Goal: Task Accomplishment & Management: Use online tool/utility

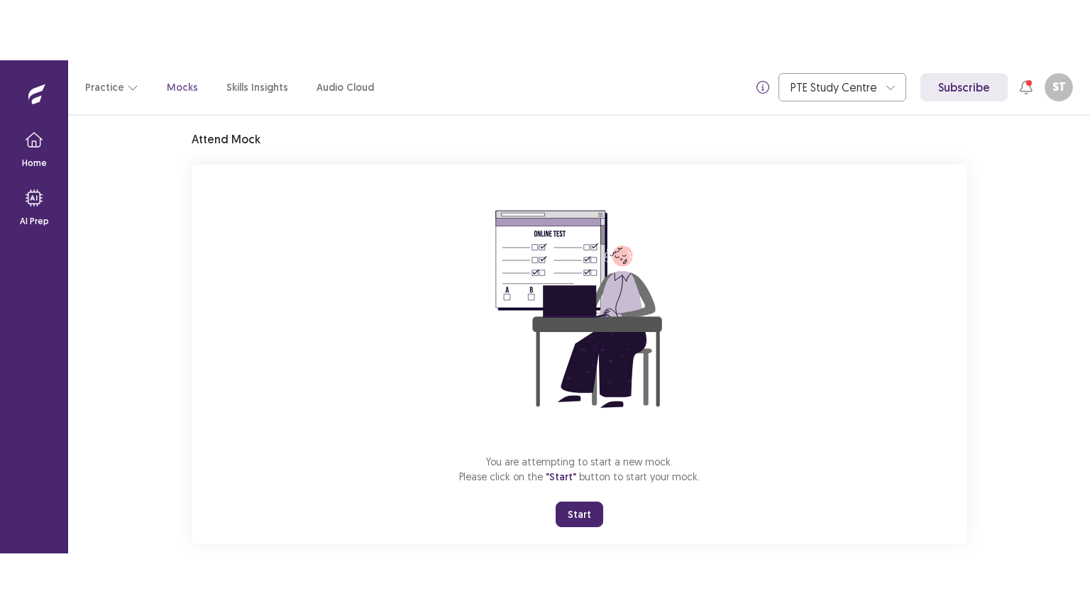
scroll to position [67, 0]
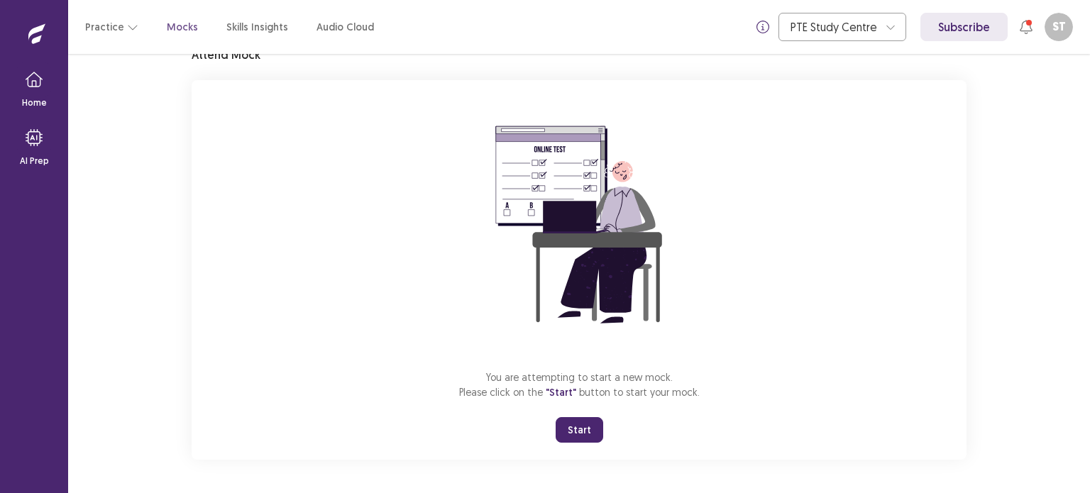
click at [576, 420] on button "Start" at bounding box center [580, 430] width 48 height 26
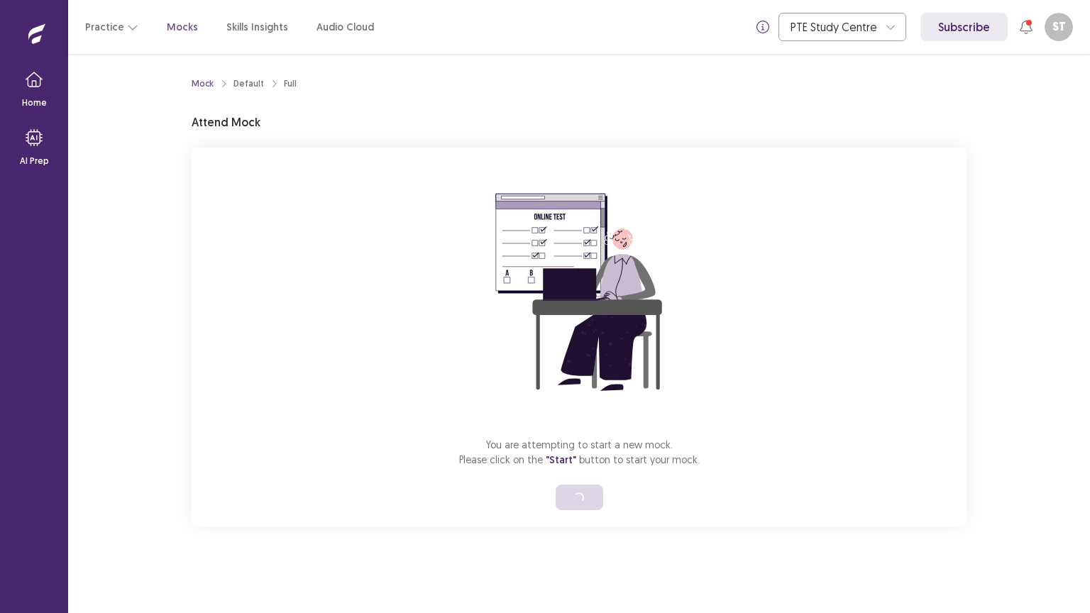
scroll to position [0, 0]
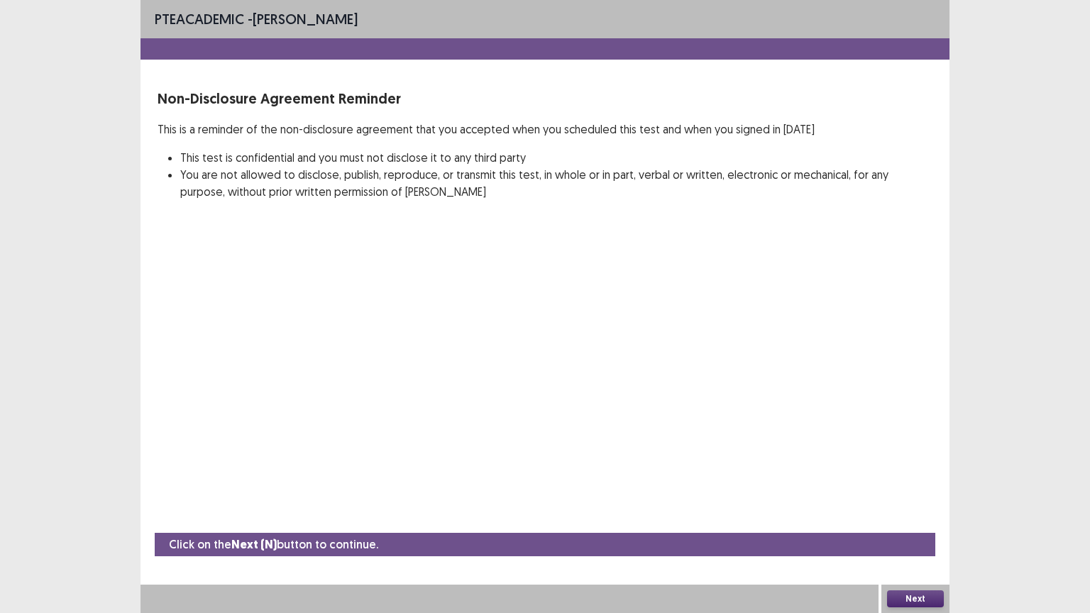
click at [904, 493] on button "Next" at bounding box center [915, 599] width 57 height 17
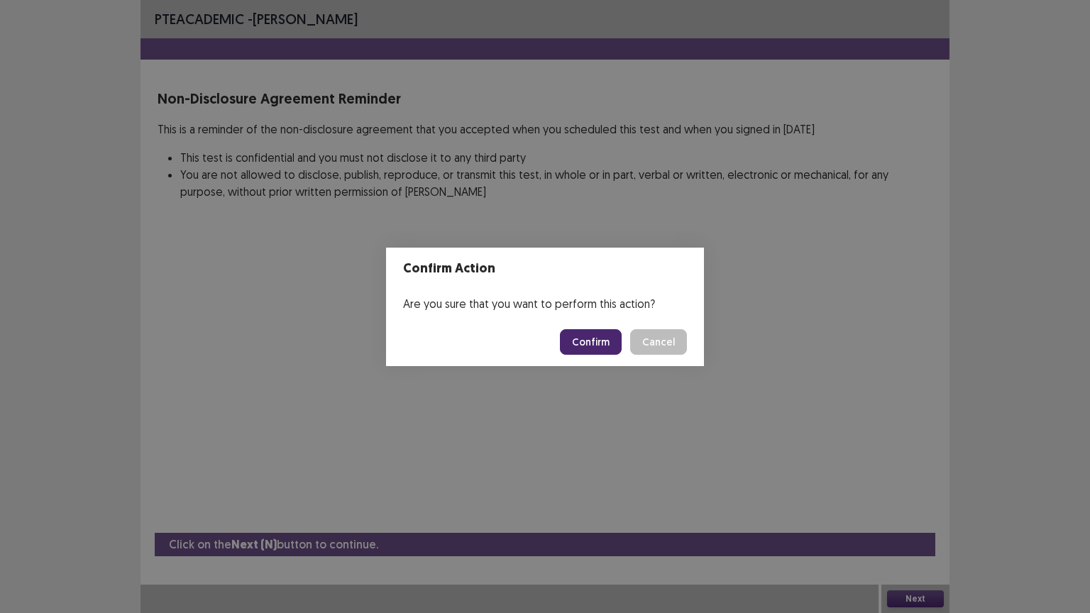
click at [596, 335] on button "Confirm" at bounding box center [591, 342] width 62 height 26
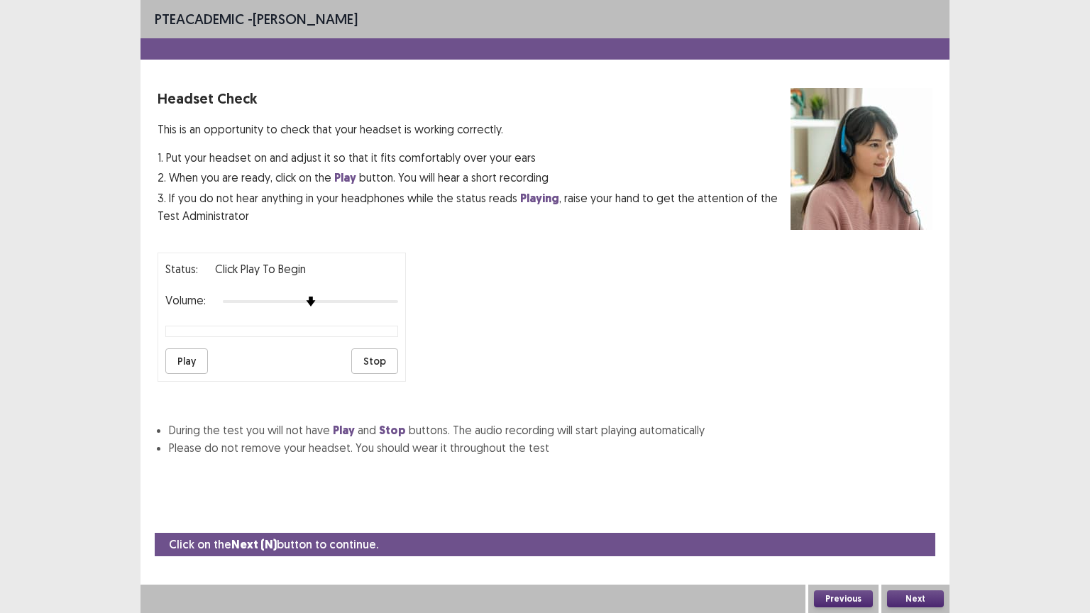
click at [931, 493] on button "Next" at bounding box center [915, 599] width 57 height 17
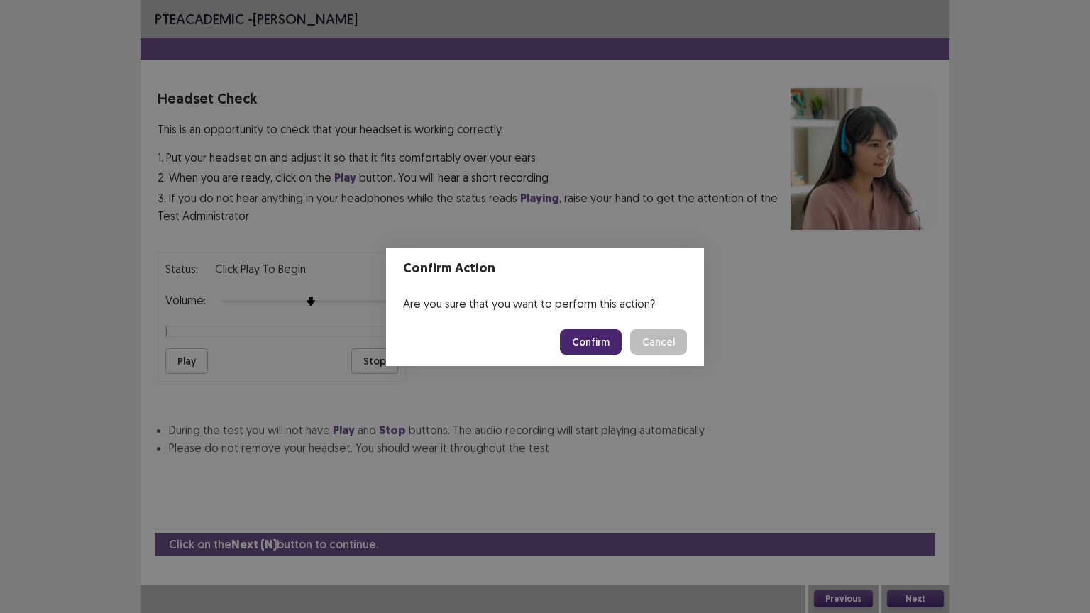
click at [613, 349] on button "Confirm" at bounding box center [591, 342] width 62 height 26
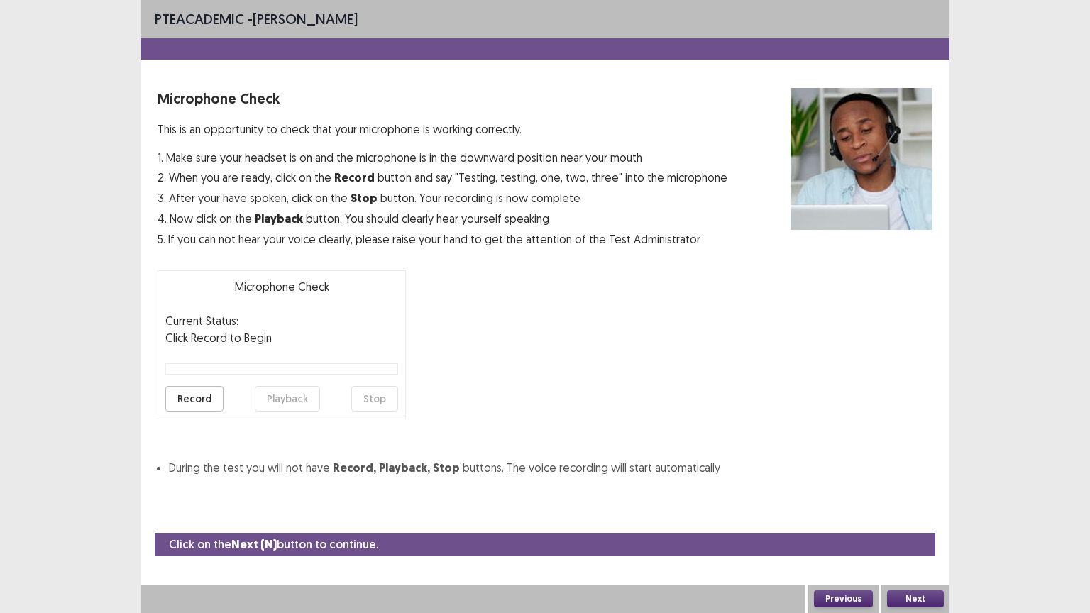
click at [906, 493] on button "Next" at bounding box center [915, 599] width 57 height 17
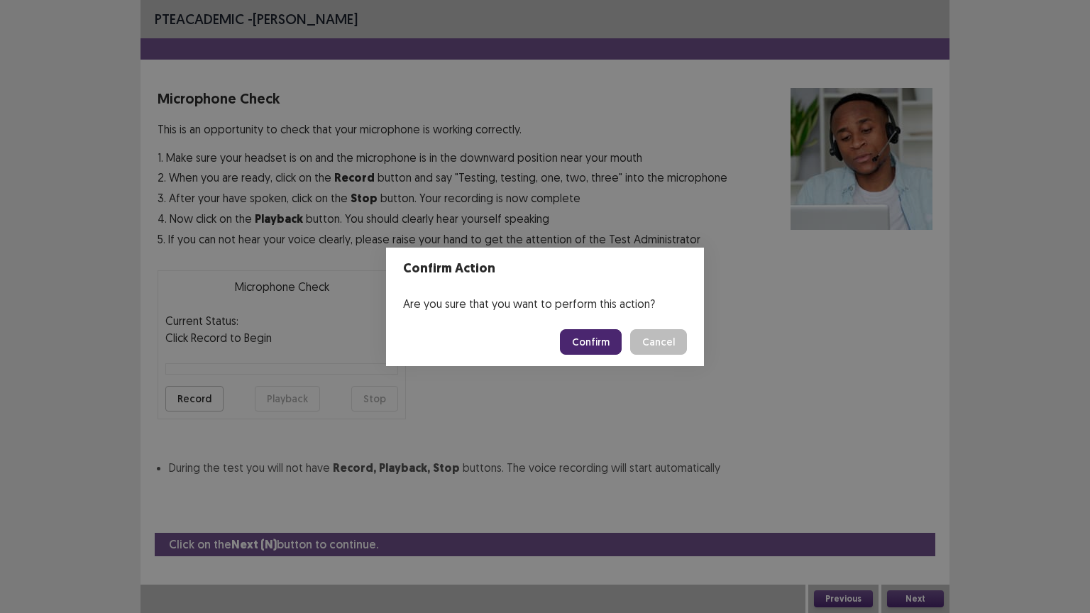
click at [576, 332] on button "Confirm" at bounding box center [591, 342] width 62 height 26
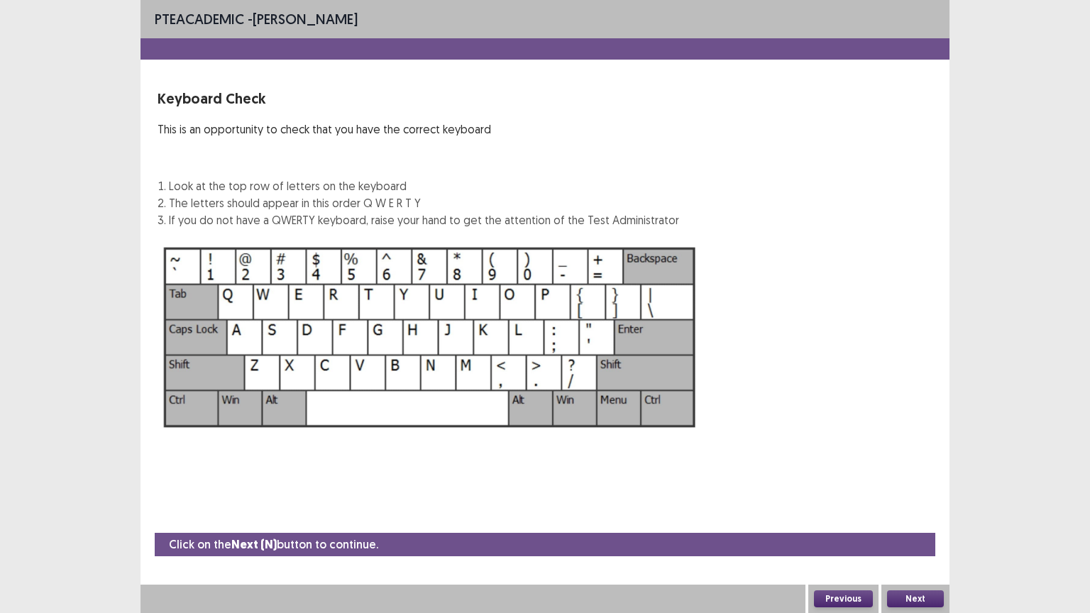
click at [917, 493] on button "Next" at bounding box center [915, 599] width 57 height 17
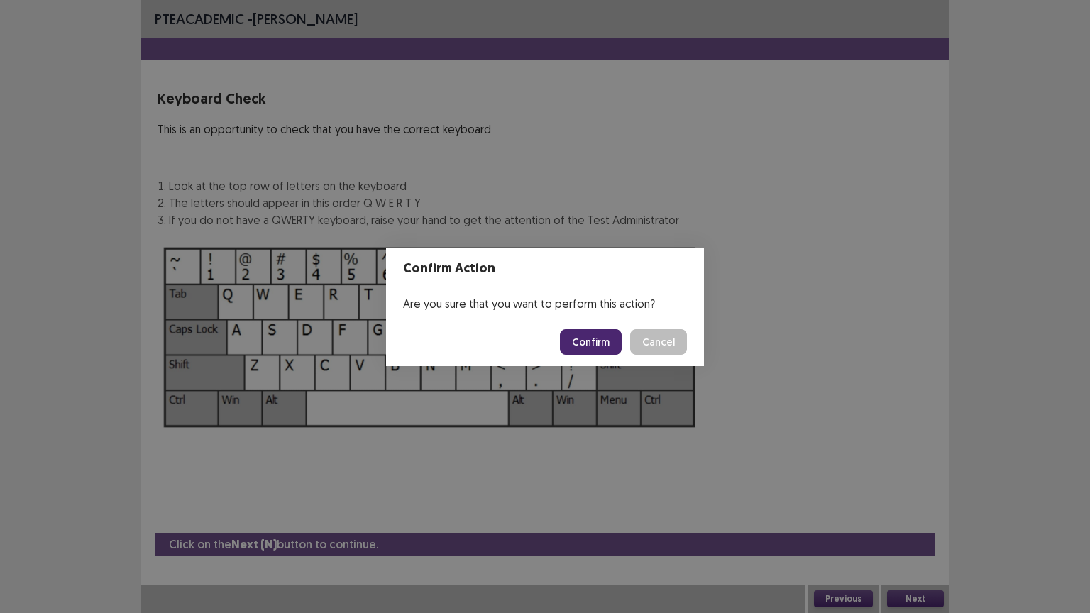
click at [588, 345] on button "Confirm" at bounding box center [591, 342] width 62 height 26
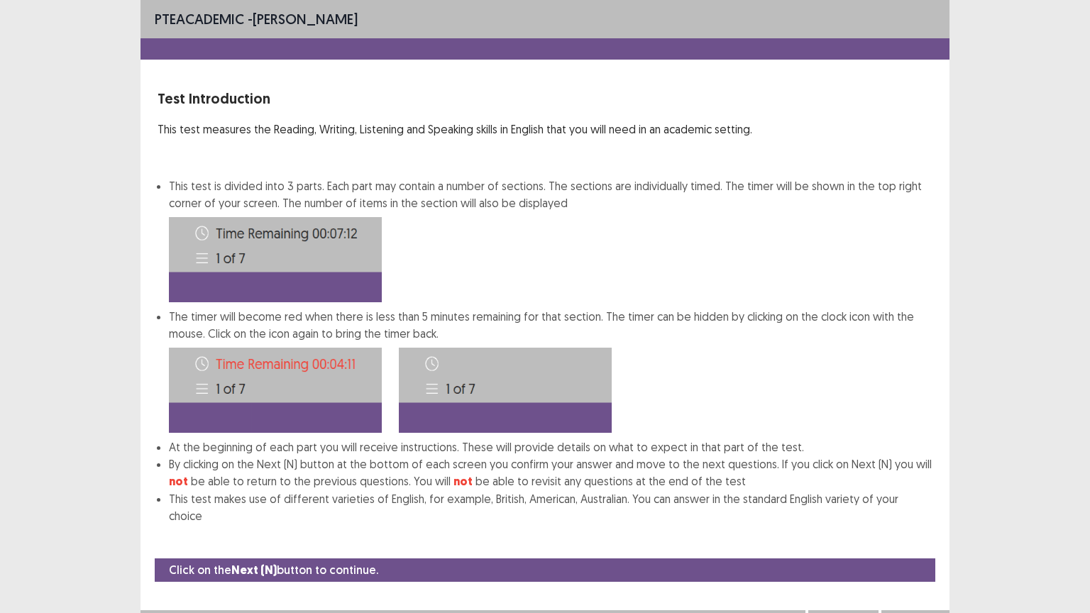
scroll to position [1, 0]
click at [911, 493] on button "Next" at bounding box center [915, 623] width 57 height 17
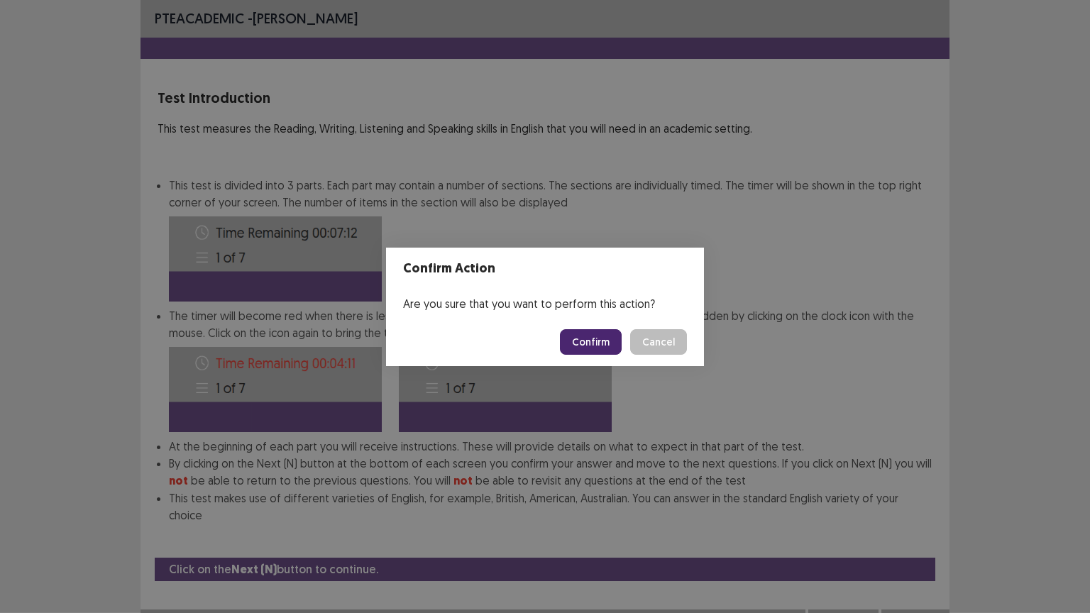
click at [608, 334] on button "Confirm" at bounding box center [591, 342] width 62 height 26
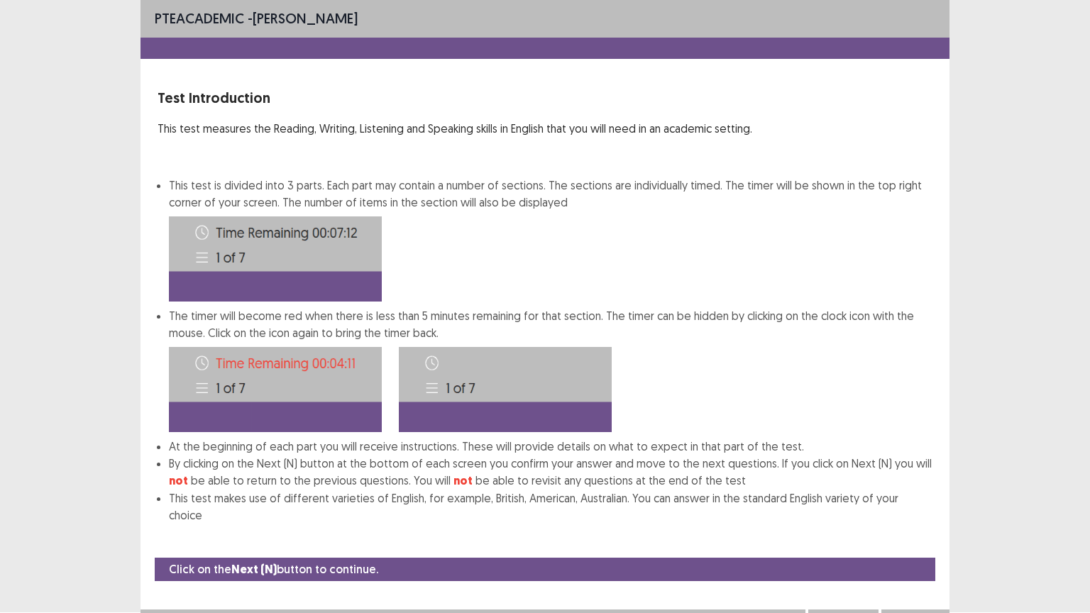
scroll to position [0, 0]
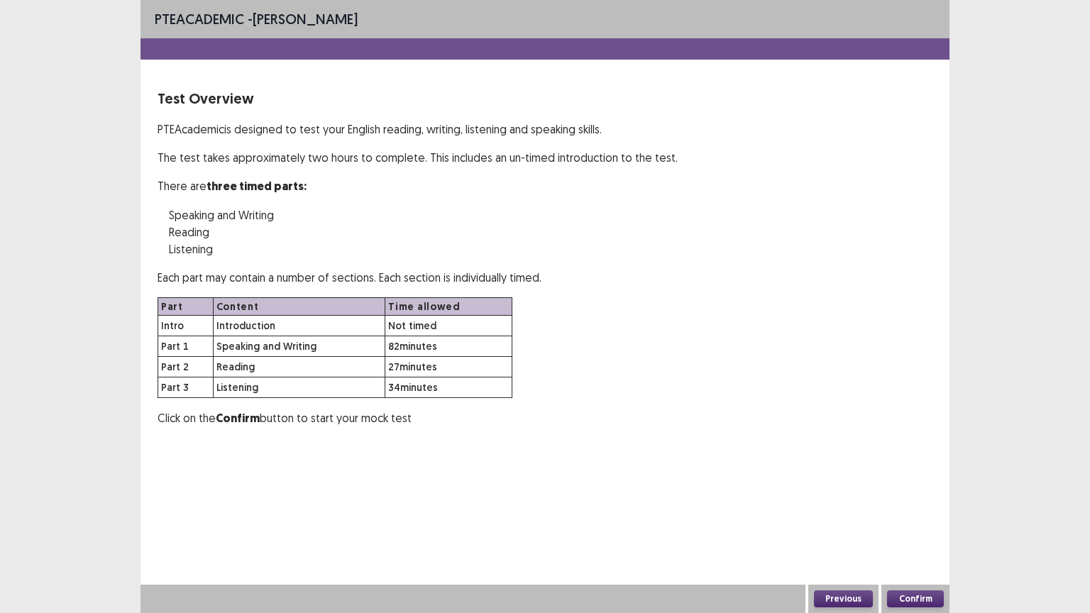
click at [909, 493] on button "Confirm" at bounding box center [915, 599] width 57 height 17
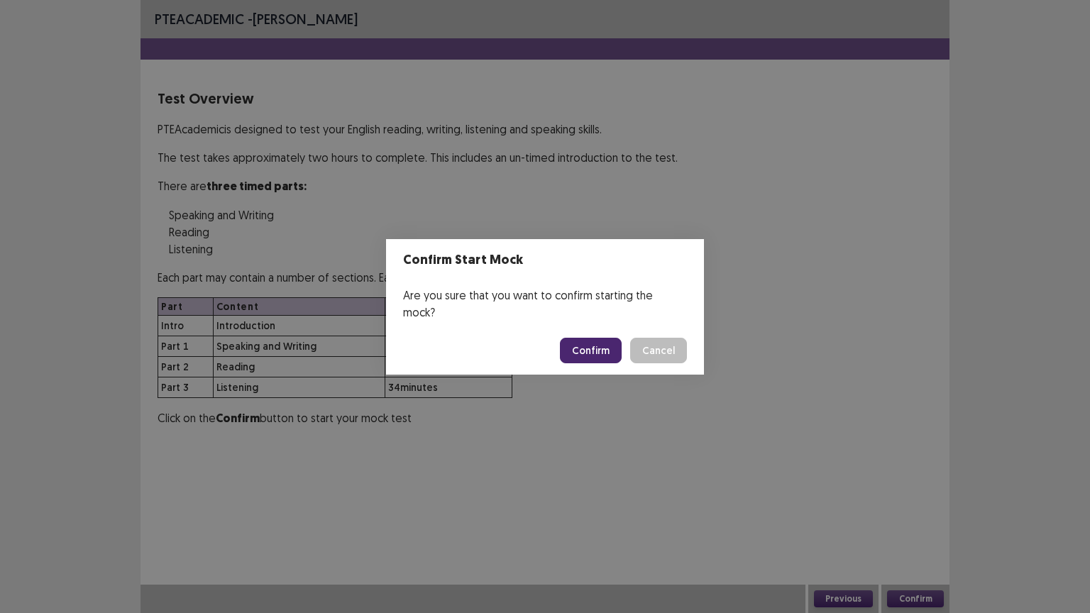
click at [606, 343] on button "Confirm" at bounding box center [591, 351] width 62 height 26
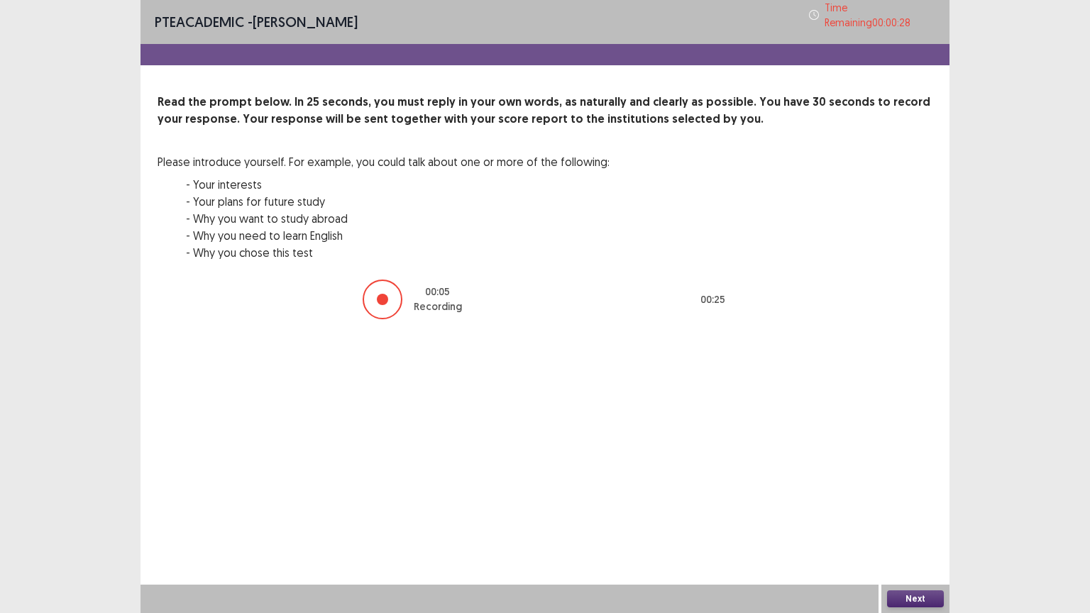
click at [915, 493] on button "Next" at bounding box center [915, 599] width 57 height 17
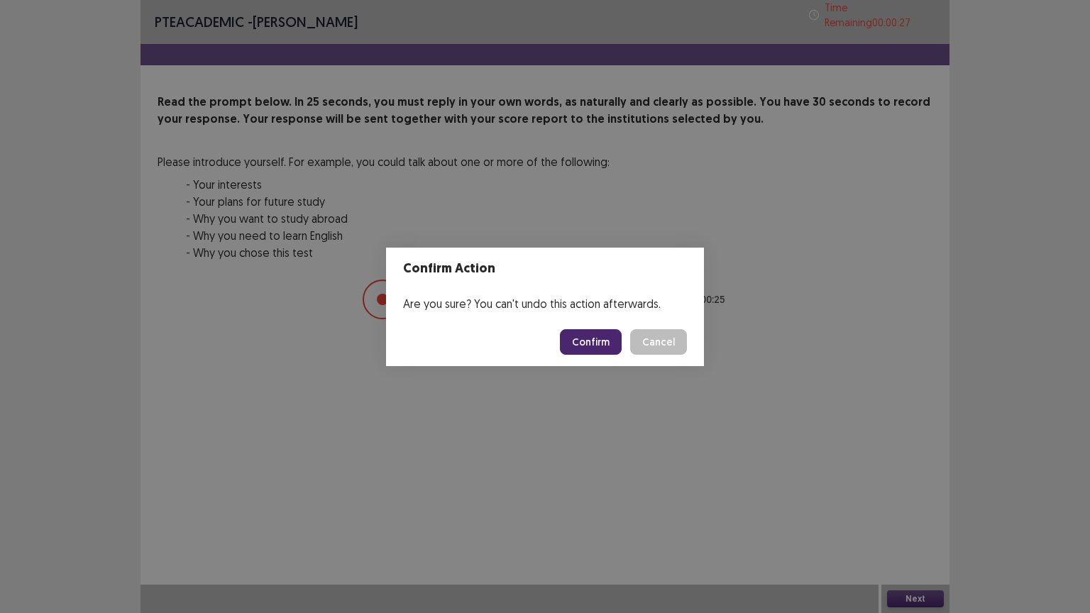
click at [574, 351] on button "Confirm" at bounding box center [591, 342] width 62 height 26
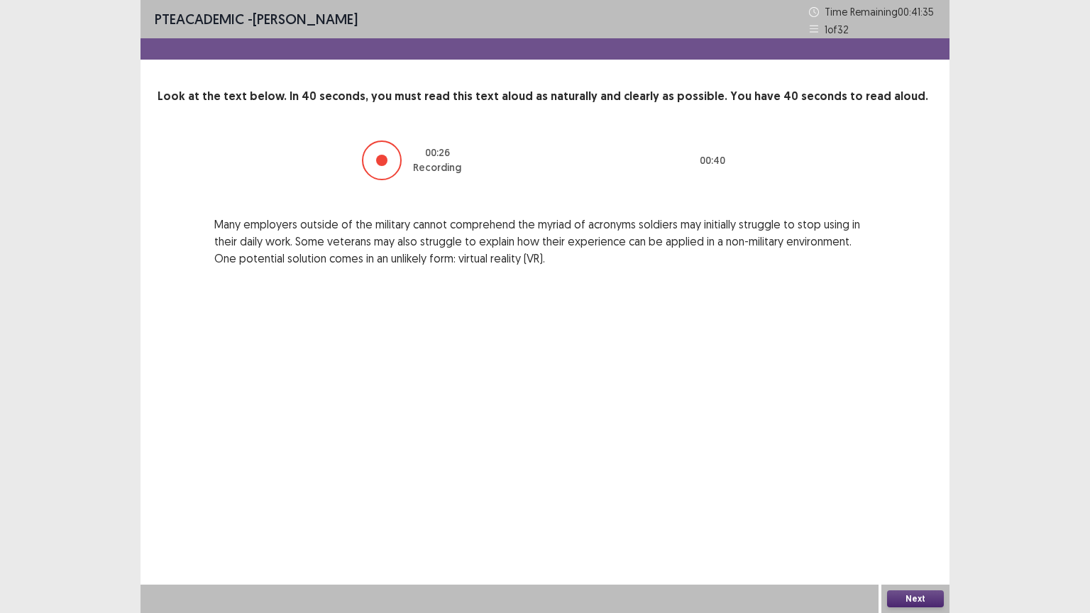
click at [917, 493] on button "Next" at bounding box center [915, 599] width 57 height 17
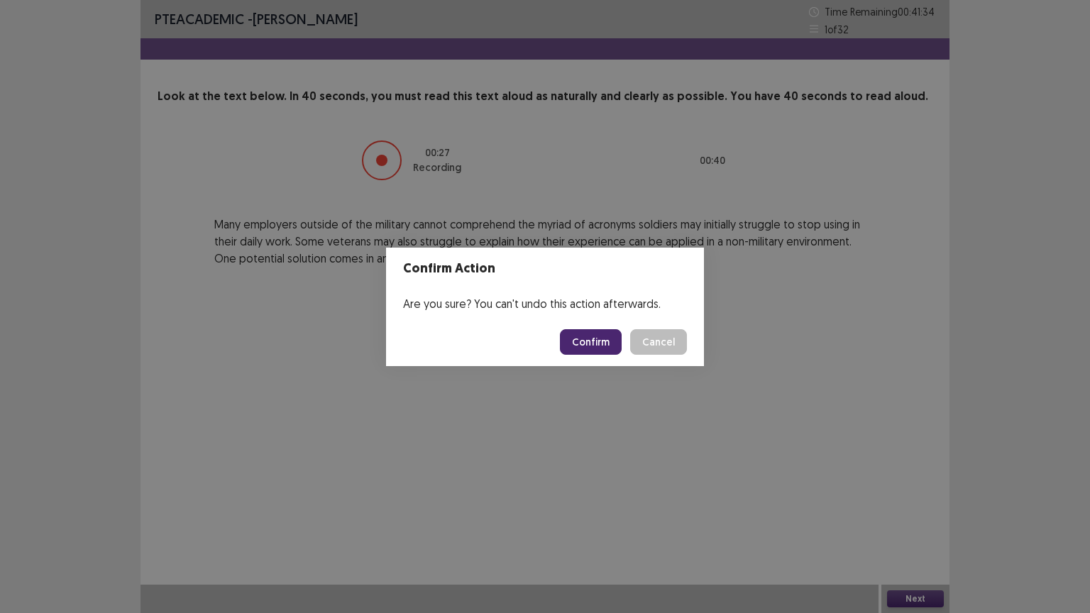
click at [595, 343] on button "Confirm" at bounding box center [591, 342] width 62 height 26
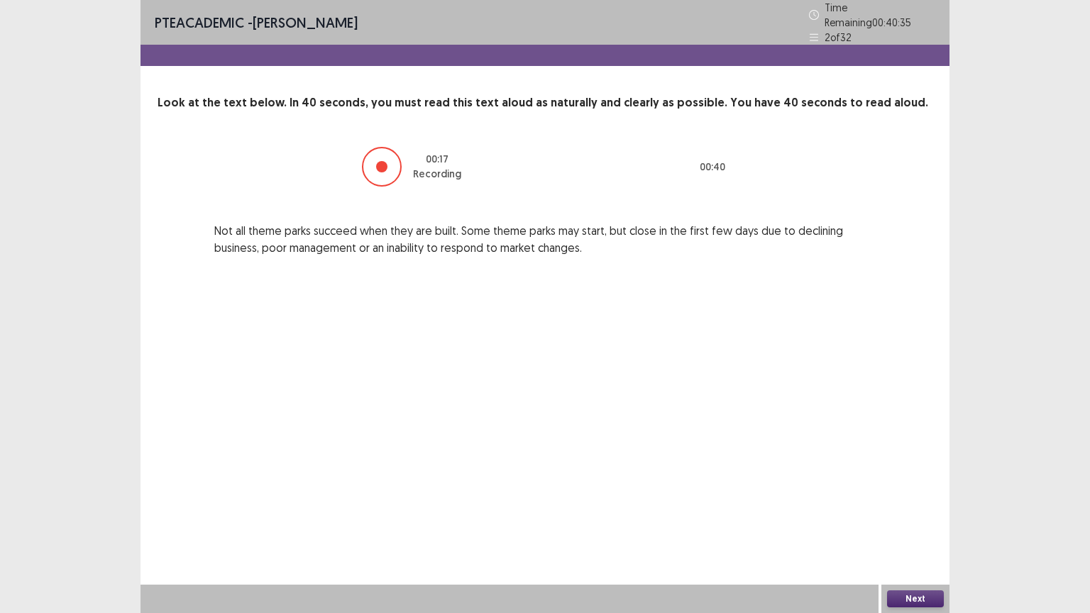
click at [899, 493] on div "Next" at bounding box center [916, 599] width 68 height 28
click at [916, 493] on button "Next" at bounding box center [915, 599] width 57 height 17
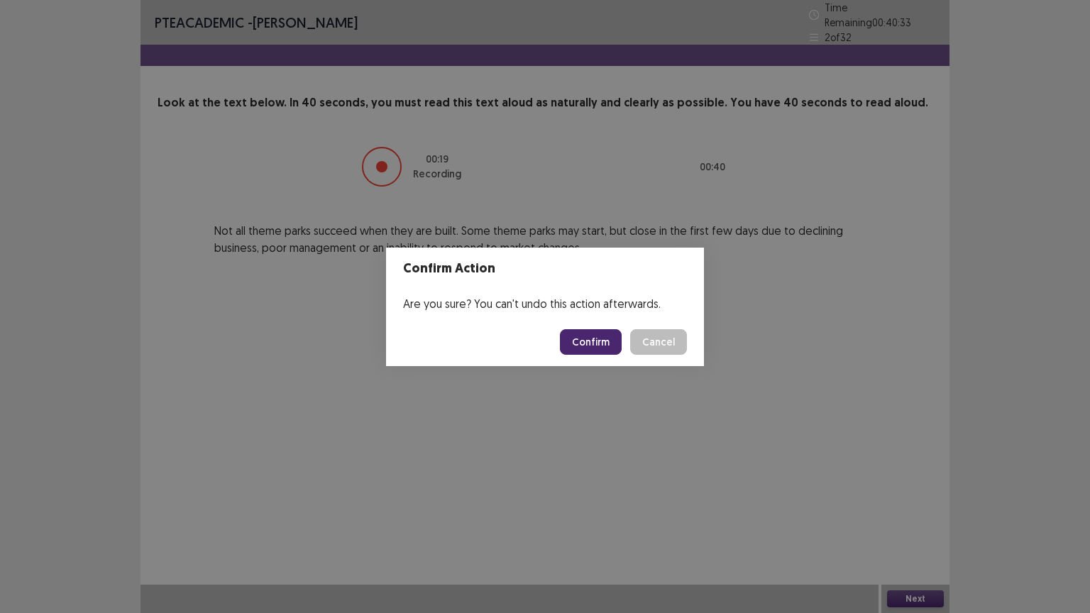
click at [599, 346] on button "Confirm" at bounding box center [591, 342] width 62 height 26
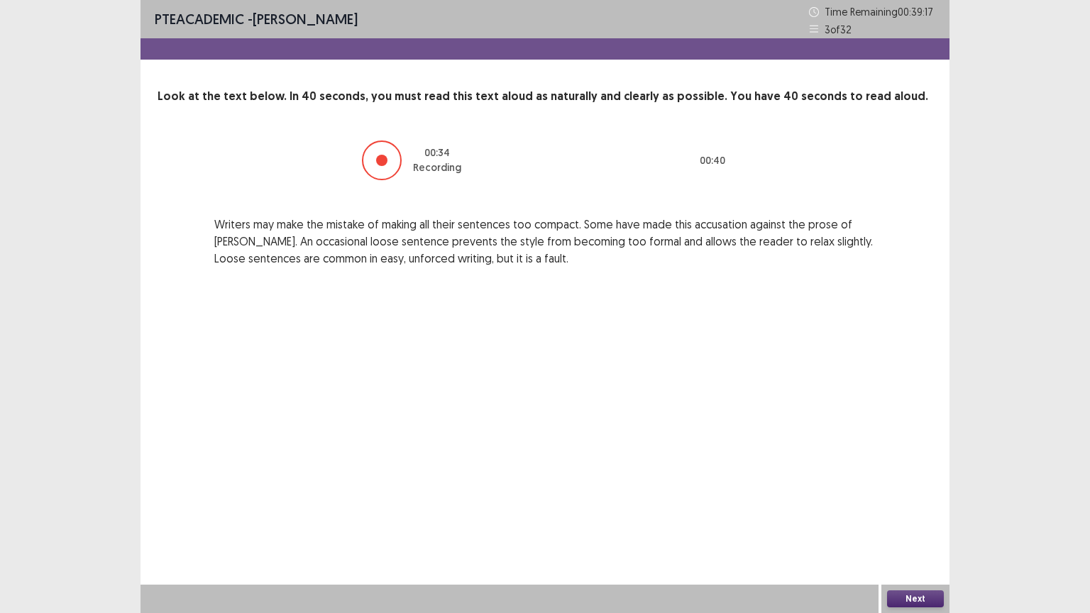
click at [914, 493] on button "Next" at bounding box center [915, 599] width 57 height 17
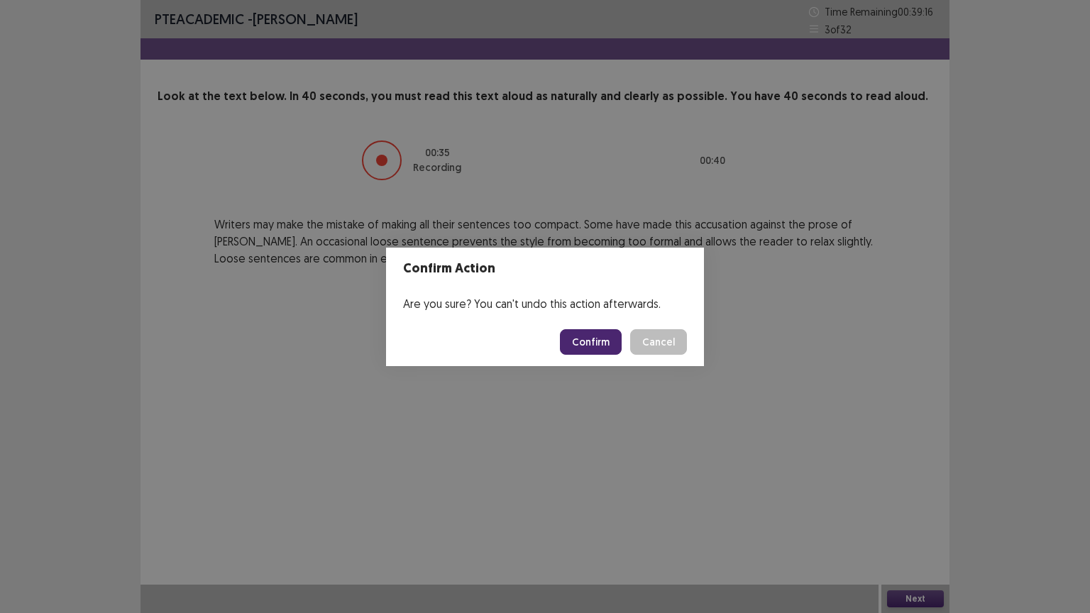
click at [605, 353] on button "Confirm" at bounding box center [591, 342] width 62 height 26
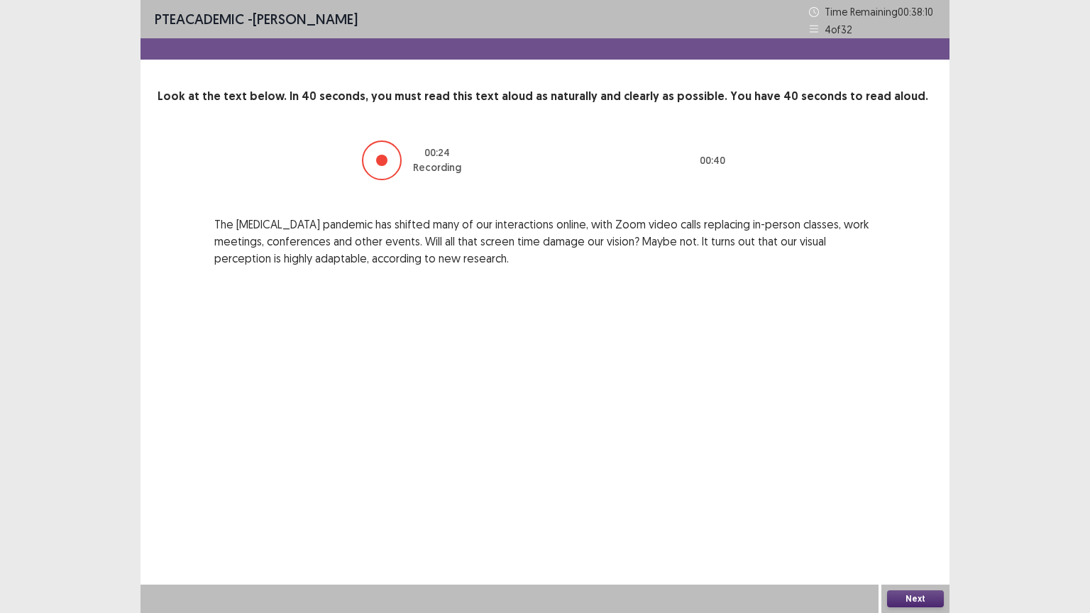
click at [908, 493] on div "Next" at bounding box center [916, 599] width 68 height 28
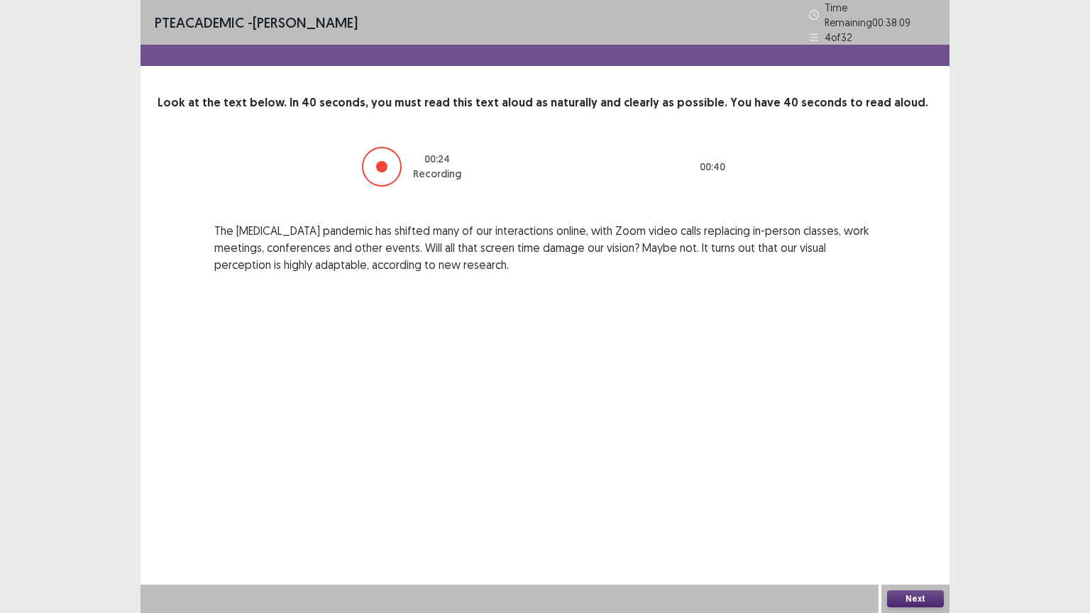
click at [915, 493] on button "Next" at bounding box center [915, 599] width 57 height 17
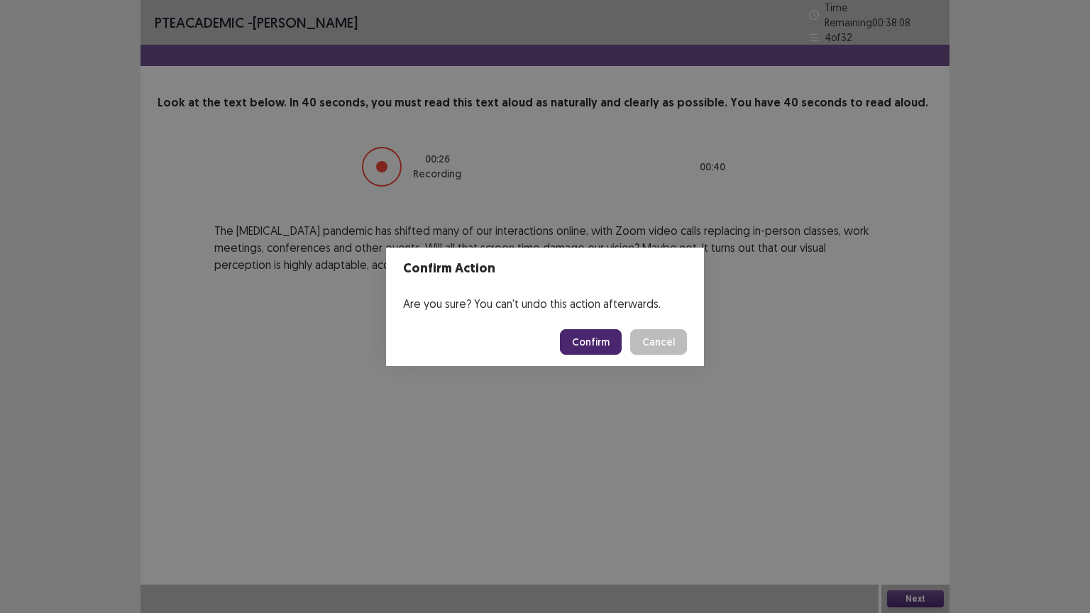
click at [615, 347] on button "Confirm" at bounding box center [591, 342] width 62 height 26
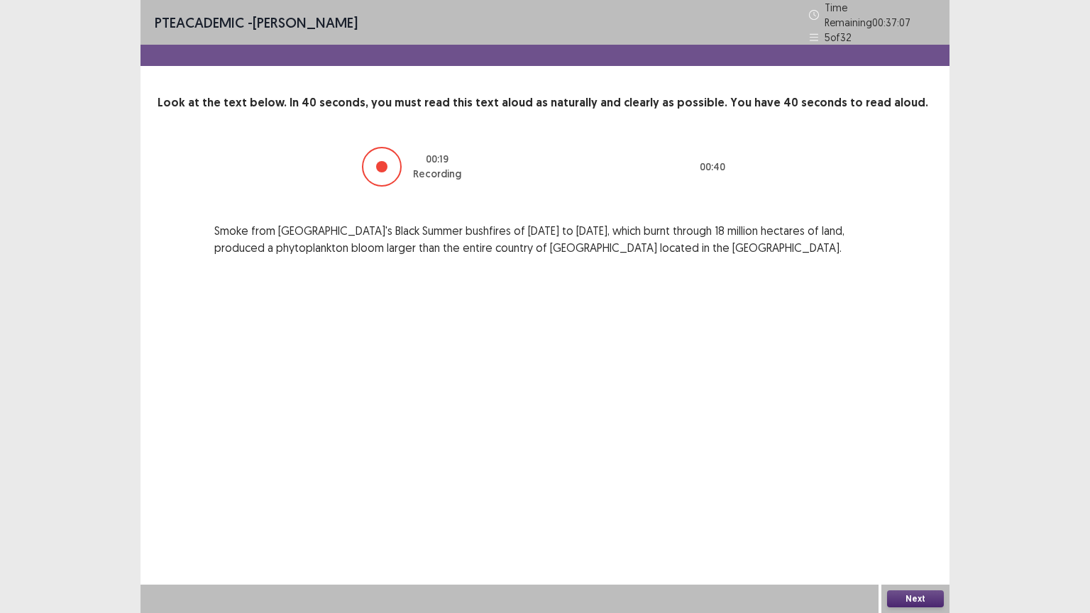
click at [909, 493] on button "Next" at bounding box center [915, 599] width 57 height 17
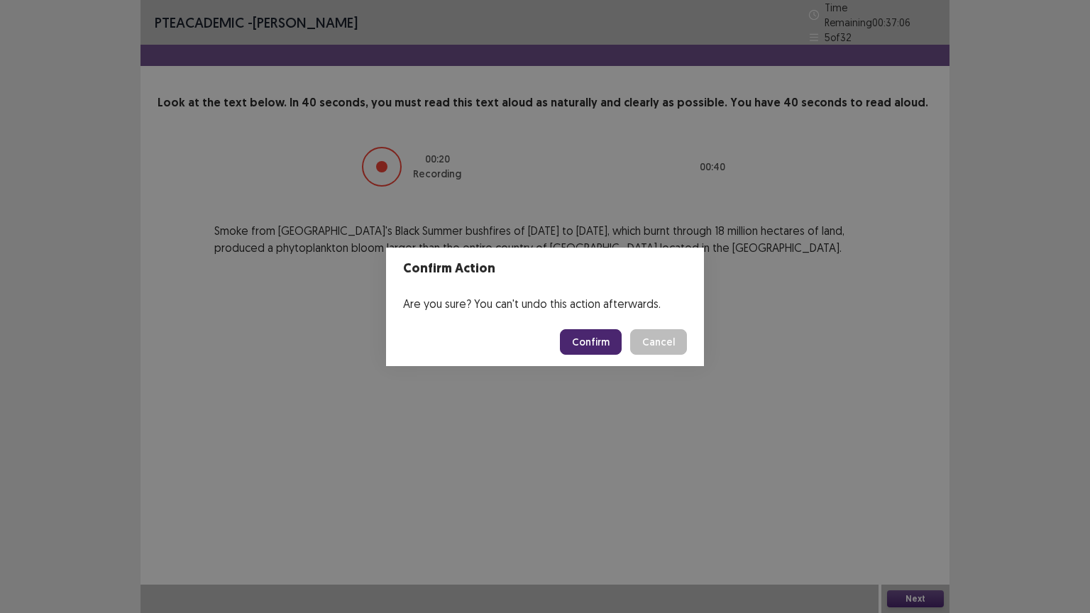
click at [609, 332] on button "Confirm" at bounding box center [591, 342] width 62 height 26
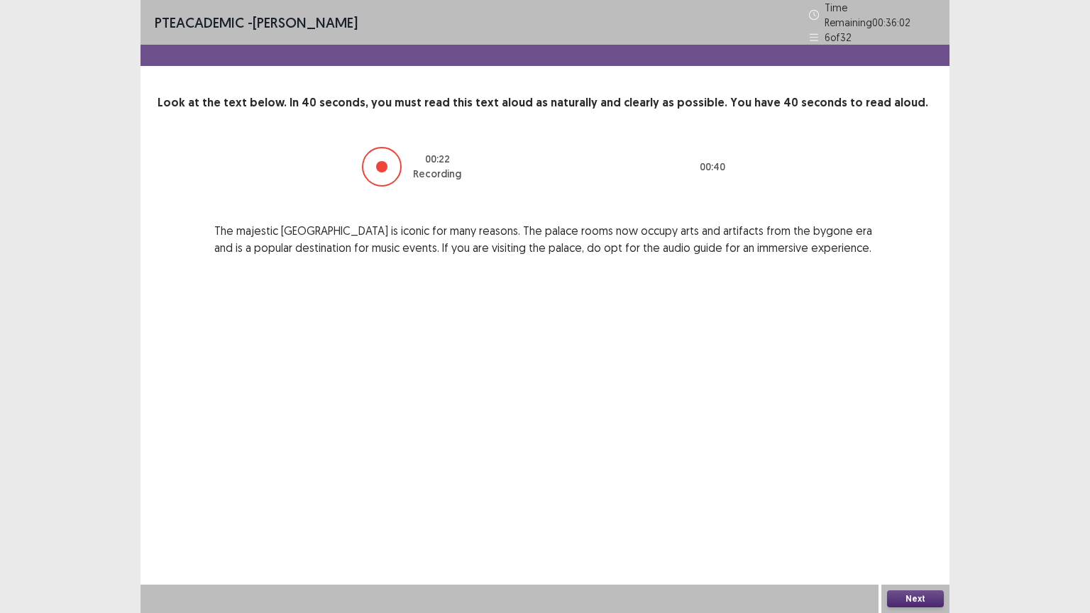
click at [911, 493] on button "Next" at bounding box center [915, 599] width 57 height 17
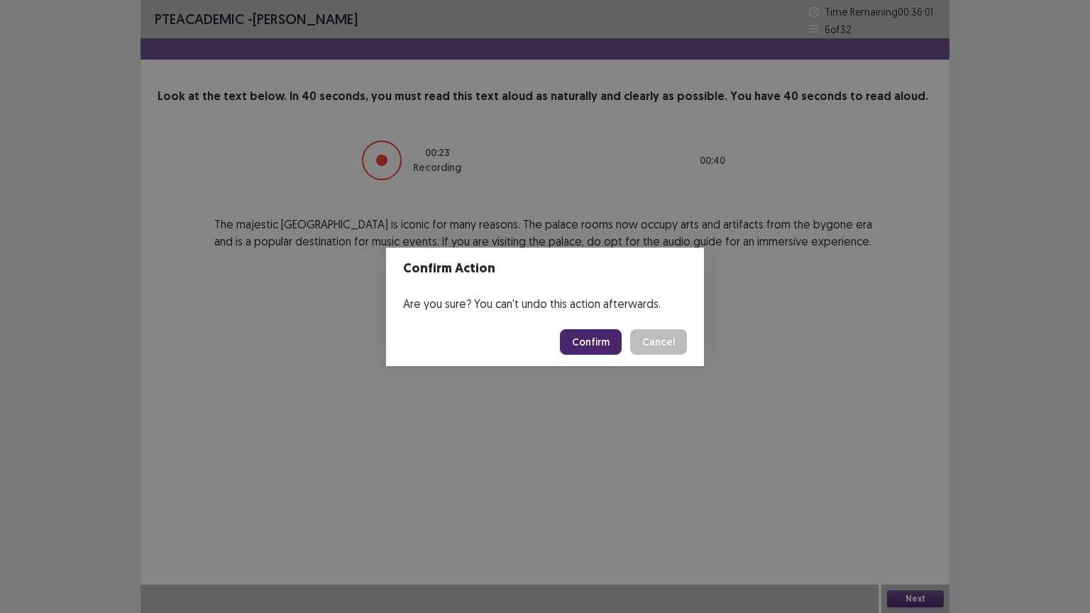
click at [574, 339] on button "Confirm" at bounding box center [591, 342] width 62 height 26
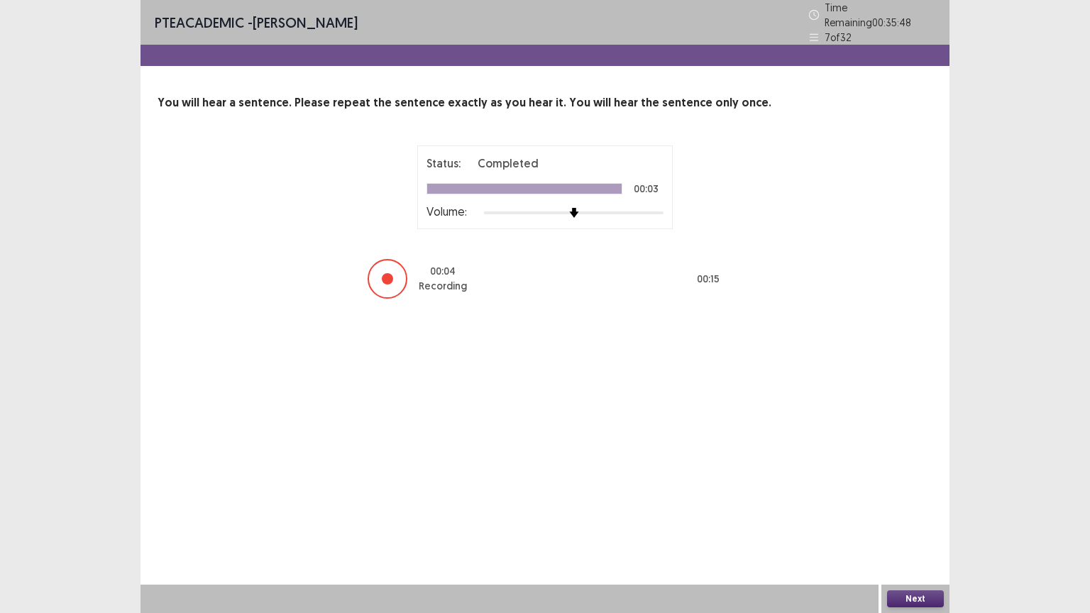
click at [908, 493] on button "Next" at bounding box center [915, 599] width 57 height 17
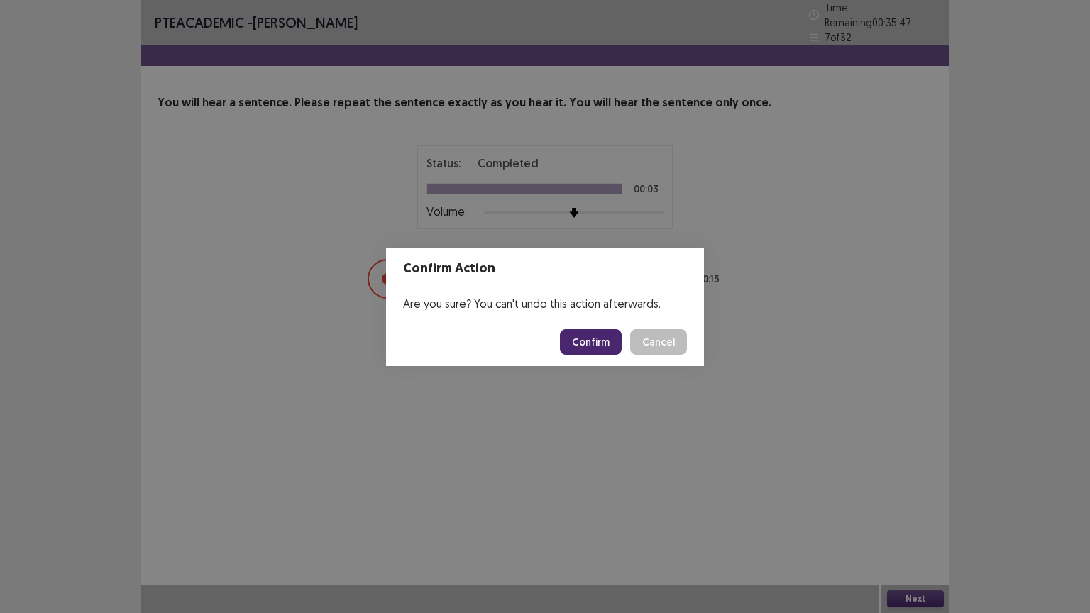
click at [589, 355] on footer "Confirm Cancel" at bounding box center [545, 342] width 318 height 48
click at [596, 337] on button "Confirm" at bounding box center [591, 342] width 62 height 26
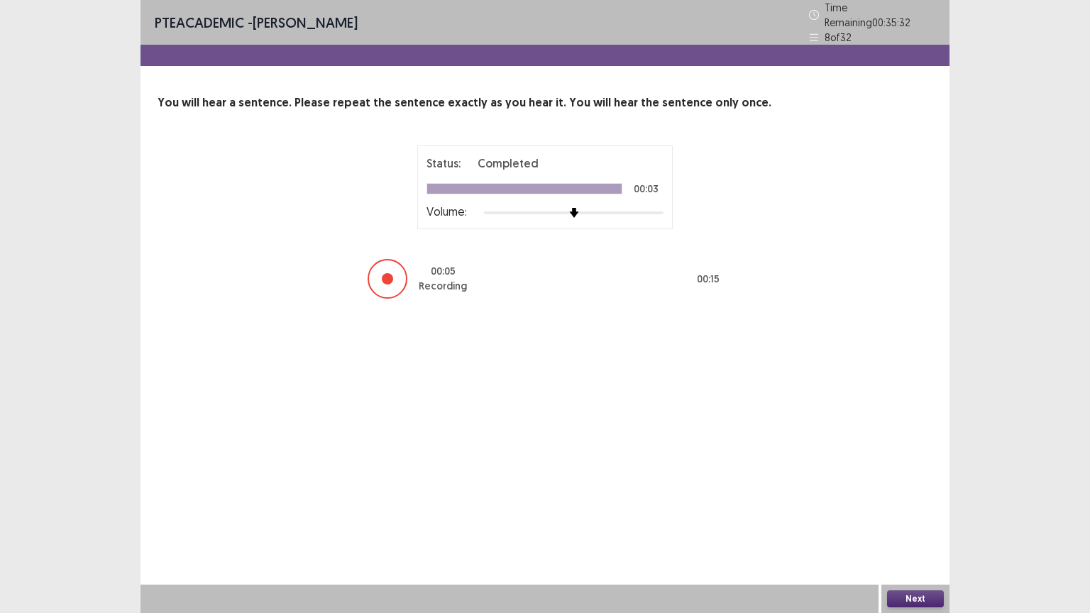
click at [928, 493] on button "Next" at bounding box center [915, 599] width 57 height 17
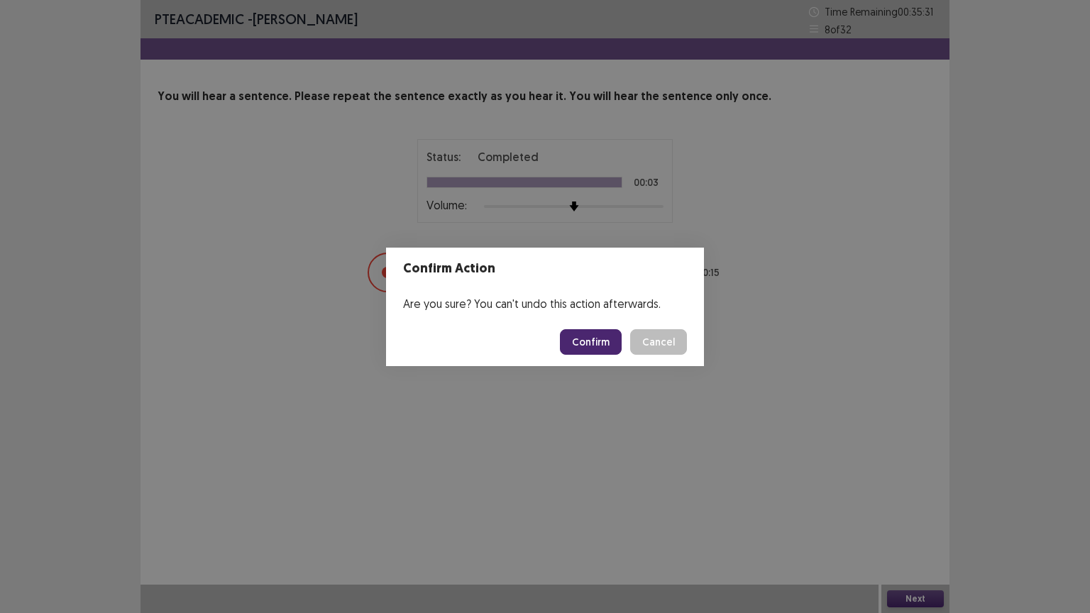
click at [615, 339] on button "Confirm" at bounding box center [591, 342] width 62 height 26
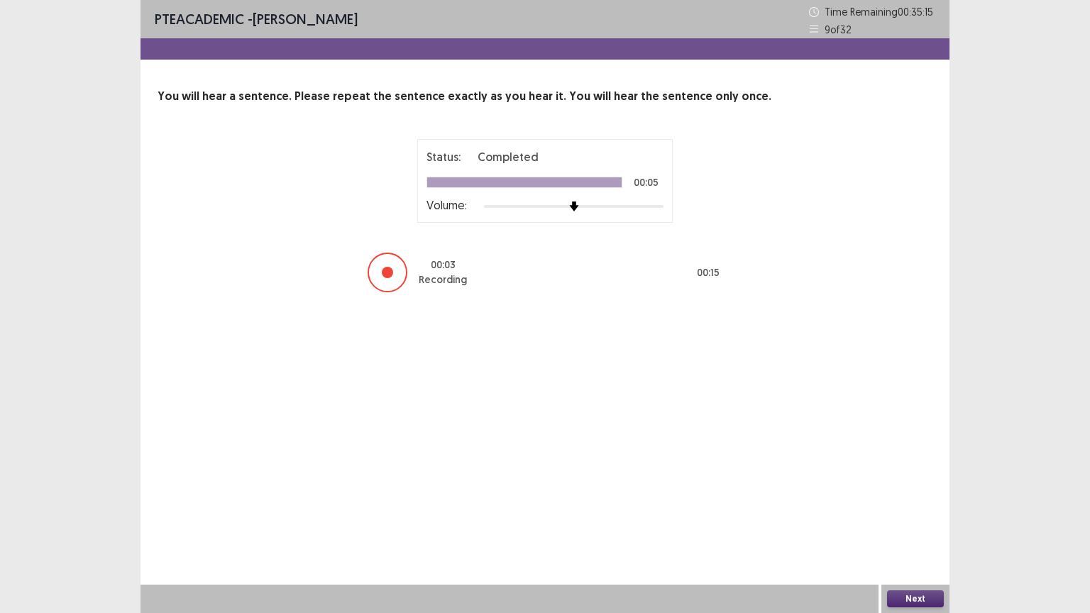
drag, startPoint x: 43, startPoint y: 446, endPoint x: 52, endPoint y: 446, distance: 9.2
click at [52, 446] on div "PTE academic - Sanjay Tamang Time Remaining 00 : 35 : 15 9 of 32 You will hear …" at bounding box center [545, 306] width 1090 height 613
click at [917, 493] on button "Next" at bounding box center [915, 599] width 57 height 17
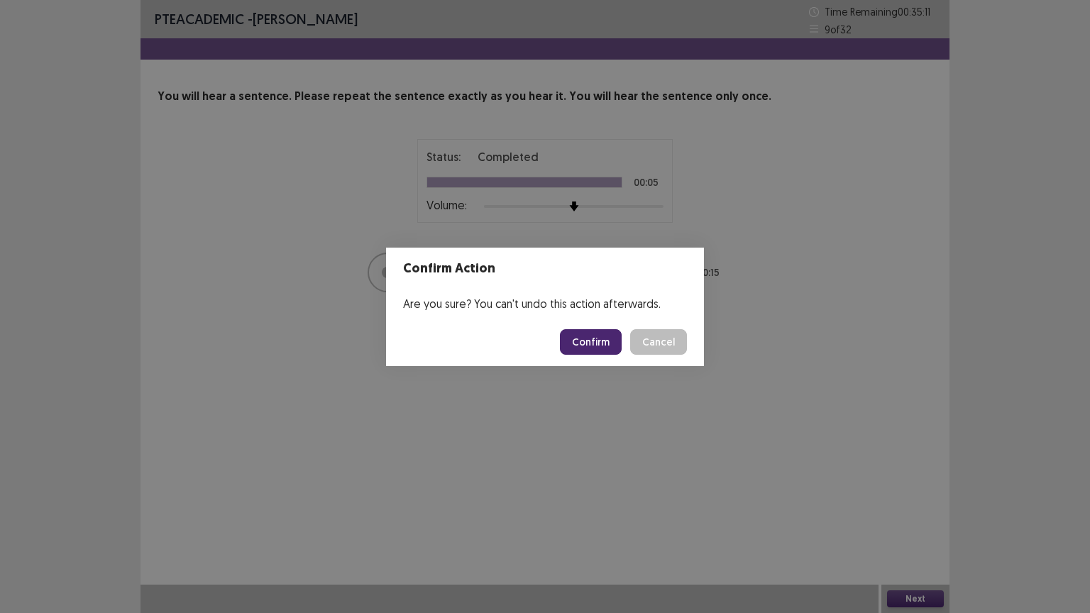
click at [605, 350] on button "Confirm" at bounding box center [591, 342] width 62 height 26
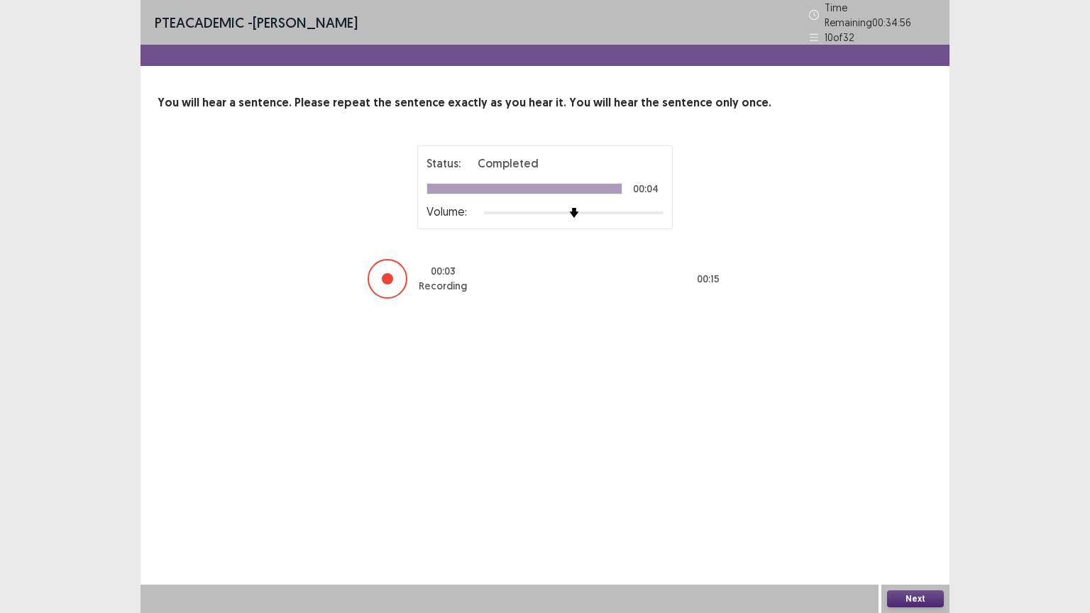
click at [917, 493] on button "Next" at bounding box center [915, 599] width 57 height 17
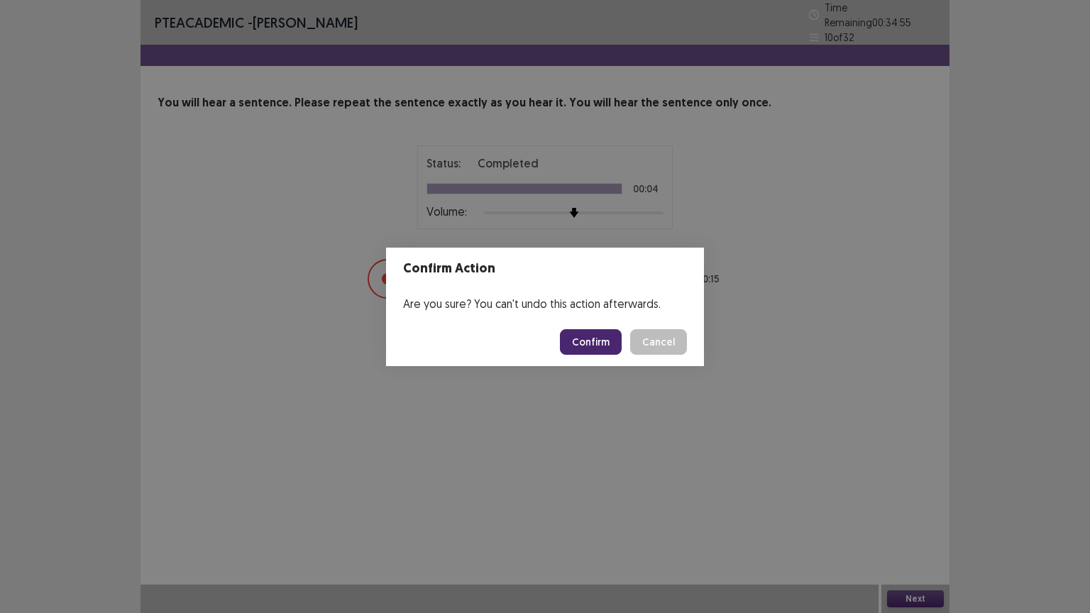
click at [618, 341] on button "Confirm" at bounding box center [591, 342] width 62 height 26
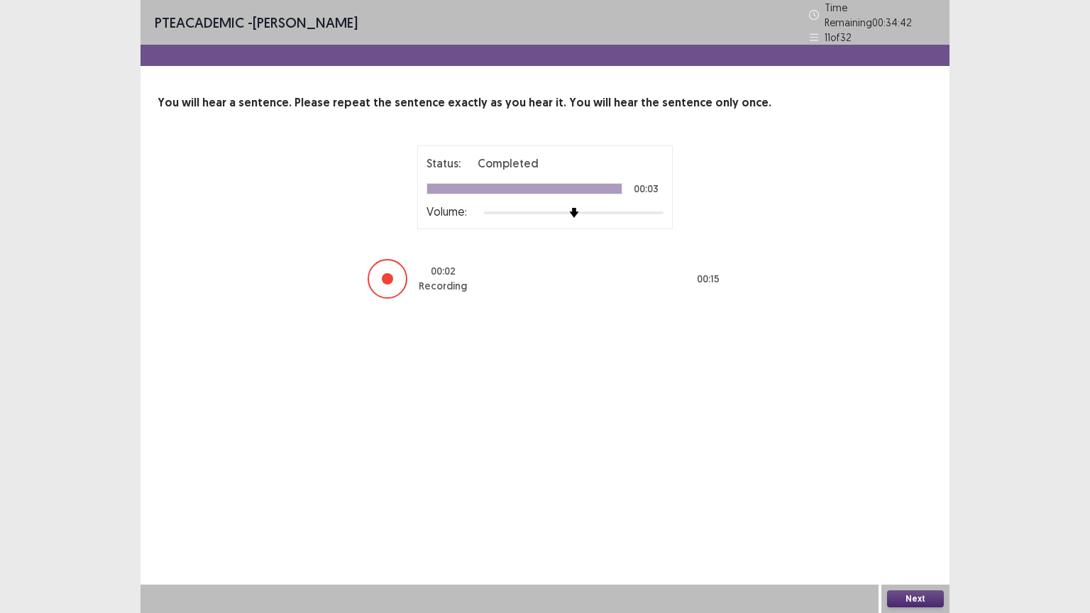
click at [917, 493] on button "Next" at bounding box center [915, 599] width 57 height 17
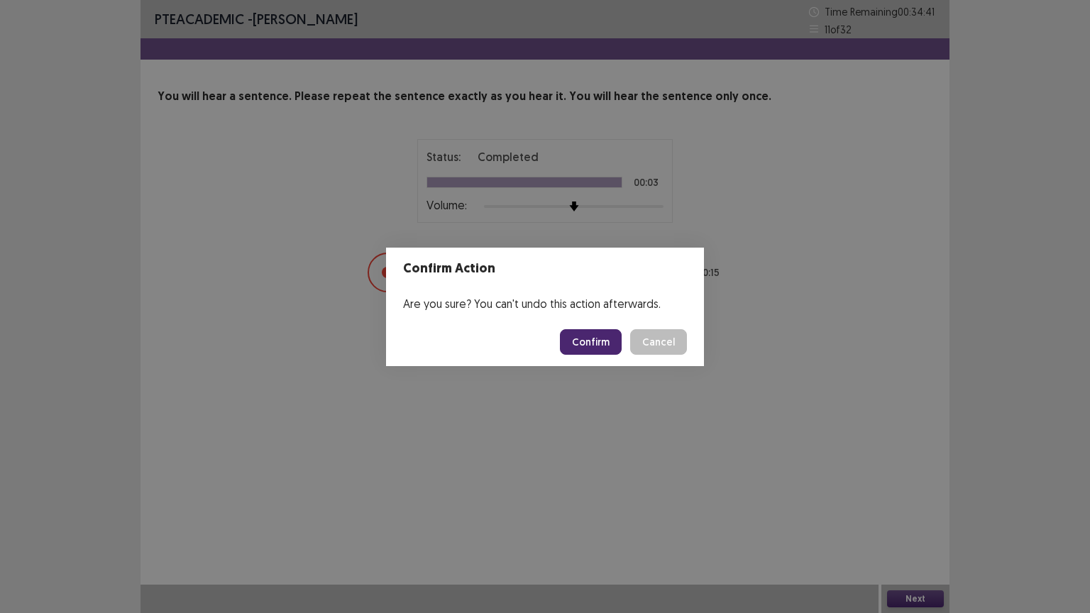
click at [602, 346] on button "Confirm" at bounding box center [591, 342] width 62 height 26
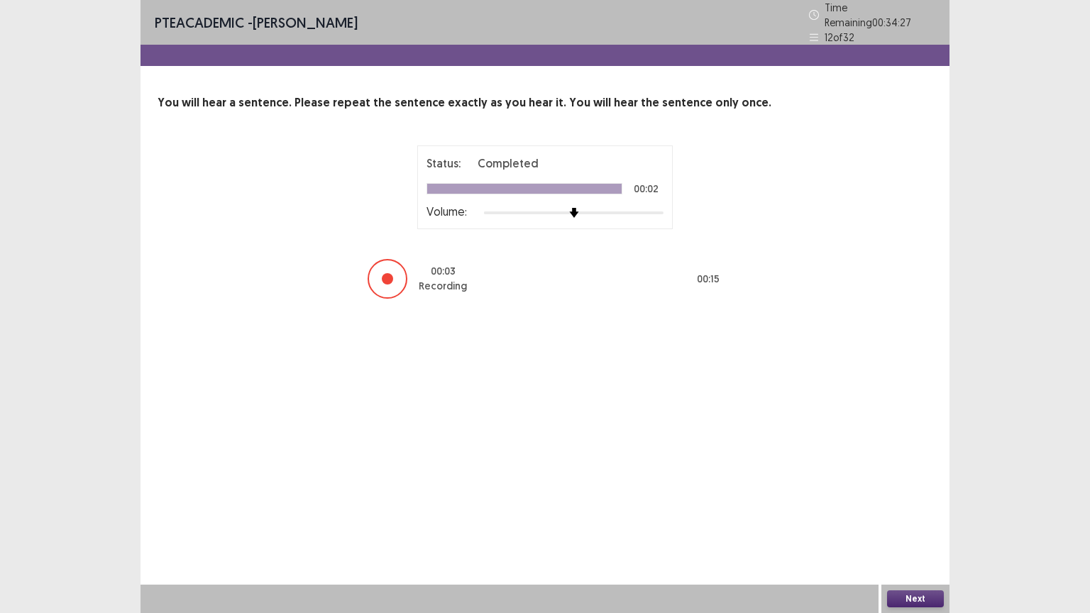
click at [913, 493] on button "Next" at bounding box center [915, 599] width 57 height 17
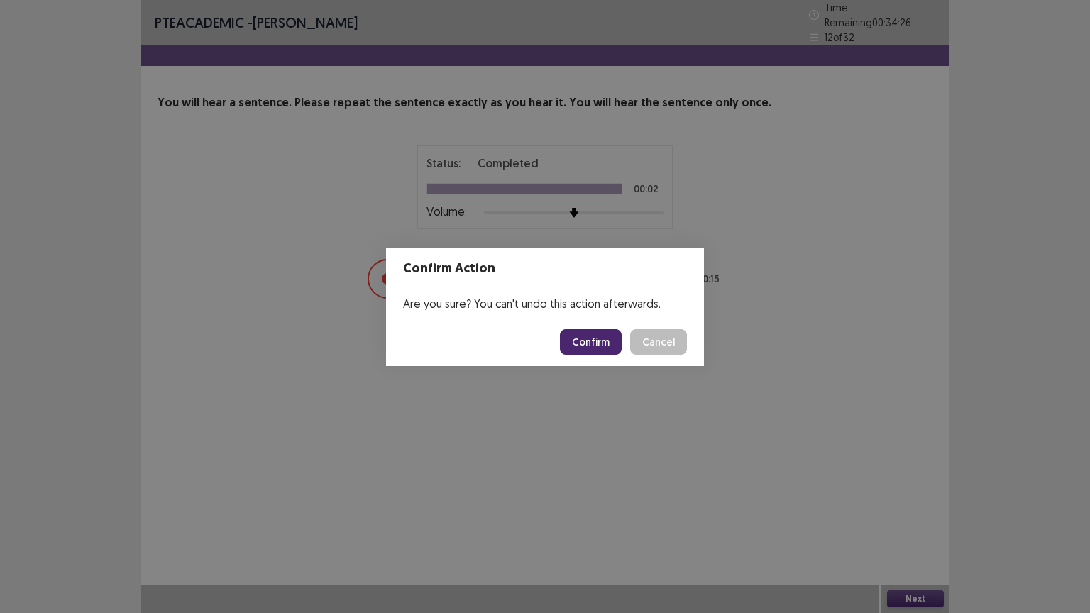
click at [605, 339] on button "Confirm" at bounding box center [591, 342] width 62 height 26
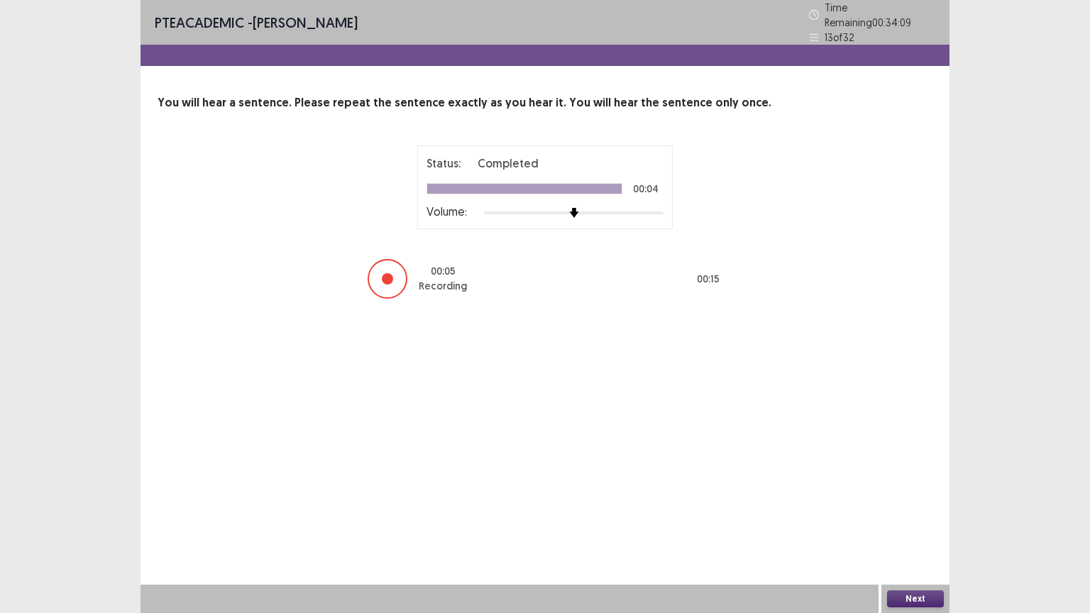
click at [912, 493] on button "Next" at bounding box center [915, 599] width 57 height 17
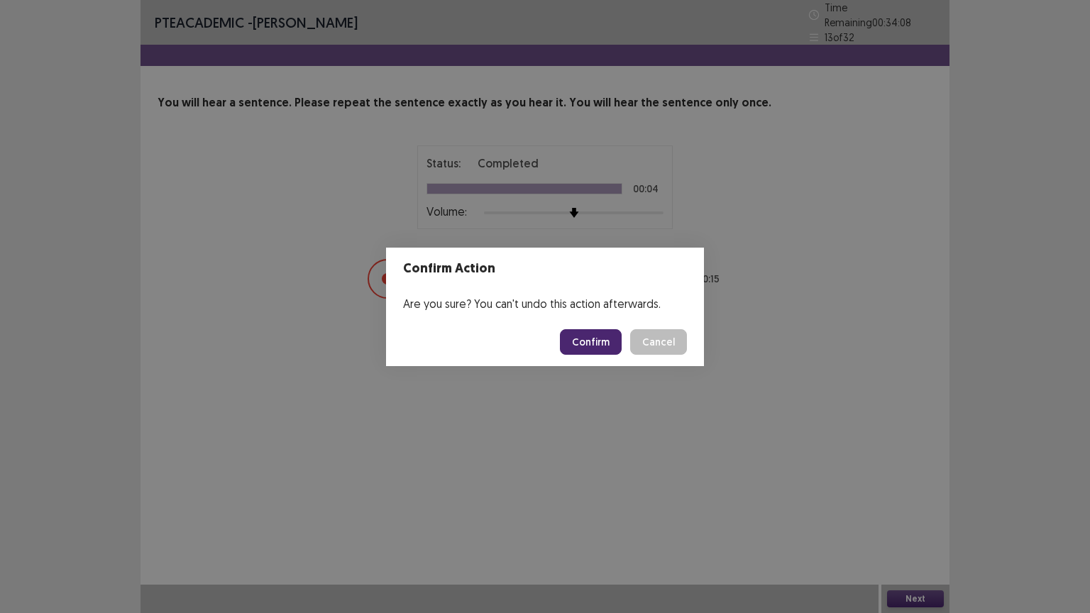
click at [605, 339] on button "Confirm" at bounding box center [591, 342] width 62 height 26
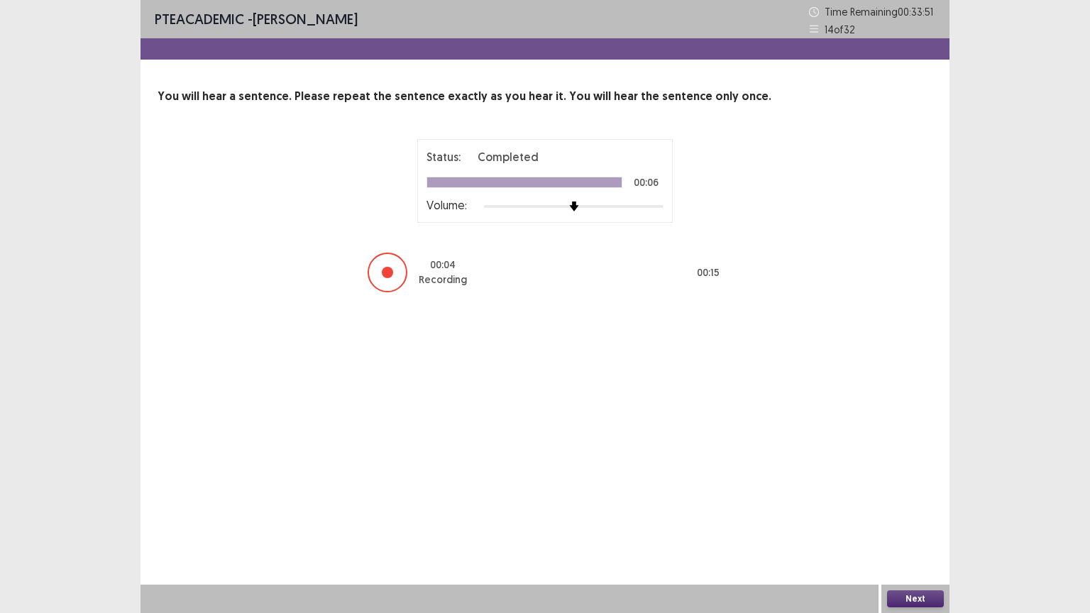
click at [902, 493] on button "Next" at bounding box center [915, 599] width 57 height 17
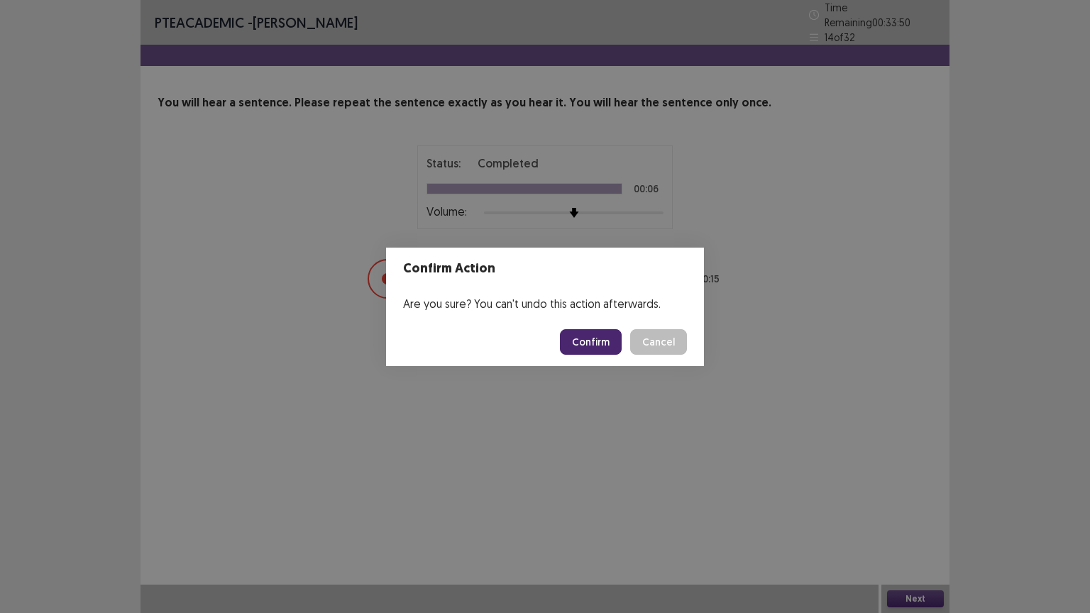
click at [594, 330] on button "Confirm" at bounding box center [591, 342] width 62 height 26
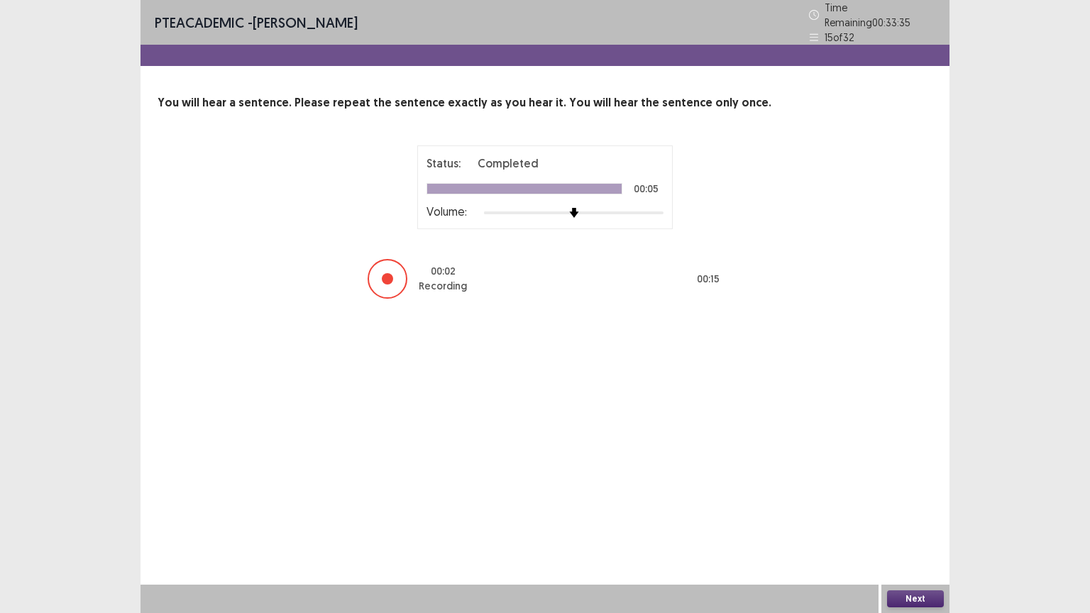
click at [906, 493] on button "Next" at bounding box center [915, 599] width 57 height 17
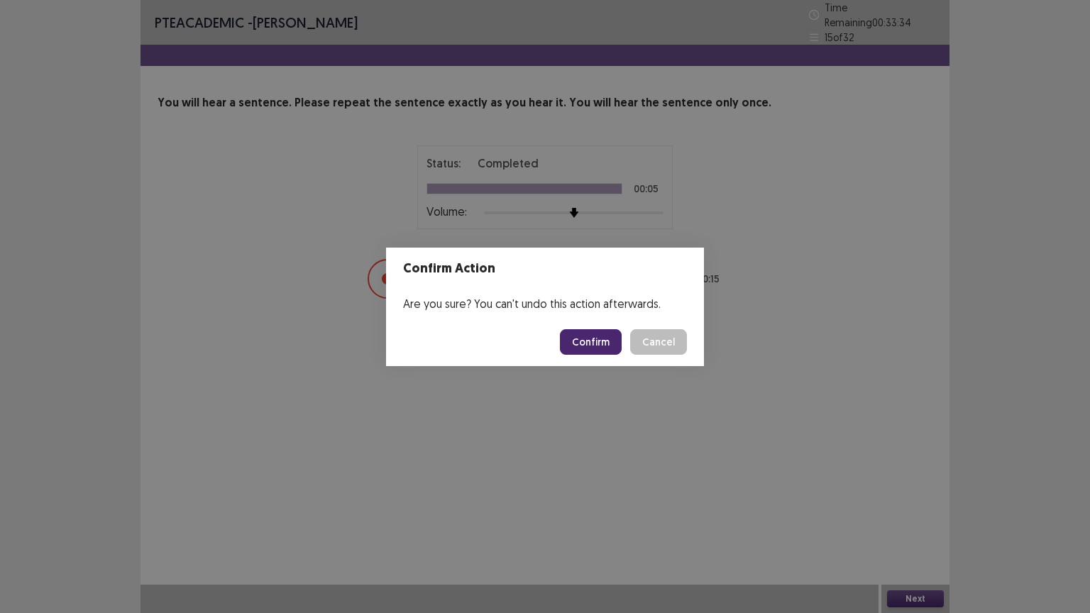
click at [610, 345] on button "Confirm" at bounding box center [591, 342] width 62 height 26
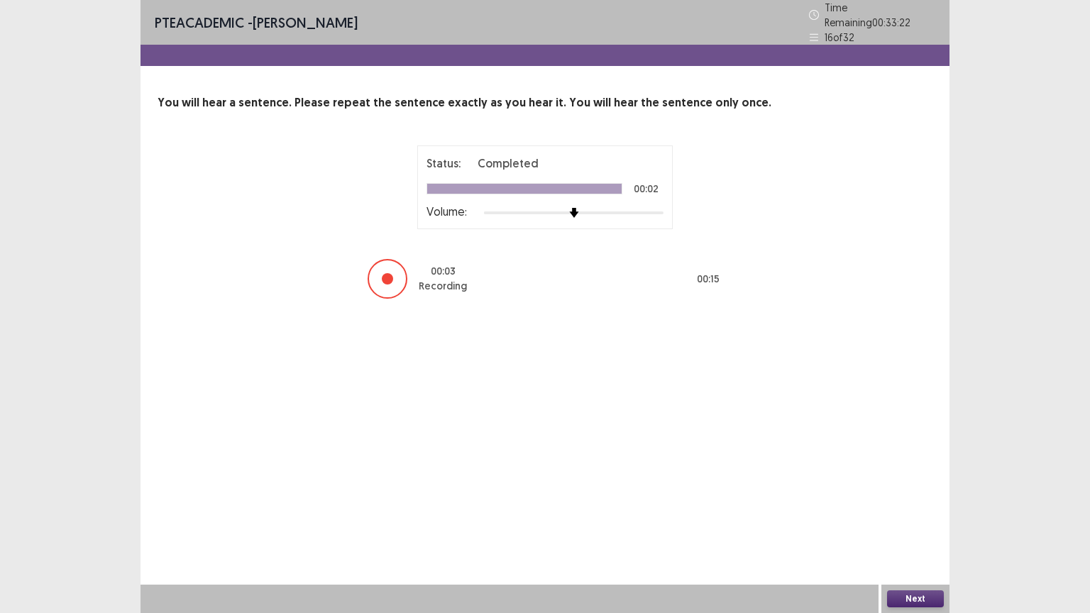
click at [912, 493] on button "Next" at bounding box center [915, 599] width 57 height 17
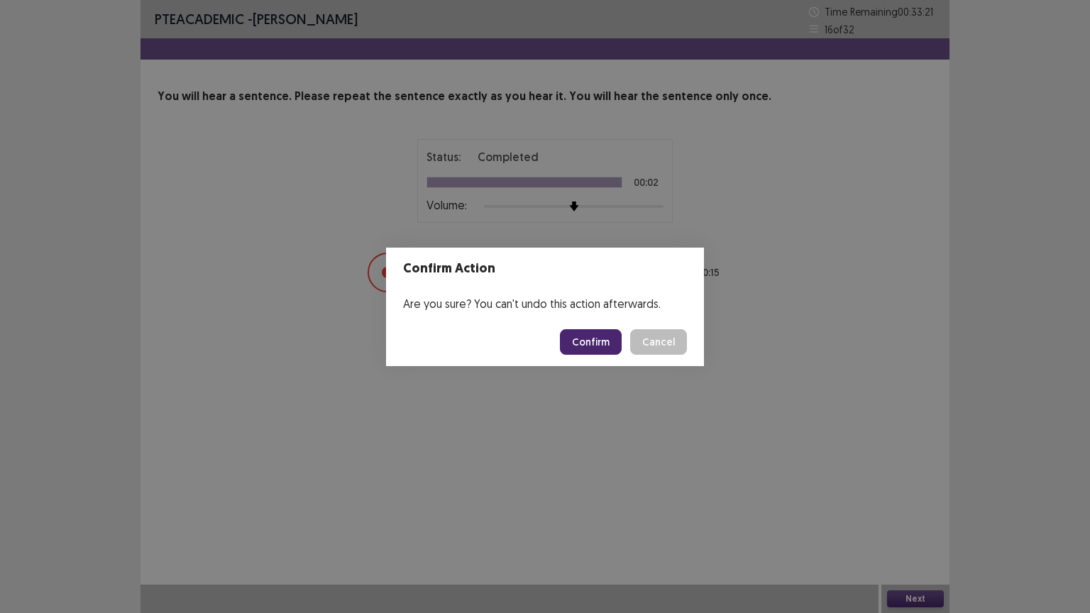
click at [593, 341] on button "Confirm" at bounding box center [591, 342] width 62 height 26
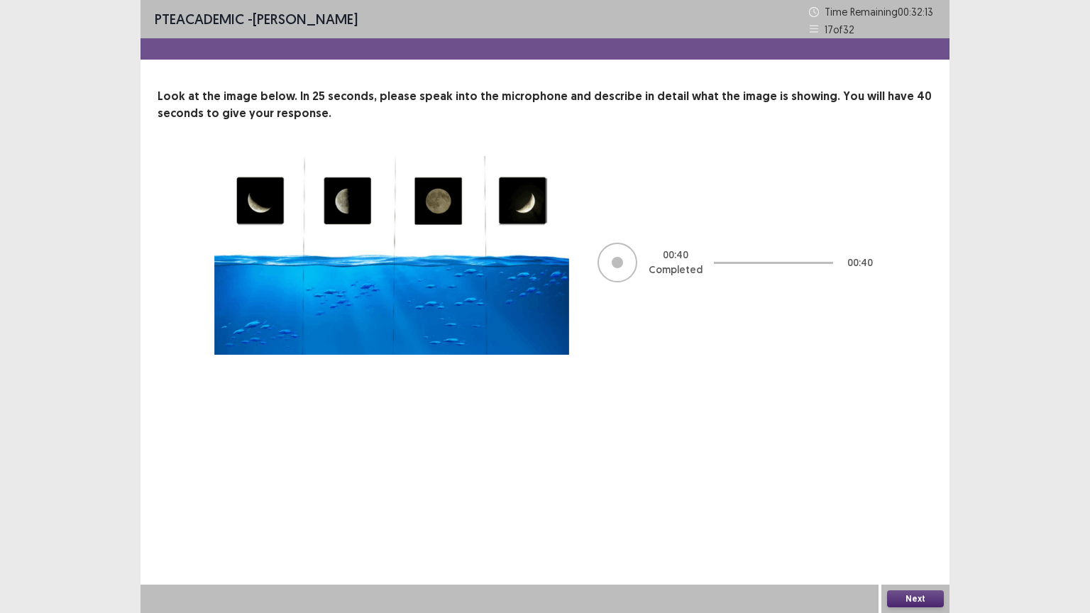
click at [907, 493] on button "Next" at bounding box center [915, 599] width 57 height 17
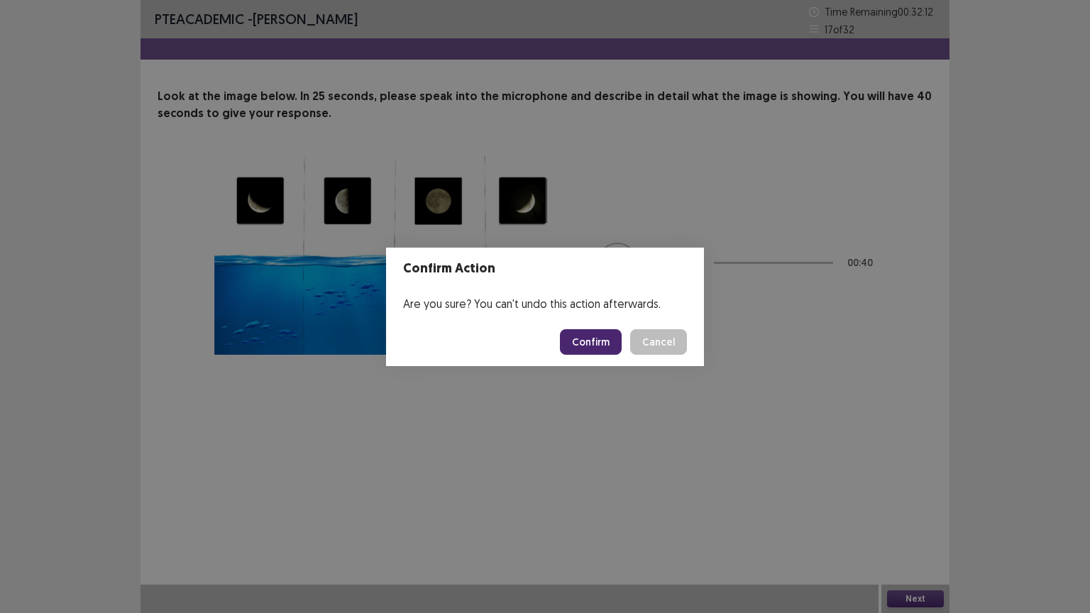
click at [571, 332] on button "Confirm" at bounding box center [591, 342] width 62 height 26
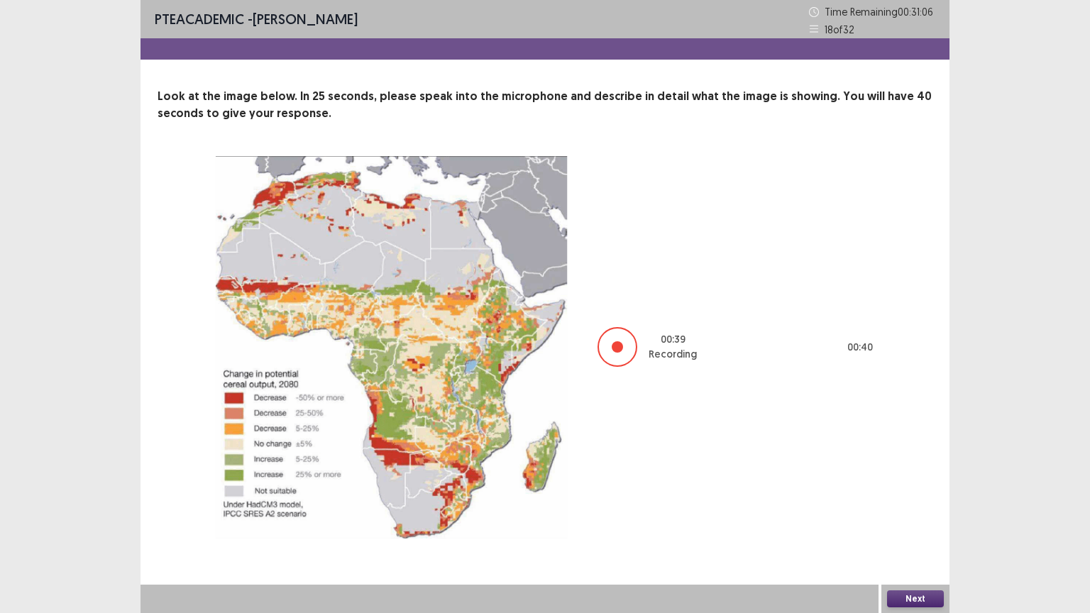
click at [914, 493] on button "Next" at bounding box center [915, 599] width 57 height 17
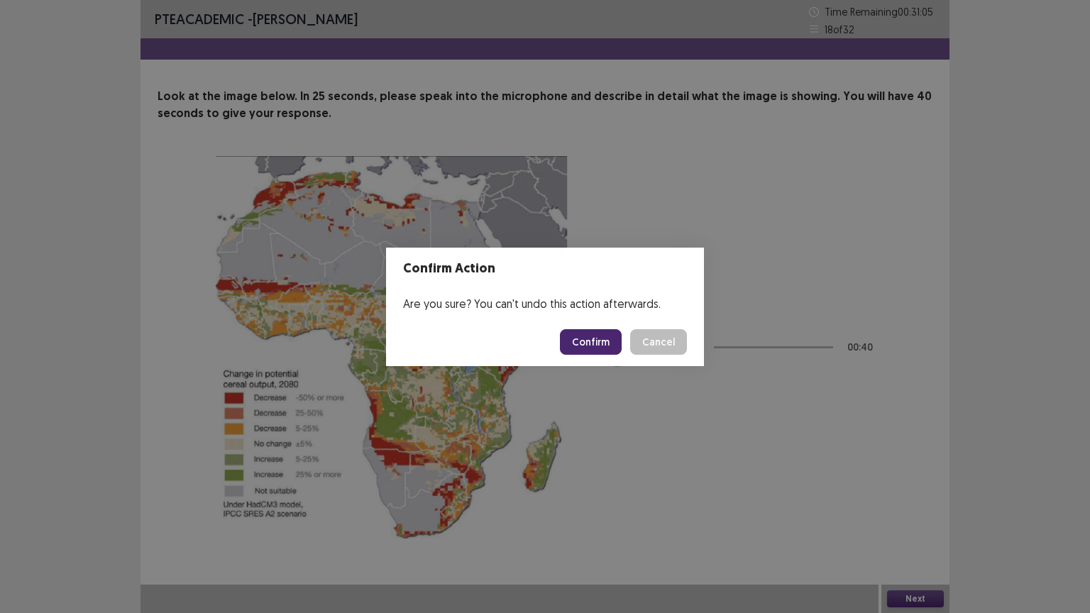
click at [605, 346] on button "Confirm" at bounding box center [591, 342] width 62 height 26
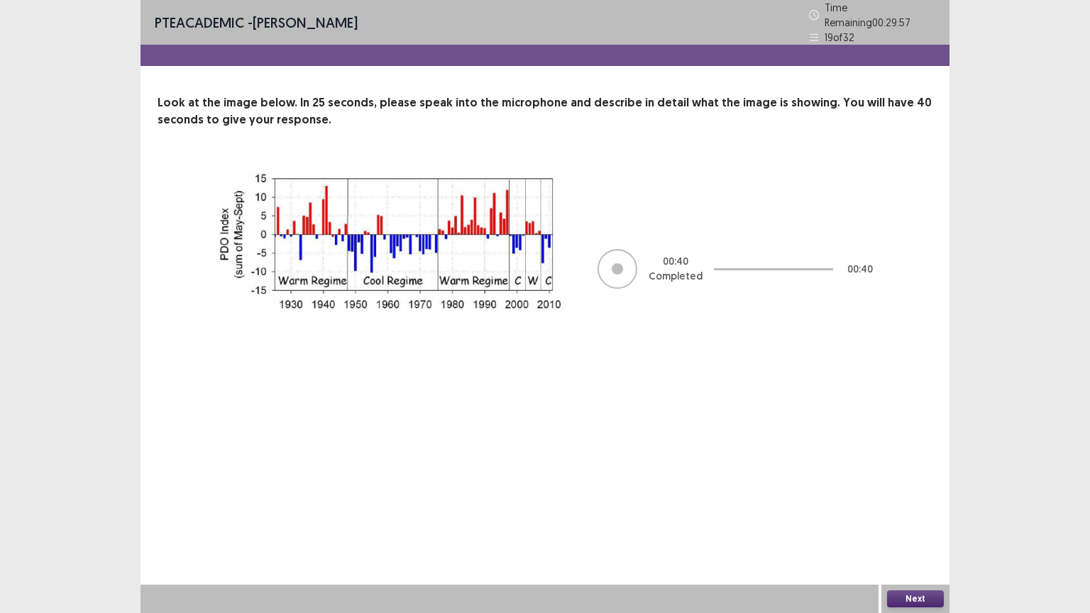
click at [908, 493] on button "Next" at bounding box center [915, 599] width 57 height 17
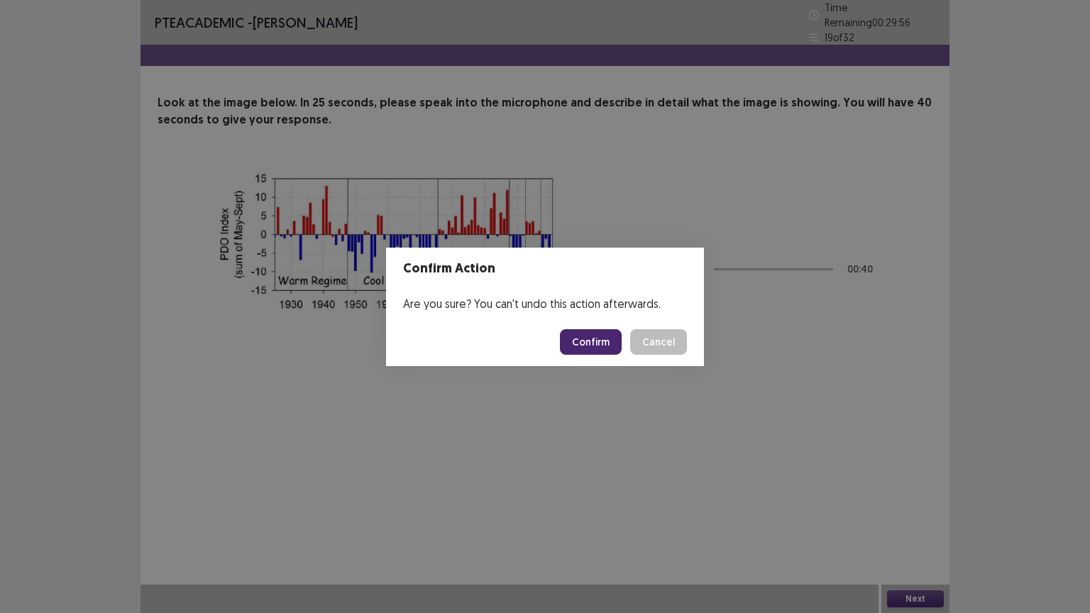
click at [581, 344] on button "Confirm" at bounding box center [591, 342] width 62 height 26
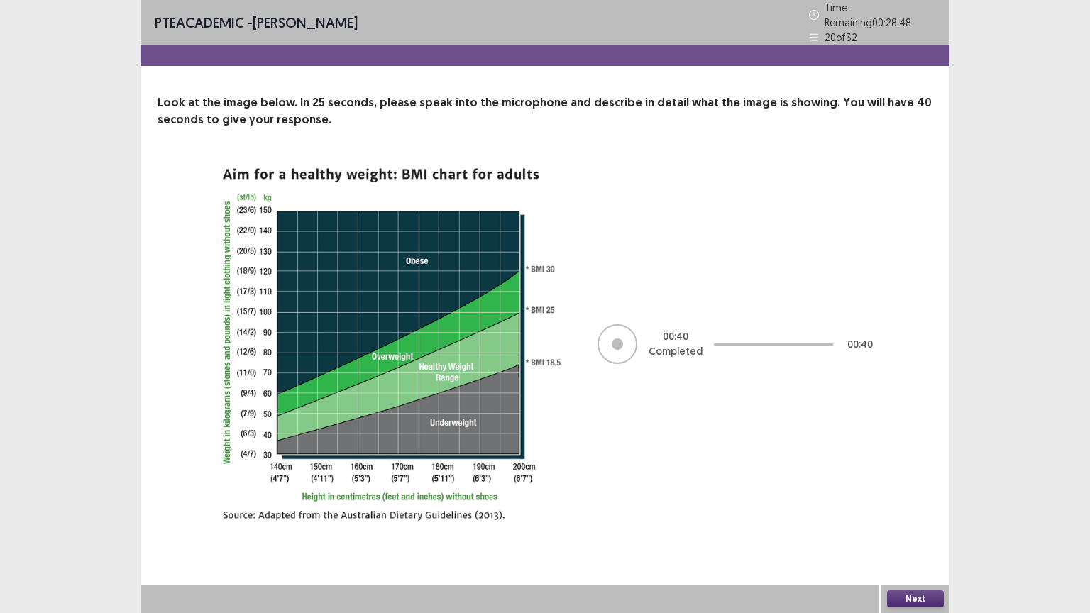
click at [917, 493] on button "Next" at bounding box center [915, 599] width 57 height 17
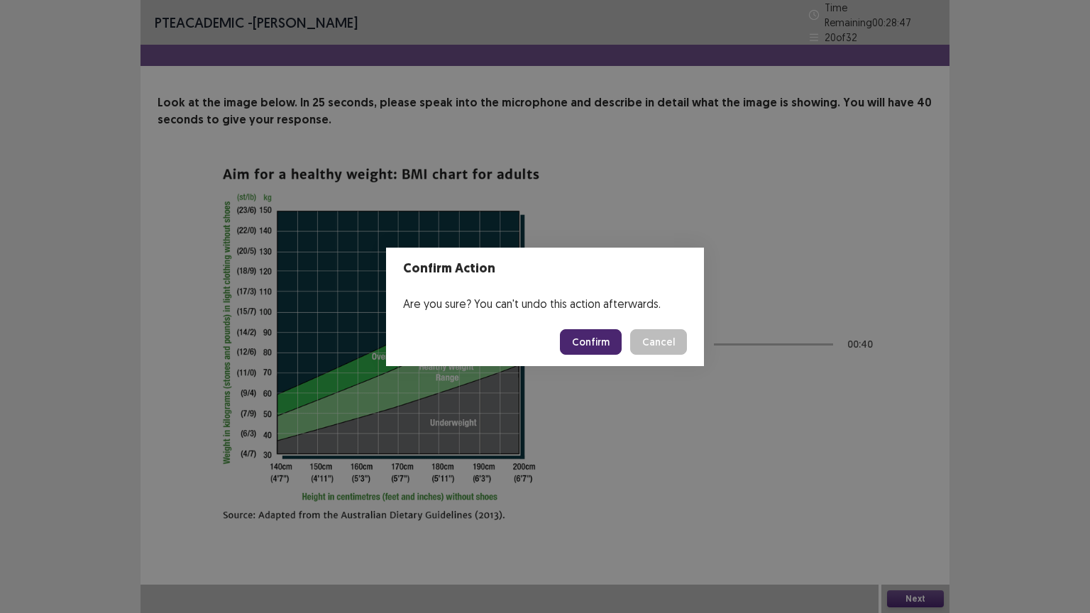
click at [610, 338] on button "Confirm" at bounding box center [591, 342] width 62 height 26
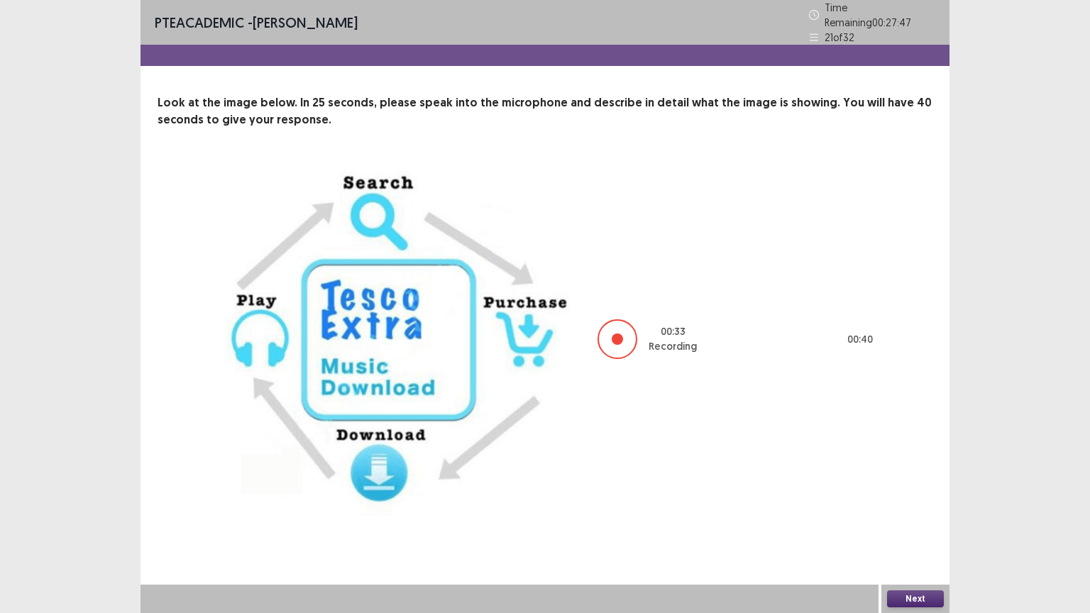
click at [908, 493] on button "Next" at bounding box center [915, 599] width 57 height 17
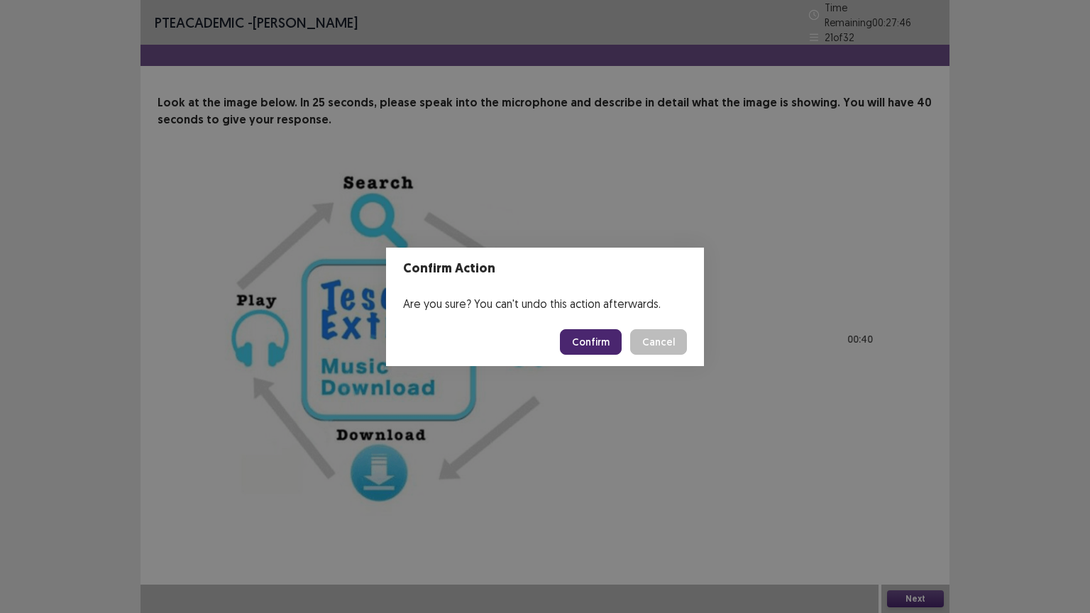
click at [582, 335] on button "Confirm" at bounding box center [591, 342] width 62 height 26
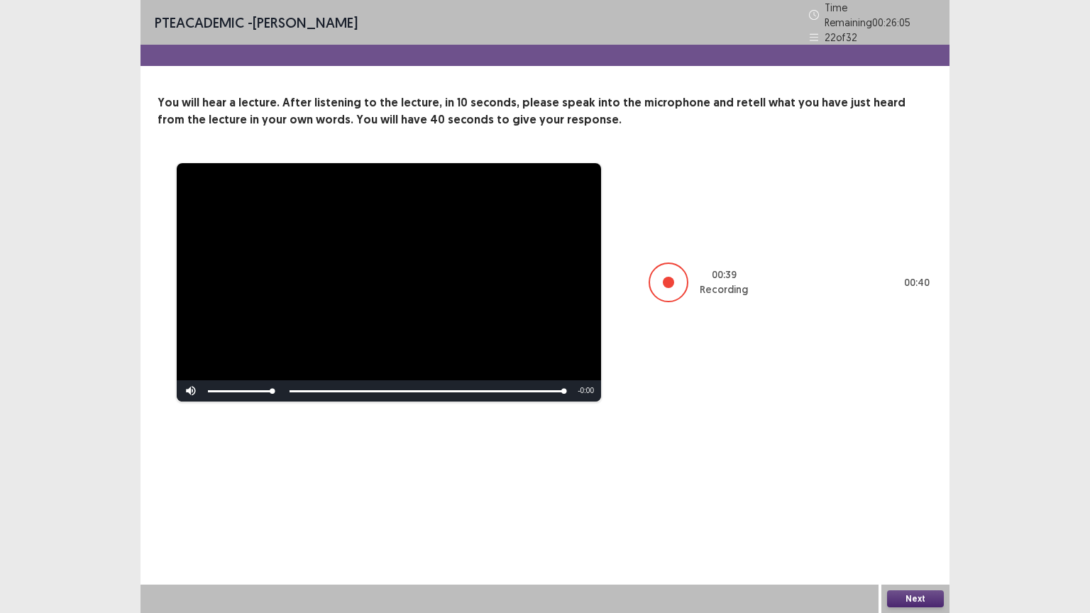
click at [899, 493] on button "Next" at bounding box center [915, 599] width 57 height 17
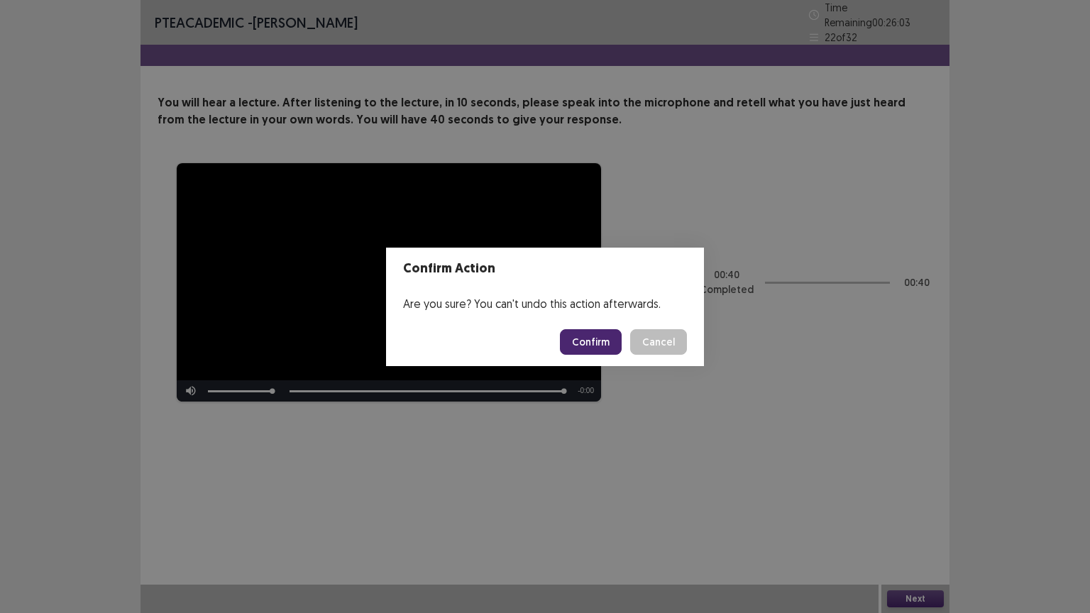
click at [601, 338] on button "Confirm" at bounding box center [591, 342] width 62 height 26
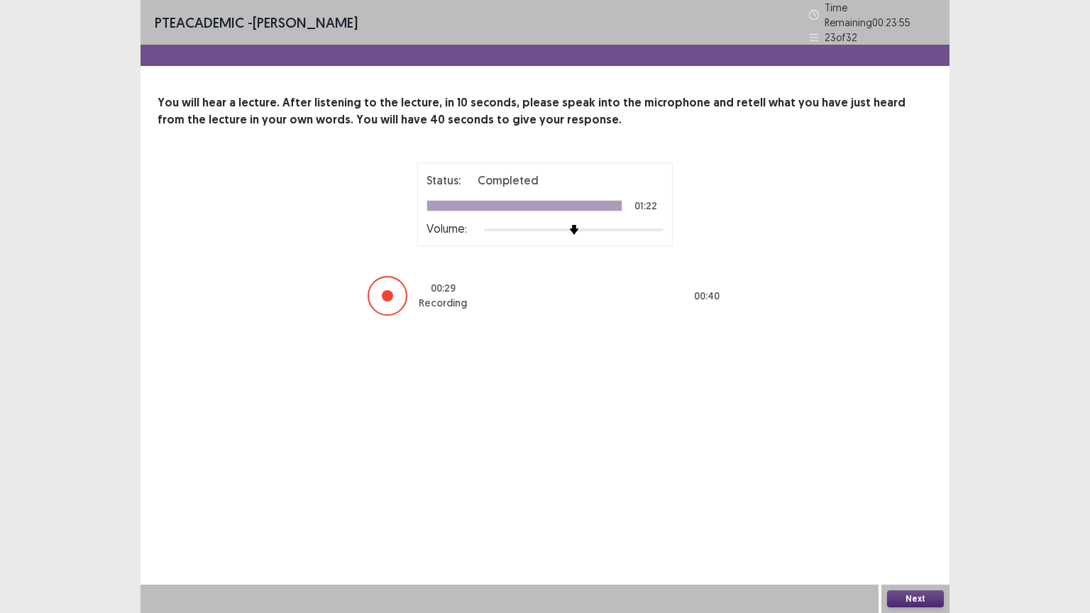
click at [910, 493] on button "Next" at bounding box center [915, 599] width 57 height 17
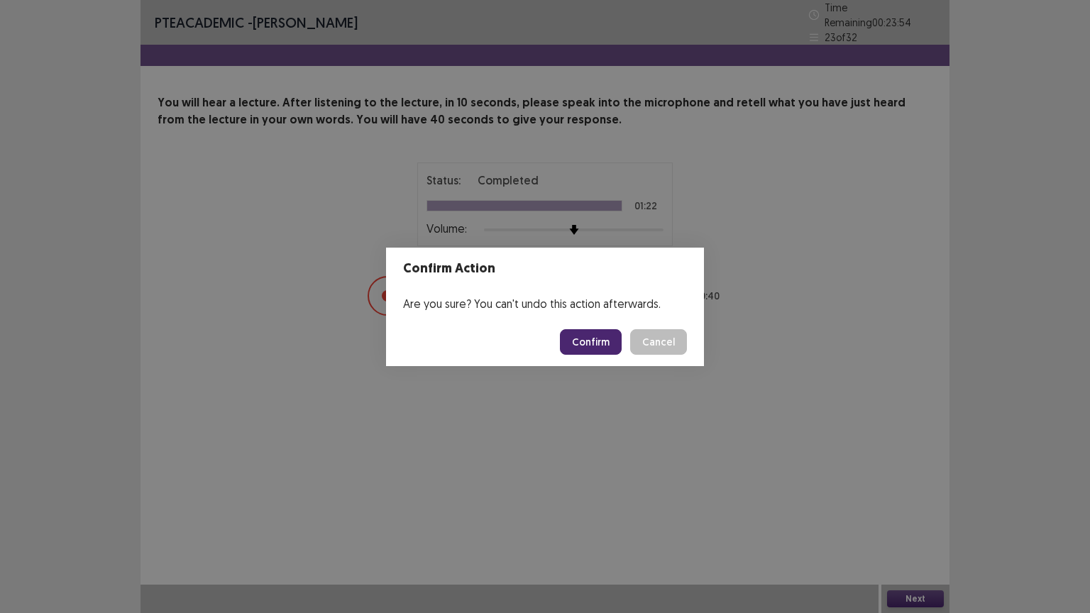
click at [606, 355] on footer "Confirm Cancel" at bounding box center [545, 342] width 318 height 48
click at [602, 349] on button "Confirm" at bounding box center [591, 342] width 62 height 26
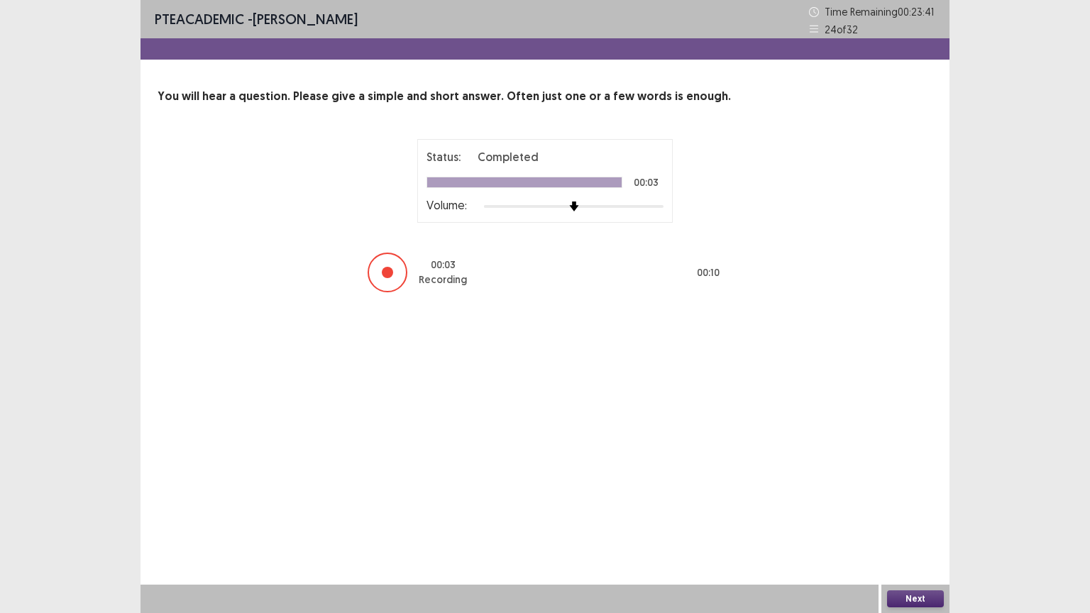
click at [909, 493] on button "Next" at bounding box center [915, 599] width 57 height 17
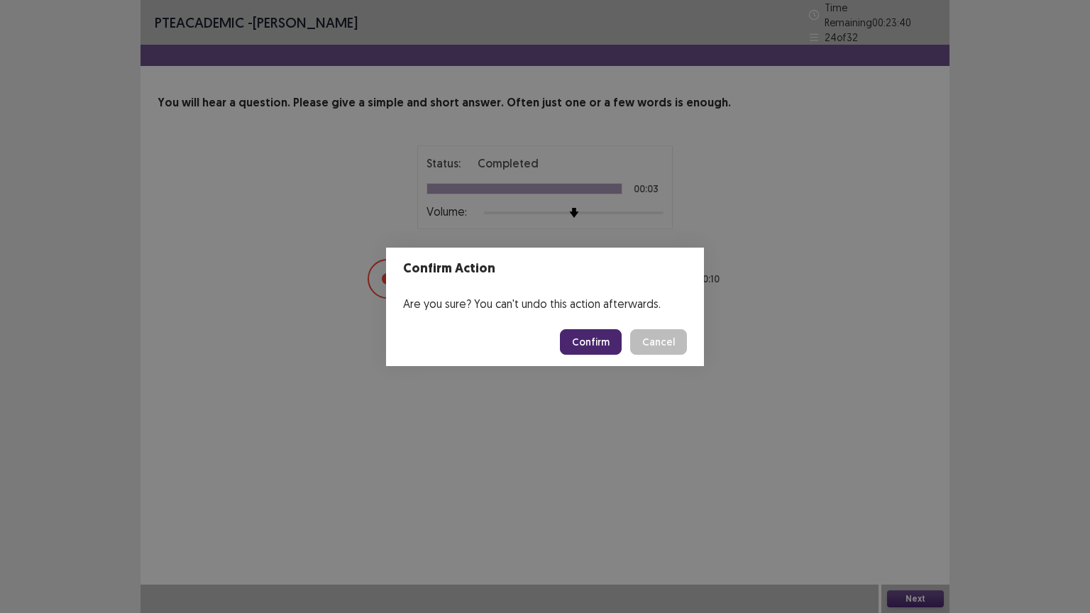
click at [595, 341] on button "Confirm" at bounding box center [591, 342] width 62 height 26
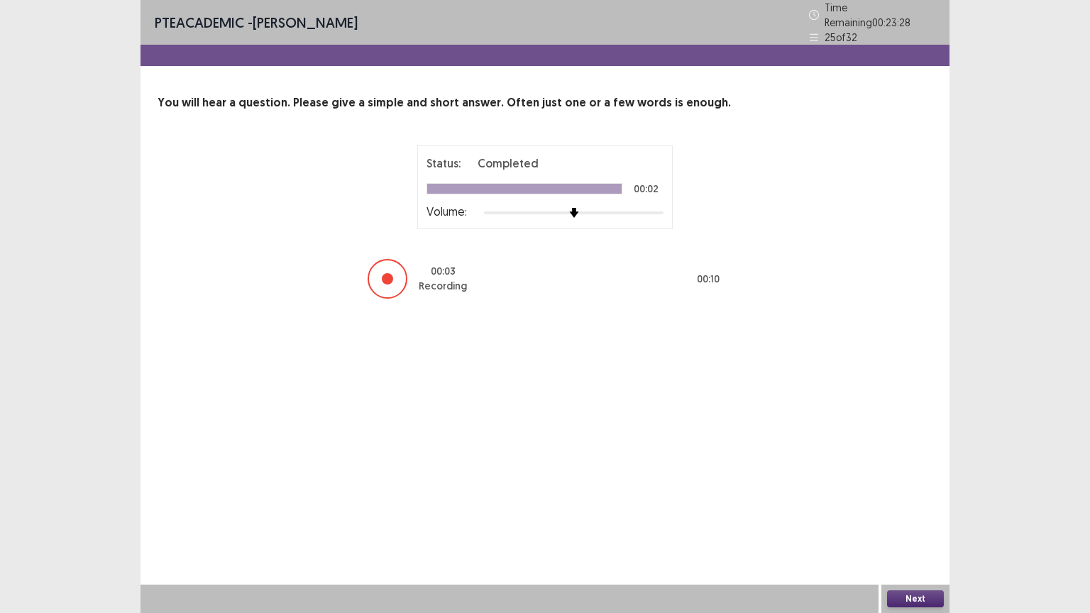
click at [911, 493] on button "Next" at bounding box center [915, 599] width 57 height 17
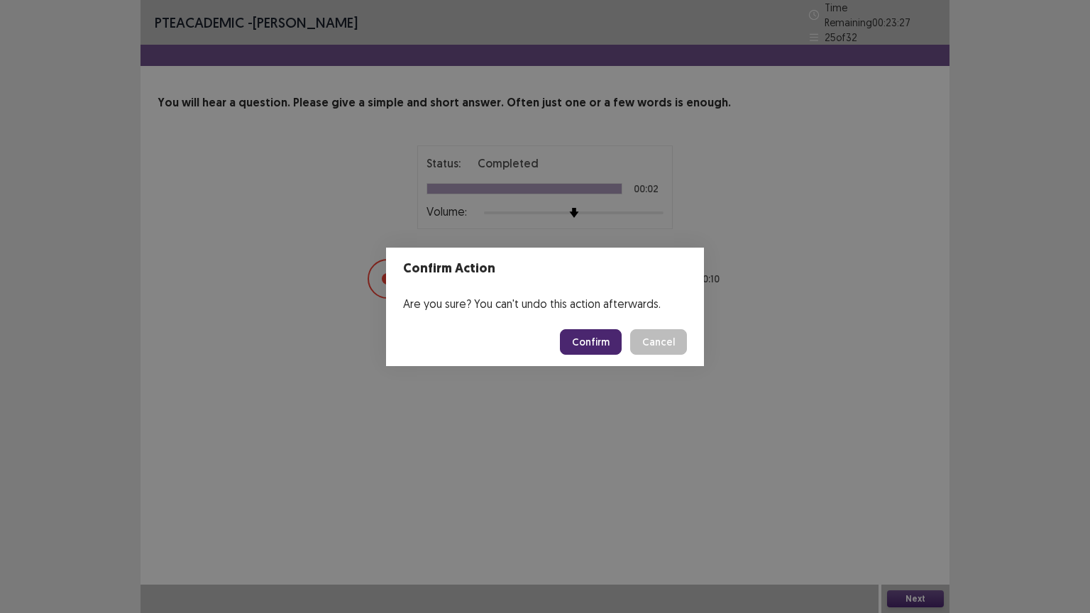
click at [618, 350] on button "Confirm" at bounding box center [591, 342] width 62 height 26
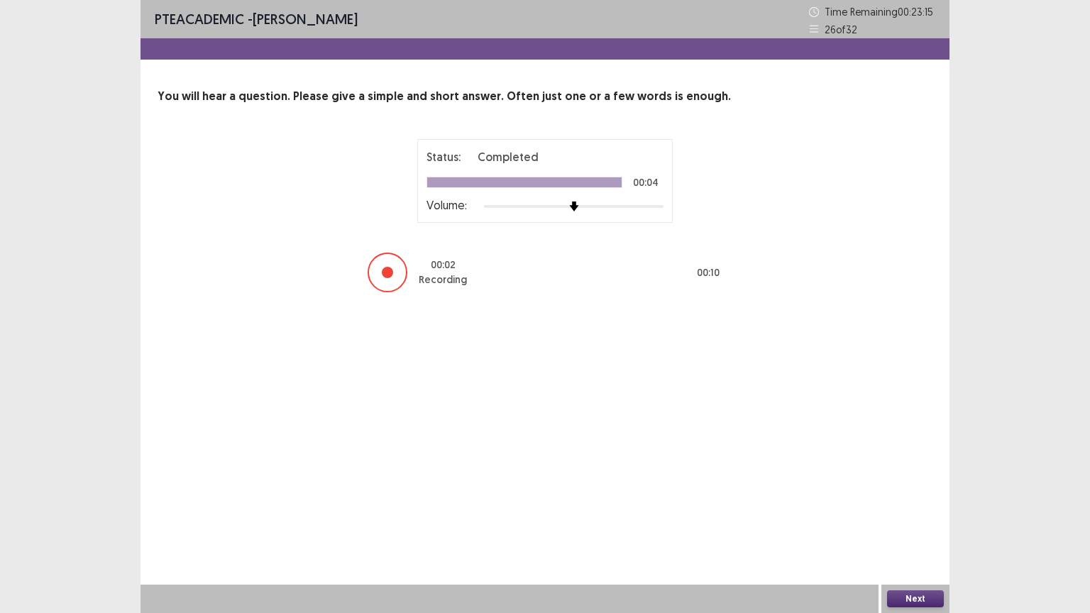
click at [926, 493] on button "Next" at bounding box center [915, 599] width 57 height 17
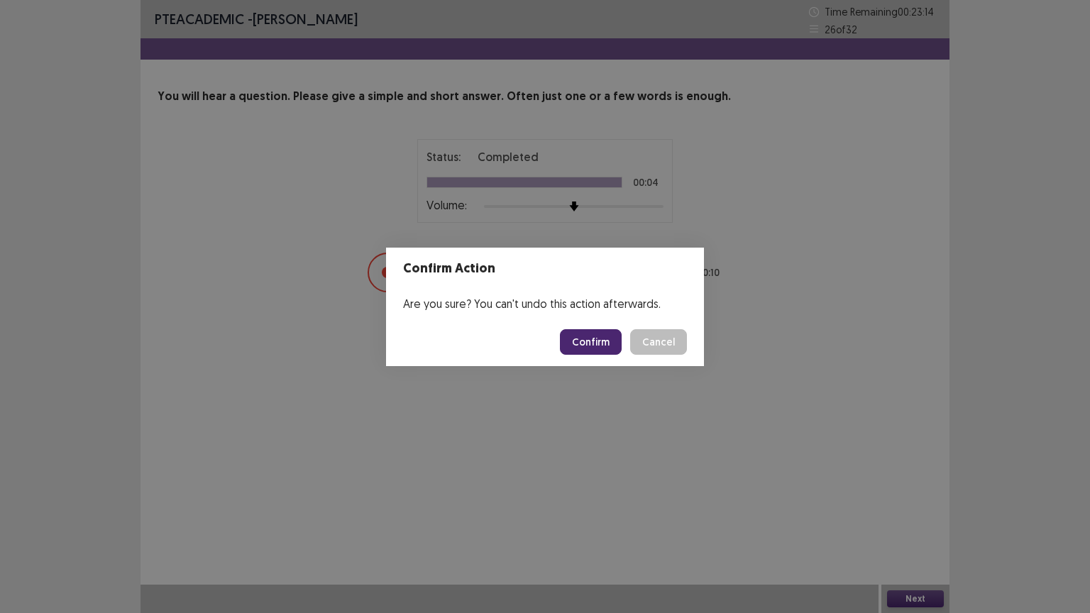
click at [608, 349] on button "Confirm" at bounding box center [591, 342] width 62 height 26
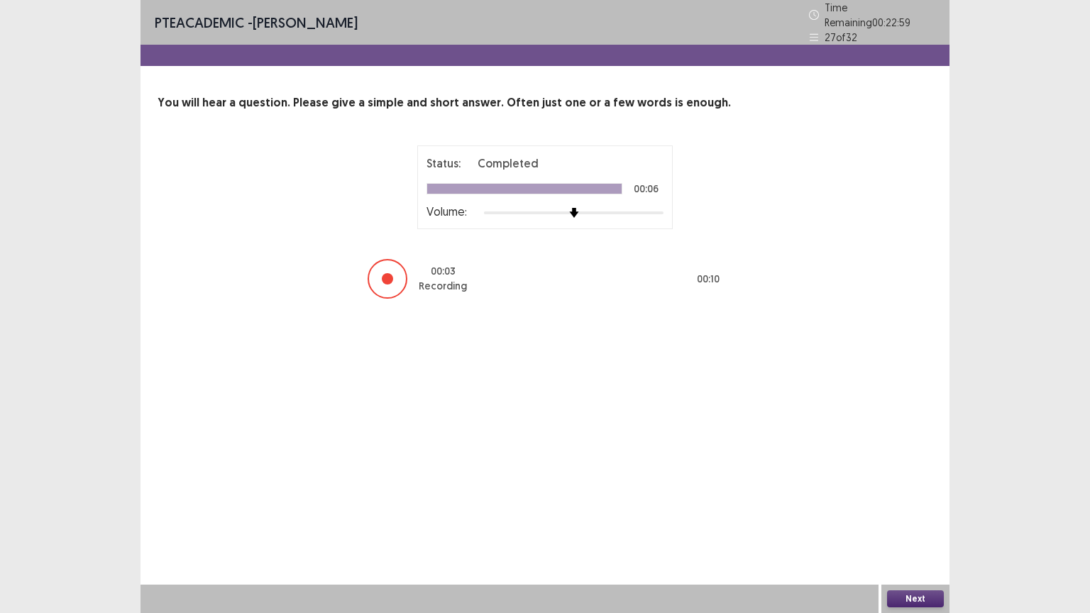
click at [913, 493] on button "Next" at bounding box center [915, 599] width 57 height 17
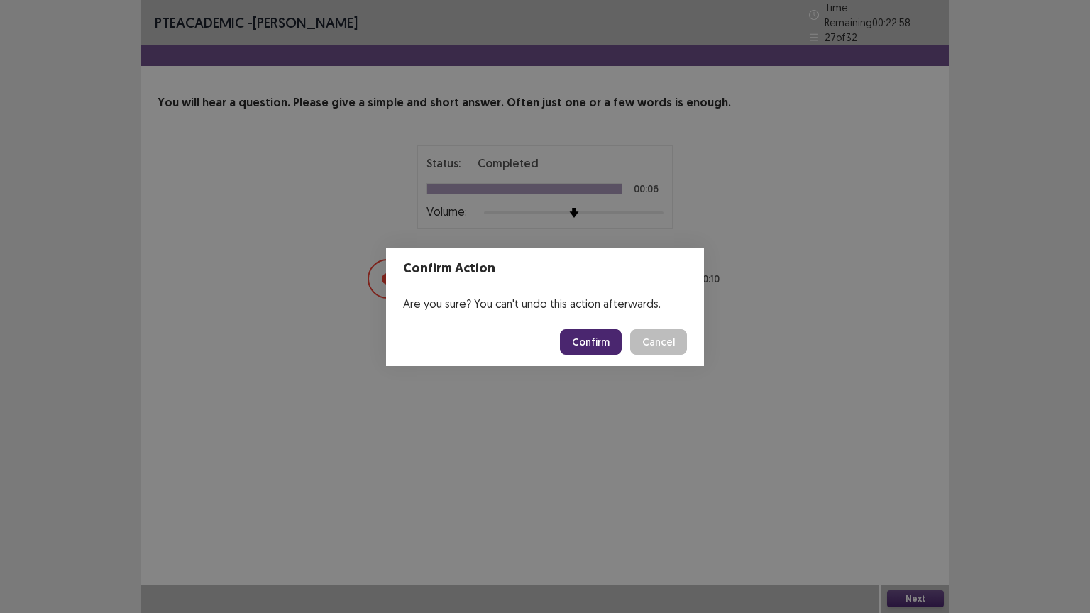
click at [588, 336] on button "Confirm" at bounding box center [591, 342] width 62 height 26
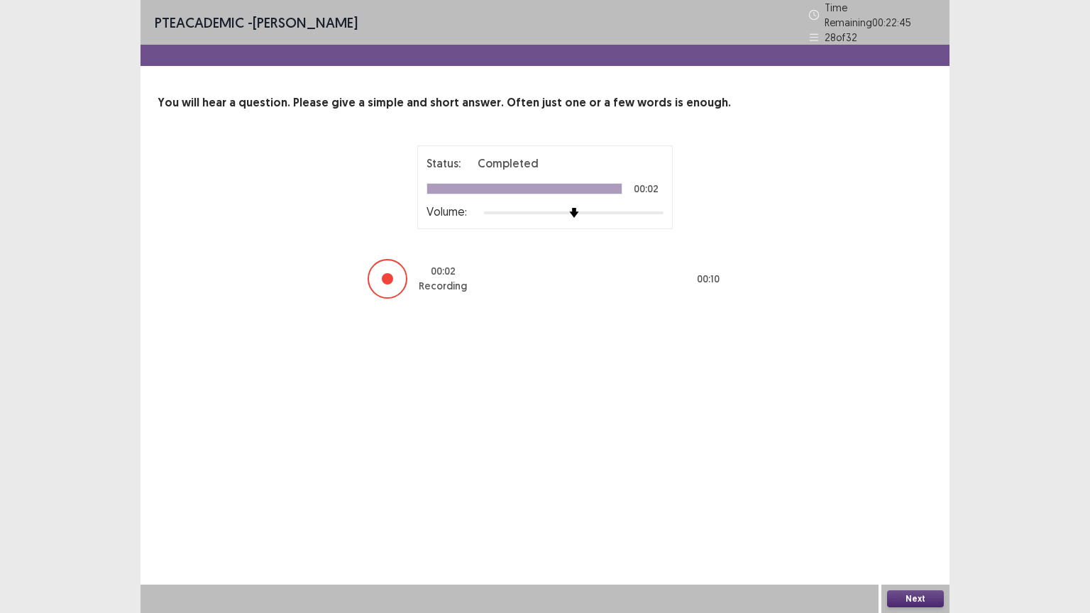
click at [923, 493] on button "Next" at bounding box center [915, 599] width 57 height 17
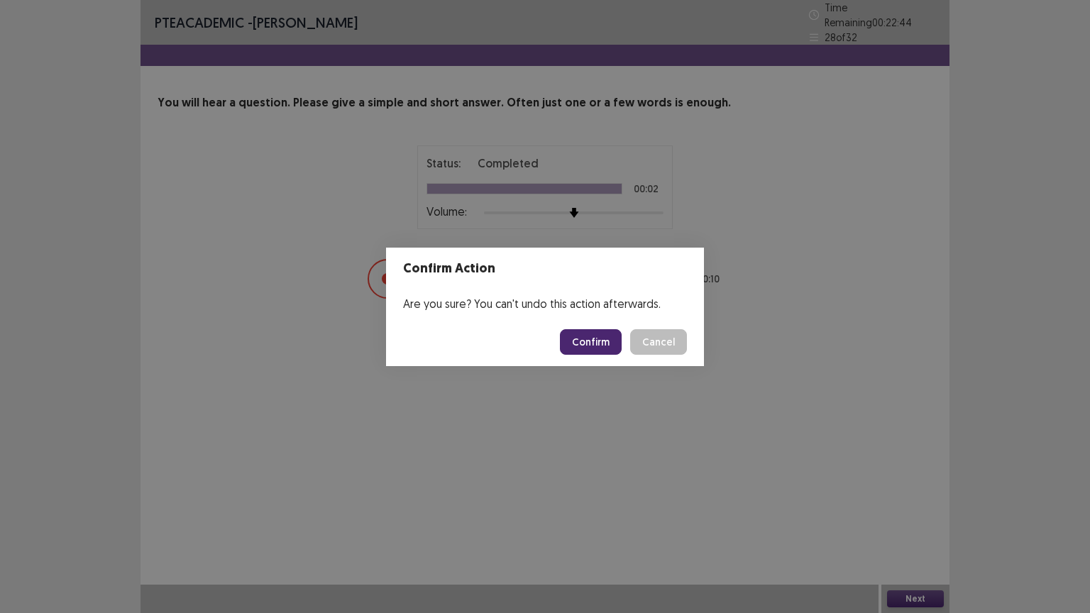
click at [595, 345] on button "Confirm" at bounding box center [591, 342] width 62 height 26
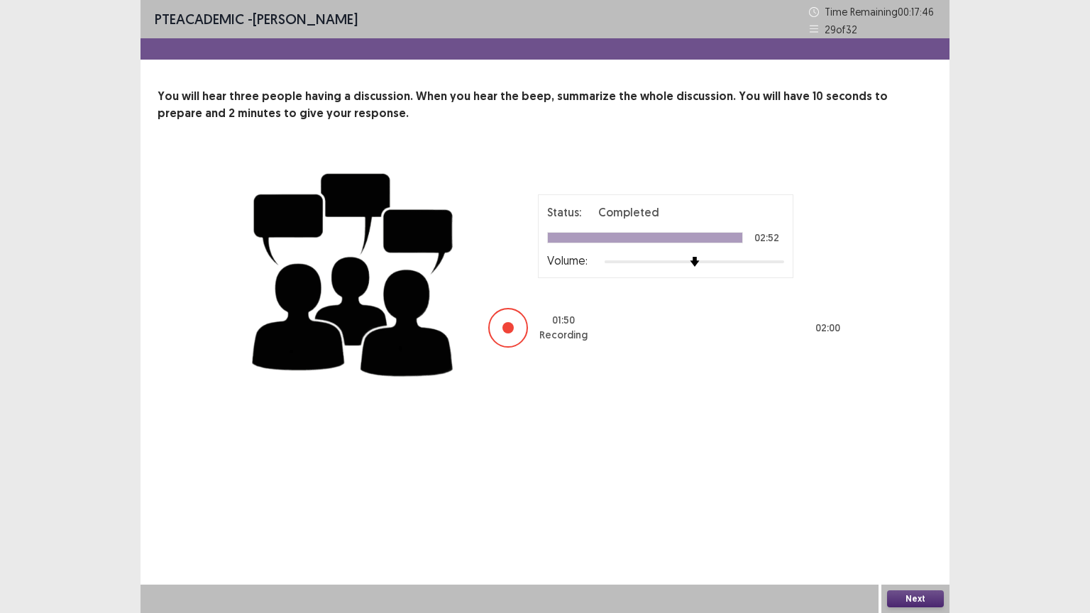
click at [922, 493] on div "Next" at bounding box center [916, 599] width 68 height 28
click at [914, 493] on button "Next" at bounding box center [915, 599] width 57 height 17
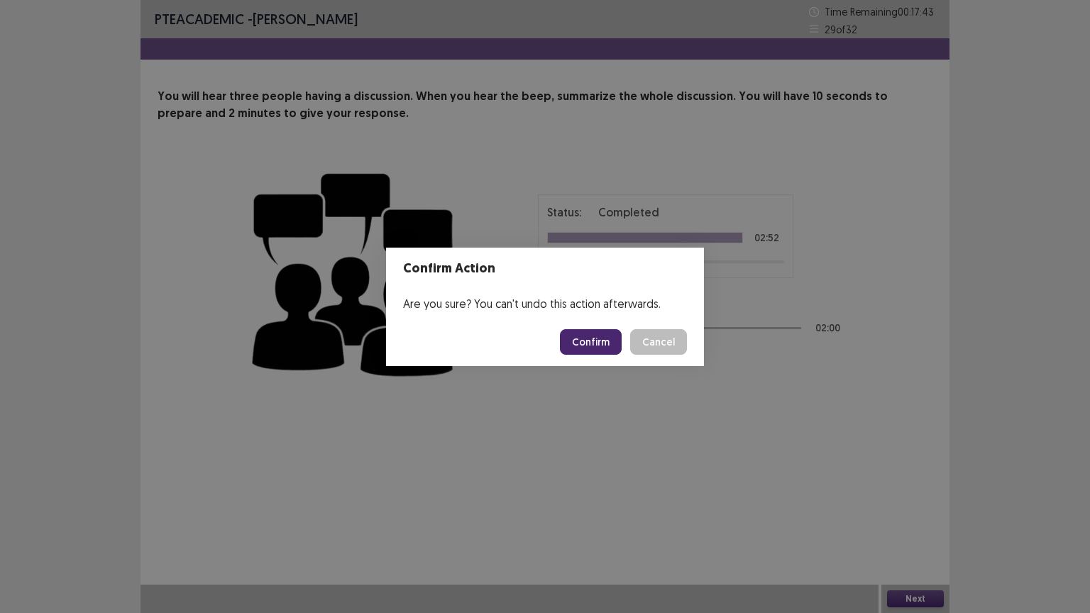
click at [612, 344] on button "Confirm" at bounding box center [591, 342] width 62 height 26
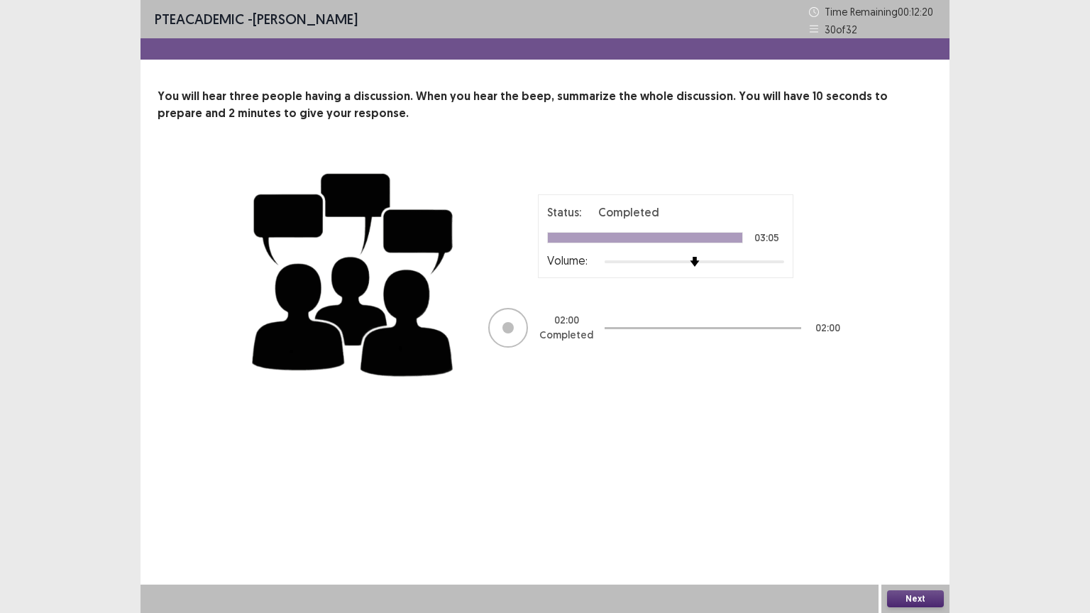
drag, startPoint x: 390, startPoint y: 423, endPoint x: 401, endPoint y: 434, distance: 15.1
click at [401, 434] on div "PTE academic - Sanjay Tamang Time Remaining 00 : 12 : 20 30 of 32 You will hear…" at bounding box center [545, 306] width 809 height 613
click at [915, 493] on button "Next" at bounding box center [915, 599] width 57 height 17
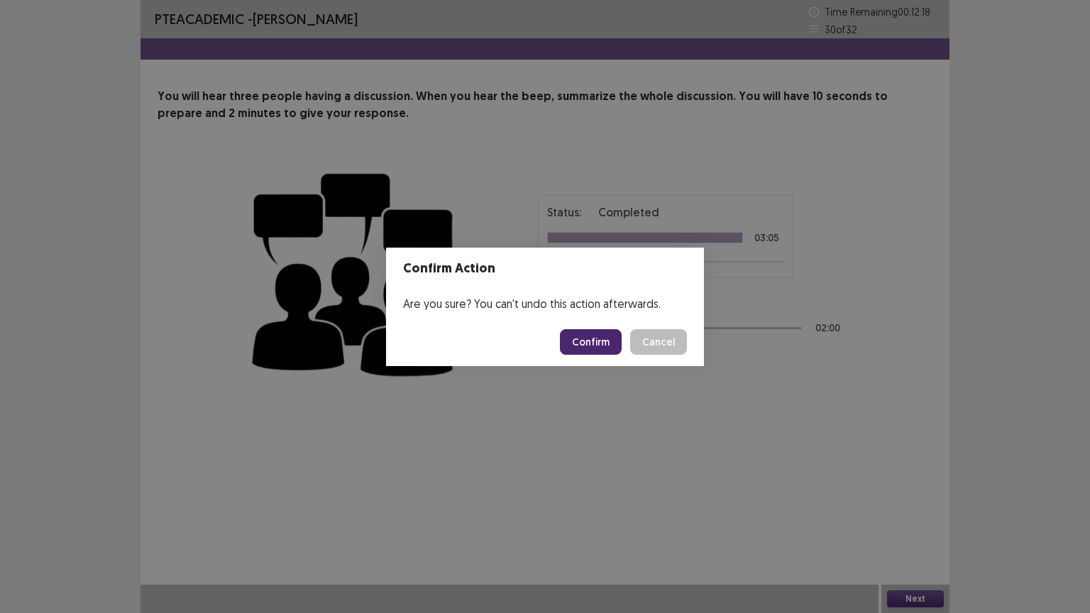
click at [576, 339] on button "Confirm" at bounding box center [591, 342] width 62 height 26
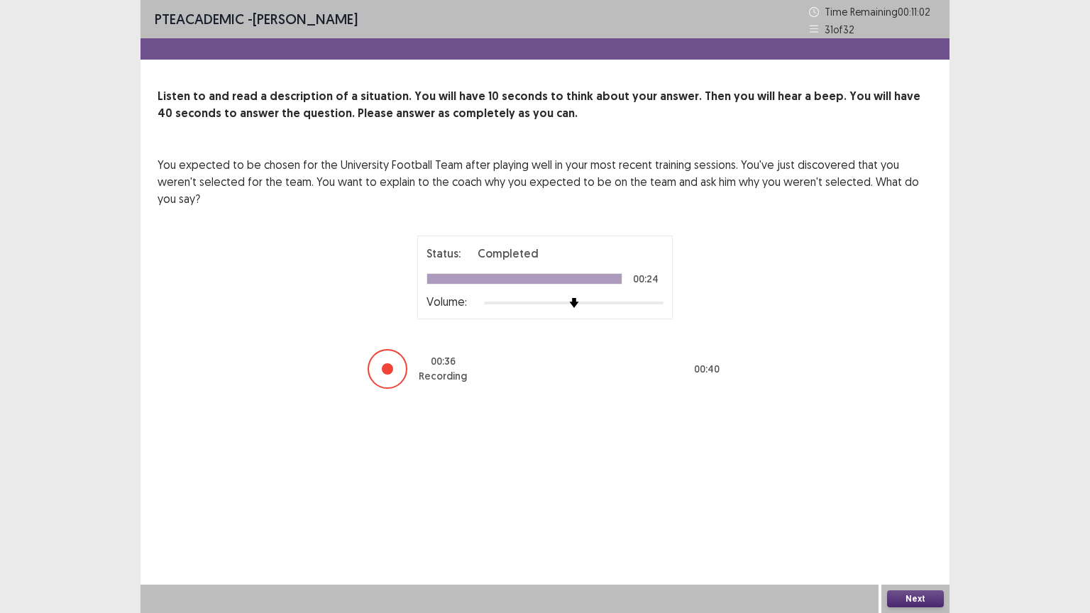
click at [916, 493] on button "Next" at bounding box center [915, 599] width 57 height 17
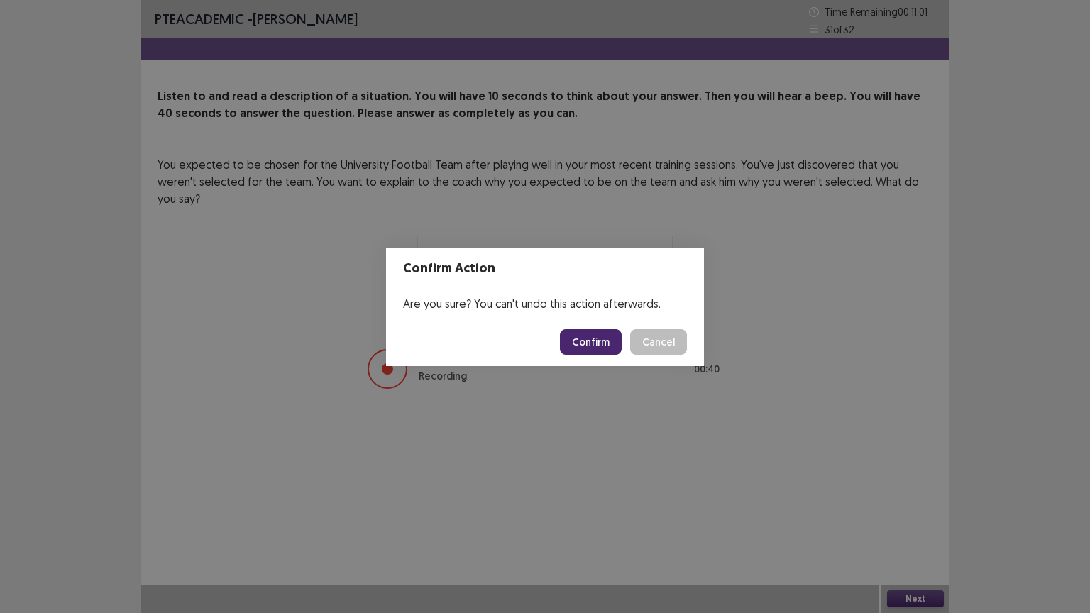
click at [605, 338] on button "Confirm" at bounding box center [591, 342] width 62 height 26
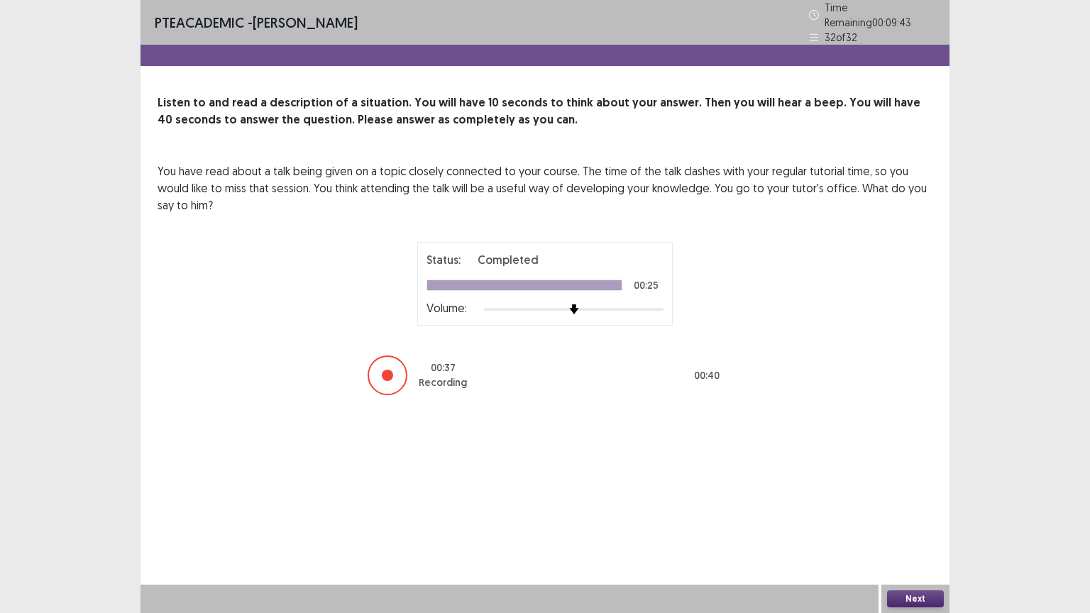
click at [909, 493] on button "Next" at bounding box center [915, 599] width 57 height 17
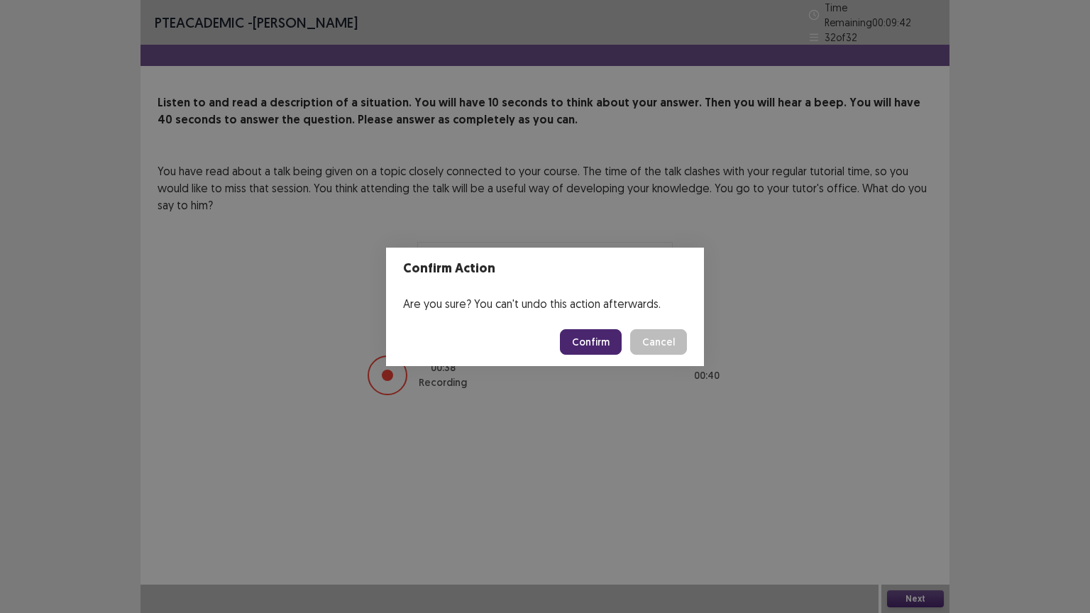
click at [596, 338] on button "Confirm" at bounding box center [591, 342] width 62 height 26
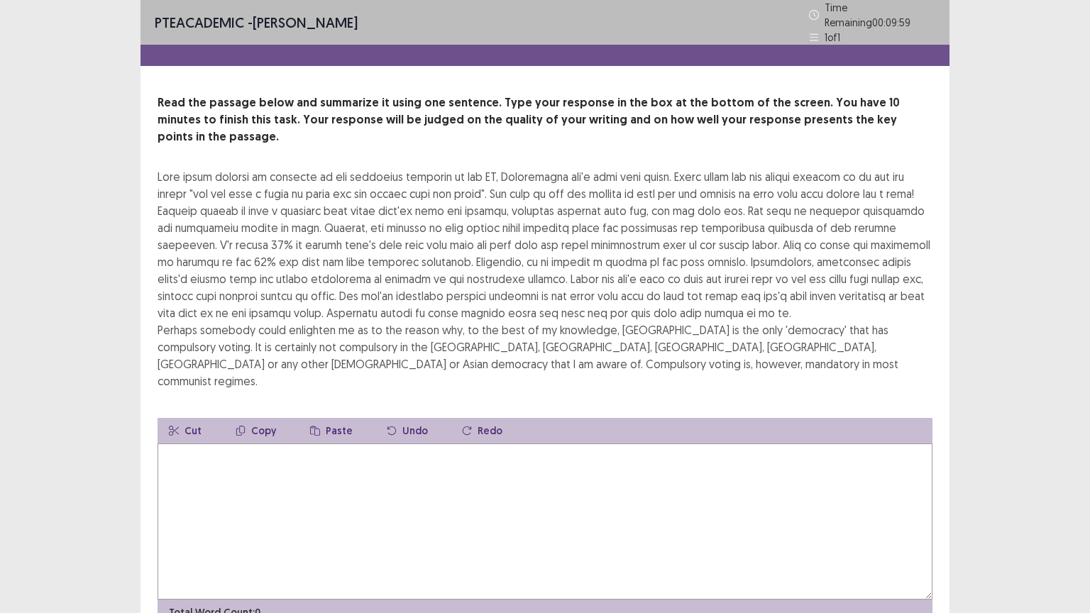
click at [440, 448] on textarea at bounding box center [545, 522] width 775 height 156
click at [236, 454] on textarea at bounding box center [545, 522] width 775 height 156
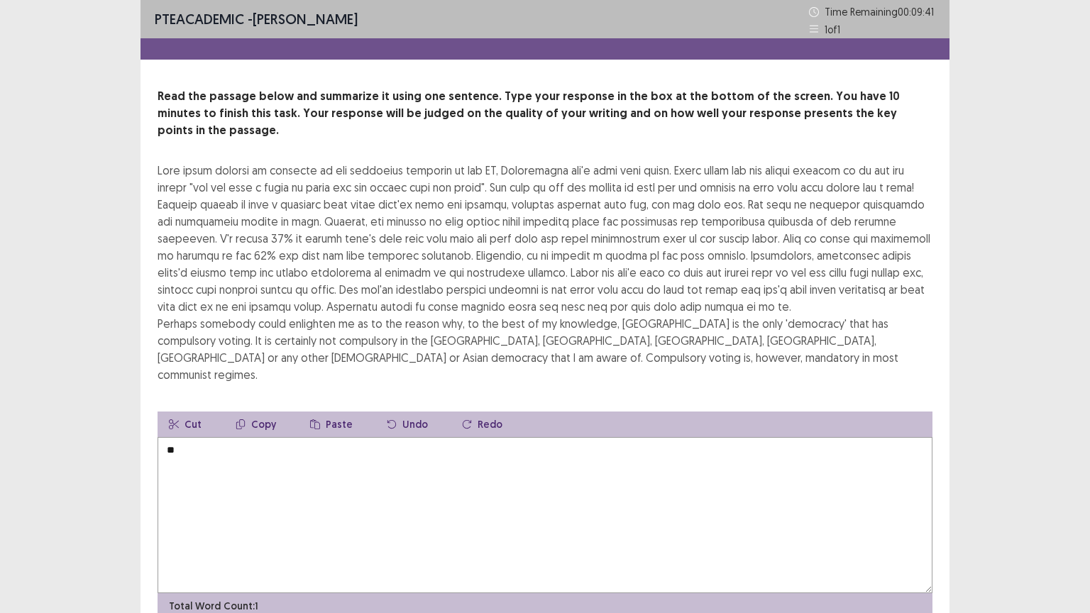
type textarea "*"
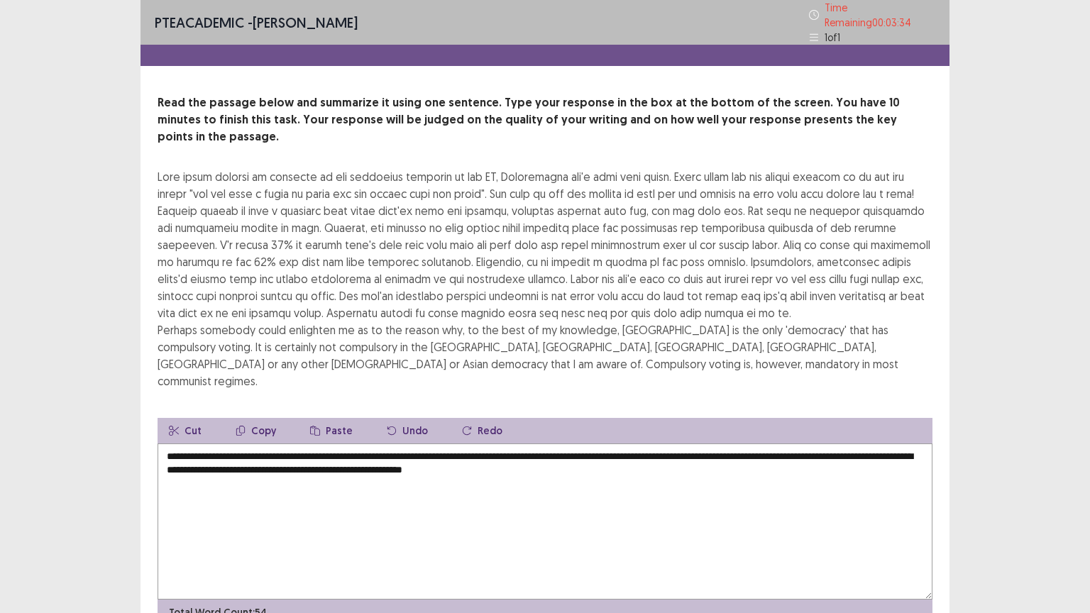
click at [552, 444] on textarea "**********" at bounding box center [545, 522] width 775 height 156
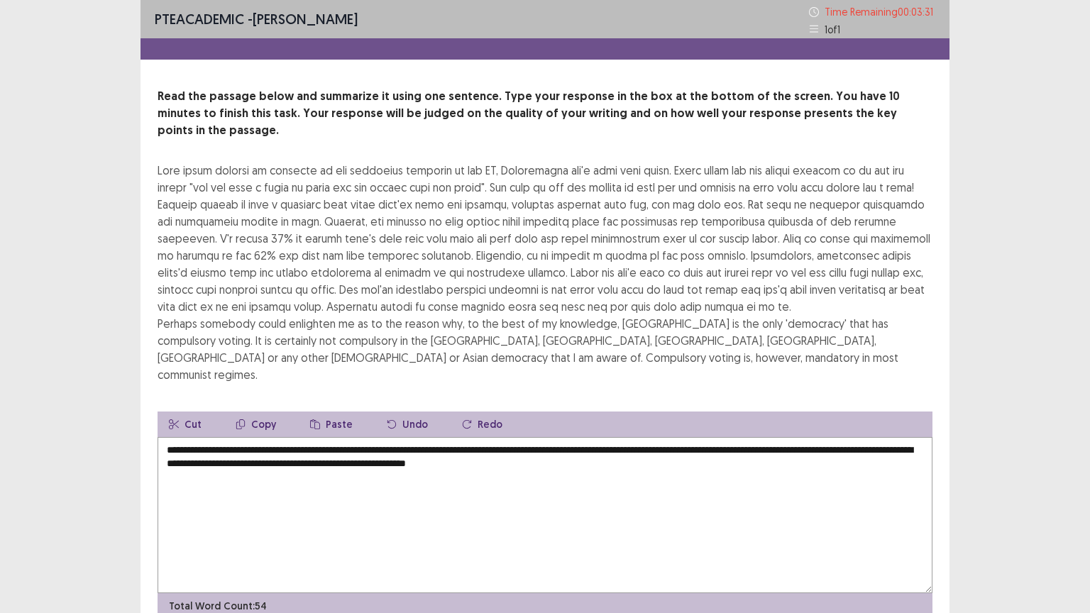
click at [642, 437] on textarea "**********" at bounding box center [545, 515] width 775 height 156
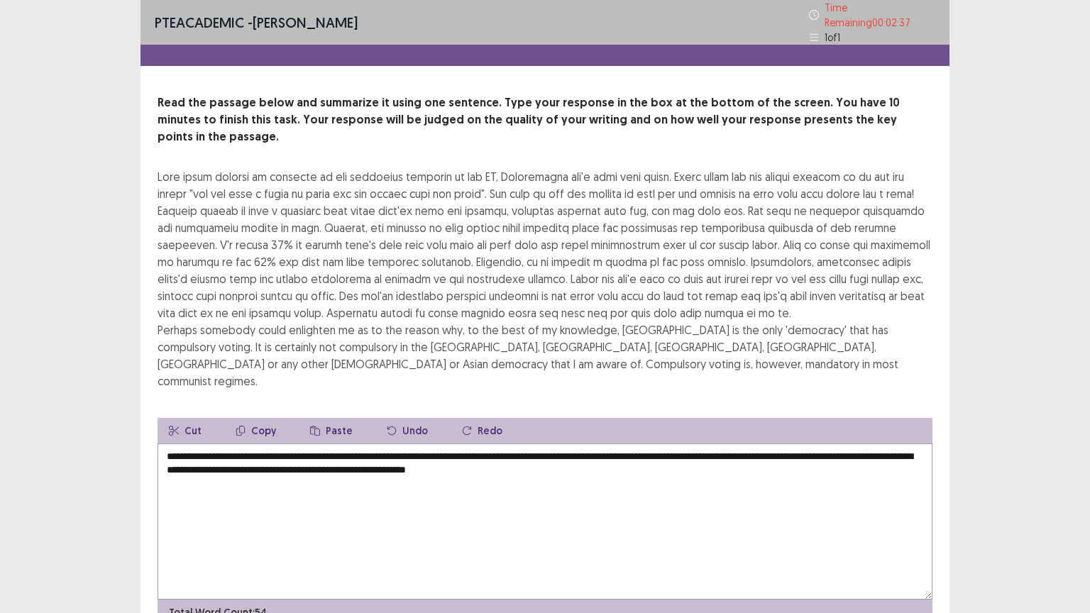
click at [203, 444] on textarea "**********" at bounding box center [545, 522] width 775 height 156
click at [578, 444] on textarea "**********" at bounding box center [545, 522] width 775 height 156
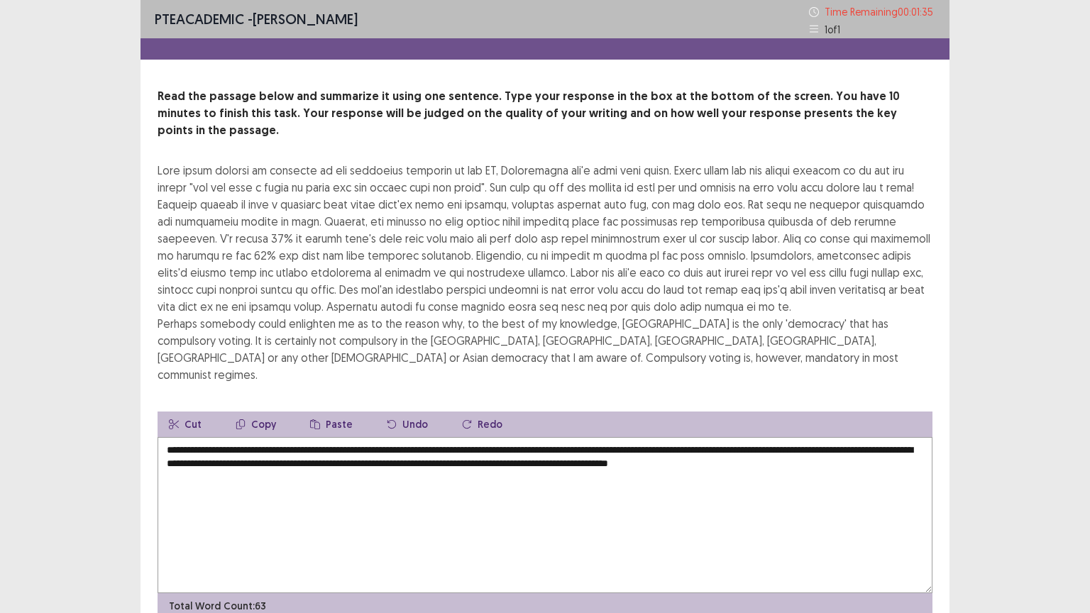
click at [811, 441] on textarea "**********" at bounding box center [545, 515] width 775 height 156
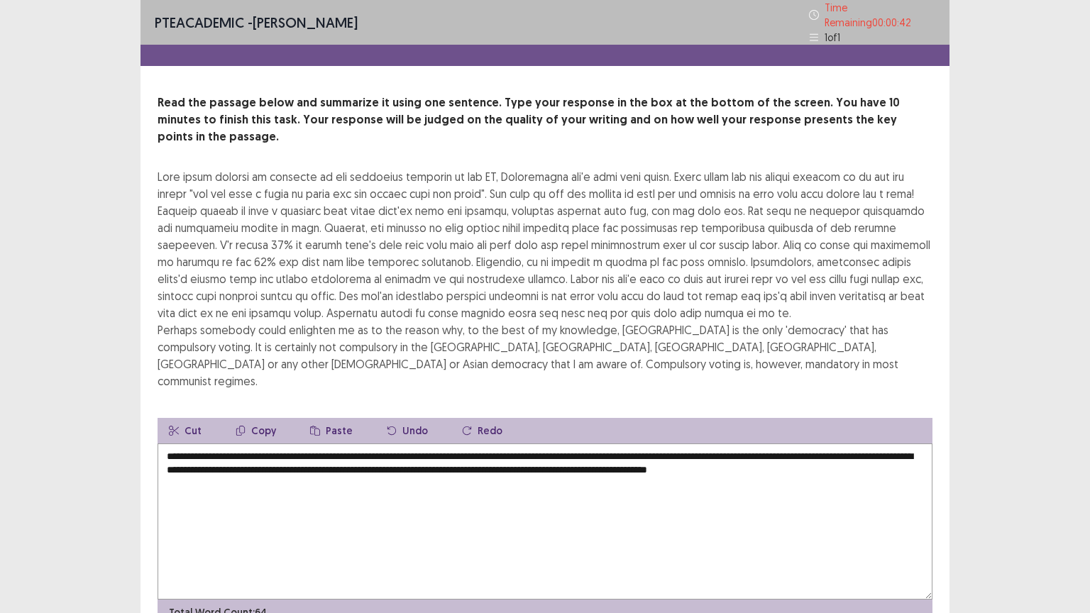
click at [221, 444] on textarea "**********" at bounding box center [545, 522] width 775 height 156
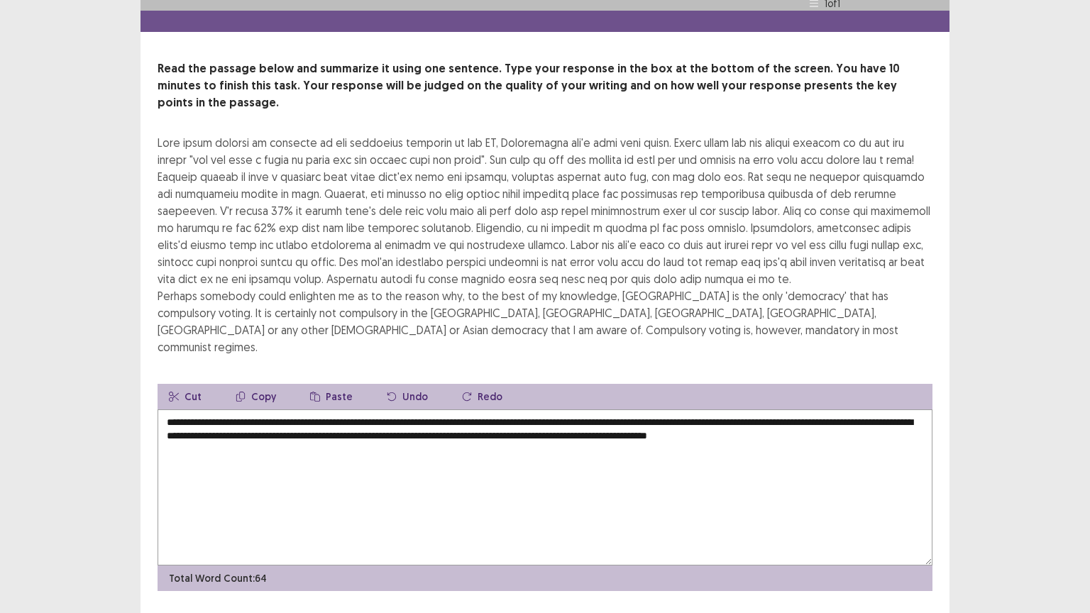
type textarea "**********"
drag, startPoint x: 927, startPoint y: 607, endPoint x: 909, endPoint y: 596, distance: 21.3
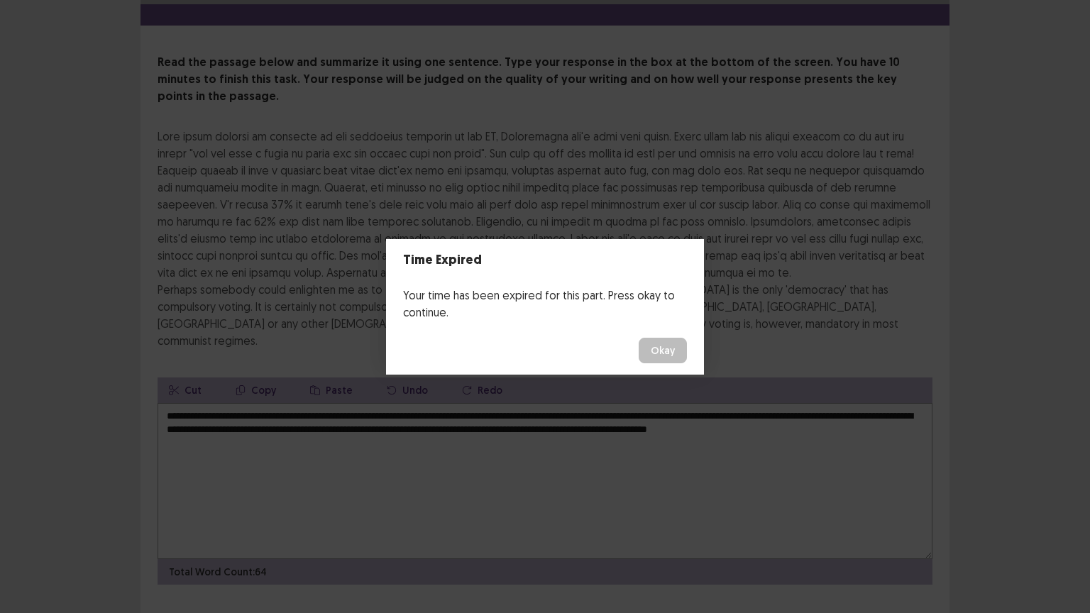
click at [640, 349] on button "Okay" at bounding box center [663, 351] width 48 height 26
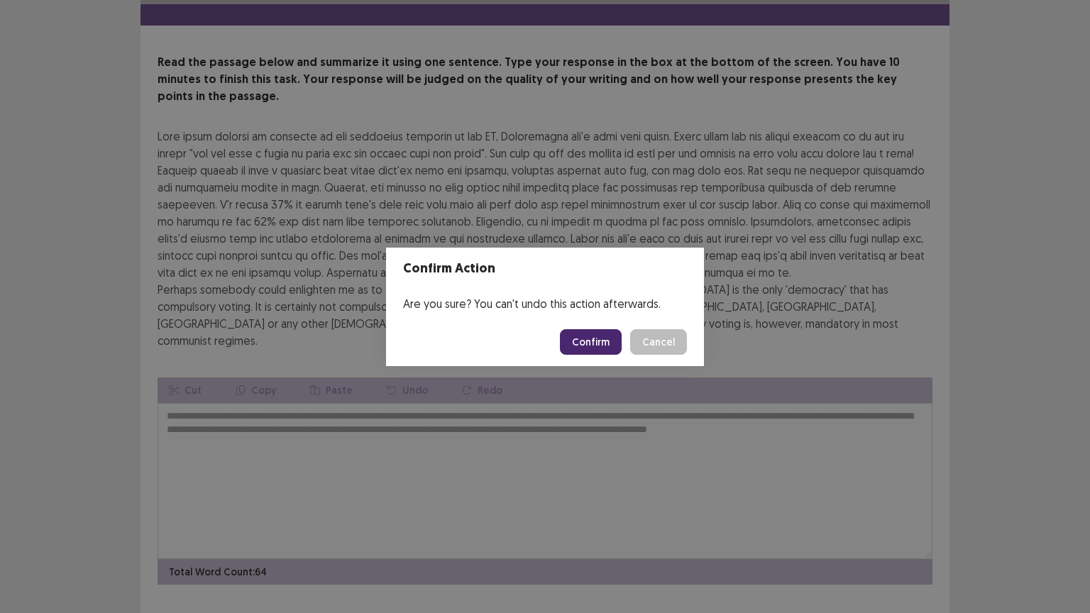
click at [588, 348] on button "Confirm" at bounding box center [591, 342] width 62 height 26
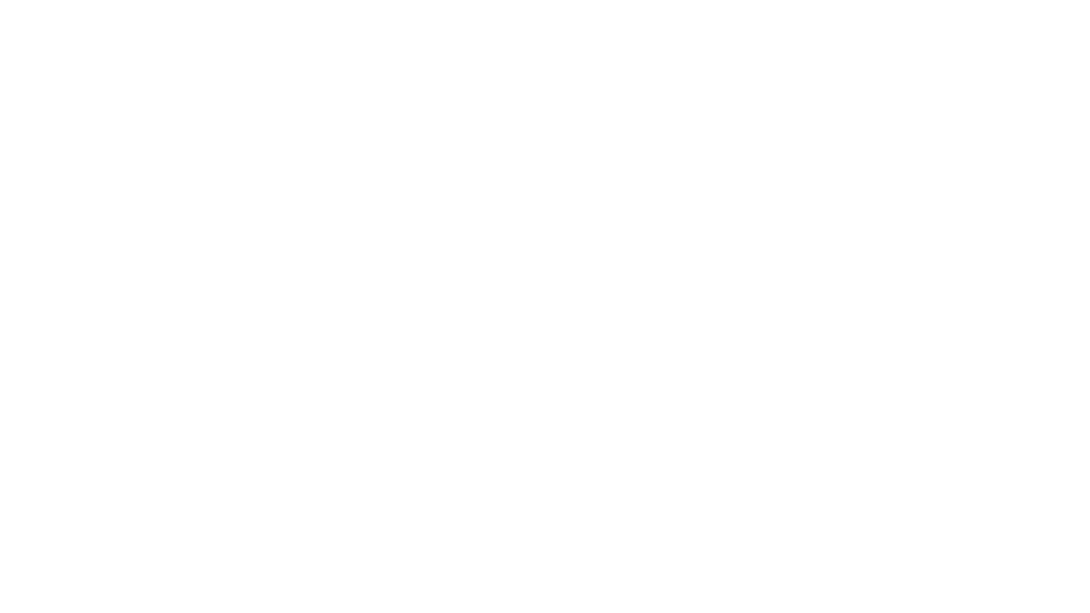
scroll to position [0, 0]
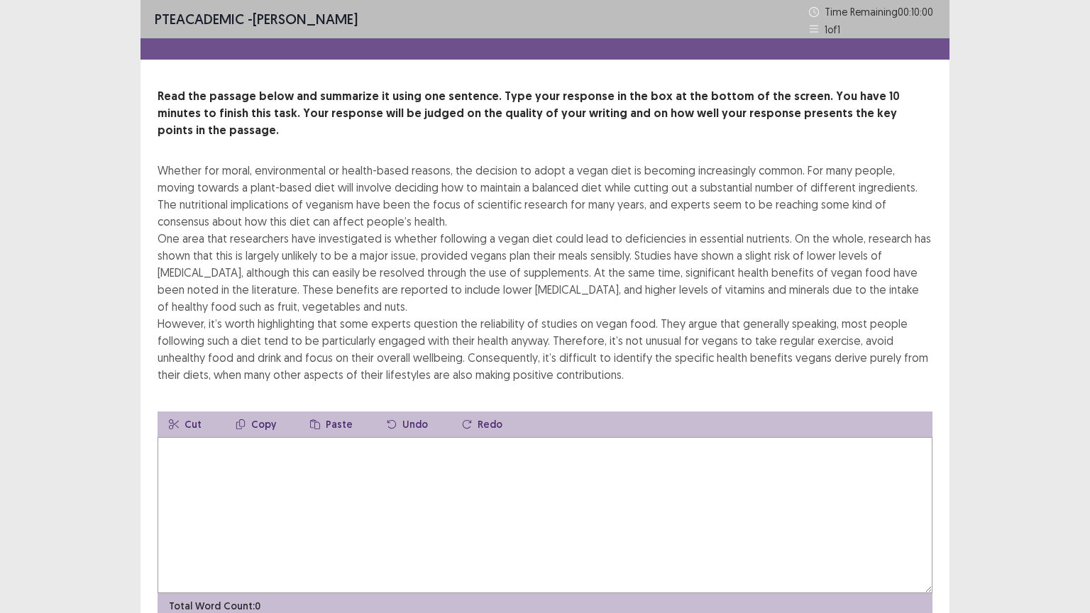
click at [295, 493] on textarea at bounding box center [545, 515] width 775 height 156
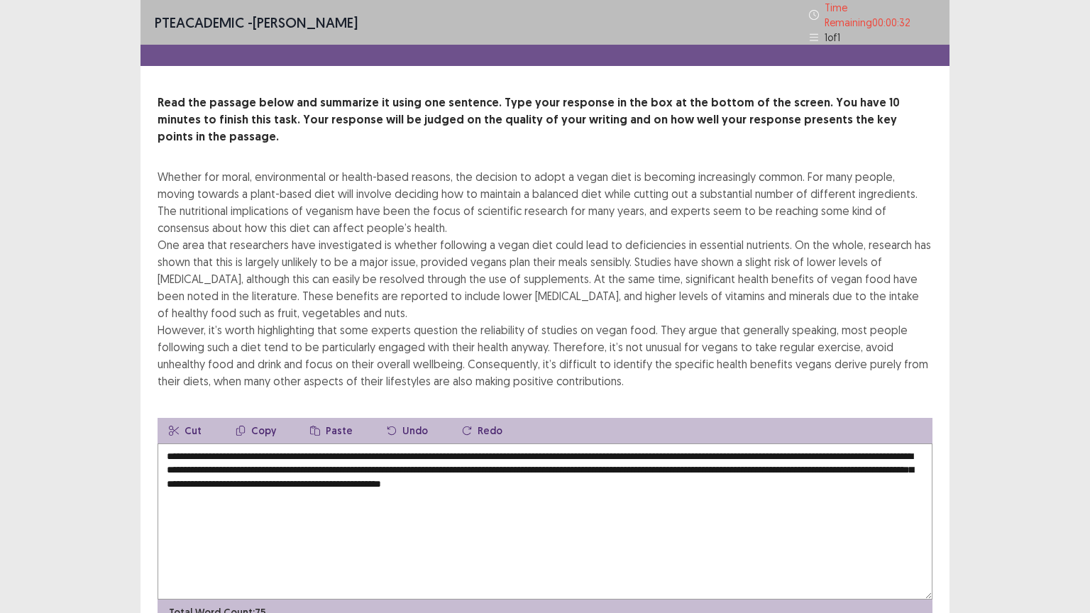
drag, startPoint x: 545, startPoint y: 464, endPoint x: 512, endPoint y: 466, distance: 33.5
click at [512, 466] on textarea "**********" at bounding box center [545, 522] width 775 height 156
click at [537, 476] on textarea "**********" at bounding box center [545, 522] width 775 height 156
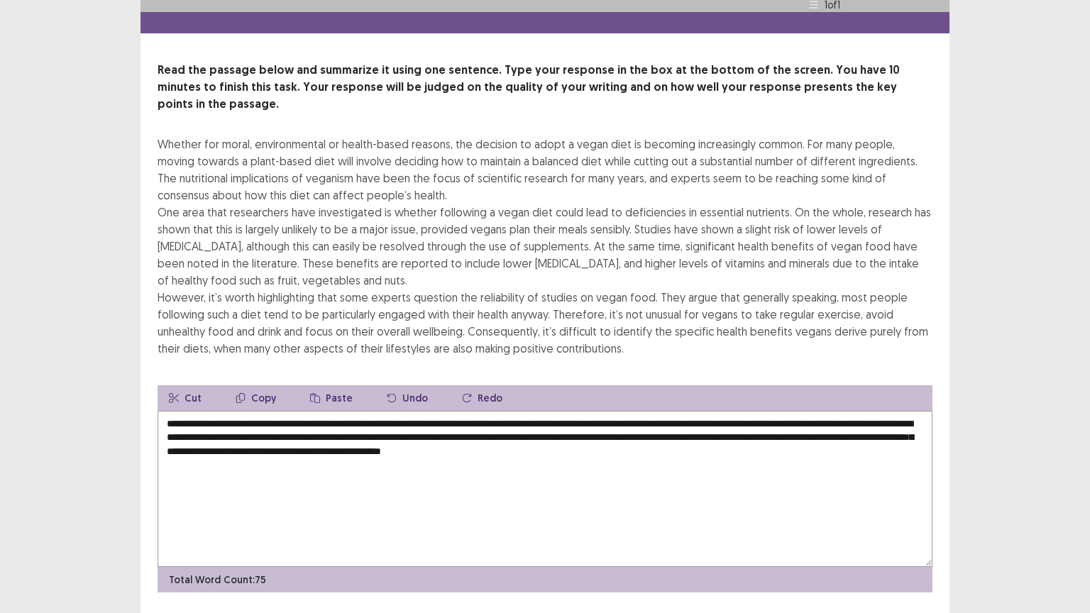
scroll to position [51, 0]
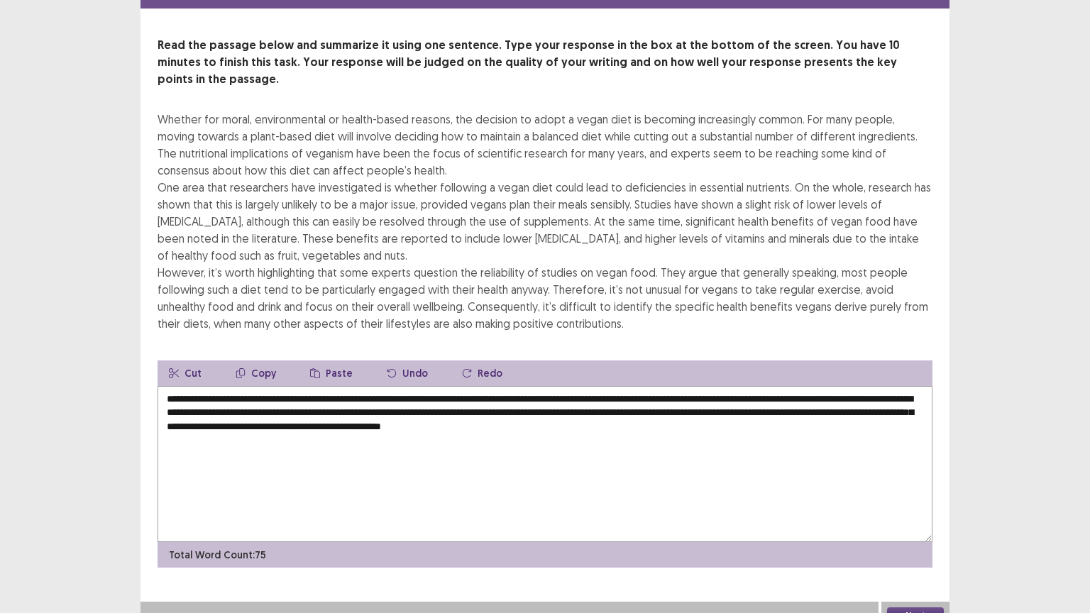
type textarea "**********"
click at [914, 493] on button "Next" at bounding box center [915, 616] width 57 height 17
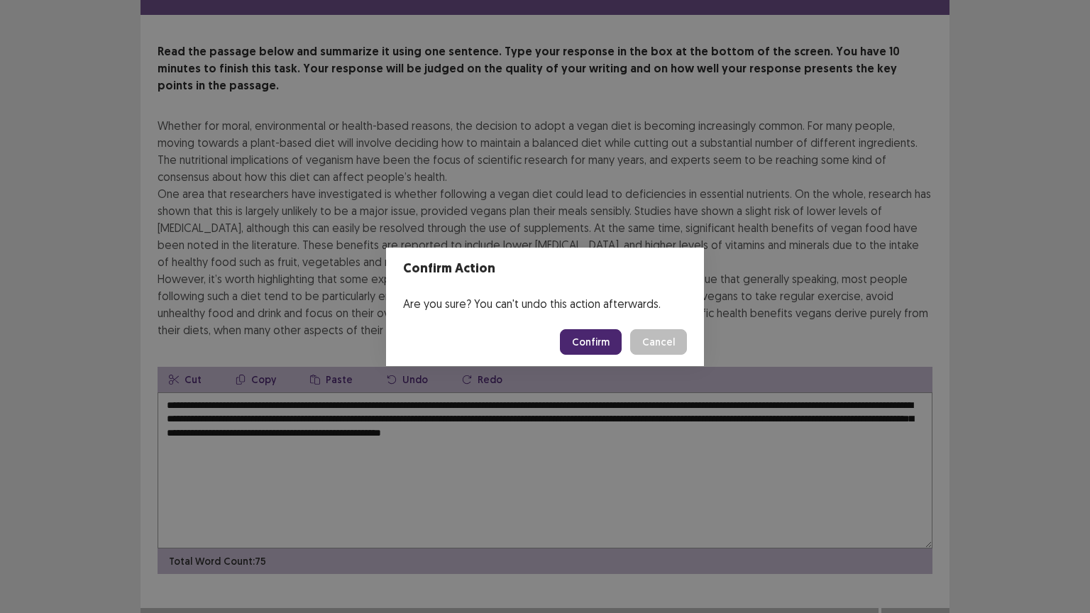
click at [618, 341] on button "Confirm" at bounding box center [591, 342] width 62 height 26
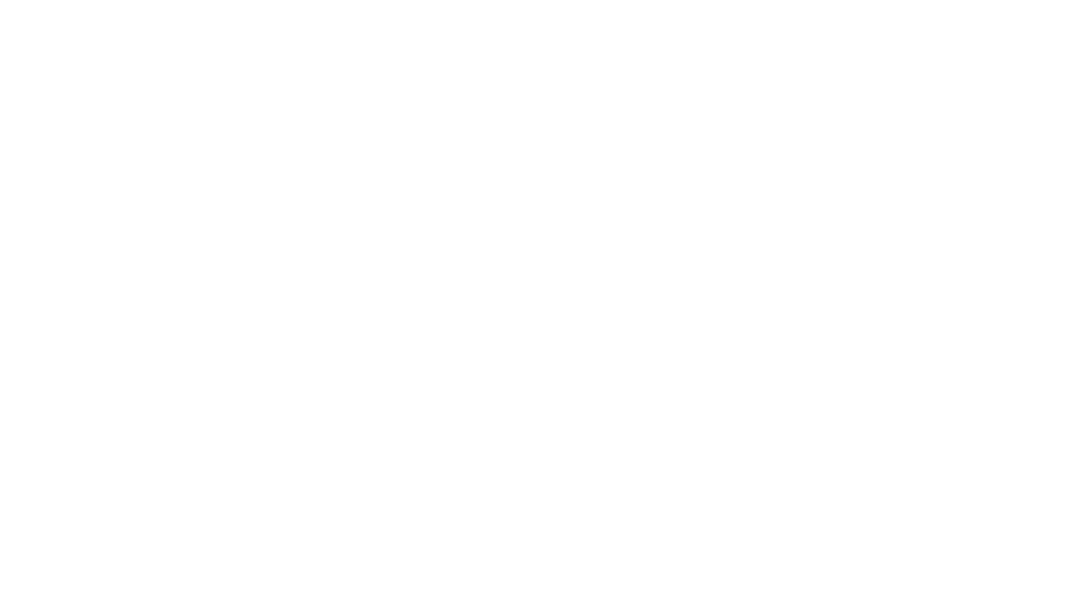
scroll to position [0, 0]
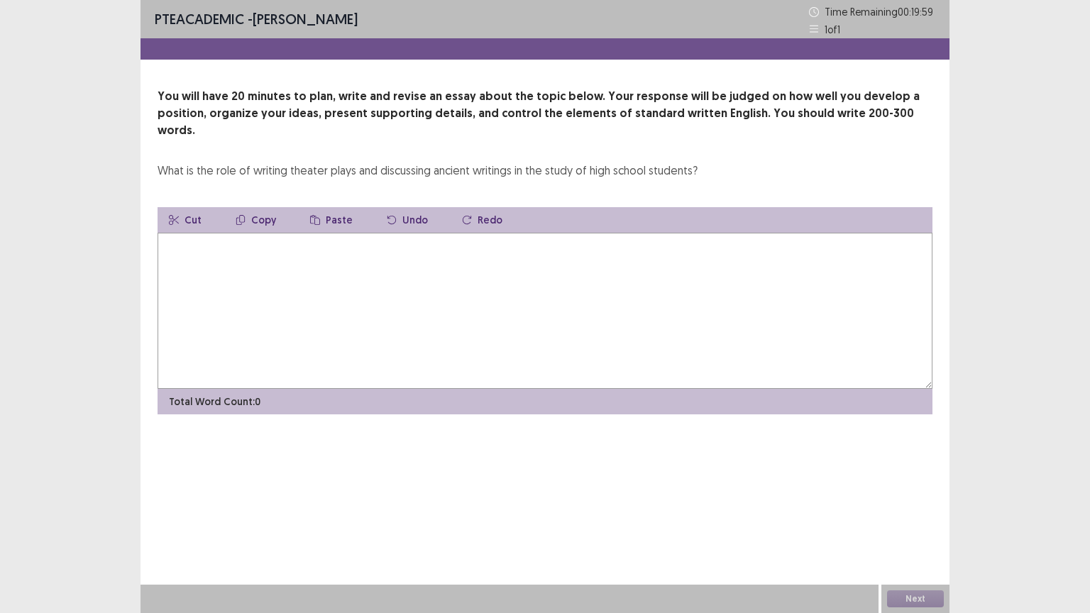
click at [657, 304] on textarea at bounding box center [545, 311] width 775 height 156
click at [514, 233] on textarea at bounding box center [545, 311] width 775 height 156
click at [506, 239] on textarea at bounding box center [545, 311] width 775 height 156
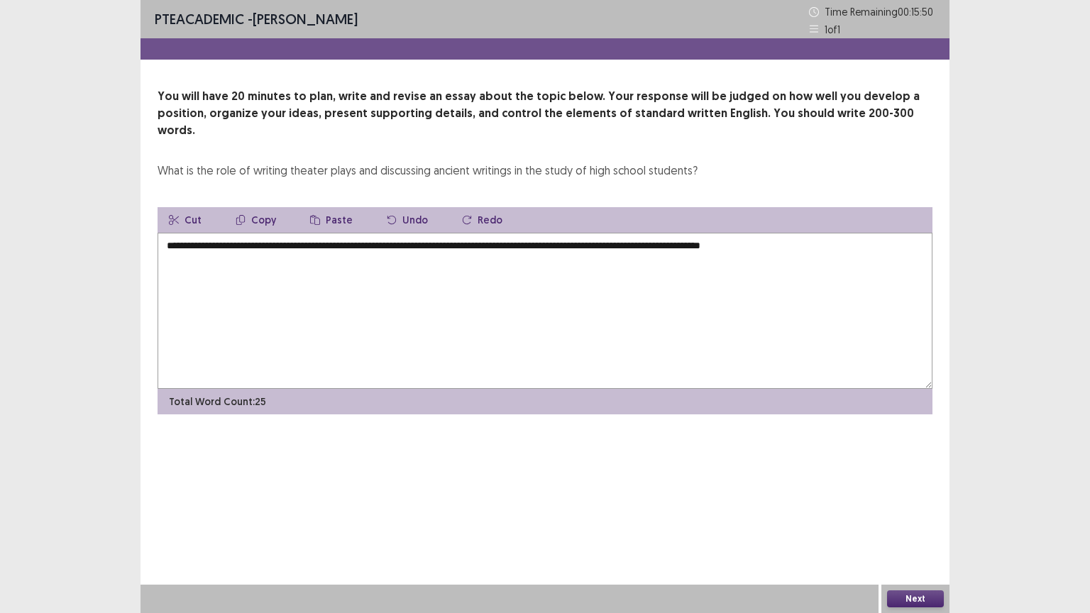
drag, startPoint x: 261, startPoint y: 231, endPoint x: 732, endPoint y: 227, distance: 470.6
click at [732, 233] on textarea "**********" at bounding box center [545, 311] width 775 height 156
click at [270, 207] on button "Copy" at bounding box center [255, 220] width 63 height 26
click at [818, 233] on textarea "**********" at bounding box center [545, 311] width 775 height 156
click at [335, 207] on button "Paste" at bounding box center [331, 220] width 65 height 26
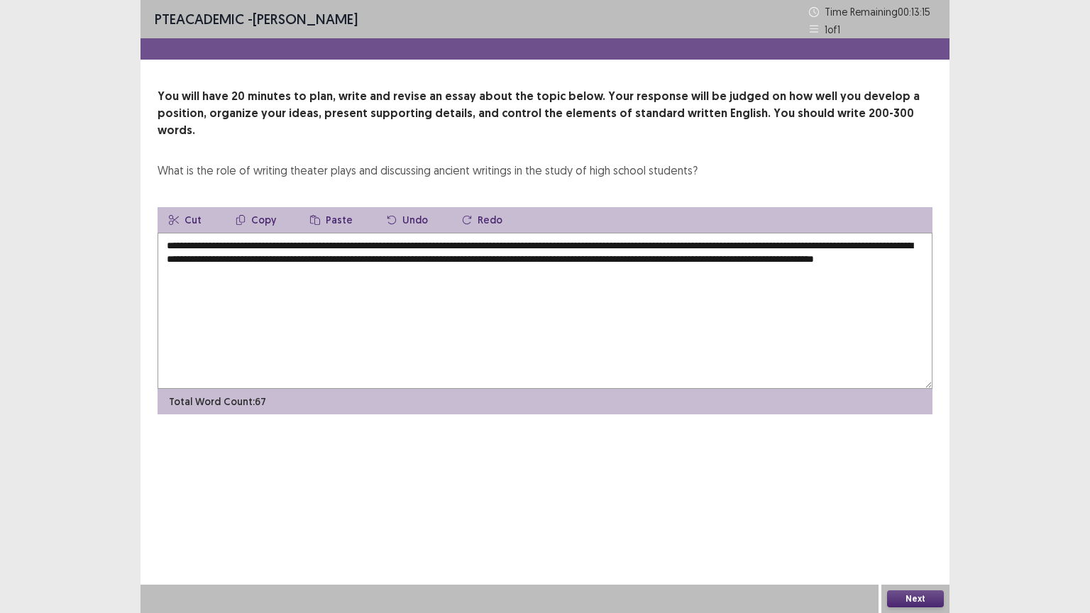
drag, startPoint x: 263, startPoint y: 230, endPoint x: 389, endPoint y: 234, distance: 125.7
click at [389, 234] on textarea "**********" at bounding box center [545, 311] width 775 height 156
click at [263, 207] on button "Copy" at bounding box center [255, 220] width 63 height 26
click at [354, 253] on textarea "**********" at bounding box center [545, 311] width 775 height 156
click at [328, 207] on button "Paste" at bounding box center [331, 220] width 65 height 26
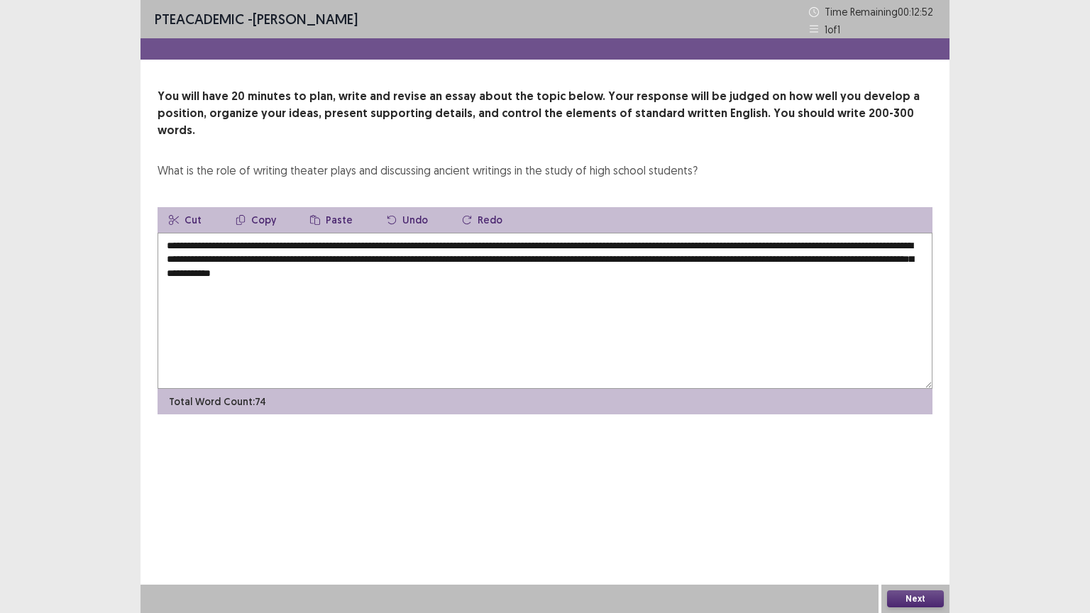
drag, startPoint x: 462, startPoint y: 230, endPoint x: 679, endPoint y: 223, distance: 216.6
click at [679, 233] on textarea "**********" at bounding box center [545, 311] width 775 height 156
click at [257, 207] on button "Copy" at bounding box center [255, 220] width 63 height 26
click at [274, 207] on button "Copy" at bounding box center [255, 220] width 63 height 26
click at [551, 261] on textarea "**********" at bounding box center [545, 311] width 775 height 156
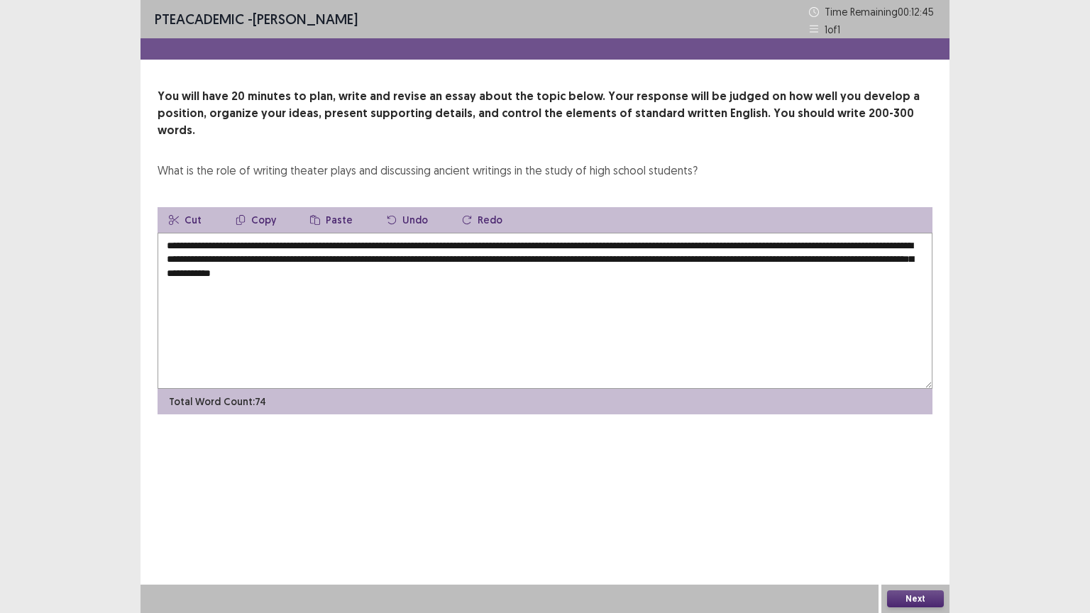
click at [341, 207] on button "Paste" at bounding box center [331, 220] width 65 height 26
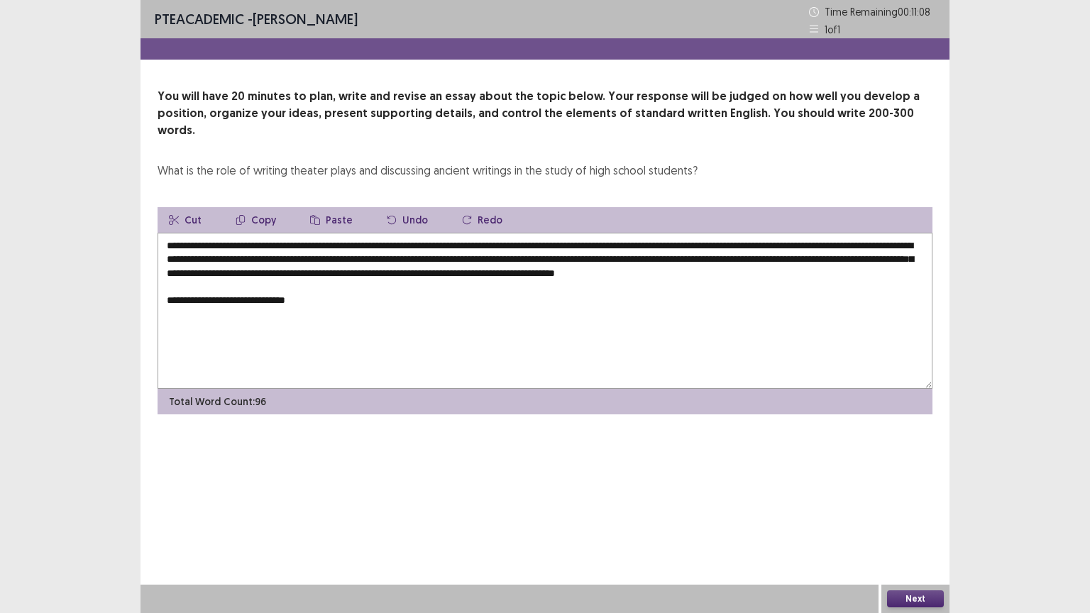
drag, startPoint x: 262, startPoint y: 229, endPoint x: 718, endPoint y: 209, distance: 456.1
click at [718, 209] on div "**********" at bounding box center [545, 310] width 775 height 207
click at [740, 233] on textarea "**********" at bounding box center [545, 311] width 775 height 156
click at [321, 304] on textarea "**********" at bounding box center [545, 311] width 775 height 156
drag, startPoint x: 263, startPoint y: 228, endPoint x: 677, endPoint y: 232, distance: 414.6
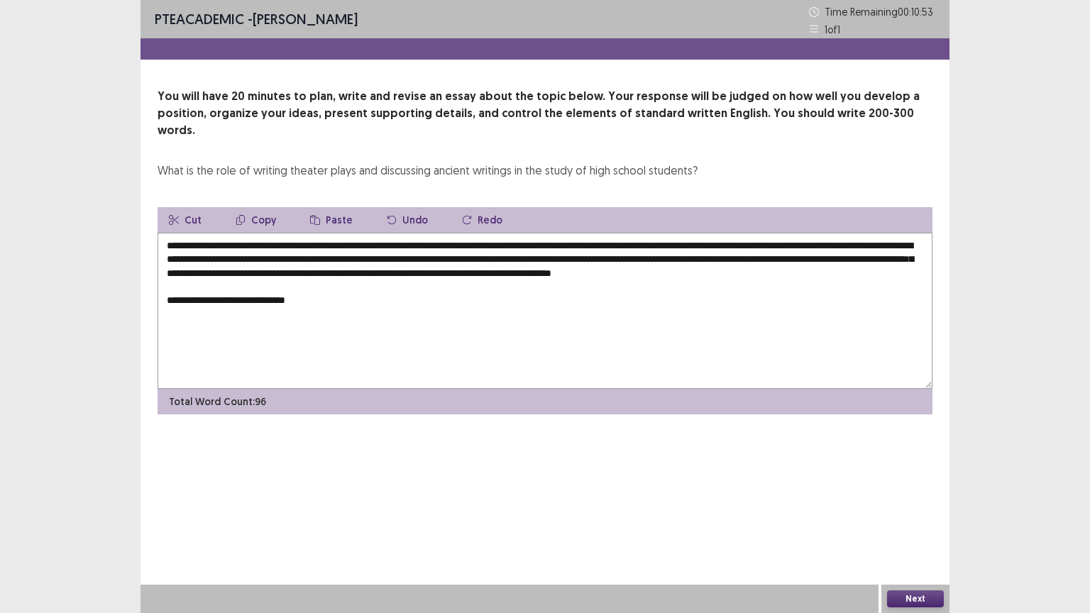
click at [677, 233] on textarea "**********" at bounding box center [545, 311] width 775 height 156
click at [263, 207] on button "Copy" at bounding box center [255, 220] width 63 height 26
click at [313, 299] on textarea "**********" at bounding box center [545, 311] width 775 height 156
click at [327, 207] on button "Paste" at bounding box center [331, 220] width 65 height 26
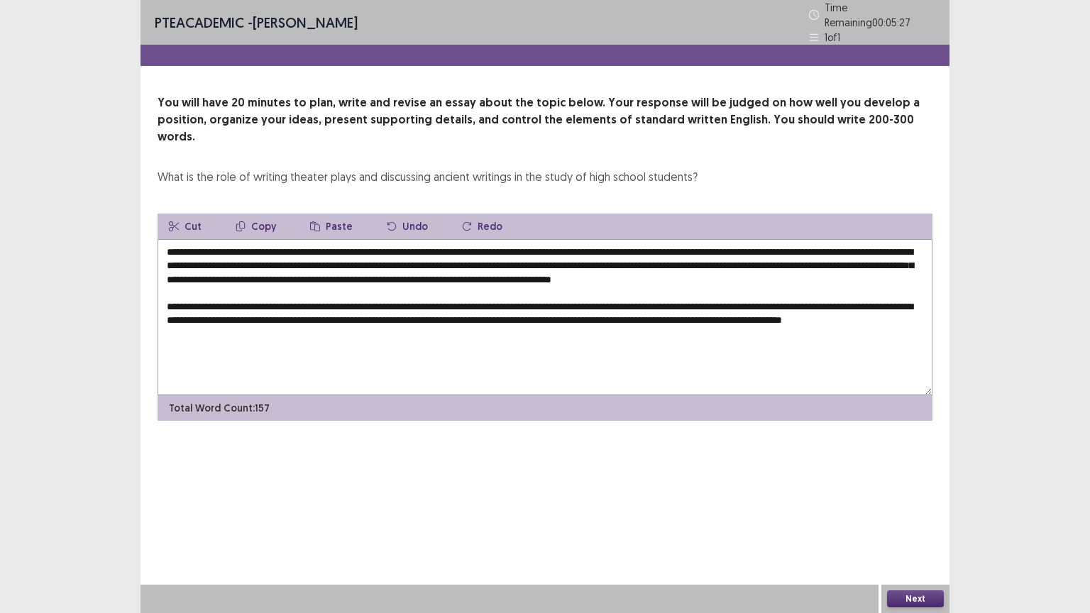
drag, startPoint x: 265, startPoint y: 224, endPoint x: 676, endPoint y: 226, distance: 410.3
click at [676, 239] on textarea "**********" at bounding box center [545, 317] width 775 height 156
click at [270, 214] on button "Copy" at bounding box center [255, 227] width 63 height 26
click at [319, 324] on textarea "**********" at bounding box center [545, 317] width 775 height 156
click at [328, 214] on button "Paste" at bounding box center [331, 227] width 65 height 26
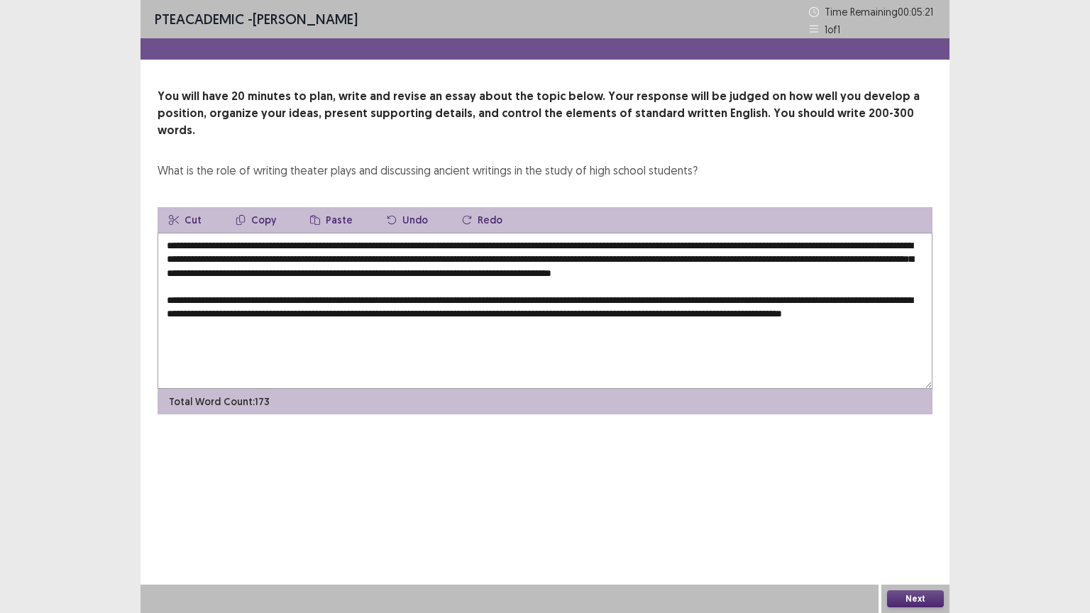
click at [727, 328] on textarea "**********" at bounding box center [545, 311] width 775 height 156
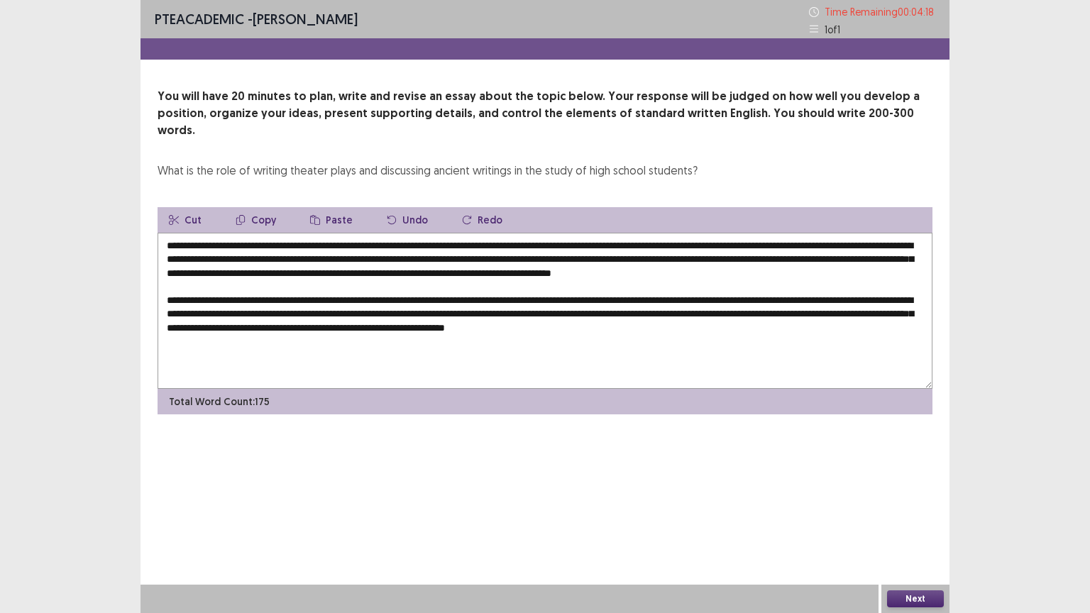
click at [175, 287] on textarea at bounding box center [545, 311] width 775 height 156
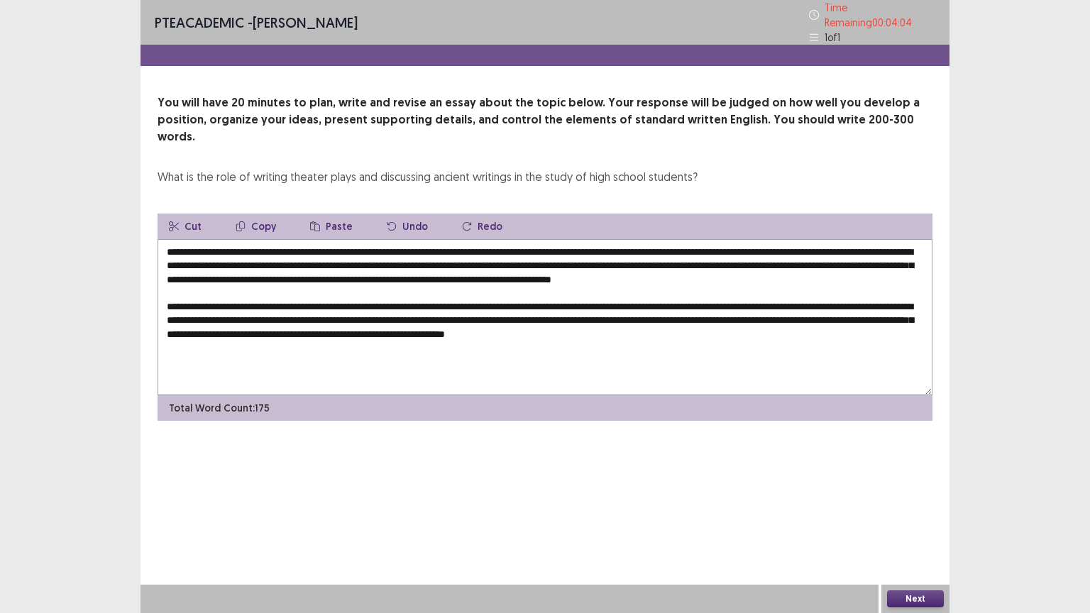
drag, startPoint x: 182, startPoint y: 297, endPoint x: 134, endPoint y: 280, distance: 50.8
click at [134, 280] on div "PTE academic - Sanjay Tamang Time Remaining 00 : 04 : 04 1 of 1 You will have 2…" at bounding box center [545, 306] width 1090 height 613
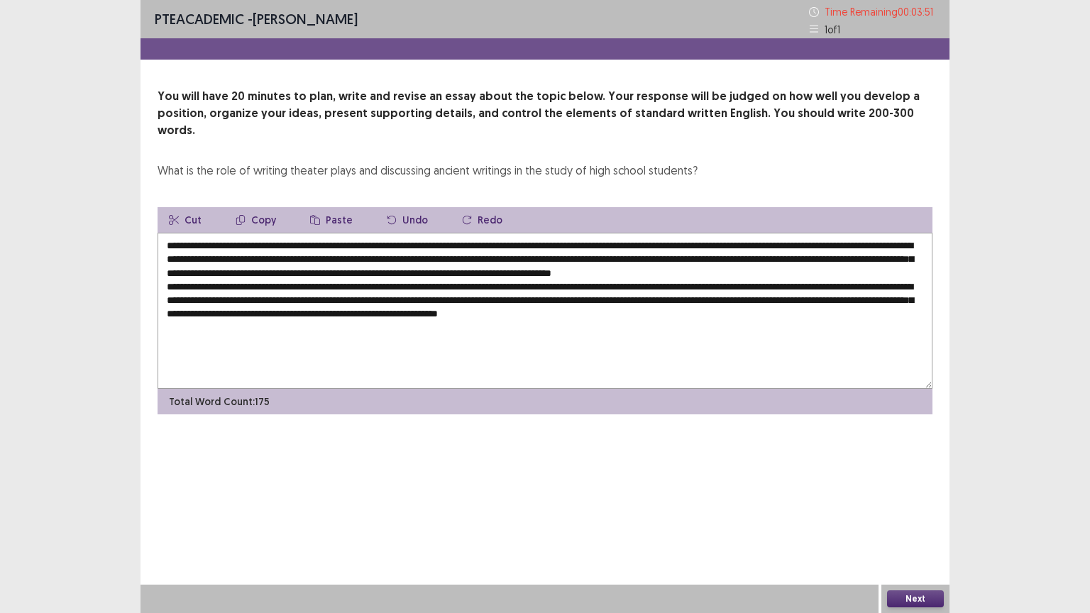
click at [229, 264] on textarea "**********" at bounding box center [545, 311] width 775 height 156
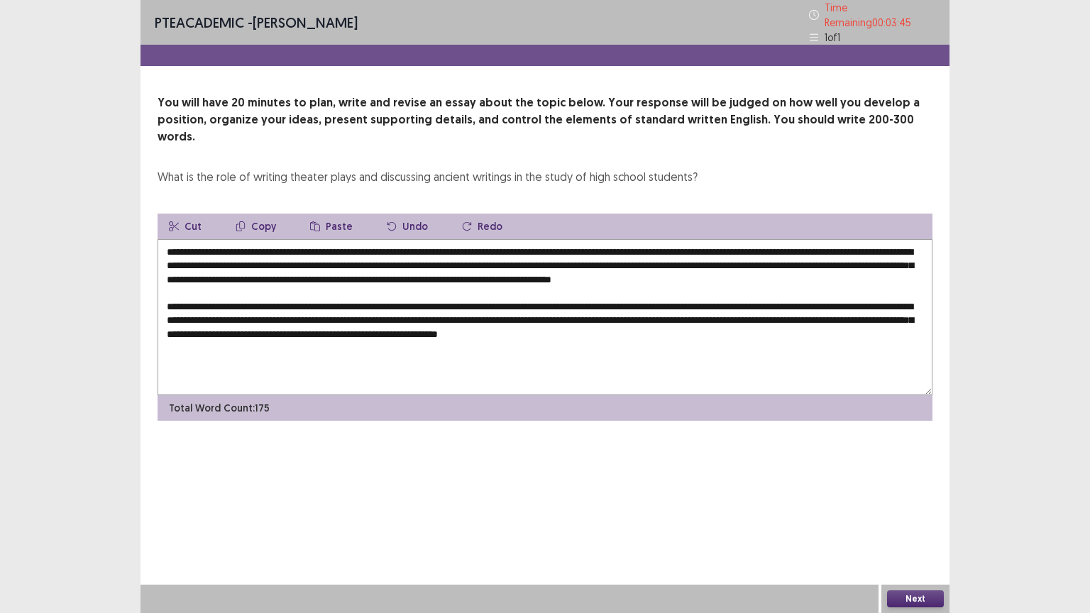
drag, startPoint x: 168, startPoint y: 298, endPoint x: 293, endPoint y: 343, distance: 133.4
click at [293, 343] on textarea at bounding box center [545, 317] width 775 height 156
click at [269, 214] on button "Copy" at bounding box center [255, 227] width 63 height 26
click at [223, 273] on textarea at bounding box center [545, 317] width 775 height 156
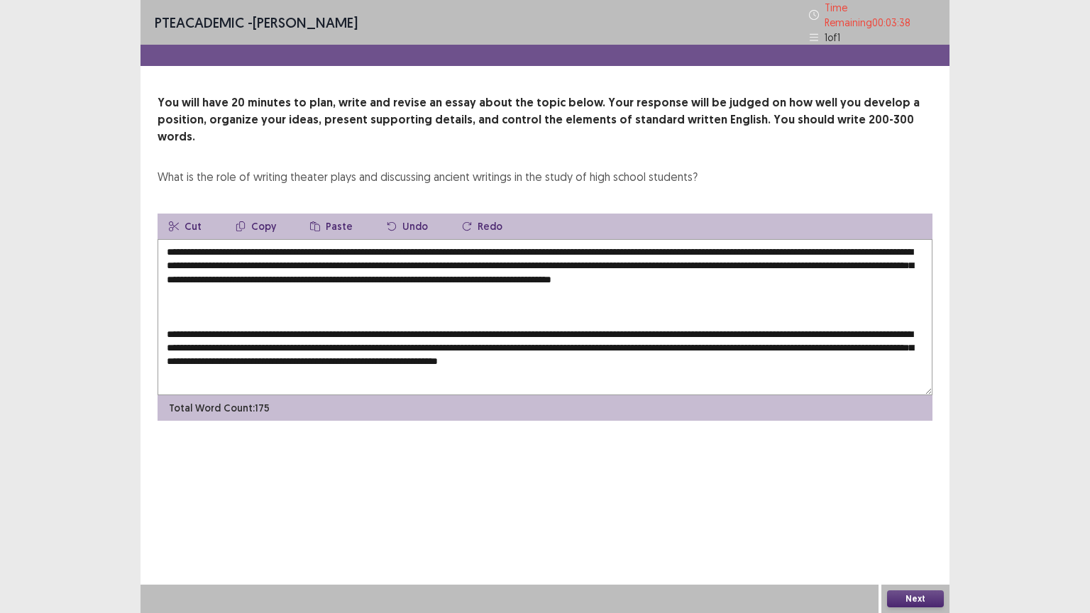
click at [342, 214] on button "Paste" at bounding box center [331, 227] width 65 height 26
click at [336, 214] on button "Paste" at bounding box center [331, 227] width 65 height 26
click at [295, 315] on textarea at bounding box center [545, 317] width 775 height 156
drag, startPoint x: 783, startPoint y: 355, endPoint x: 306, endPoint y: 329, distance: 477.7
click at [306, 329] on textarea at bounding box center [545, 317] width 775 height 156
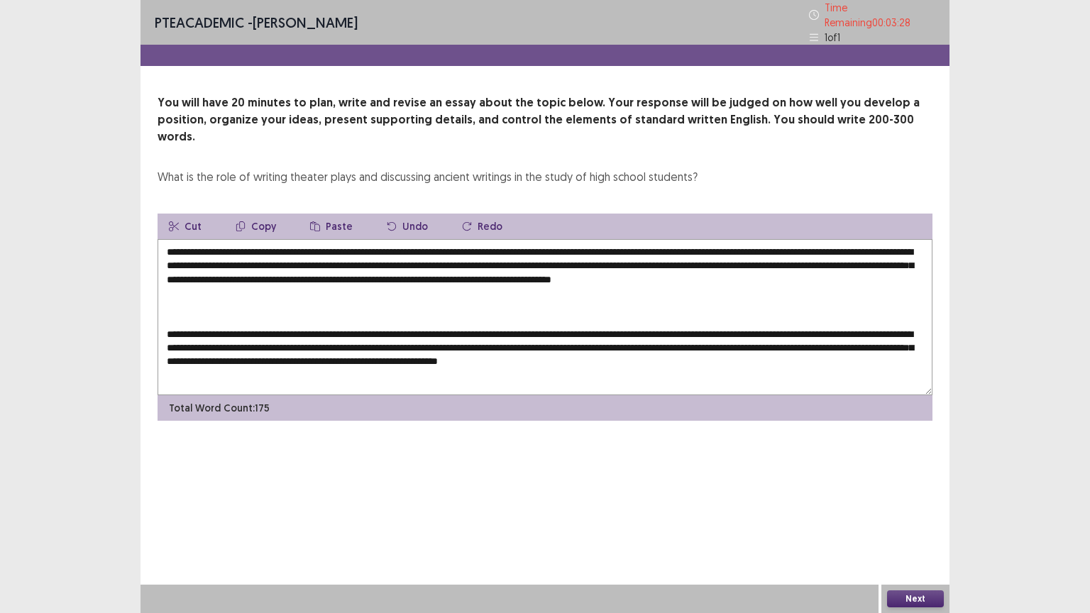
click at [241, 284] on textarea at bounding box center [545, 317] width 775 height 156
click at [339, 214] on button "Paste" at bounding box center [331, 227] width 65 height 26
click at [218, 314] on textarea at bounding box center [545, 317] width 775 height 156
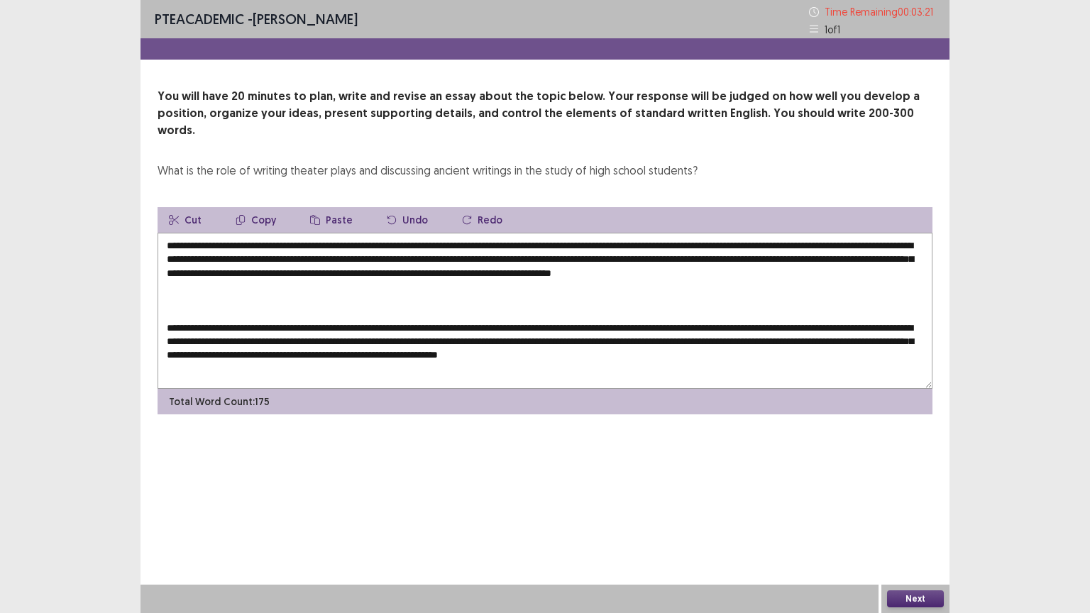
click at [789, 358] on textarea at bounding box center [545, 311] width 775 height 156
click at [170, 320] on textarea at bounding box center [545, 311] width 775 height 156
click at [165, 326] on textarea at bounding box center [545, 311] width 775 height 156
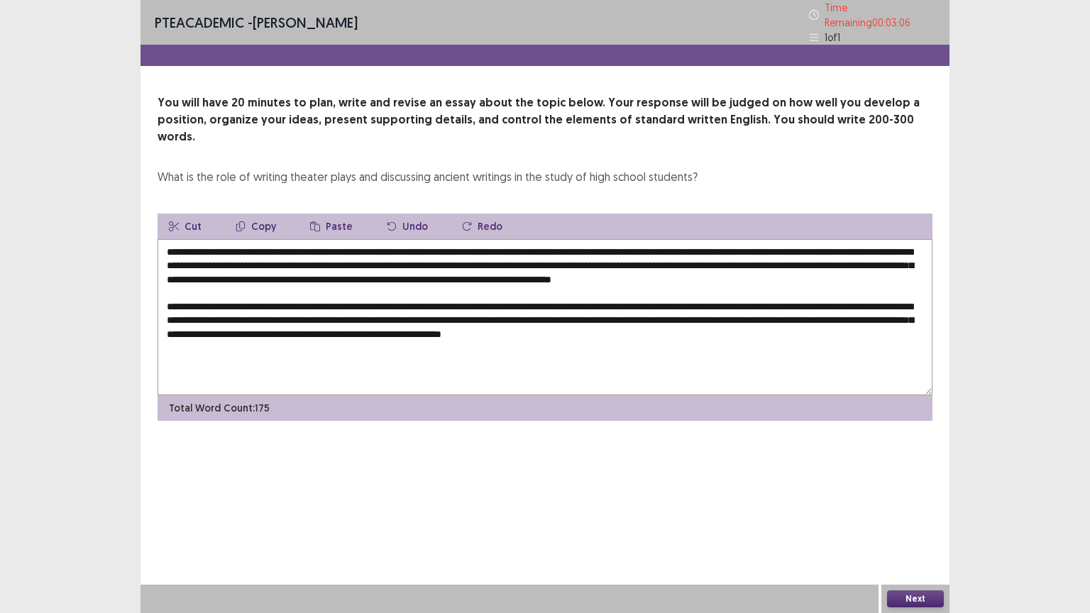
drag, startPoint x: 165, startPoint y: 295, endPoint x: 849, endPoint y: 339, distance: 685.0
click at [849, 339] on textarea at bounding box center [545, 317] width 775 height 156
click at [263, 214] on button "Copy" at bounding box center [255, 227] width 63 height 26
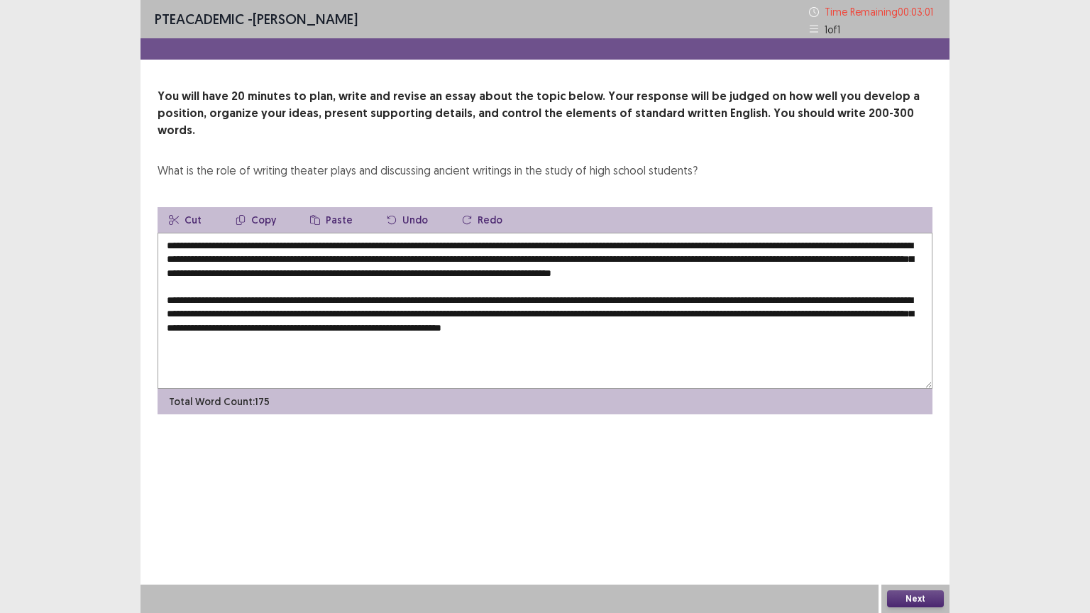
click at [789, 328] on textarea at bounding box center [545, 311] width 775 height 156
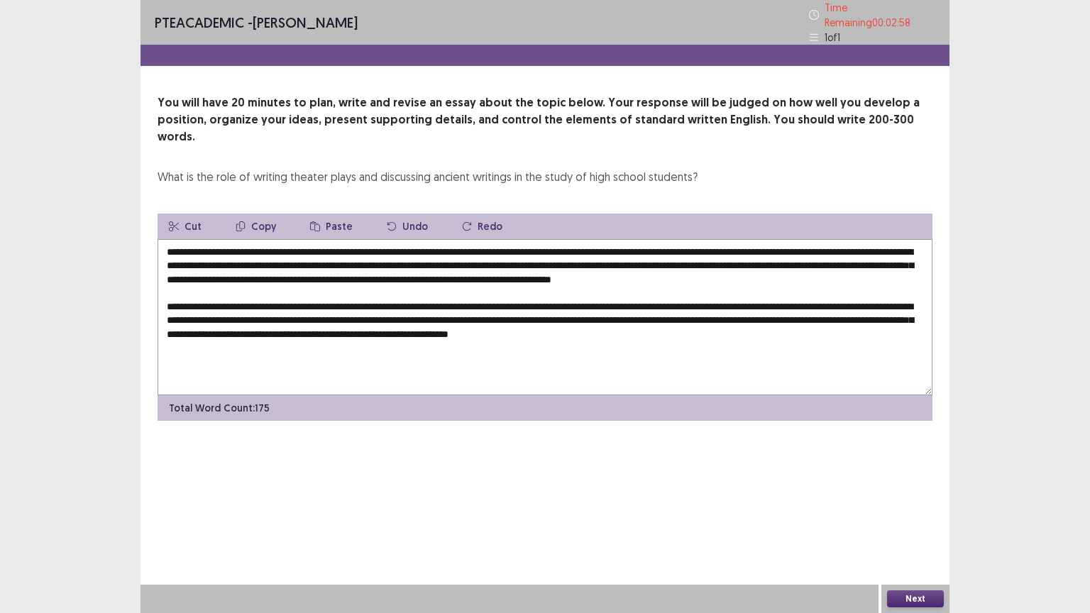
click at [332, 214] on button "Paste" at bounding box center [331, 227] width 65 height 26
click at [333, 214] on button "Paste" at bounding box center [331, 227] width 65 height 26
click at [272, 327] on textarea at bounding box center [545, 317] width 775 height 156
drag, startPoint x: 165, startPoint y: 298, endPoint x: 774, endPoint y: 339, distance: 609.7
click at [774, 339] on textarea at bounding box center [545, 317] width 775 height 156
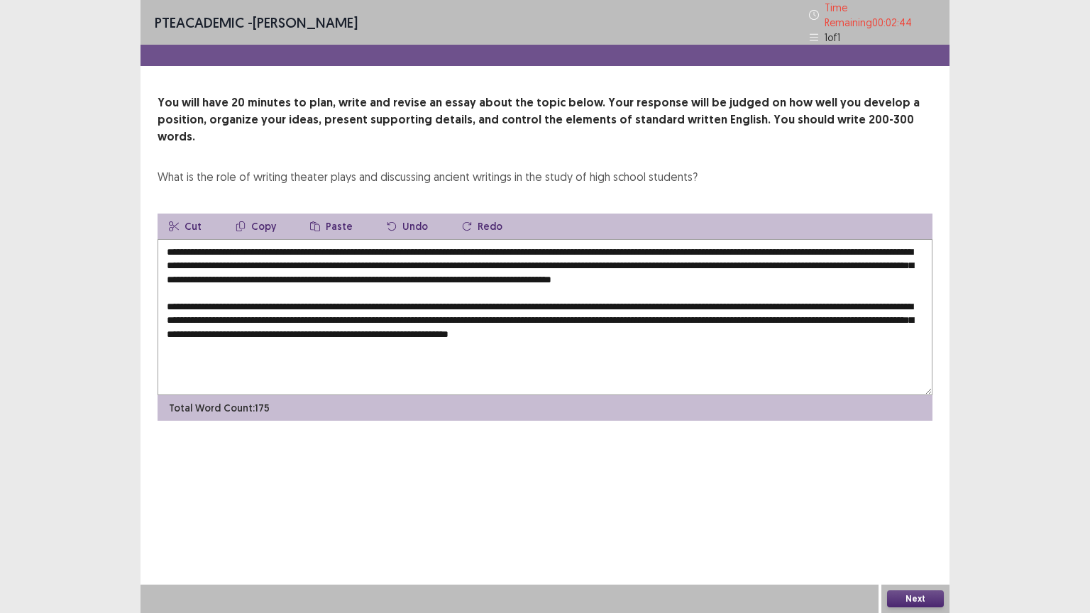
click at [705, 395] on div "Total Word Count: 175" at bounding box center [545, 408] width 775 height 26
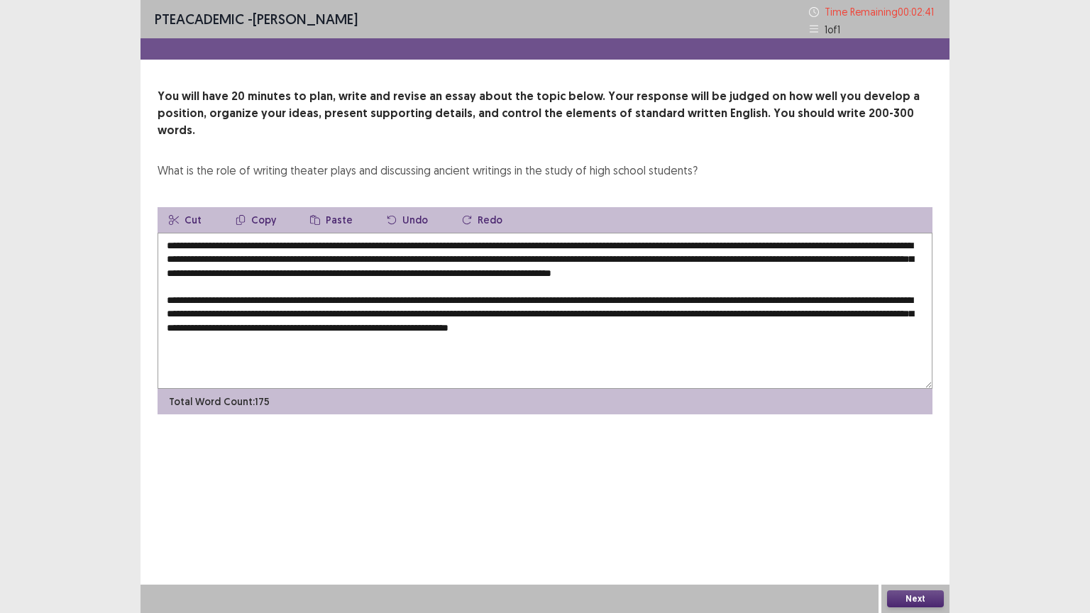
click at [308, 302] on textarea at bounding box center [545, 311] width 775 height 156
click at [321, 304] on textarea at bounding box center [545, 311] width 775 height 156
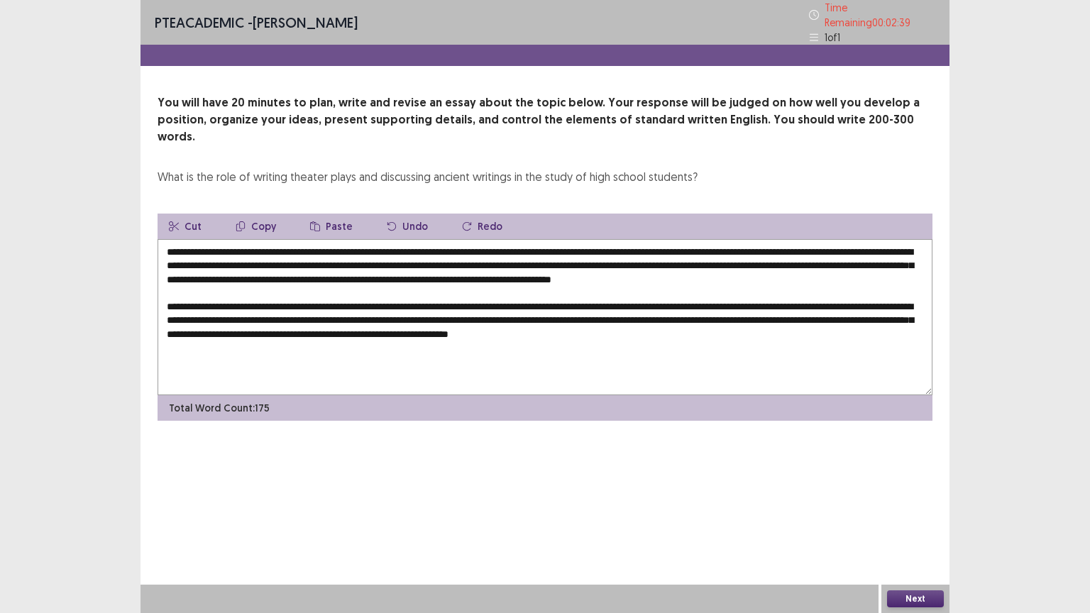
click at [312, 299] on textarea at bounding box center [545, 317] width 775 height 156
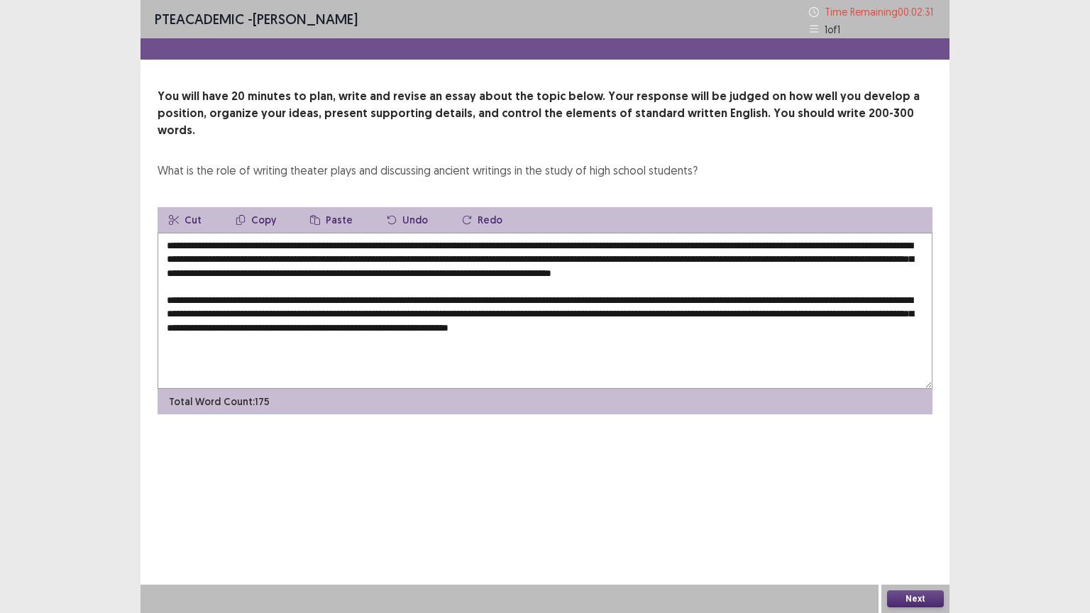
drag, startPoint x: 307, startPoint y: 299, endPoint x: 722, endPoint y: 329, distance: 416.4
click at [722, 329] on textarea at bounding box center [545, 311] width 775 height 156
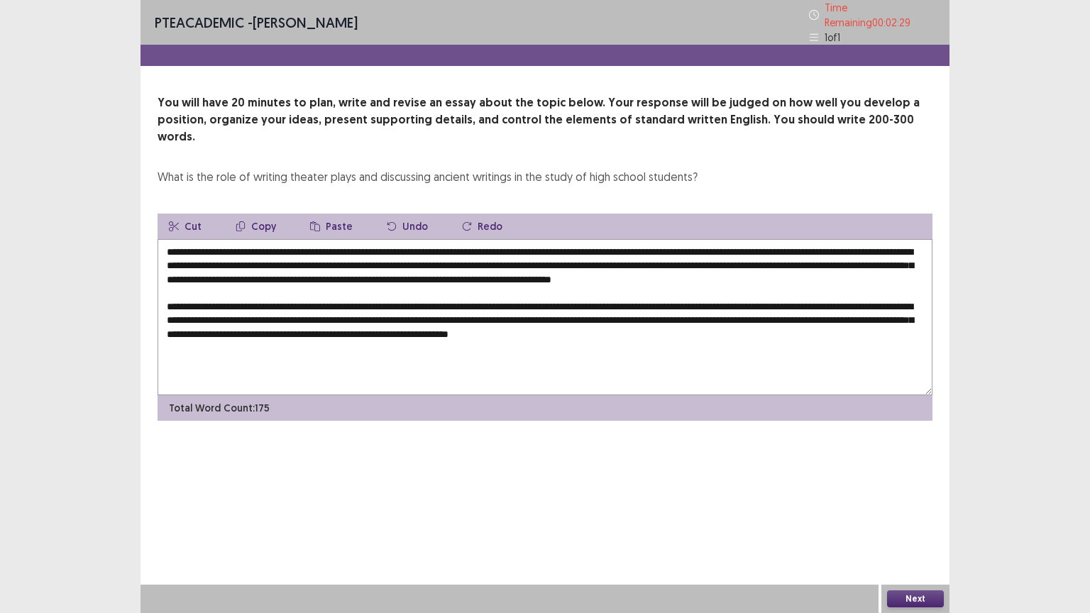
click at [254, 214] on button "Copy" at bounding box center [255, 227] width 63 height 26
click at [258, 214] on button "Copy" at bounding box center [255, 227] width 63 height 26
click at [828, 344] on textarea at bounding box center [545, 317] width 775 height 156
click at [831, 330] on textarea at bounding box center [545, 317] width 775 height 156
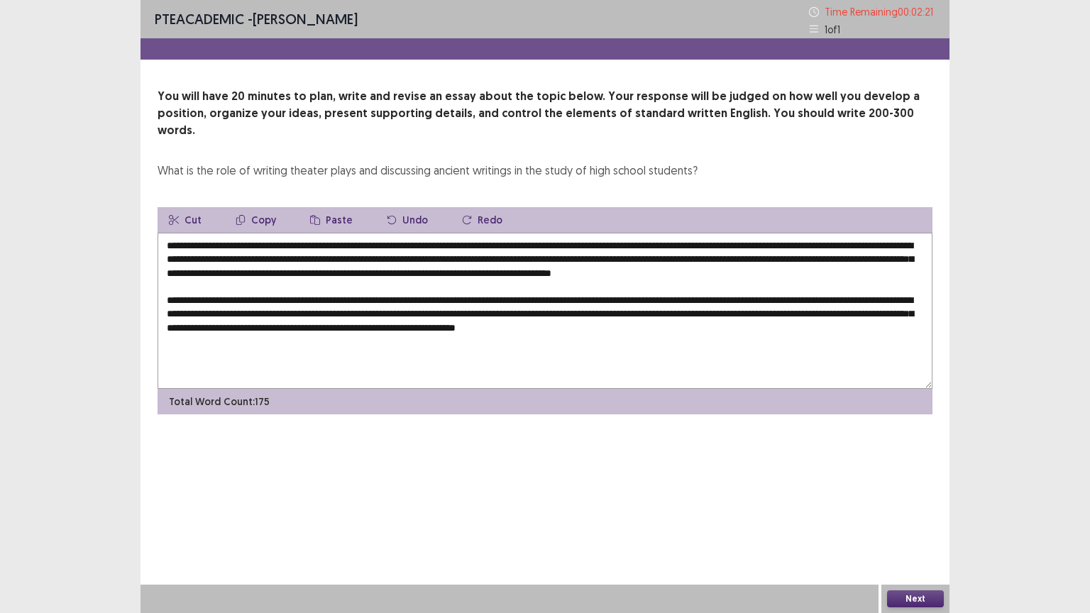
click at [327, 207] on button "Paste" at bounding box center [331, 220] width 65 height 26
click at [163, 346] on textarea at bounding box center [545, 311] width 775 height 156
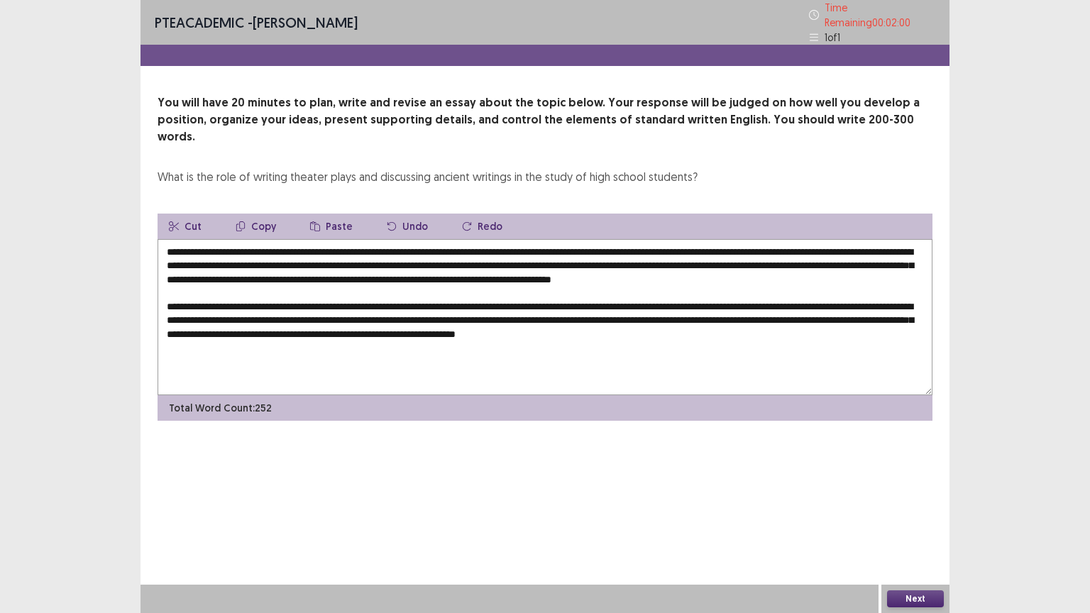
drag, startPoint x: 306, startPoint y: 295, endPoint x: 155, endPoint y: 300, distance: 150.6
click at [155, 300] on div "You will have 20 minutes to plan, write and revise an essay about the topic bel…" at bounding box center [545, 257] width 809 height 327
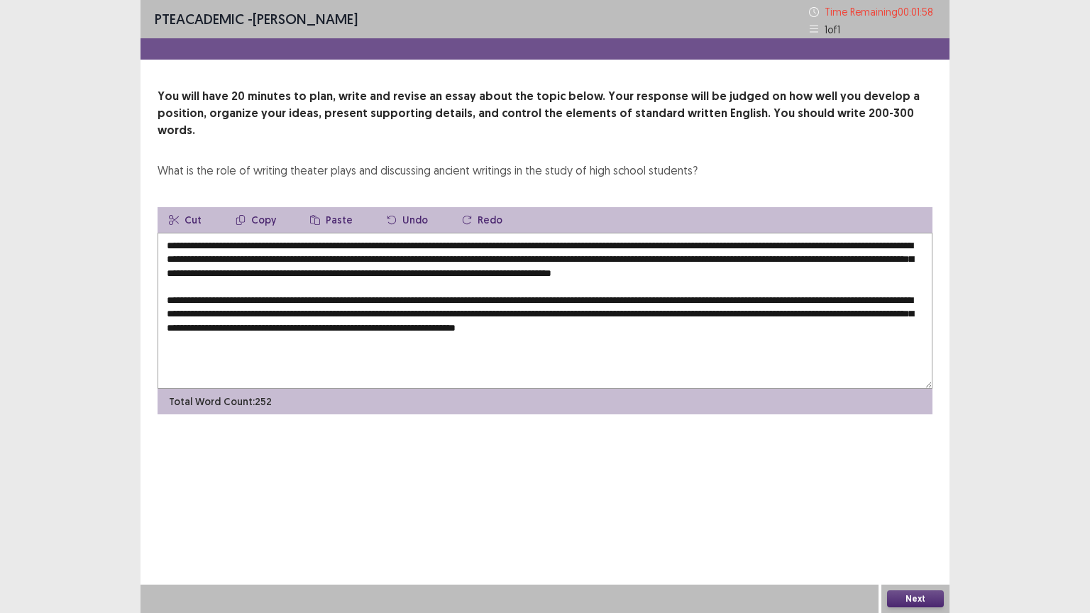
click at [272, 207] on button "Copy" at bounding box center [255, 220] width 63 height 26
click at [163, 352] on textarea at bounding box center [545, 311] width 775 height 156
click at [331, 207] on button "Paste" at bounding box center [331, 220] width 65 height 26
drag, startPoint x: 302, startPoint y: 295, endPoint x: 168, endPoint y: 295, distance: 134.2
click at [168, 295] on textarea at bounding box center [545, 311] width 775 height 156
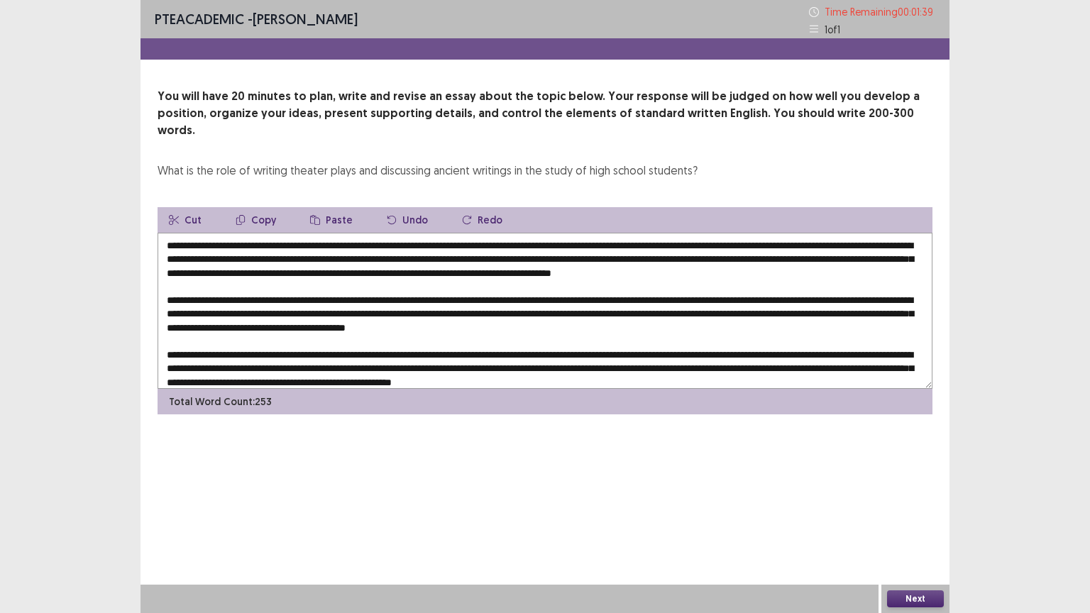
scroll to position [88, 0]
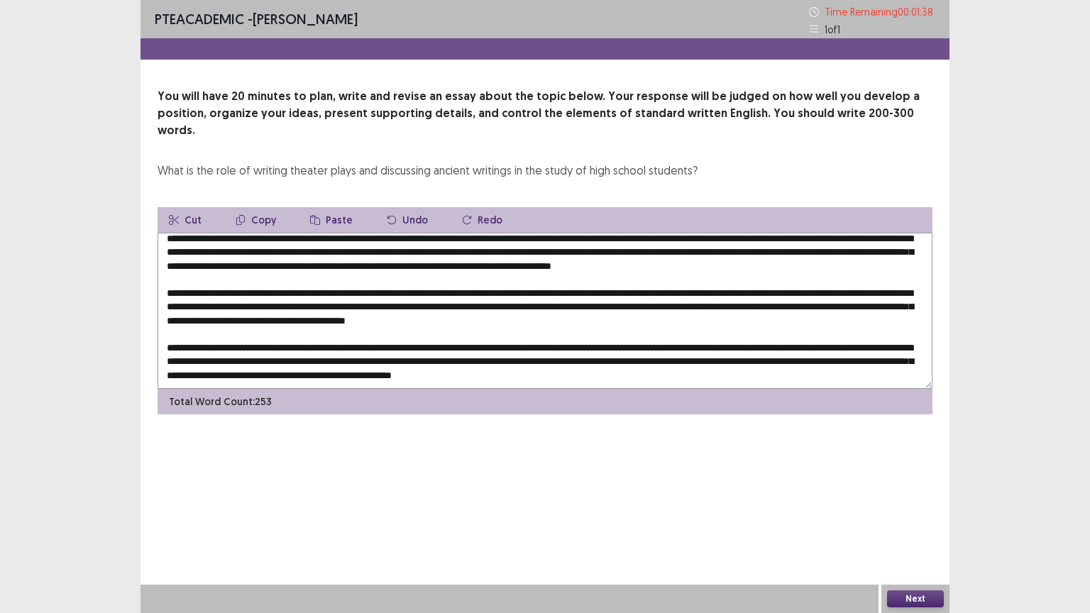
click at [782, 315] on textarea at bounding box center [545, 311] width 775 height 156
click at [745, 294] on textarea at bounding box center [545, 311] width 775 height 156
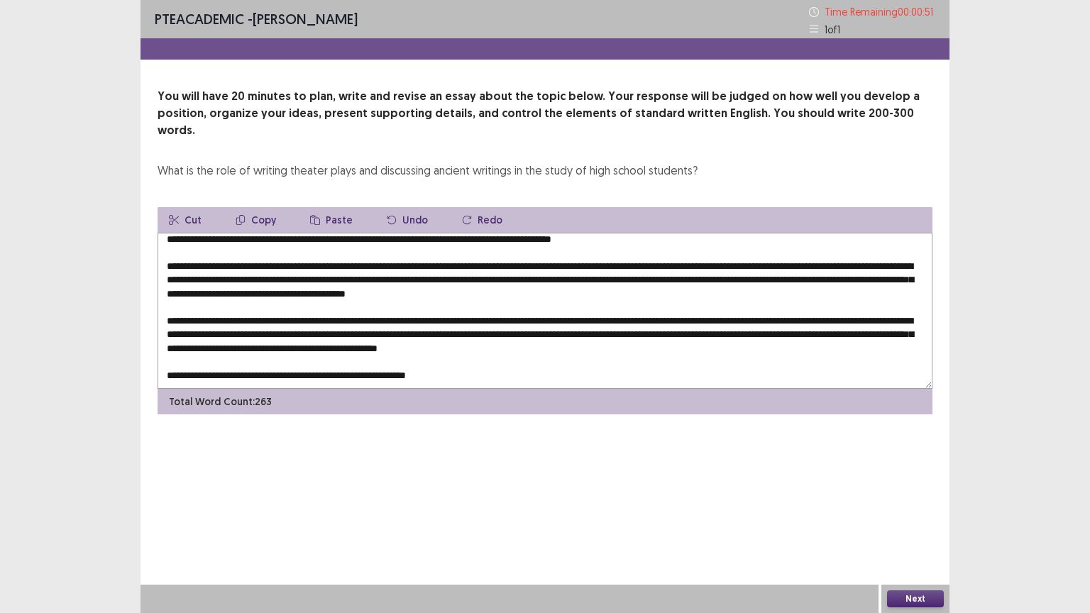
drag, startPoint x: 305, startPoint y: 261, endPoint x: 718, endPoint y: 267, distance: 413.2
click at [718, 267] on textarea at bounding box center [545, 311] width 775 height 156
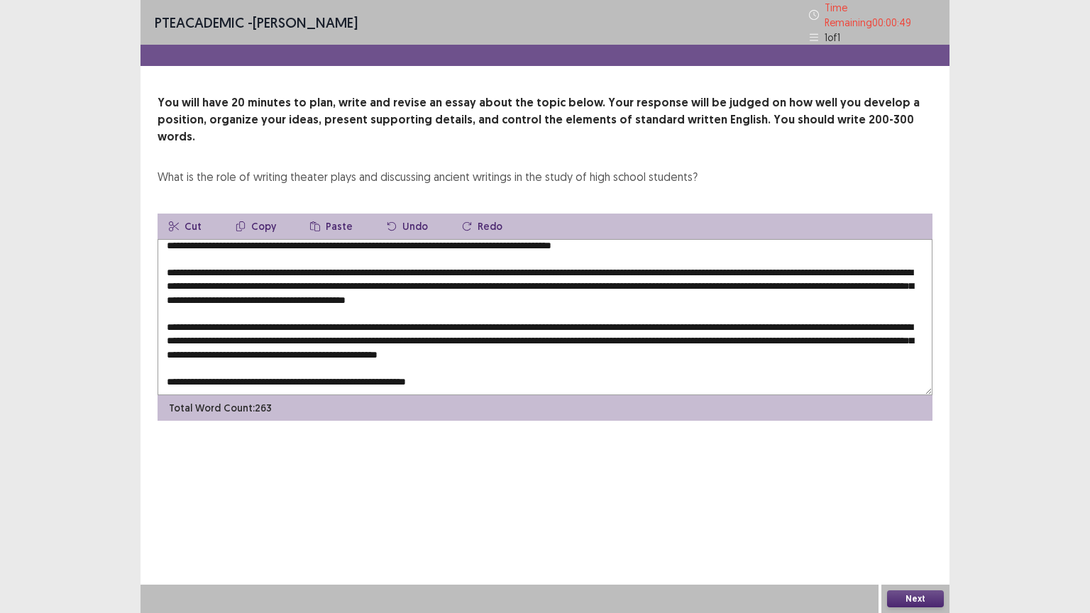
click at [271, 214] on button "Copy" at bounding box center [255, 227] width 63 height 26
click at [270, 214] on button "Copy" at bounding box center [255, 227] width 63 height 26
click at [442, 322] on textarea at bounding box center [545, 317] width 775 height 156
type textarea "**********"
click at [898, 493] on button "Next" at bounding box center [915, 599] width 57 height 17
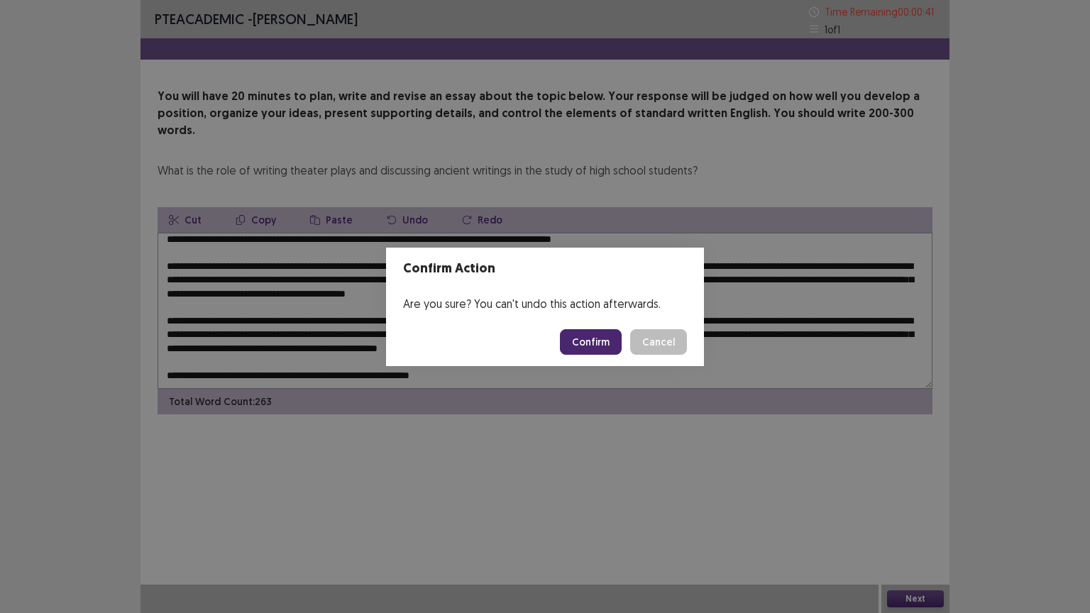
click at [596, 347] on button "Confirm" at bounding box center [591, 342] width 62 height 26
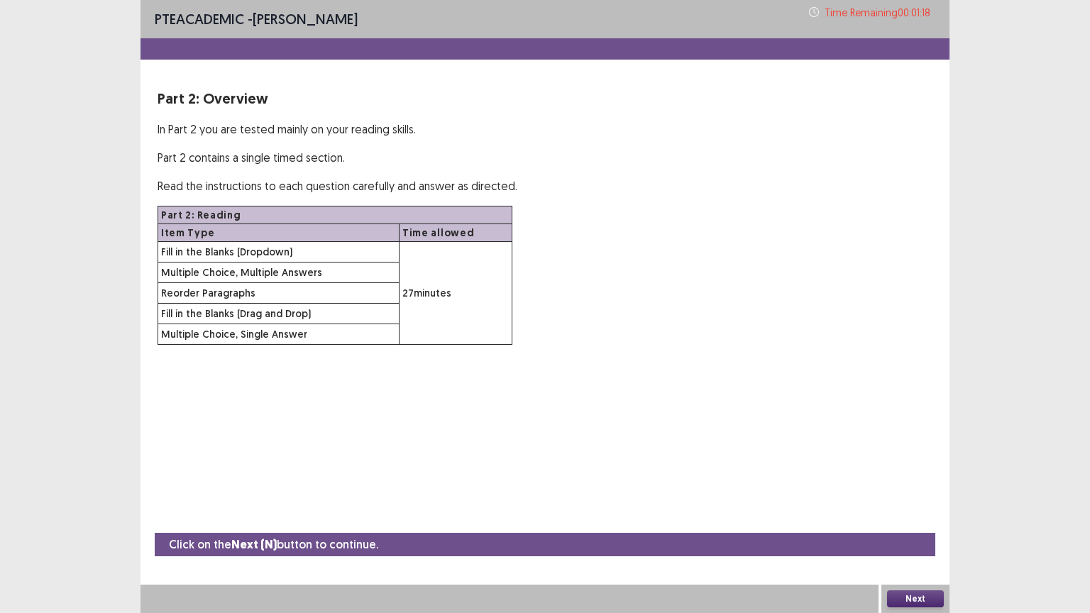
click at [1058, 273] on div "PTE academic - Sanjay Tamang Time Remaining 00 : 01 : 18 Part 2: Overview In Pa…" at bounding box center [545, 306] width 1090 height 613
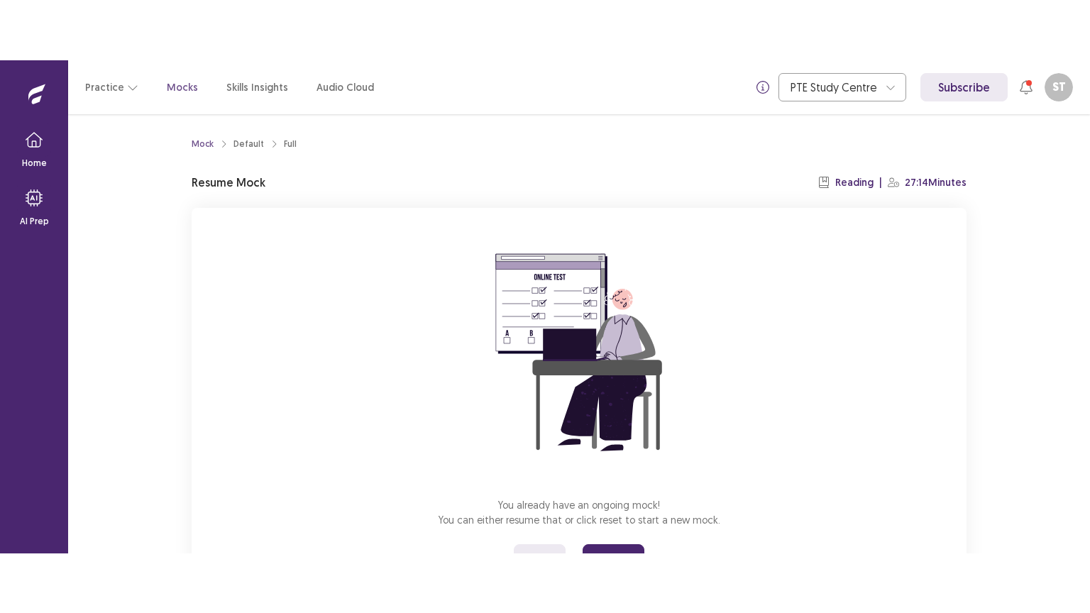
scroll to position [67, 0]
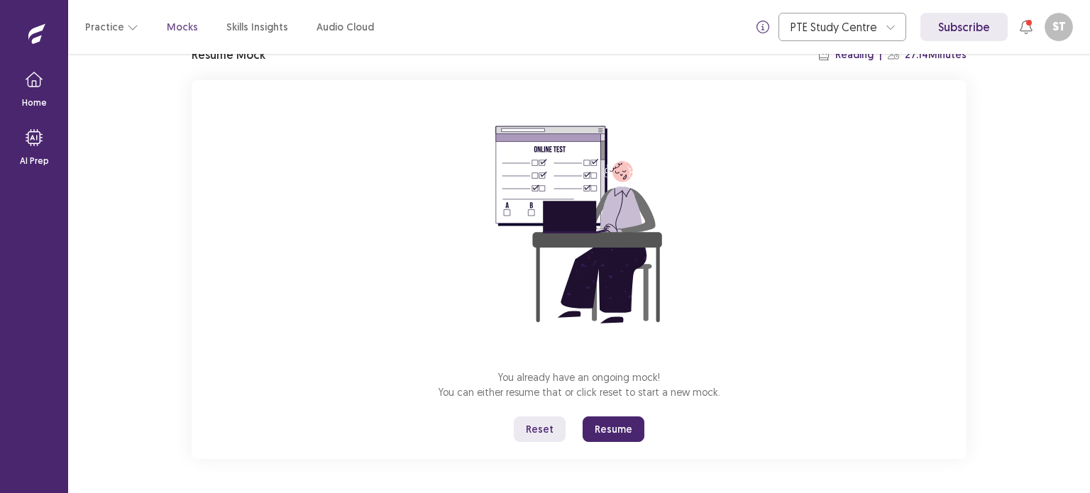
click at [625, 437] on button "Resume" at bounding box center [614, 430] width 62 height 26
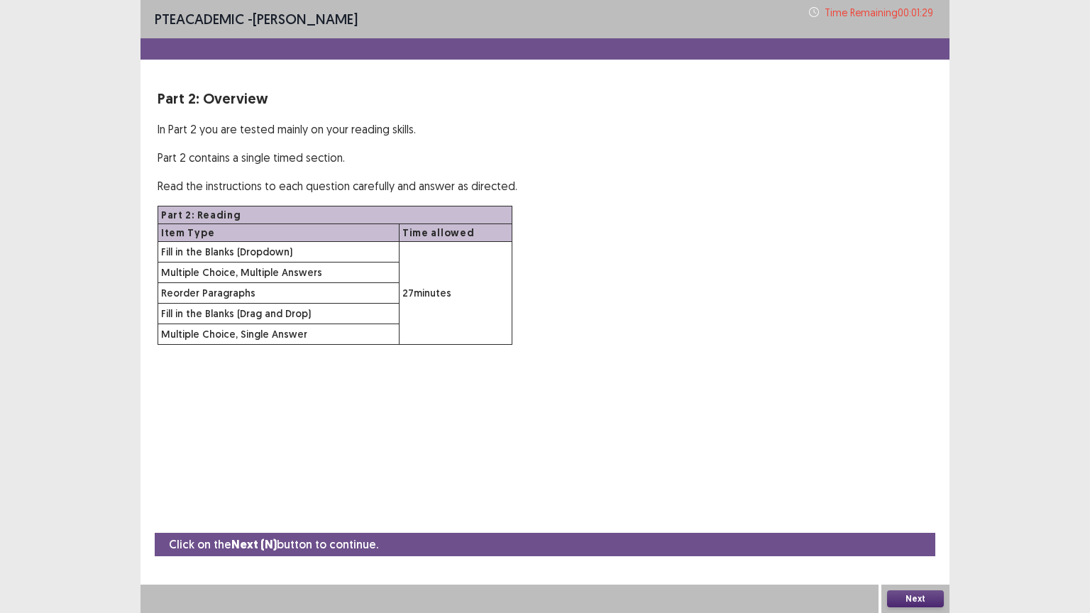
click at [906, 493] on button "Next" at bounding box center [915, 599] width 57 height 17
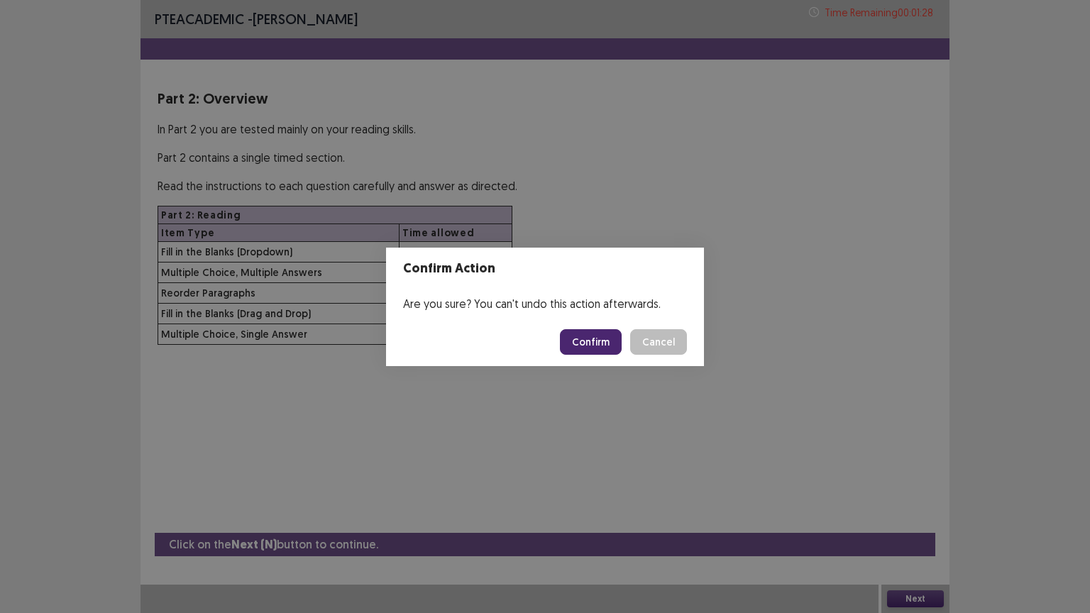
click at [608, 346] on button "Confirm" at bounding box center [591, 342] width 62 height 26
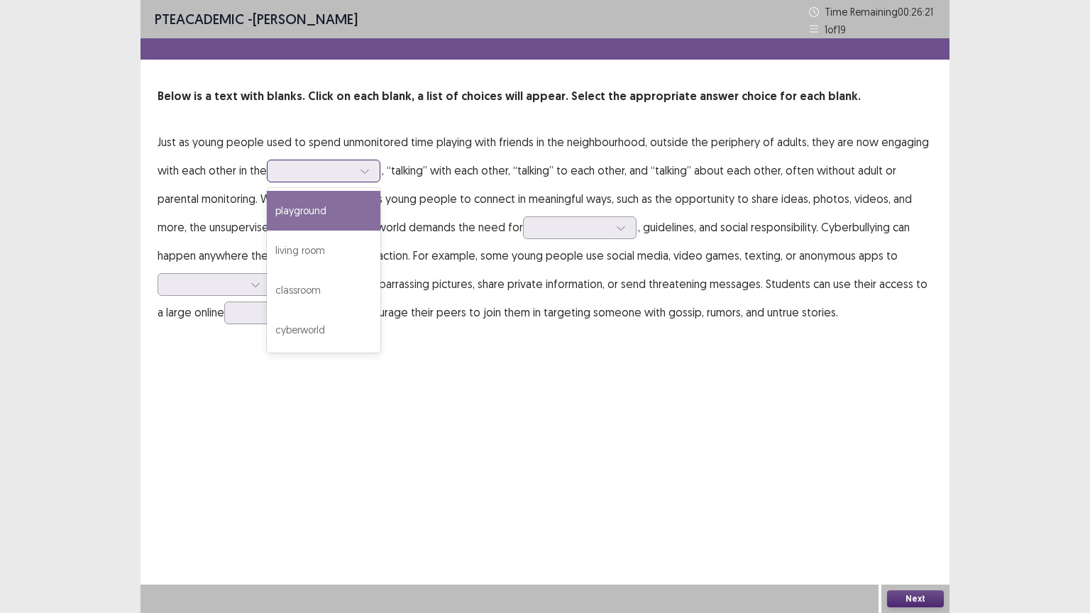
click at [368, 173] on icon at bounding box center [365, 171] width 10 height 10
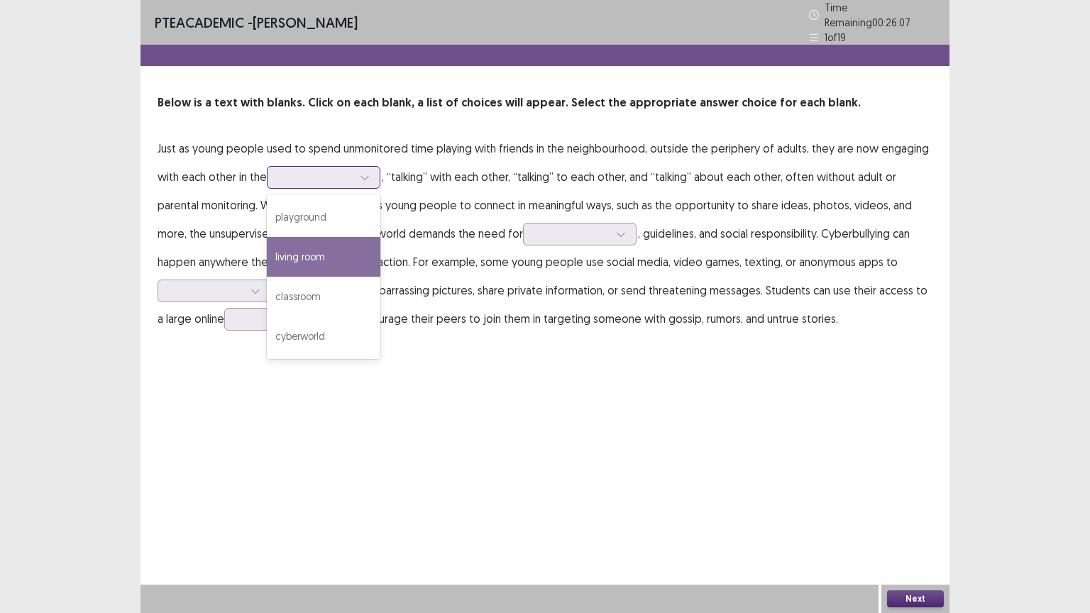
click at [313, 249] on div "living room" at bounding box center [324, 257] width 114 height 40
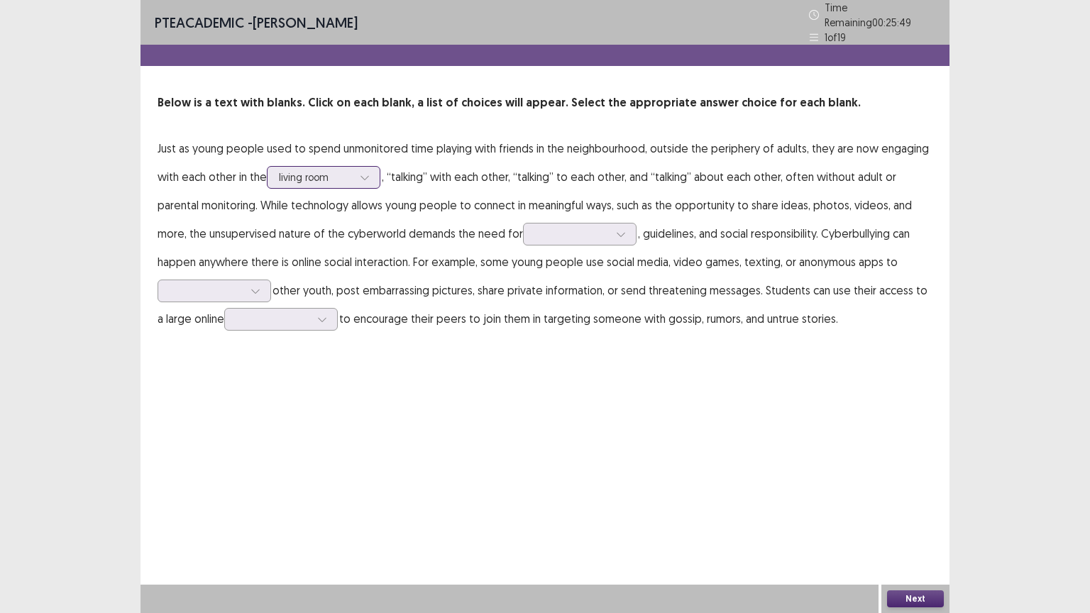
click at [370, 172] on icon at bounding box center [365, 177] width 10 height 10
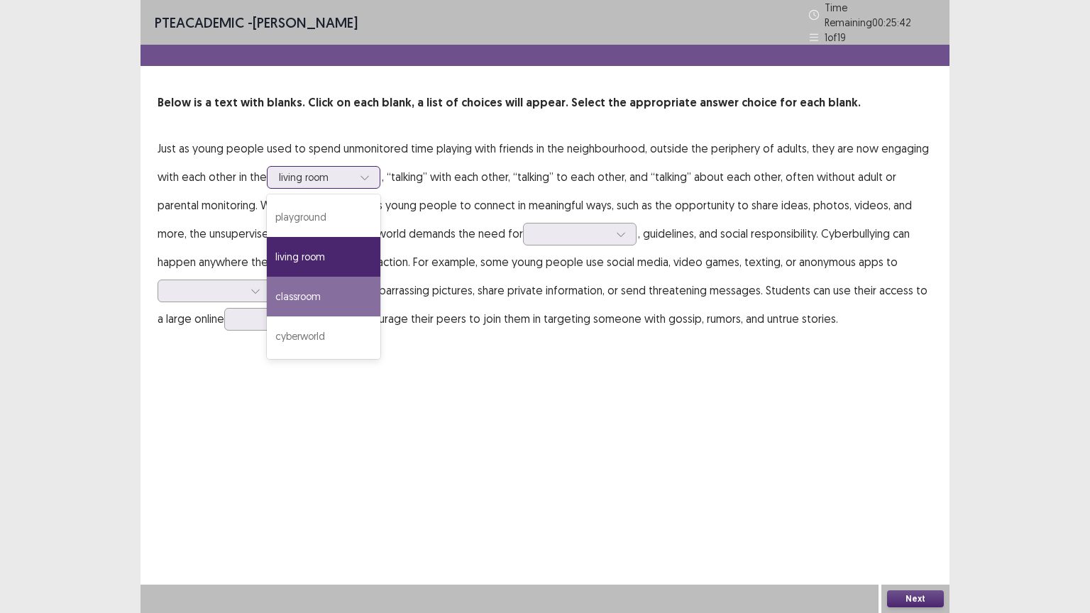
click at [313, 292] on div "classroom" at bounding box center [324, 297] width 114 height 40
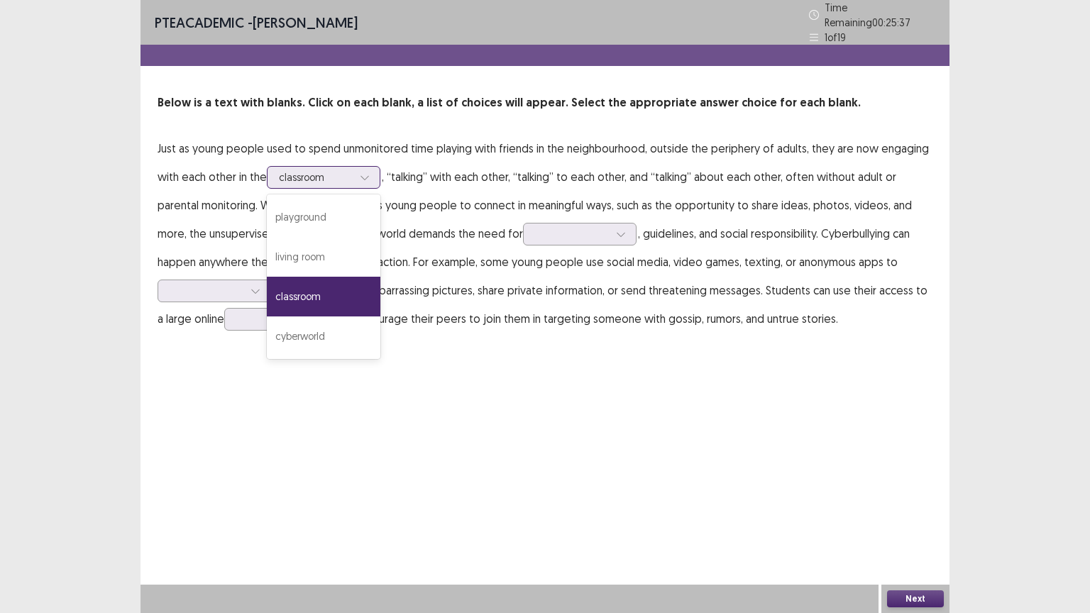
click at [368, 173] on icon at bounding box center [365, 177] width 10 height 10
click at [319, 219] on div "playground" at bounding box center [324, 217] width 114 height 40
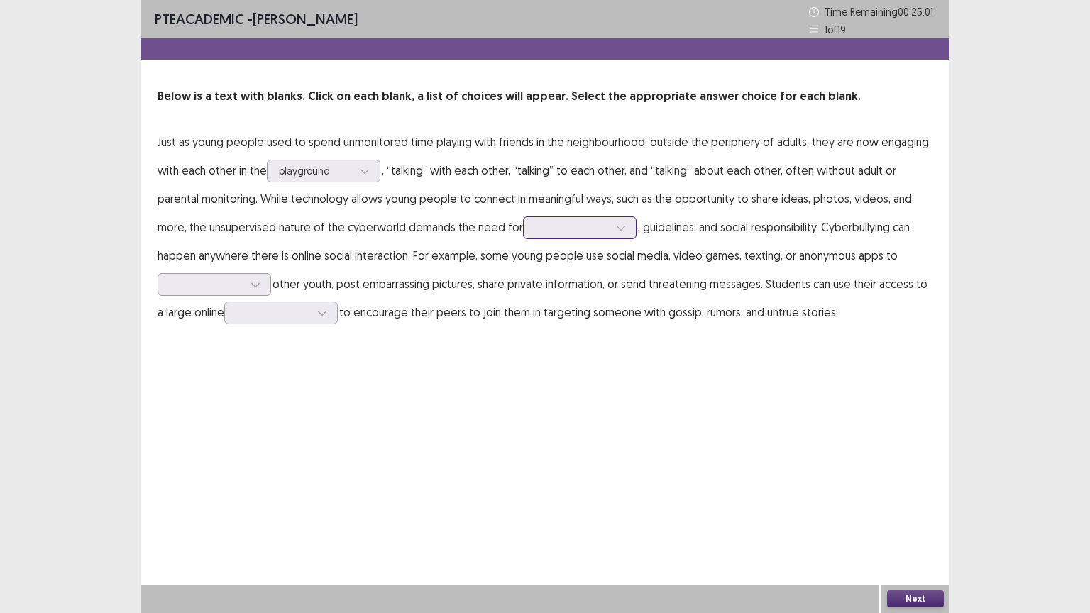
click at [619, 224] on icon at bounding box center [621, 228] width 10 height 10
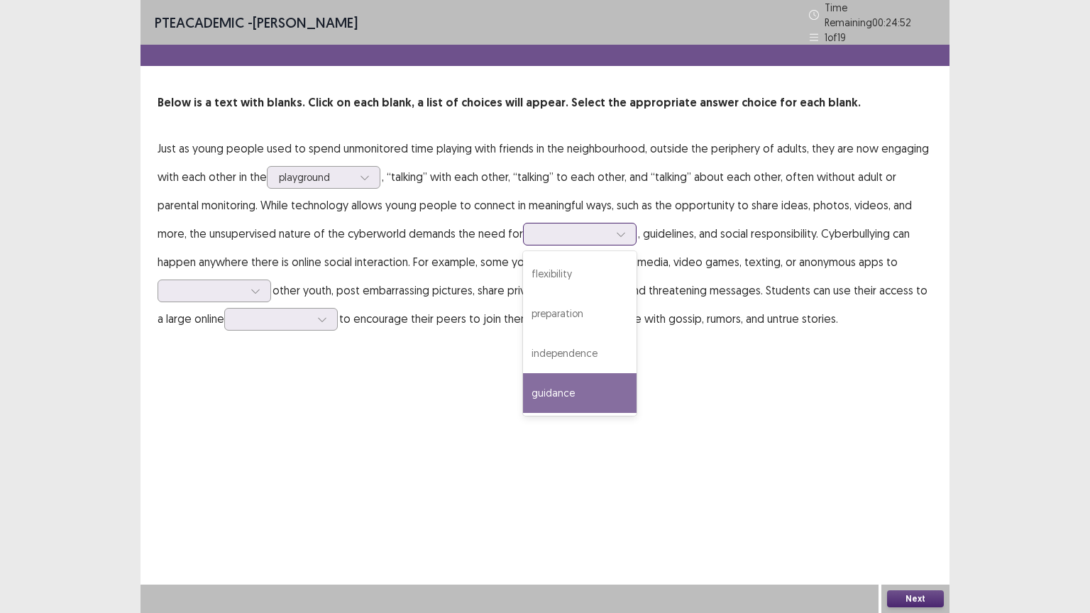
click at [569, 386] on div "guidance" at bounding box center [580, 393] width 114 height 40
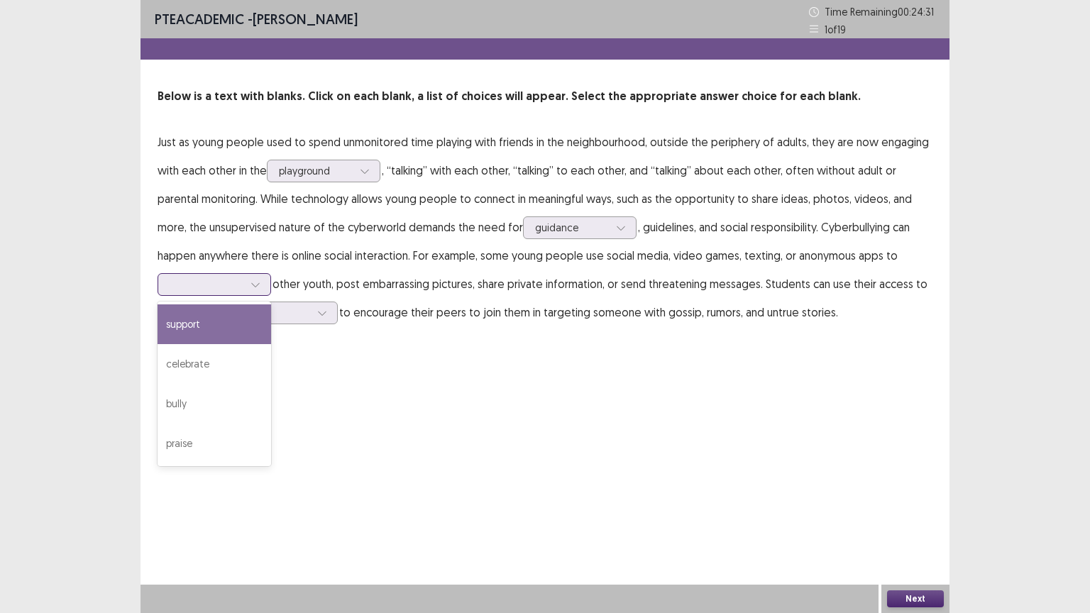
click at [261, 283] on div at bounding box center [255, 284] width 21 height 21
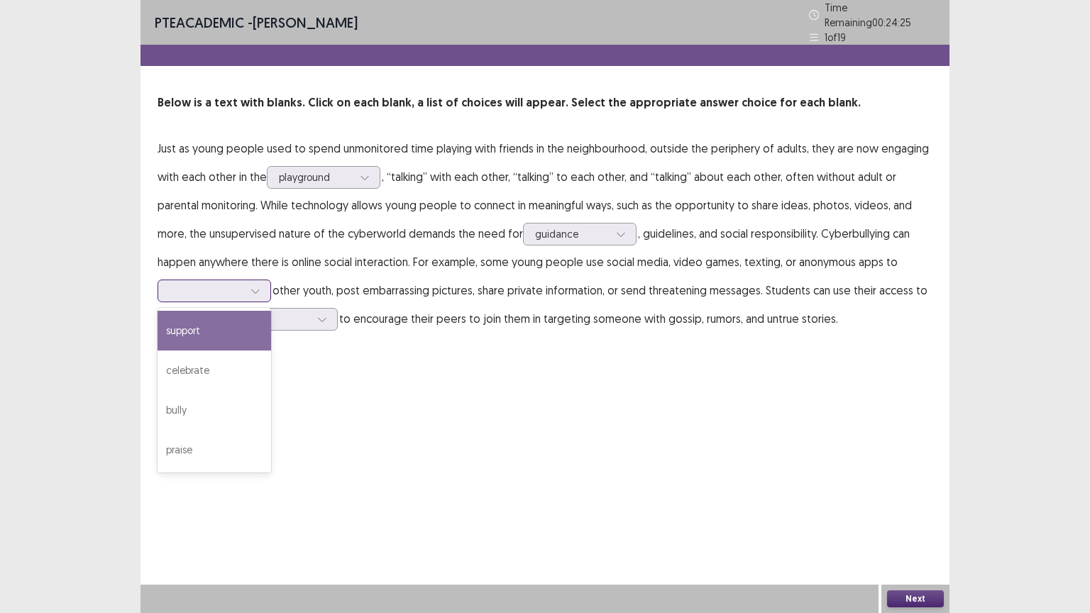
click at [194, 329] on div "support" at bounding box center [215, 331] width 114 height 40
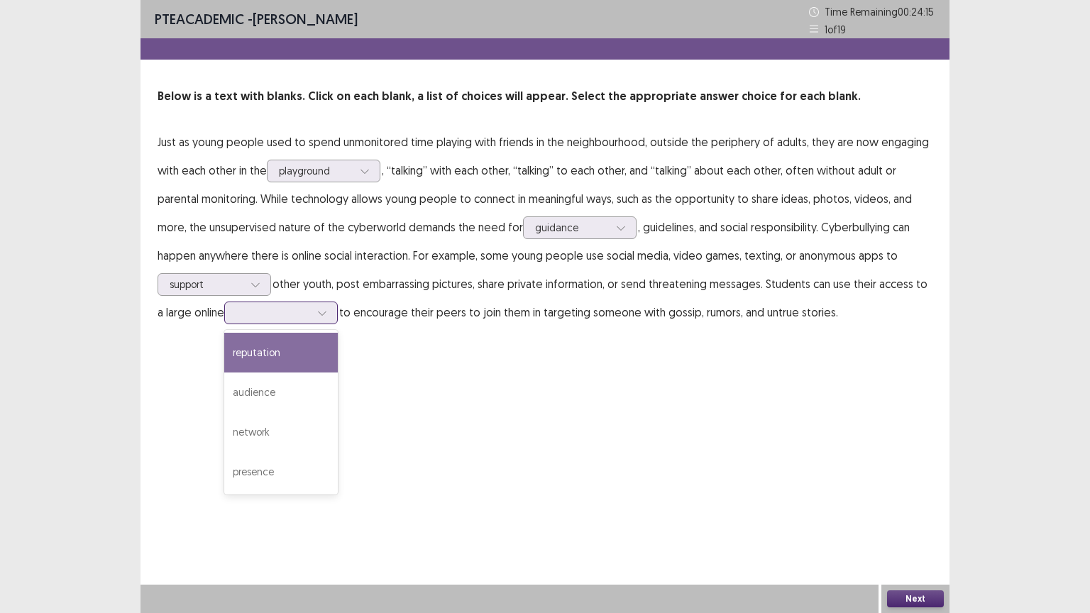
click at [327, 310] on div at bounding box center [322, 312] width 21 height 21
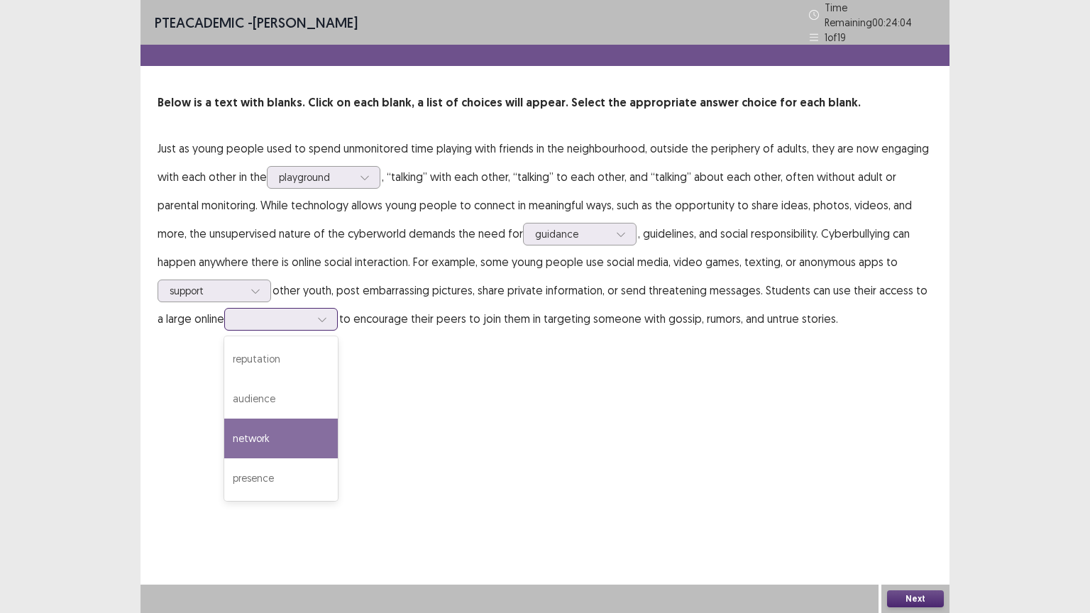
click at [270, 435] on div "network" at bounding box center [281, 439] width 114 height 40
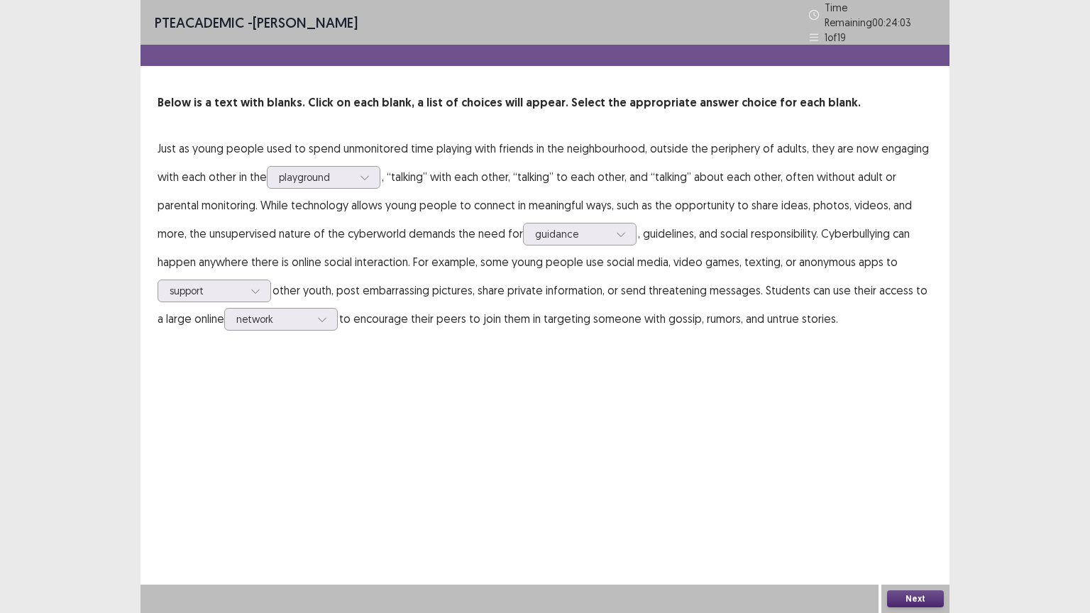
click at [907, 493] on button "Next" at bounding box center [915, 599] width 57 height 17
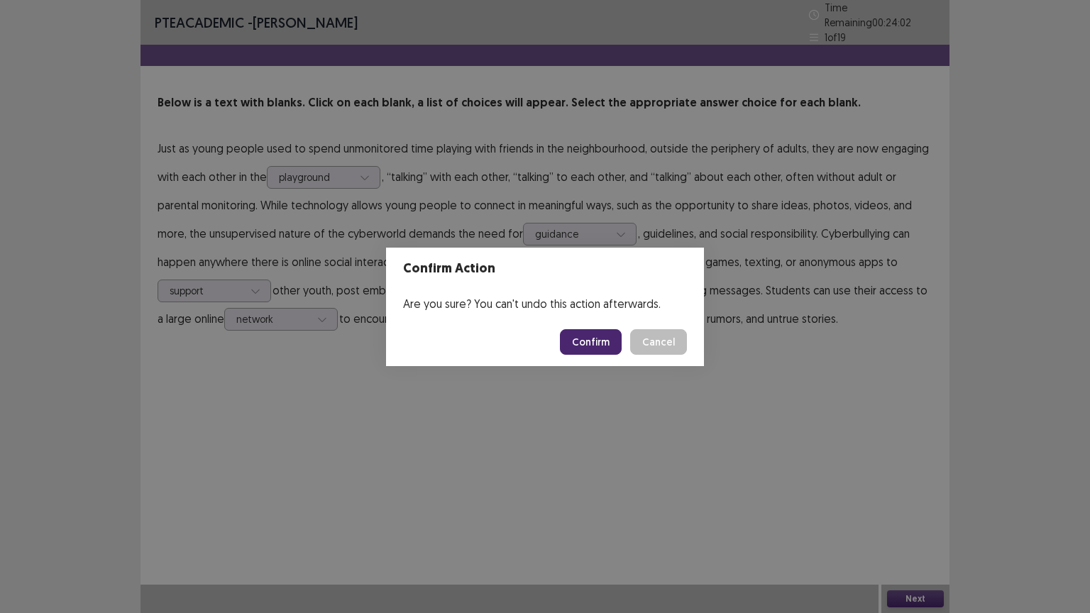
click at [593, 335] on button "Confirm" at bounding box center [591, 342] width 62 height 26
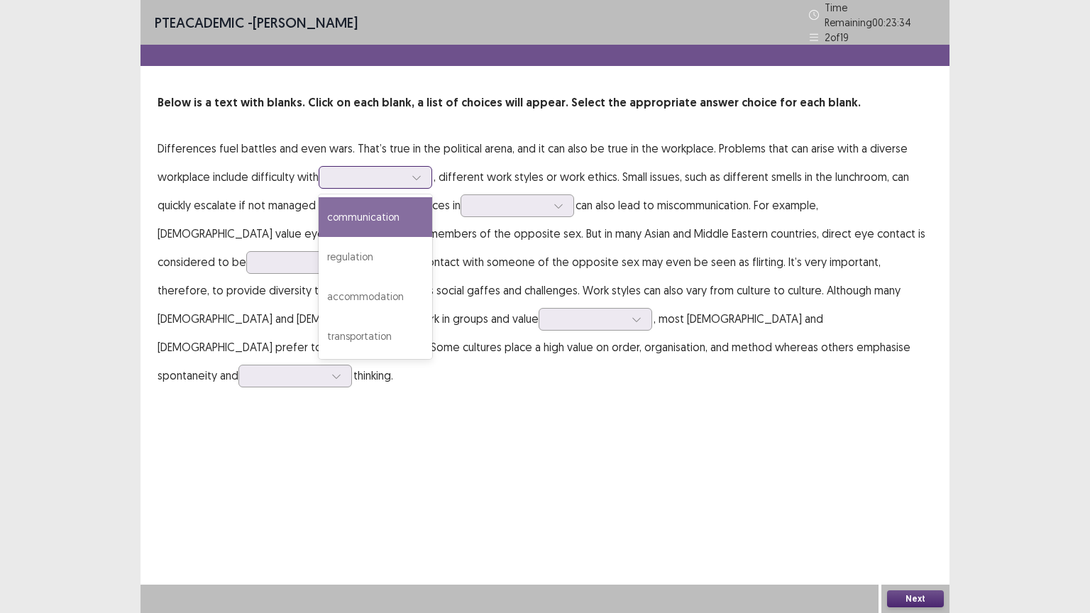
click at [422, 172] on icon at bounding box center [417, 177] width 10 height 10
click at [387, 216] on div "communication" at bounding box center [376, 217] width 114 height 40
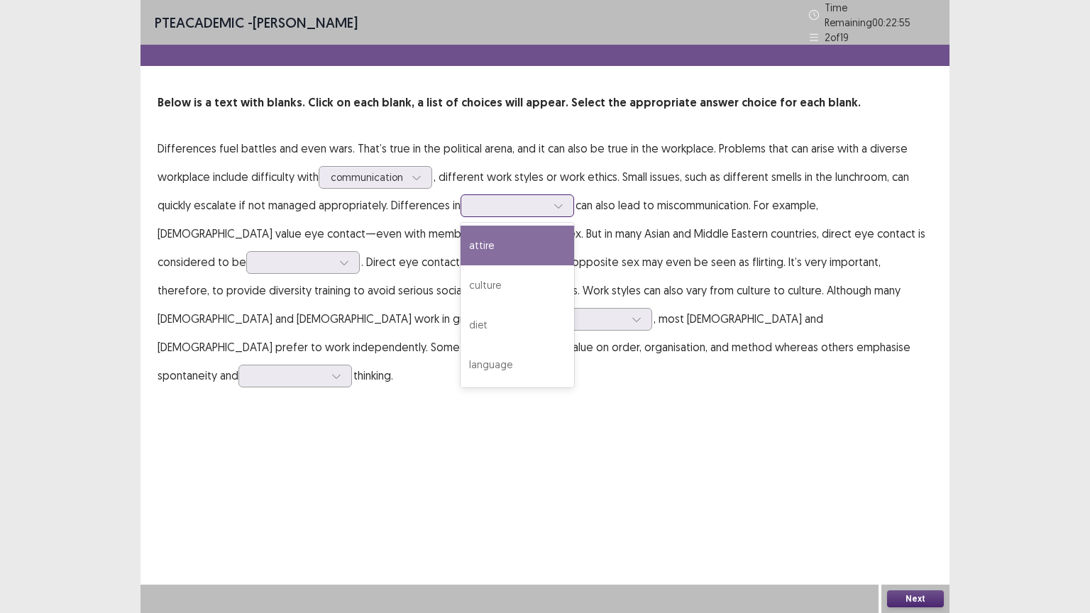
click at [554, 201] on icon at bounding box center [559, 206] width 10 height 10
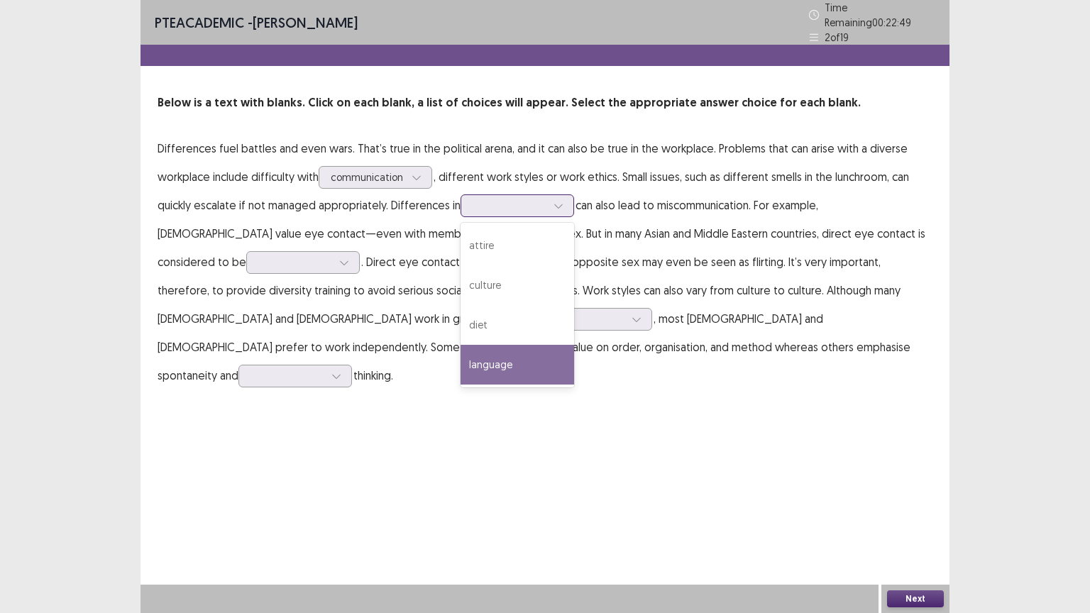
click at [497, 363] on div "language" at bounding box center [518, 365] width 114 height 40
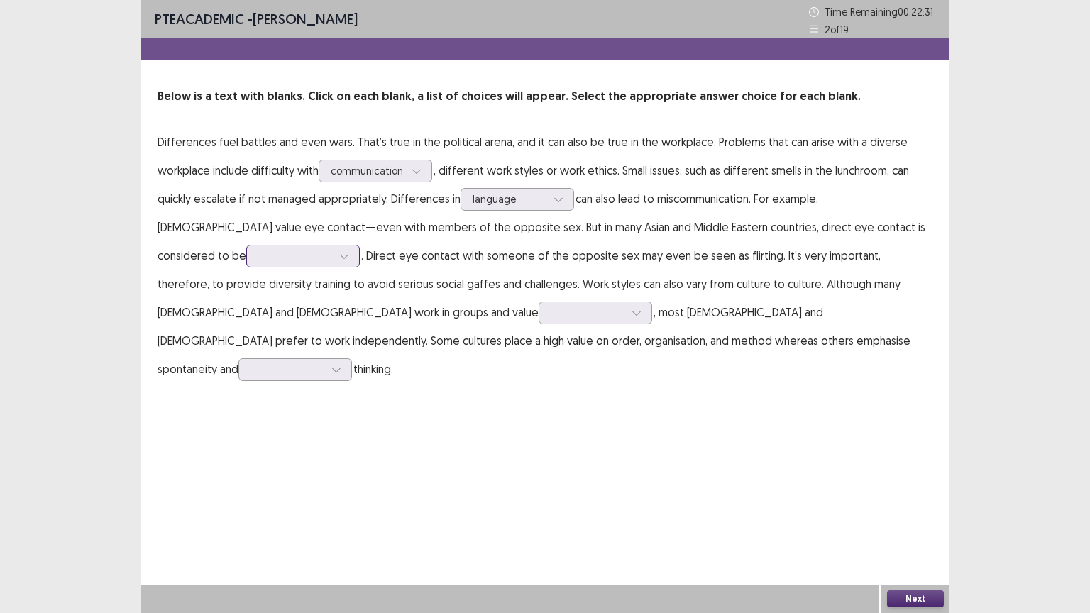
click at [334, 261] on div at bounding box center [344, 256] width 21 height 21
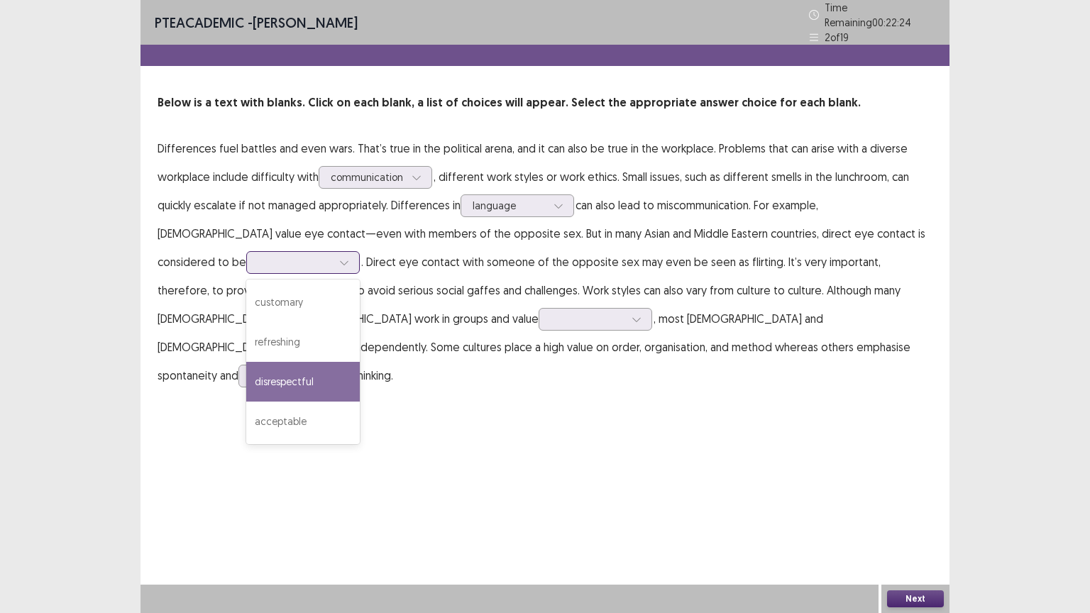
click at [246, 383] on div "disrespectful" at bounding box center [303, 382] width 114 height 40
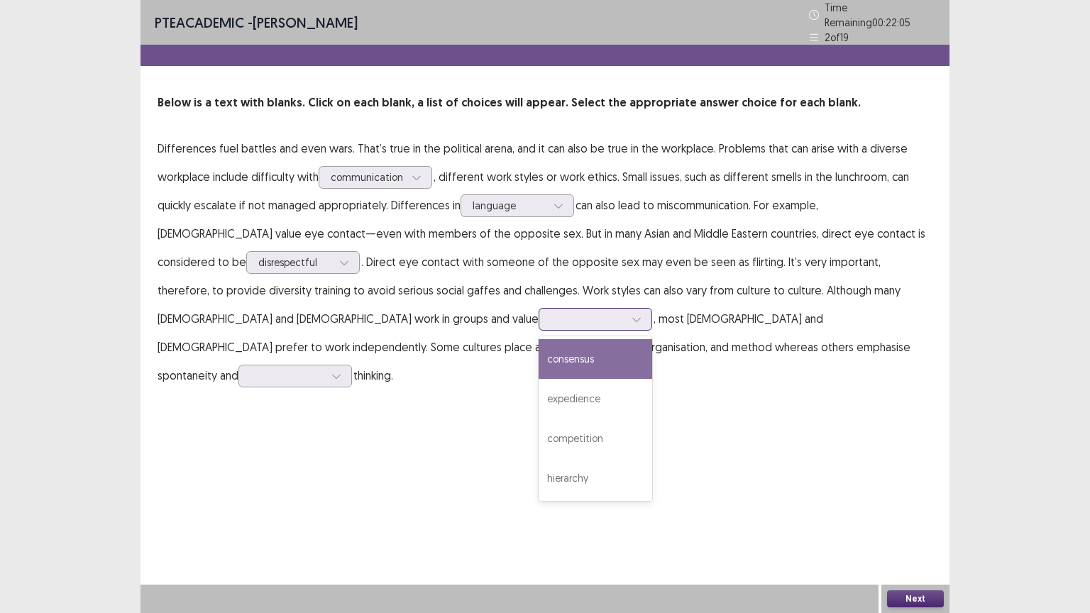
click at [632, 318] on icon at bounding box center [636, 320] width 8 height 4
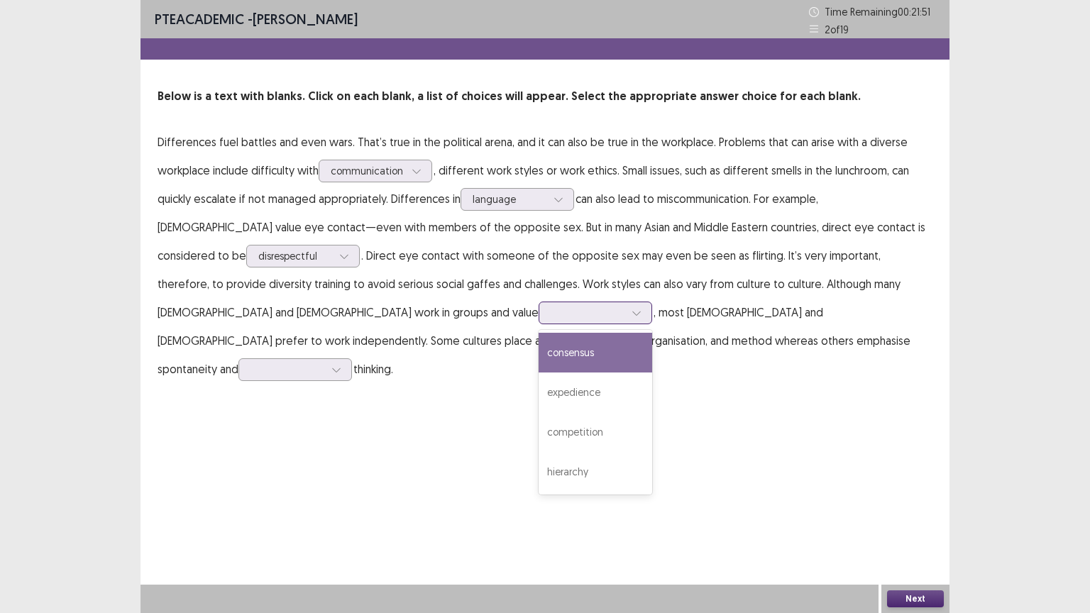
click at [539, 357] on div "consensus" at bounding box center [596, 353] width 114 height 40
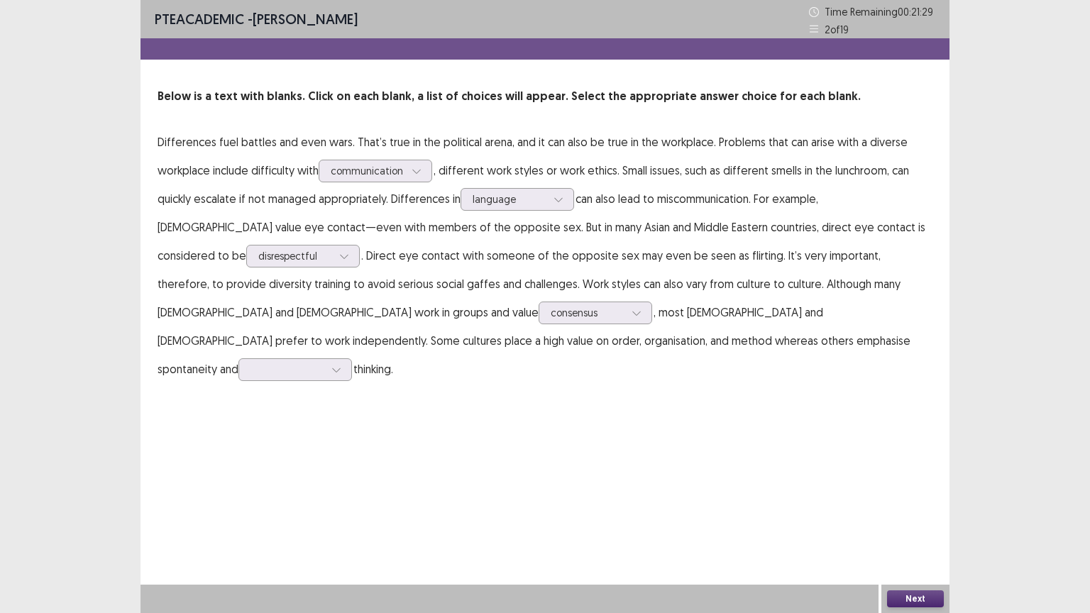
click at [622, 339] on p "Differences fuel battles and even wars. That’s true in the political arena, and…" at bounding box center [545, 256] width 775 height 256
click at [347, 359] on div at bounding box center [336, 369] width 21 height 21
click at [352, 469] on div "critical" at bounding box center [296, 489] width 114 height 40
click at [897, 493] on button "Next" at bounding box center [915, 599] width 57 height 17
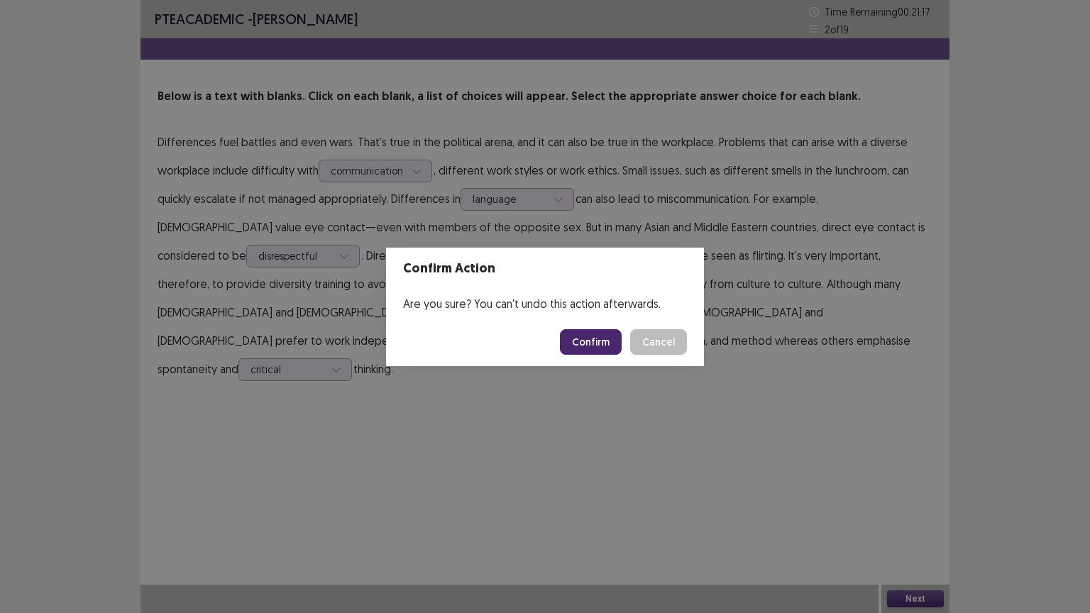
click at [606, 346] on button "Confirm" at bounding box center [591, 342] width 62 height 26
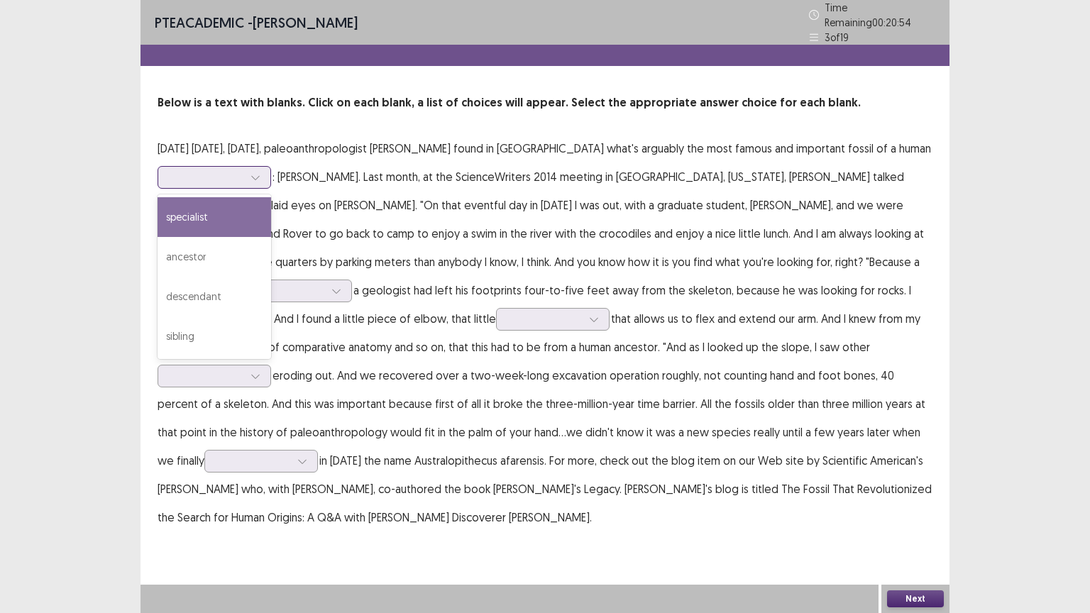
click at [261, 172] on icon at bounding box center [256, 177] width 10 height 10
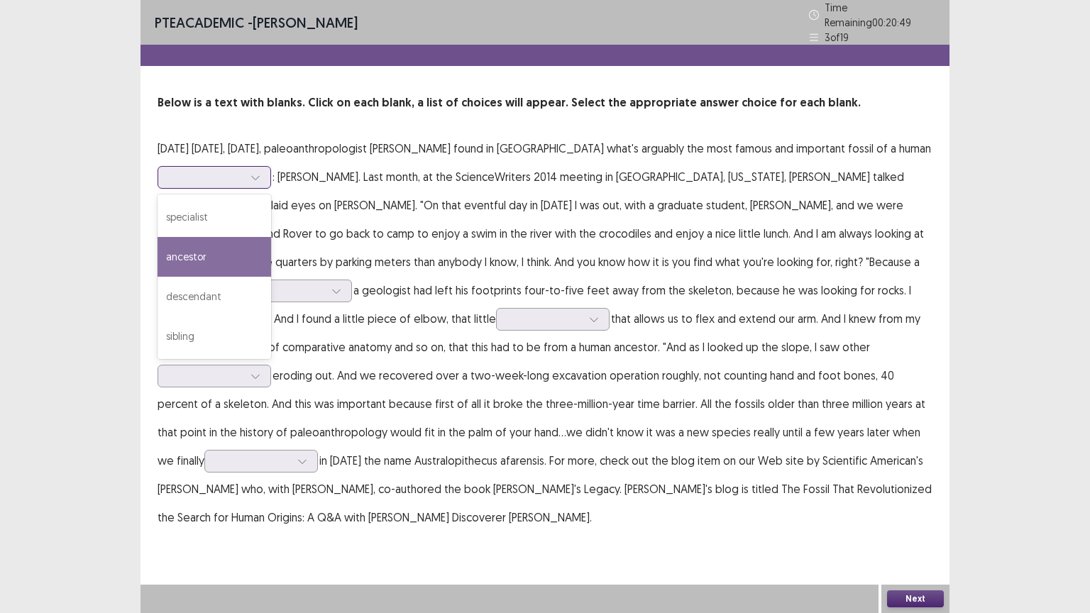
click at [271, 249] on div "ancestor" at bounding box center [215, 257] width 114 height 40
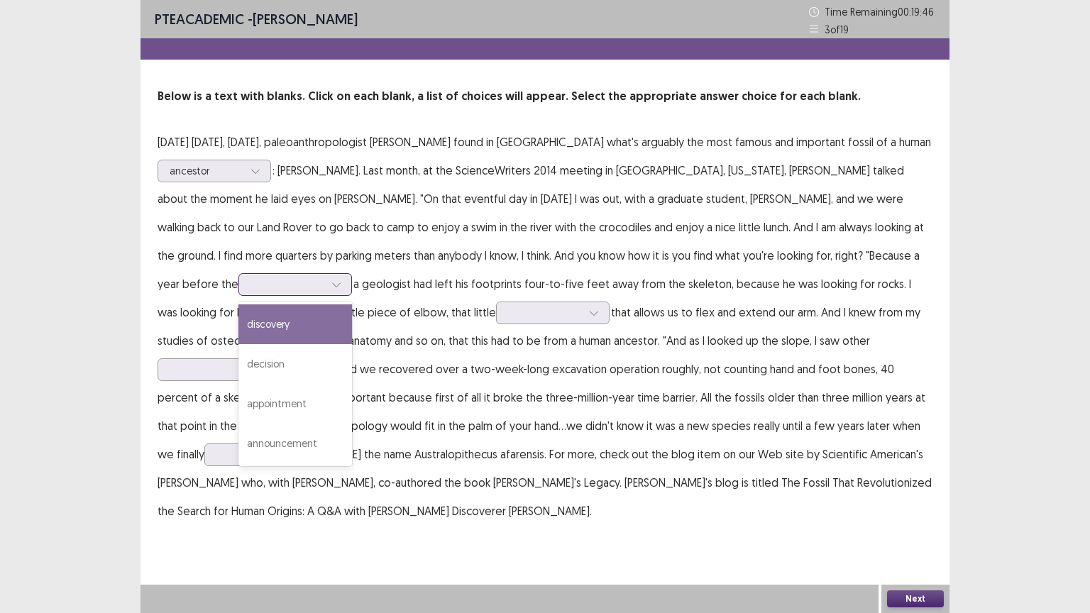
click at [347, 274] on div at bounding box center [336, 284] width 21 height 21
click at [352, 308] on div "discovery" at bounding box center [296, 325] width 114 height 40
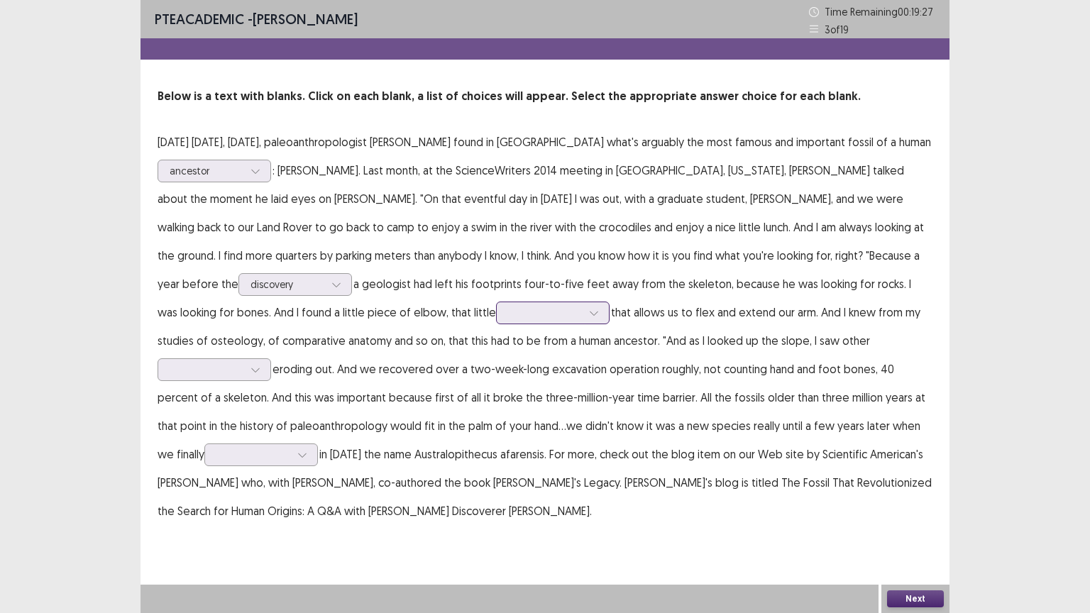
click at [508, 314] on div at bounding box center [545, 312] width 74 height 13
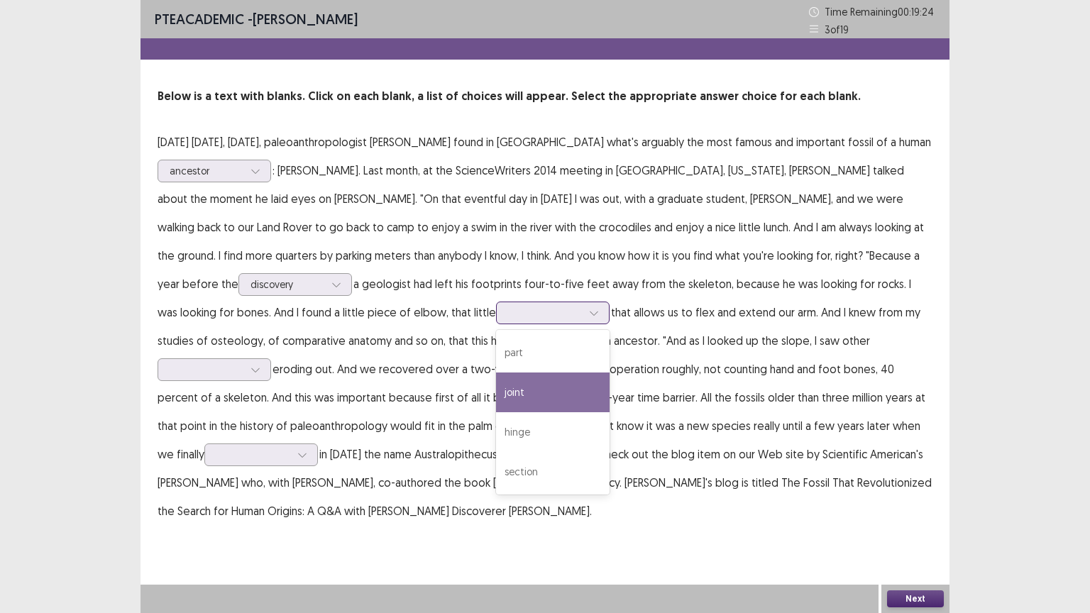
click at [496, 395] on div "joint" at bounding box center [553, 393] width 114 height 40
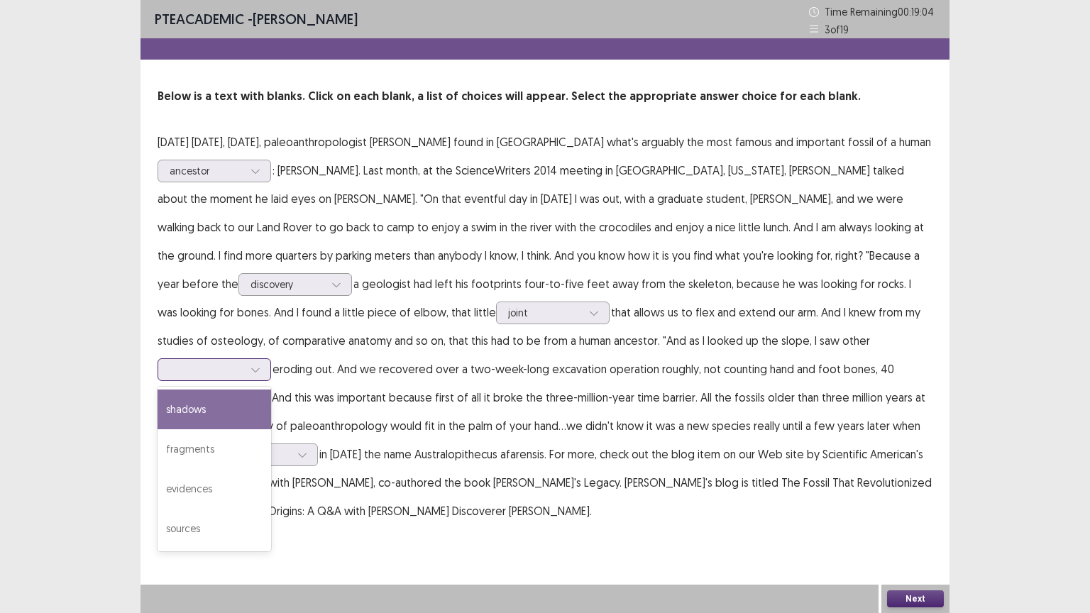
click at [266, 359] on div at bounding box center [255, 369] width 21 height 21
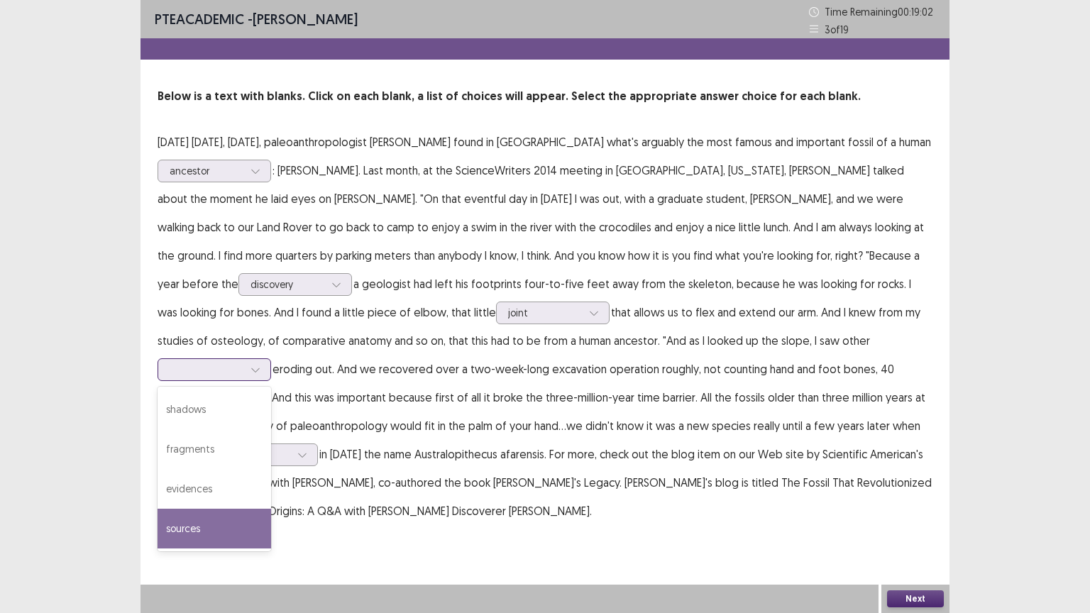
click at [271, 493] on div "sources" at bounding box center [215, 529] width 114 height 40
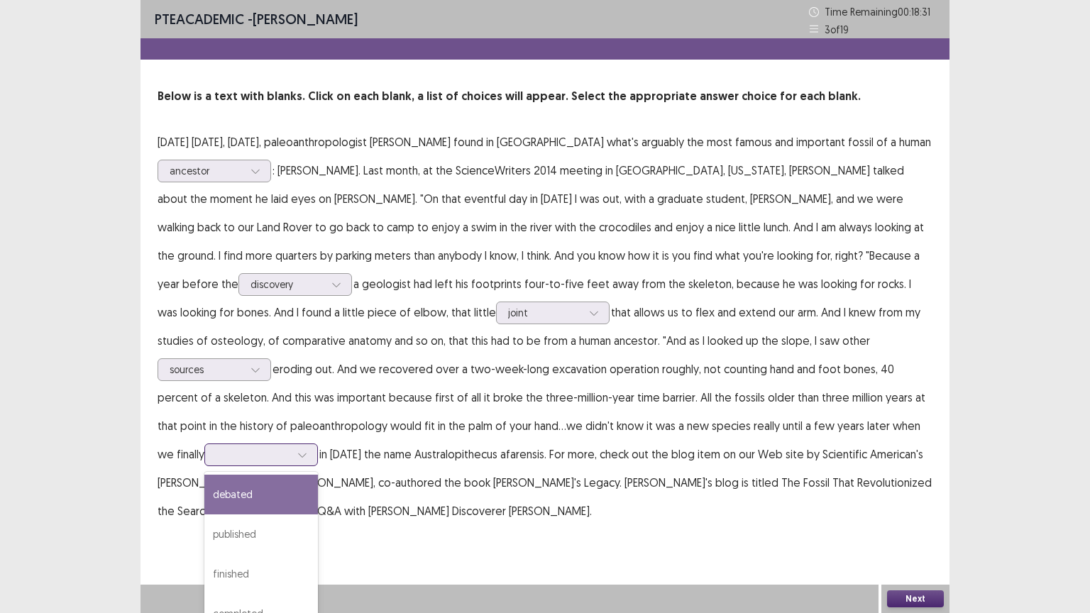
click at [313, 444] on div at bounding box center [302, 454] width 21 height 21
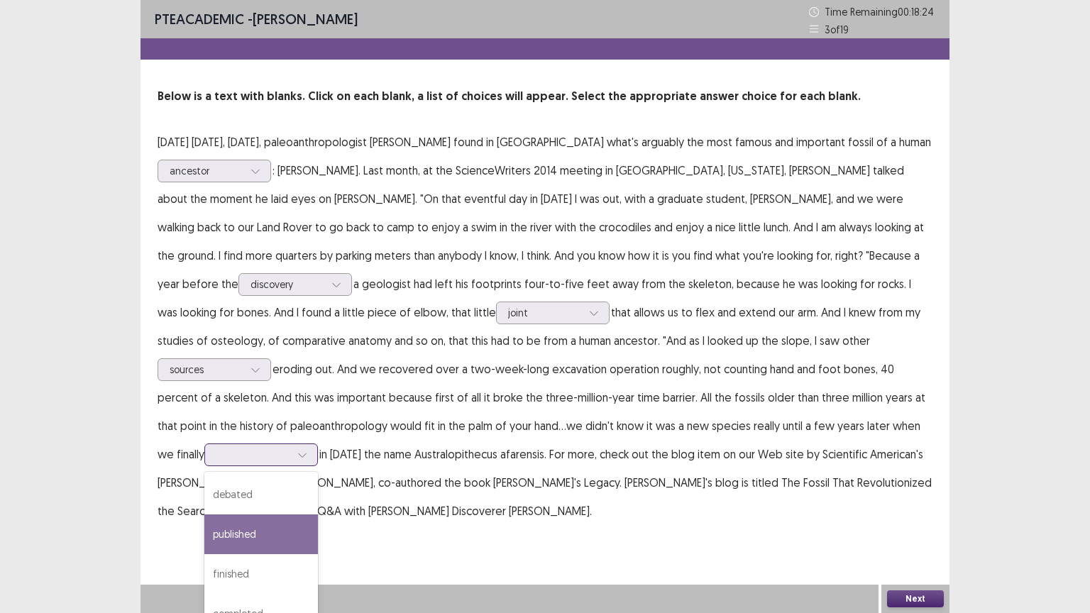
click at [318, 493] on div "published" at bounding box center [261, 535] width 114 height 40
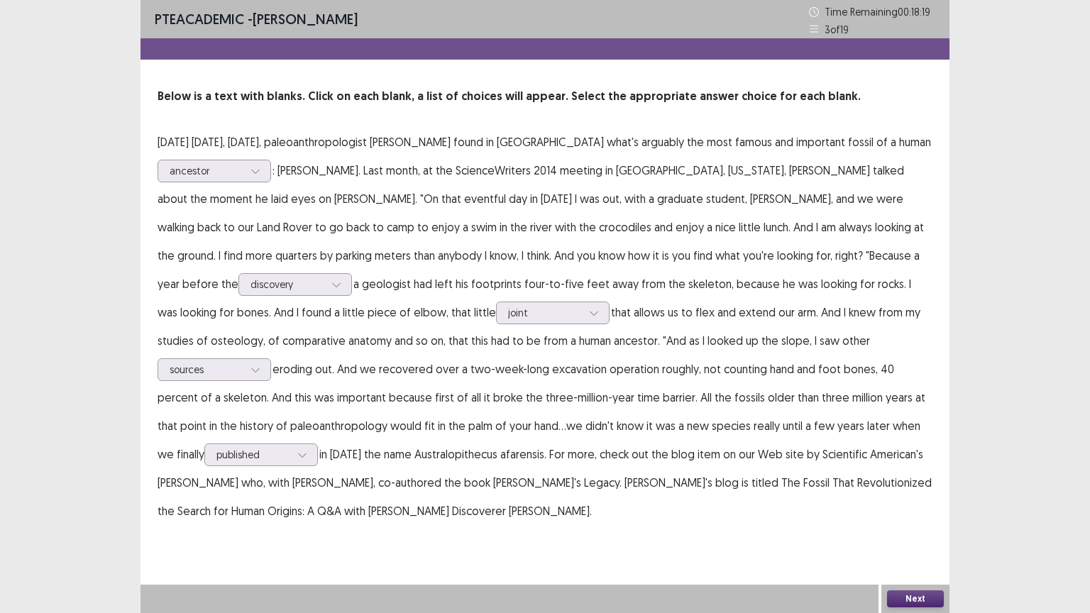
click at [909, 493] on button "Next" at bounding box center [915, 599] width 57 height 17
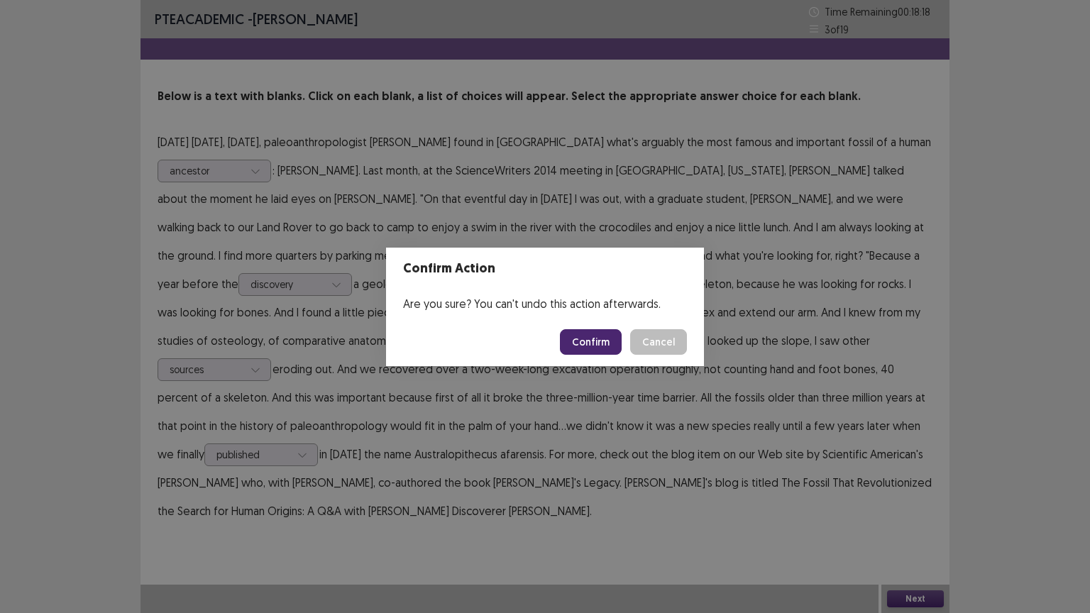
click at [596, 348] on button "Confirm" at bounding box center [591, 342] width 62 height 26
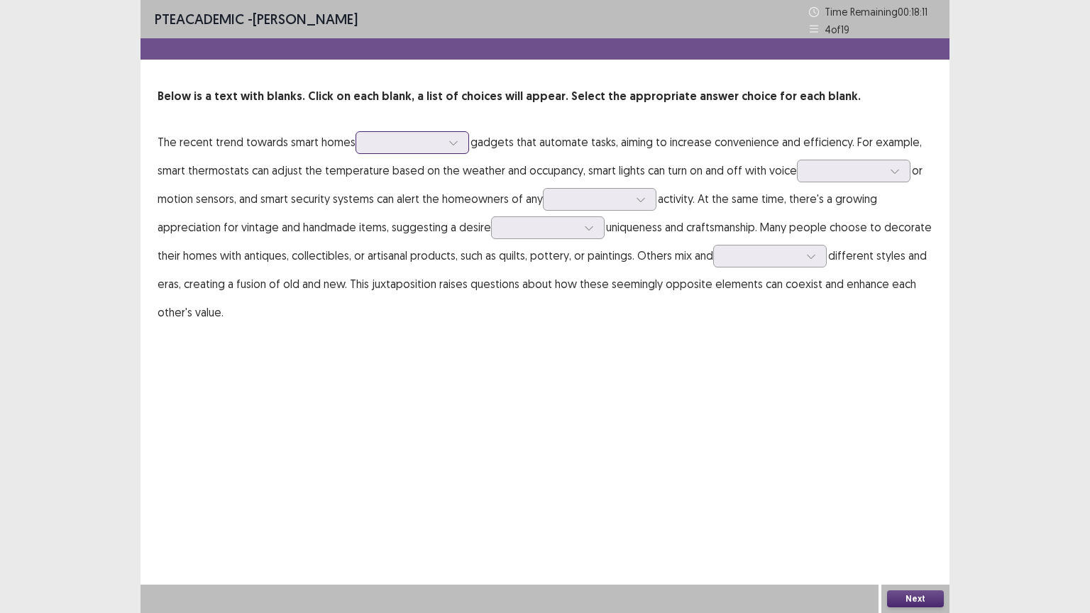
click at [456, 145] on icon at bounding box center [454, 143] width 10 height 10
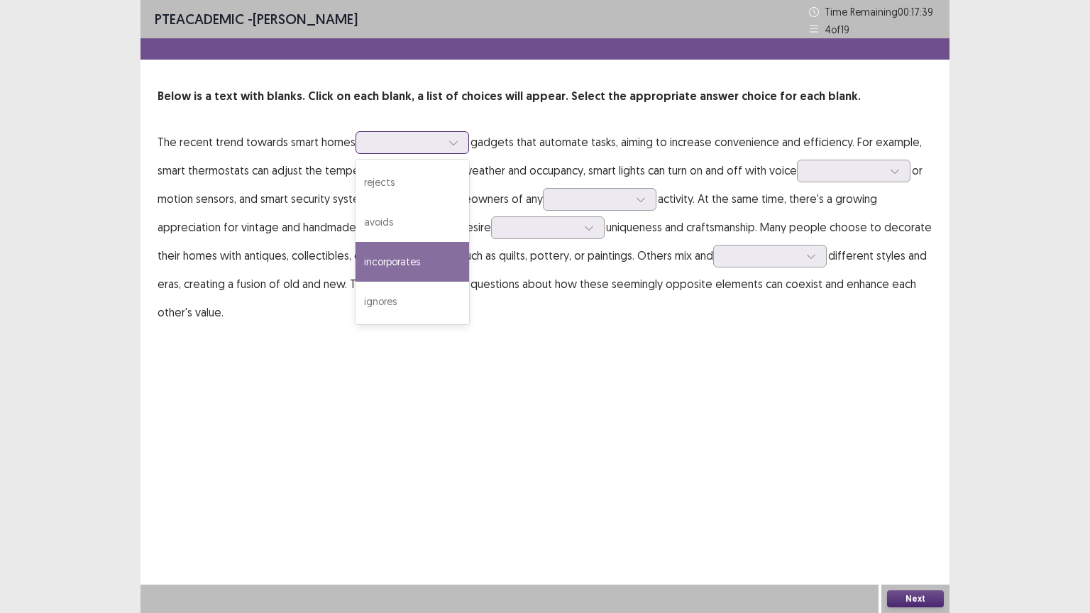
click at [420, 263] on div "incorporates" at bounding box center [413, 262] width 114 height 40
click at [449, 143] on icon at bounding box center [454, 143] width 10 height 10
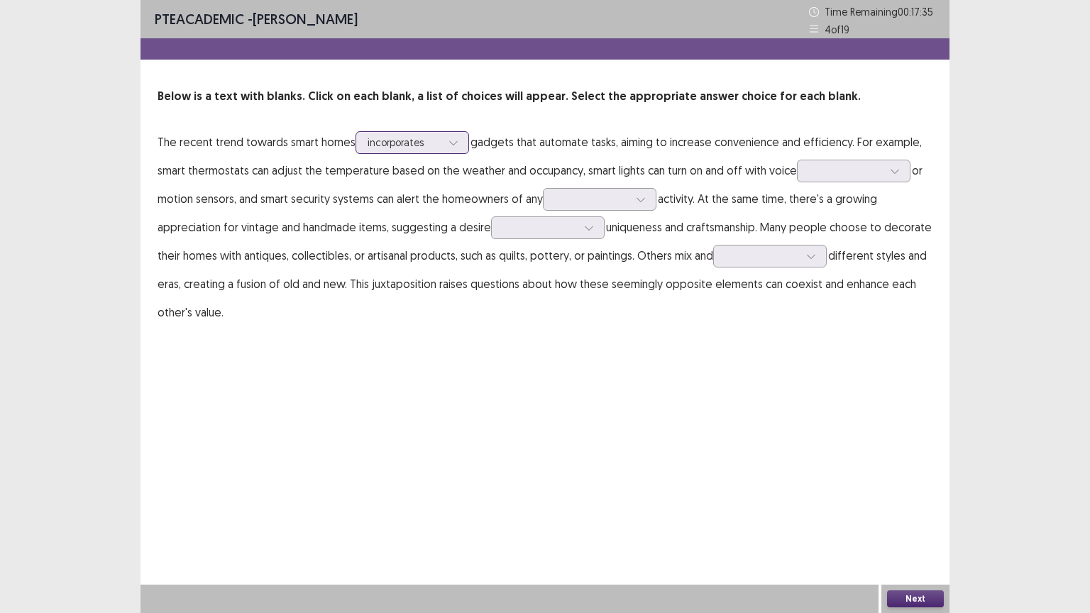
click at [449, 143] on icon at bounding box center [454, 143] width 10 height 10
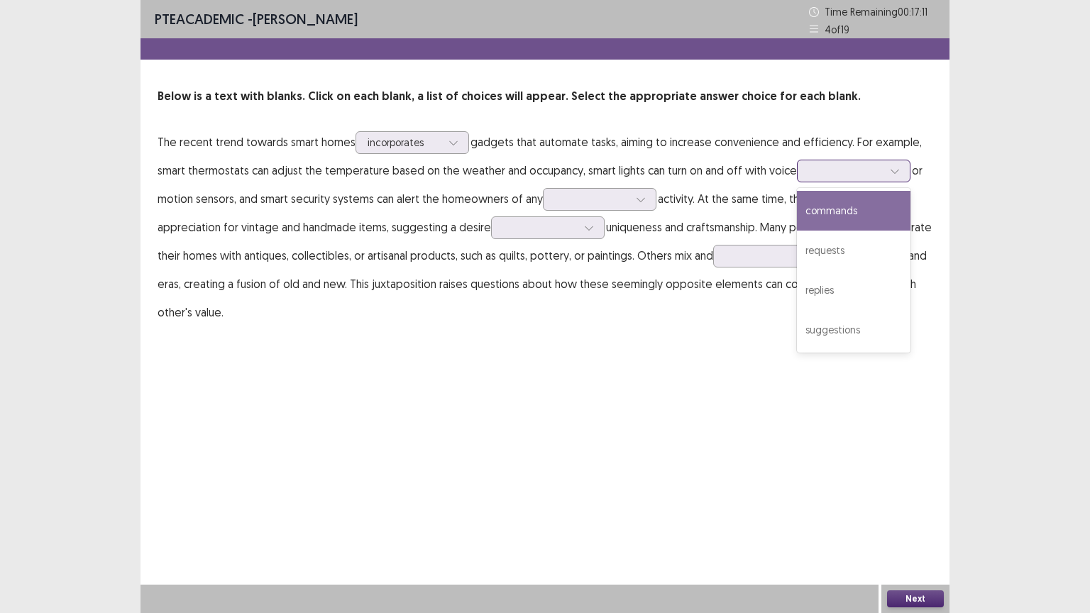
click at [890, 170] on icon at bounding box center [895, 171] width 10 height 10
click at [837, 216] on div "commands" at bounding box center [854, 211] width 114 height 40
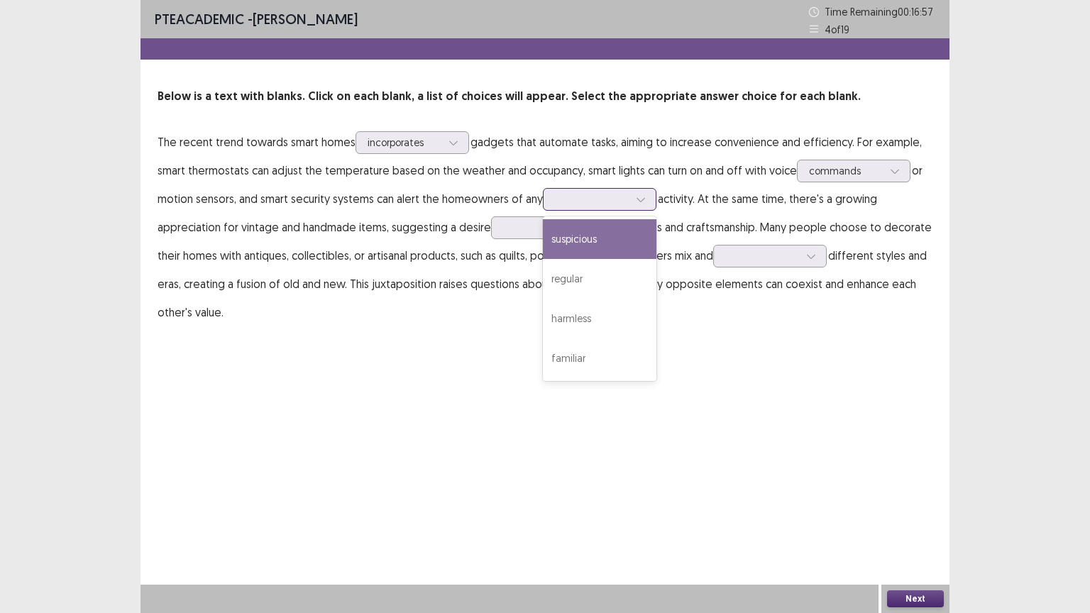
click at [639, 200] on icon at bounding box center [641, 200] width 8 height 4
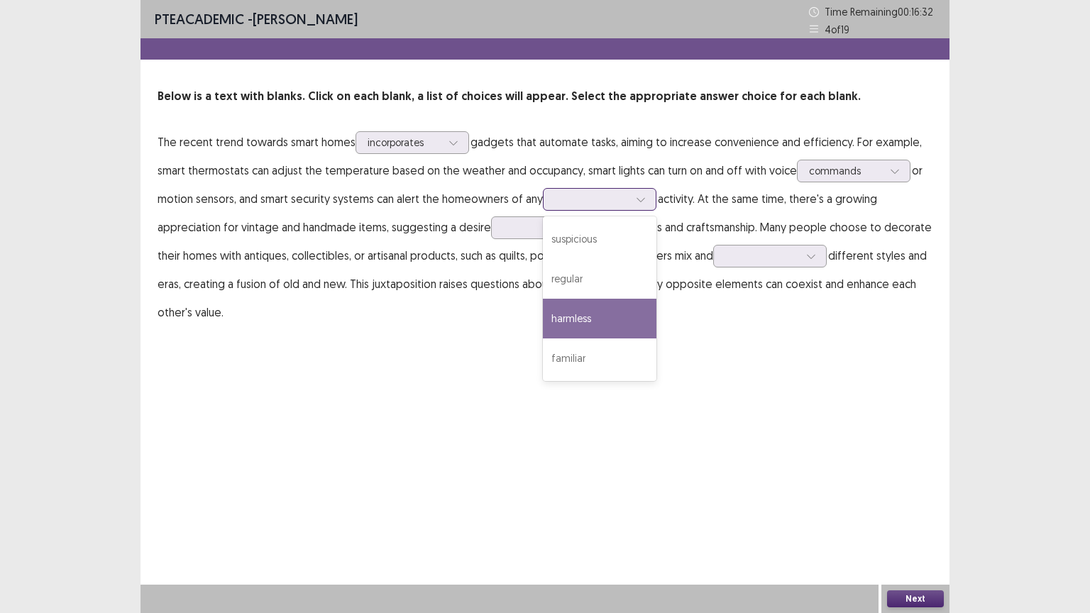
click at [613, 314] on div "harmless" at bounding box center [600, 319] width 114 height 40
click at [647, 197] on div at bounding box center [640, 199] width 21 height 21
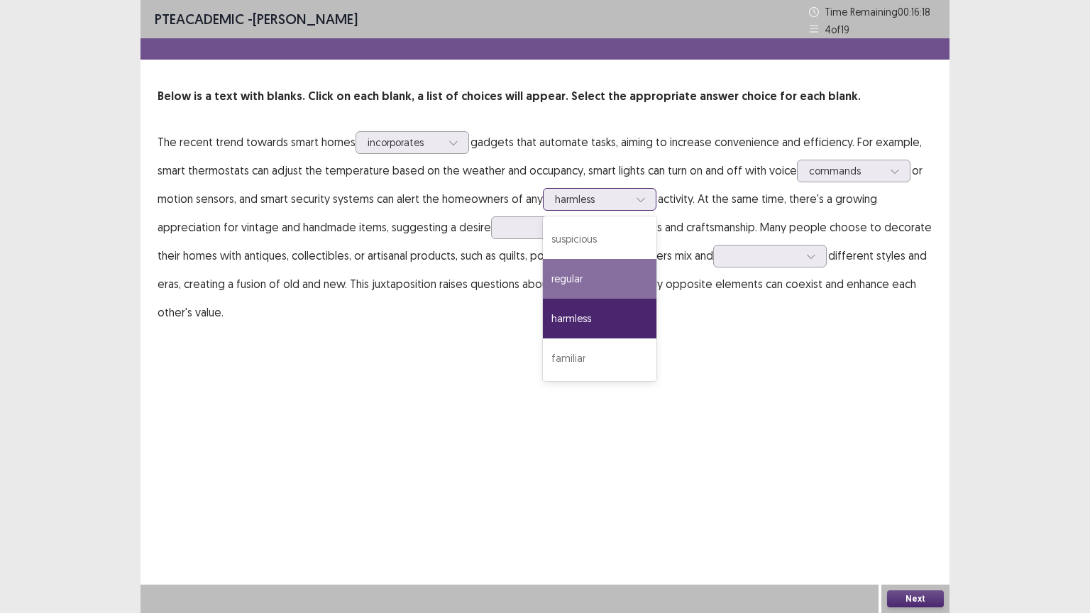
click at [586, 278] on div "regular" at bounding box center [600, 279] width 114 height 40
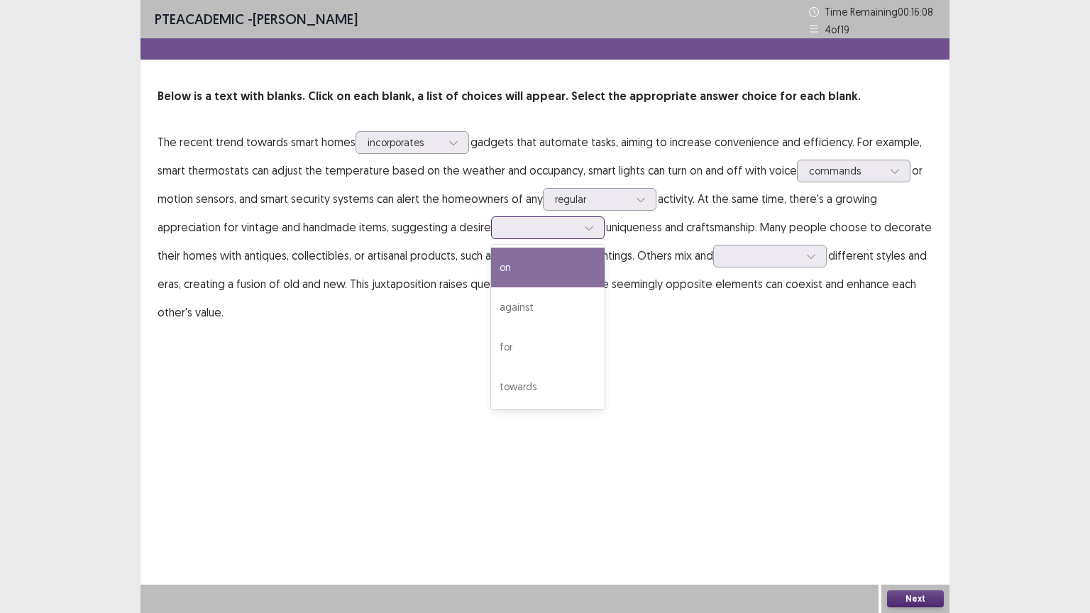
click at [582, 233] on div at bounding box center [589, 227] width 21 height 21
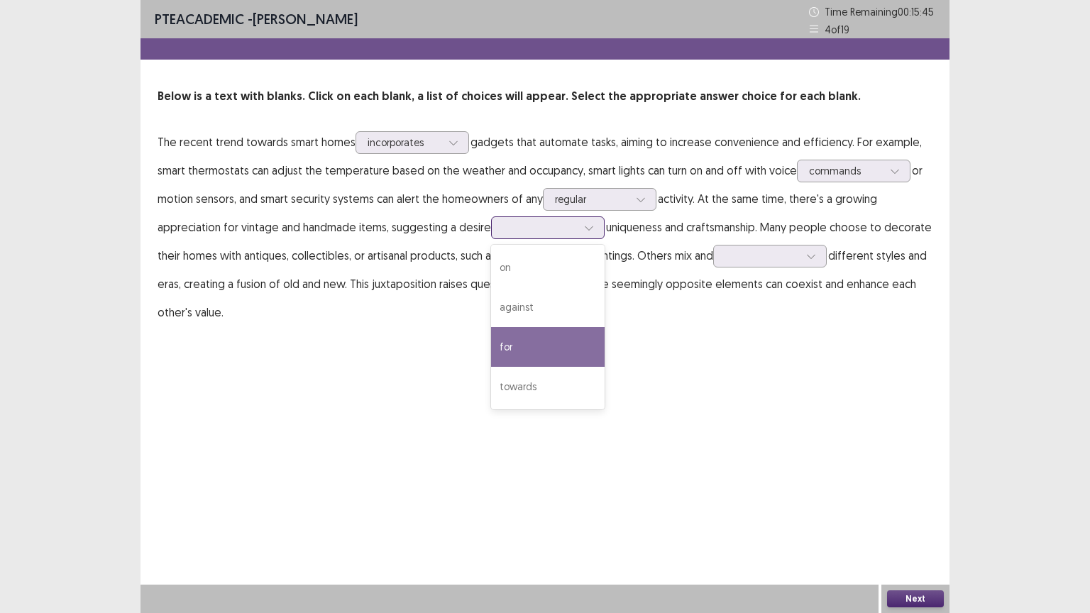
click at [517, 340] on div "for" at bounding box center [548, 347] width 114 height 40
click at [588, 223] on icon at bounding box center [589, 228] width 10 height 10
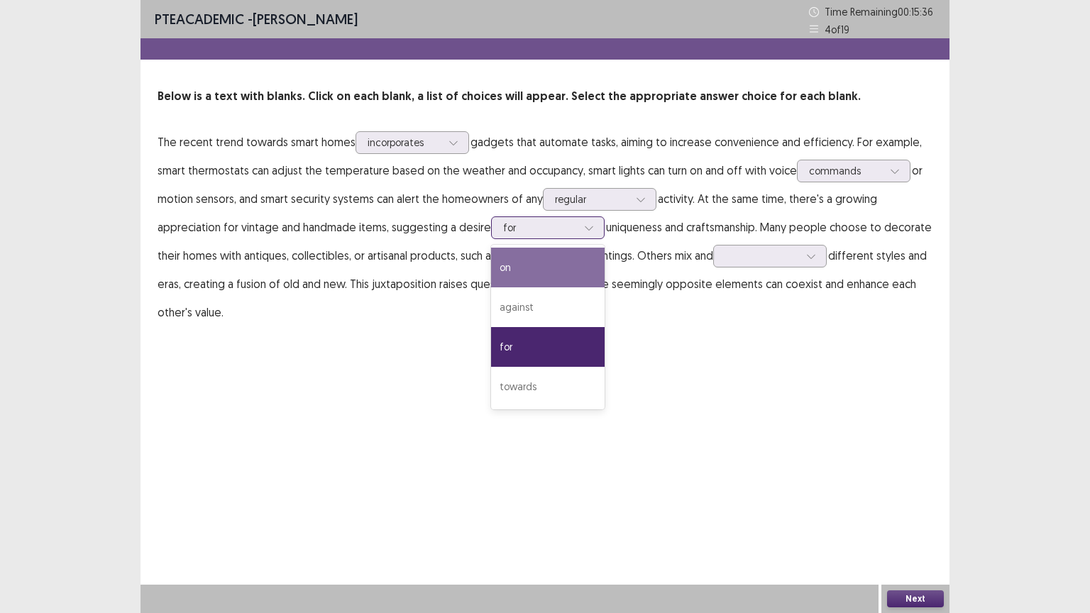
click at [500, 268] on div "on" at bounding box center [548, 268] width 114 height 40
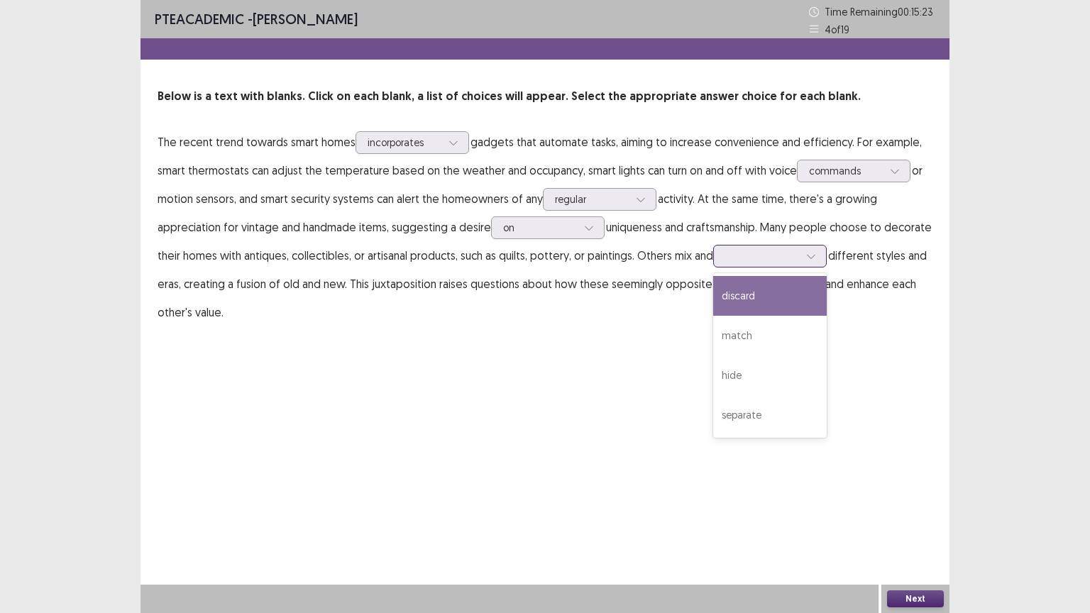
click at [807, 255] on icon at bounding box center [811, 256] width 10 height 10
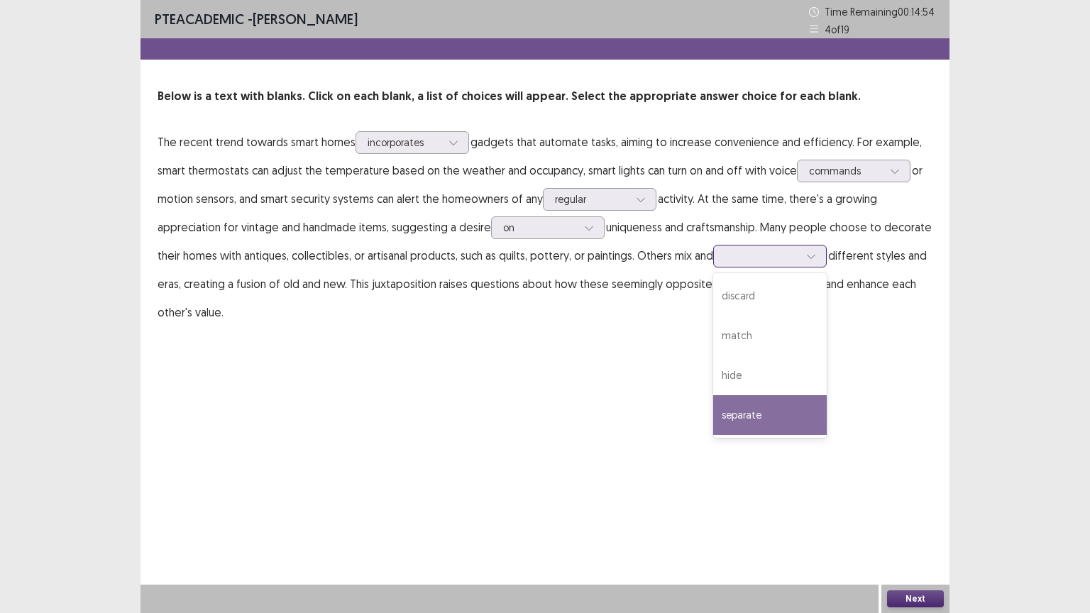
click at [782, 417] on div "separate" at bounding box center [770, 415] width 114 height 40
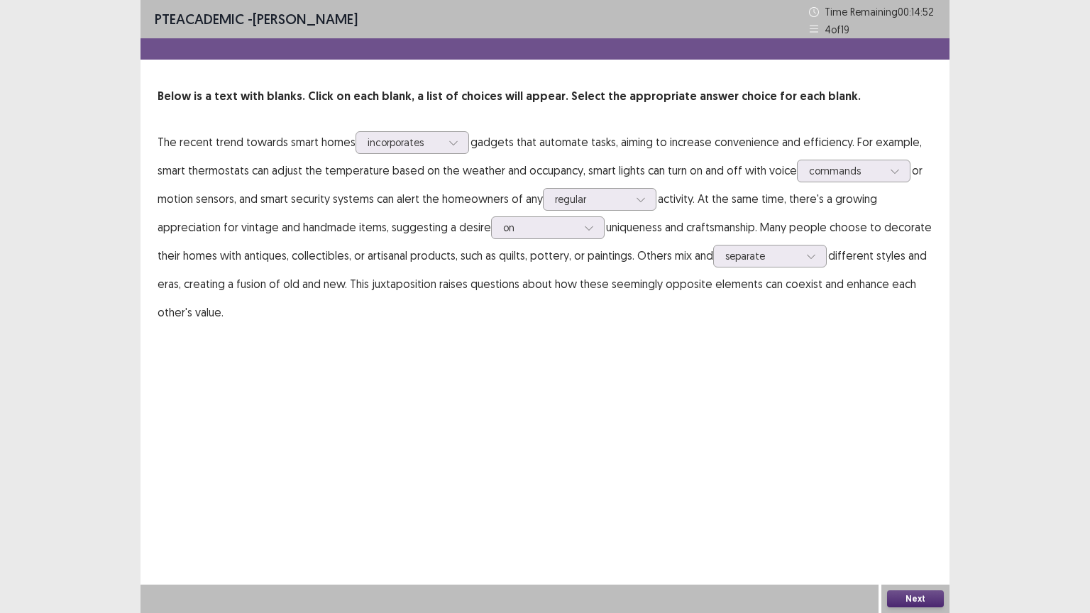
click at [903, 493] on button "Next" at bounding box center [915, 599] width 57 height 17
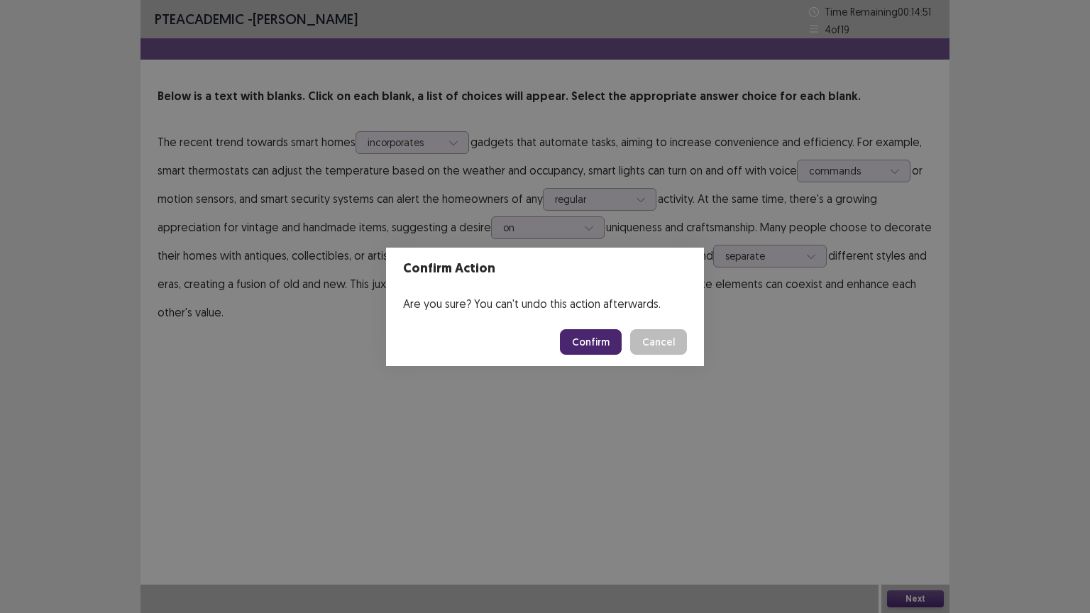
click at [593, 346] on button "Confirm" at bounding box center [591, 342] width 62 height 26
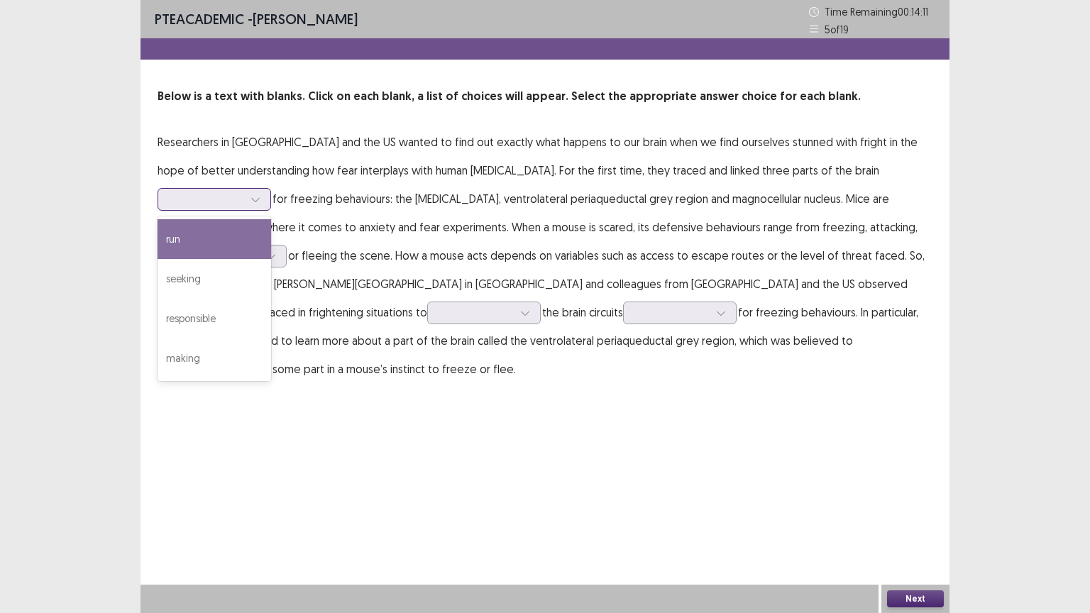
click at [266, 189] on div at bounding box center [255, 199] width 21 height 21
click at [271, 219] on div "run" at bounding box center [215, 239] width 114 height 40
click at [261, 194] on icon at bounding box center [256, 199] width 10 height 10
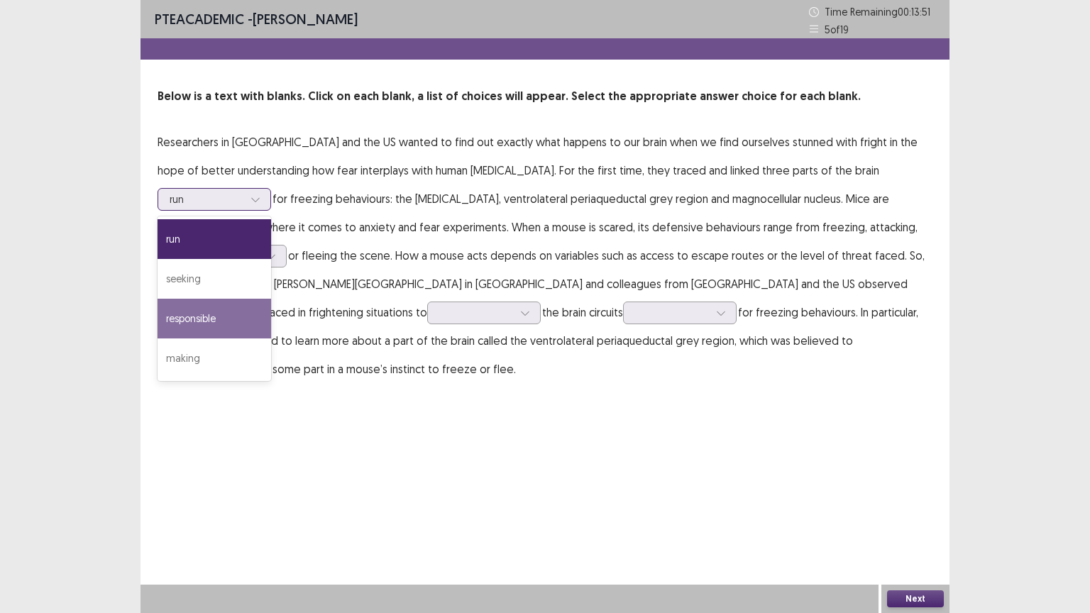
click at [271, 299] on div "responsible" at bounding box center [215, 319] width 114 height 40
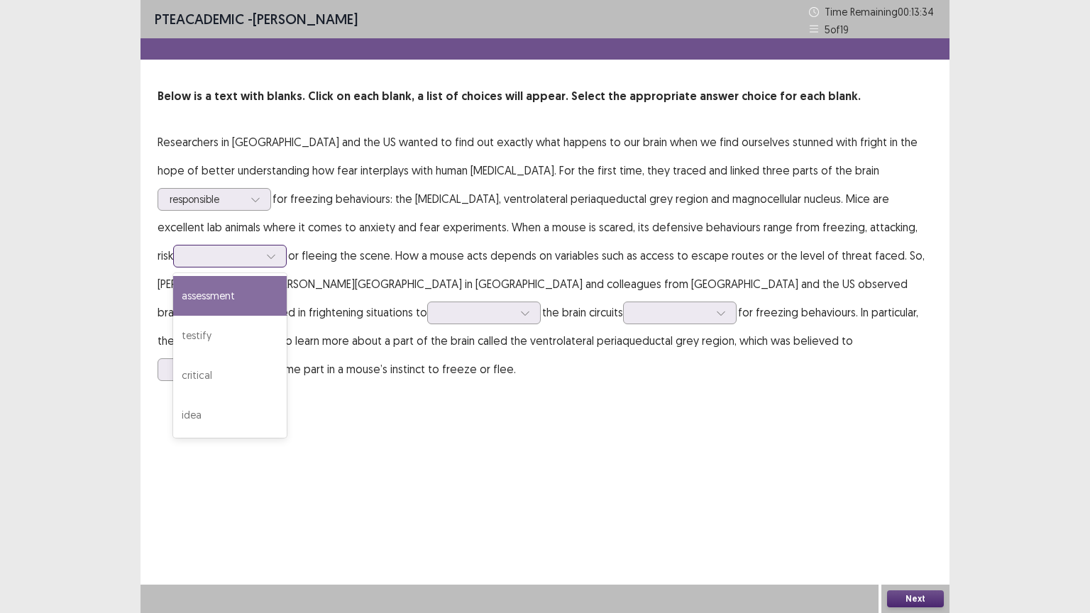
click at [276, 251] on icon at bounding box center [271, 256] width 10 height 10
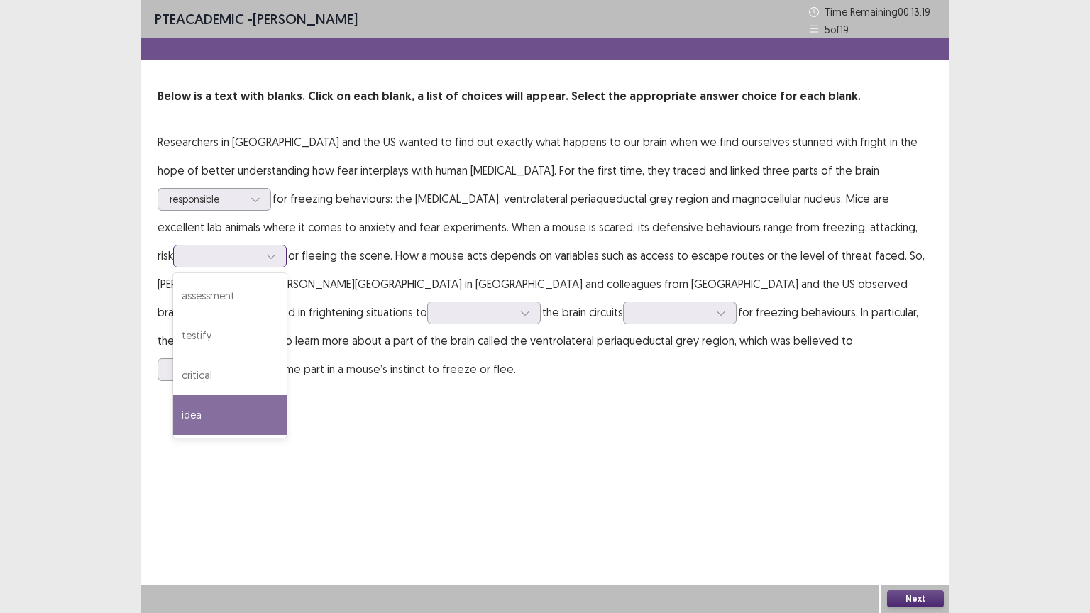
click at [287, 395] on div "idea" at bounding box center [230, 415] width 114 height 40
click at [259, 249] on div at bounding box center [222, 255] width 74 height 13
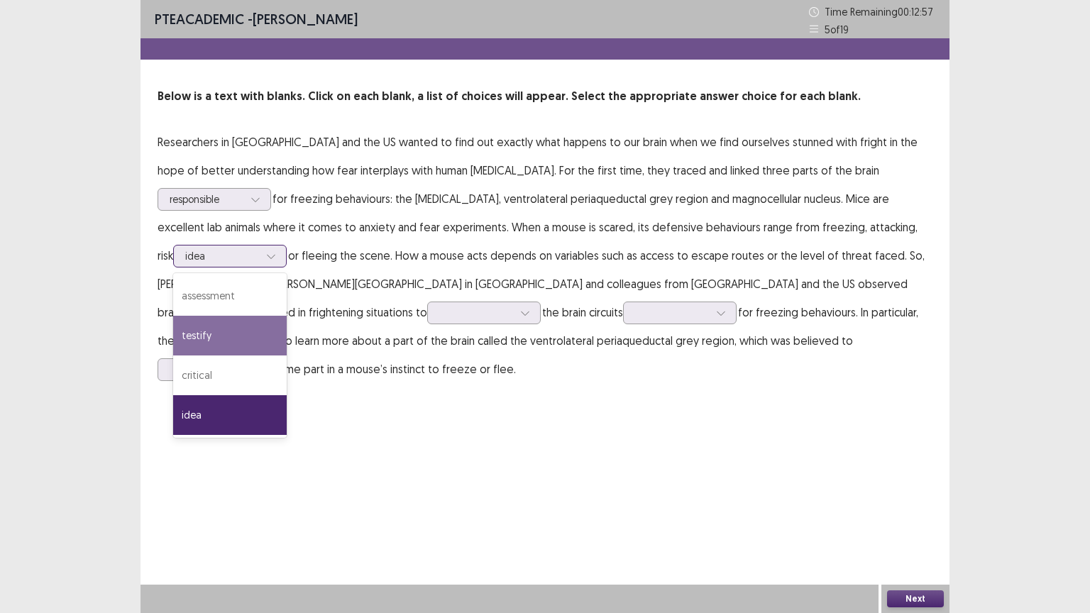
click at [287, 316] on div "testify" at bounding box center [230, 336] width 114 height 40
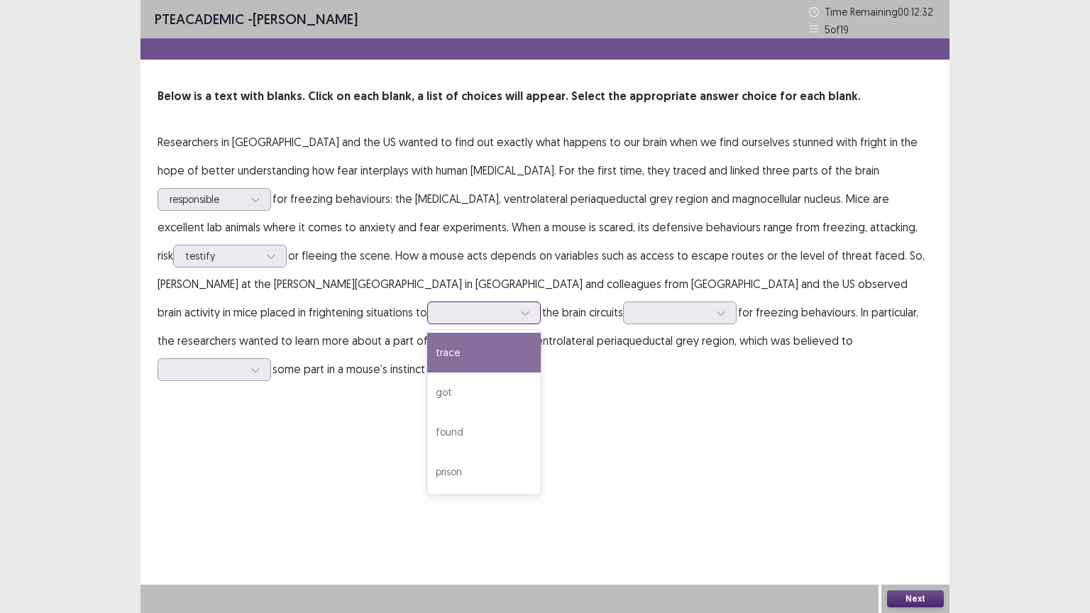
click at [427, 312] on div at bounding box center [484, 313] width 114 height 23
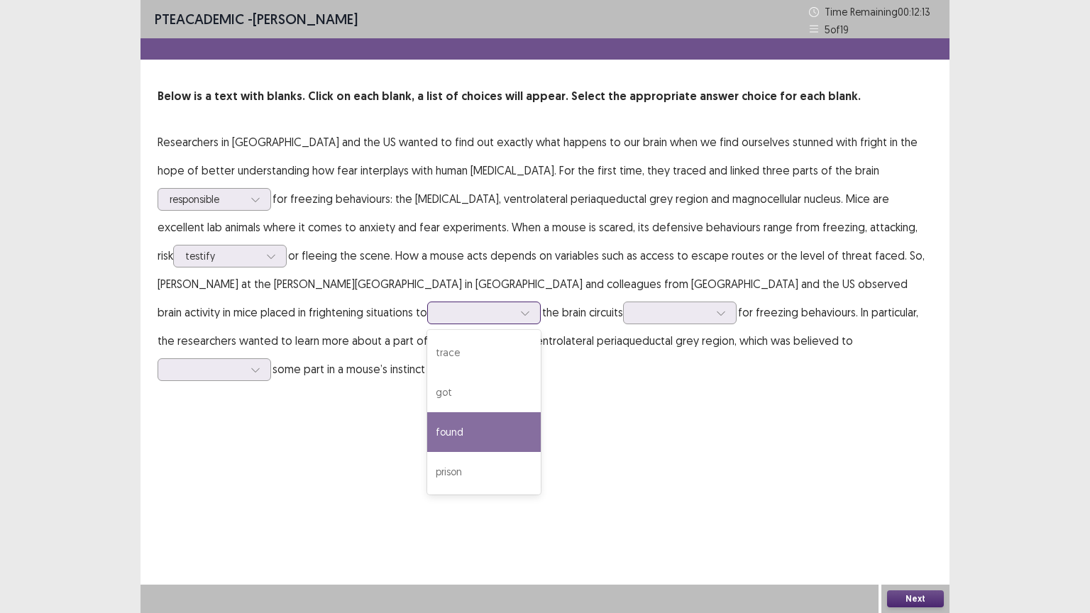
click at [427, 437] on div "found" at bounding box center [484, 432] width 114 height 40
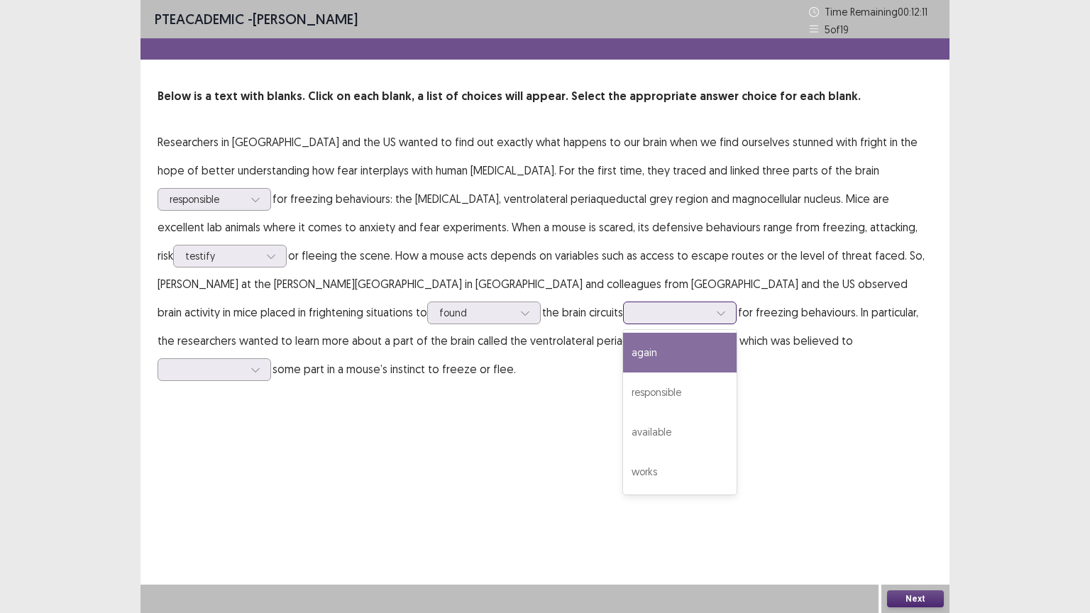
click at [716, 315] on icon at bounding box center [721, 313] width 10 height 10
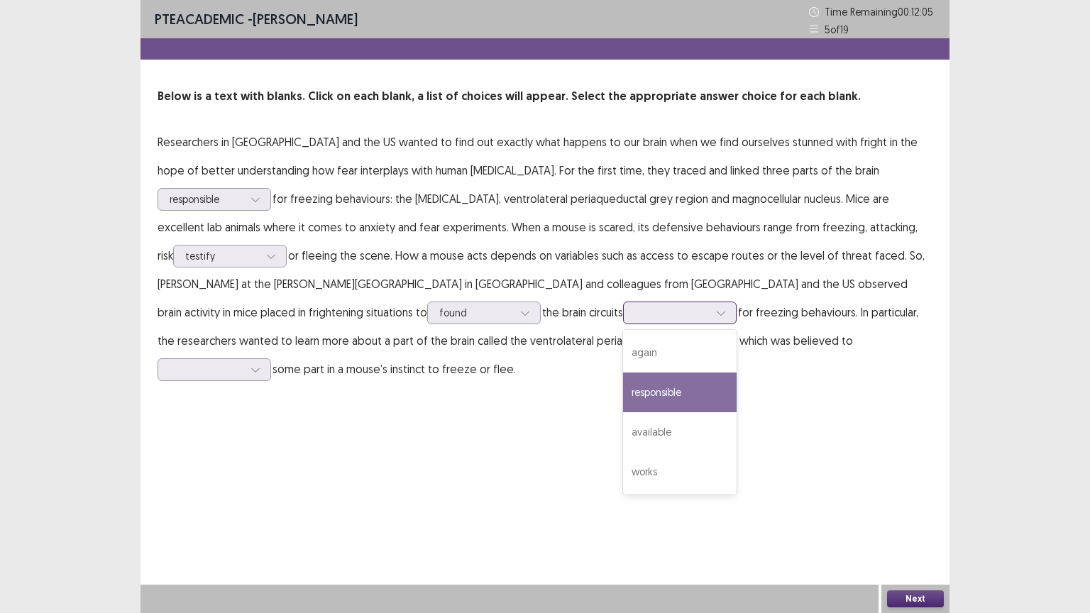
click at [623, 395] on div "responsible" at bounding box center [680, 393] width 114 height 40
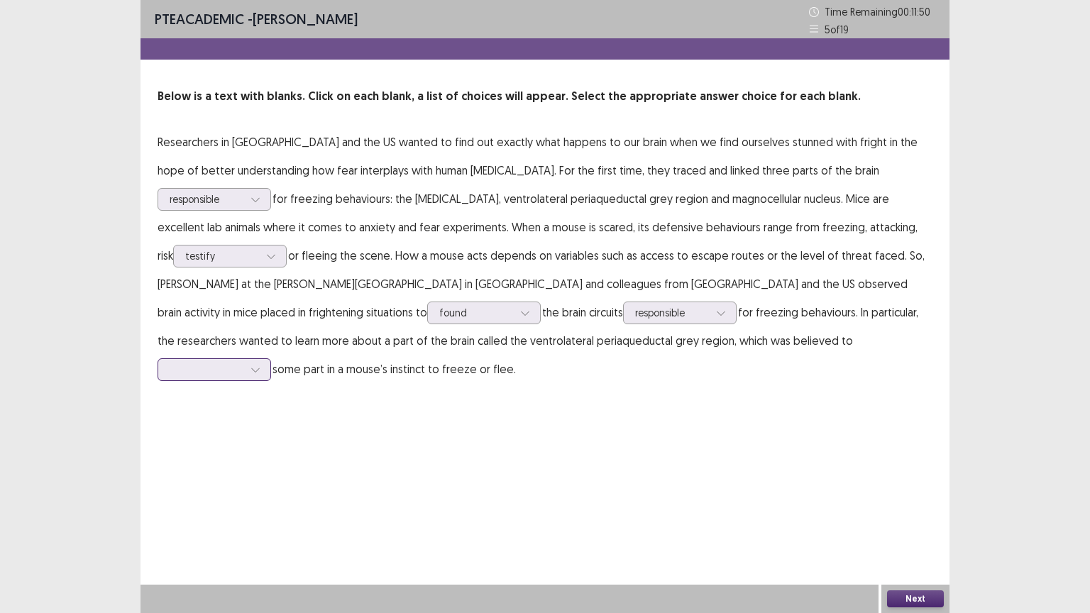
click at [266, 359] on div at bounding box center [255, 369] width 21 height 21
click at [271, 390] on div "play" at bounding box center [215, 410] width 114 height 40
click at [919, 493] on button "Next" at bounding box center [915, 599] width 57 height 17
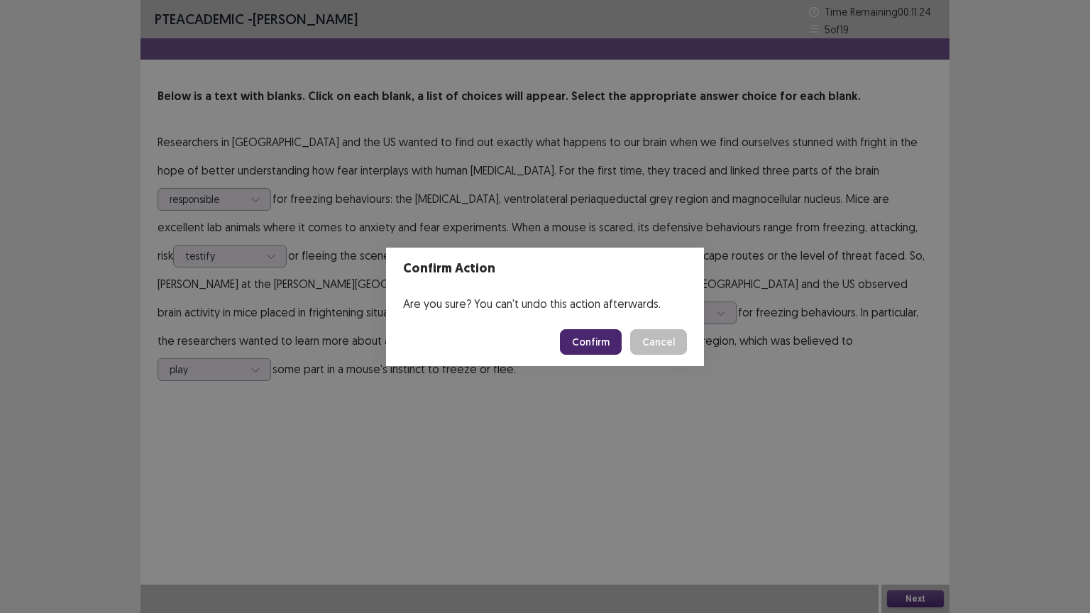
click at [596, 337] on button "Confirm" at bounding box center [591, 342] width 62 height 26
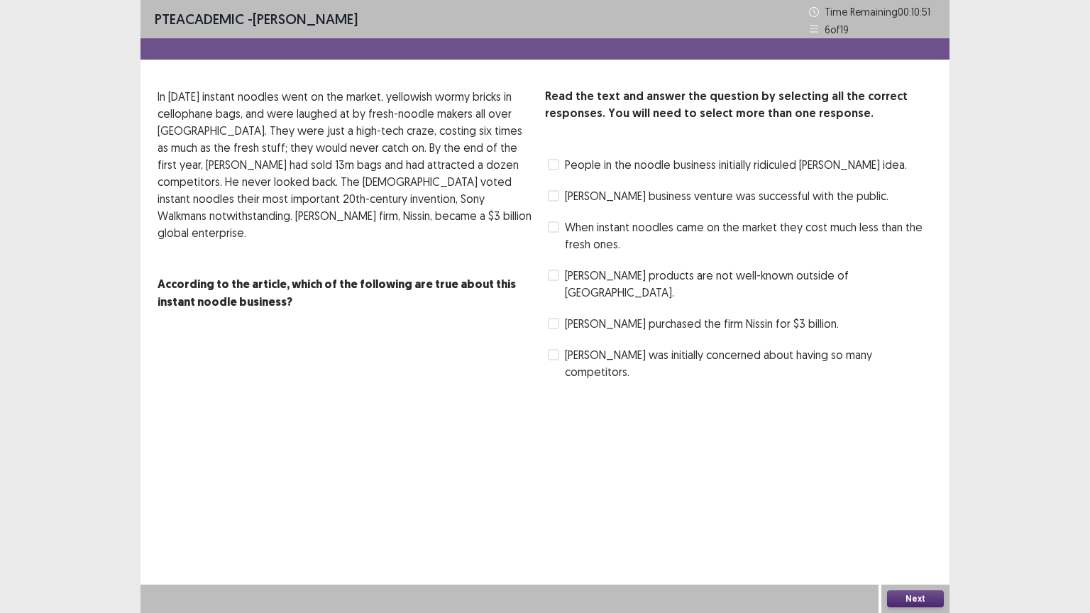
click at [561, 165] on label "People in the noodle business initially ridiculed [PERSON_NAME] idea." at bounding box center [727, 164] width 359 height 17
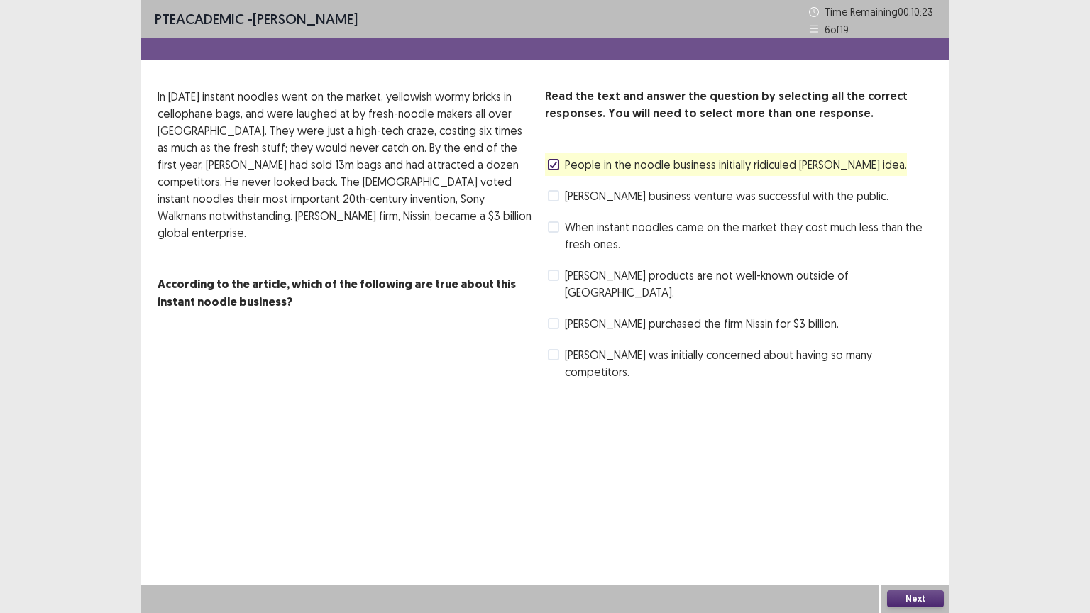
click at [571, 234] on span "When instant noodles came on the market they cost much less than the fresh ones." at bounding box center [749, 236] width 368 height 34
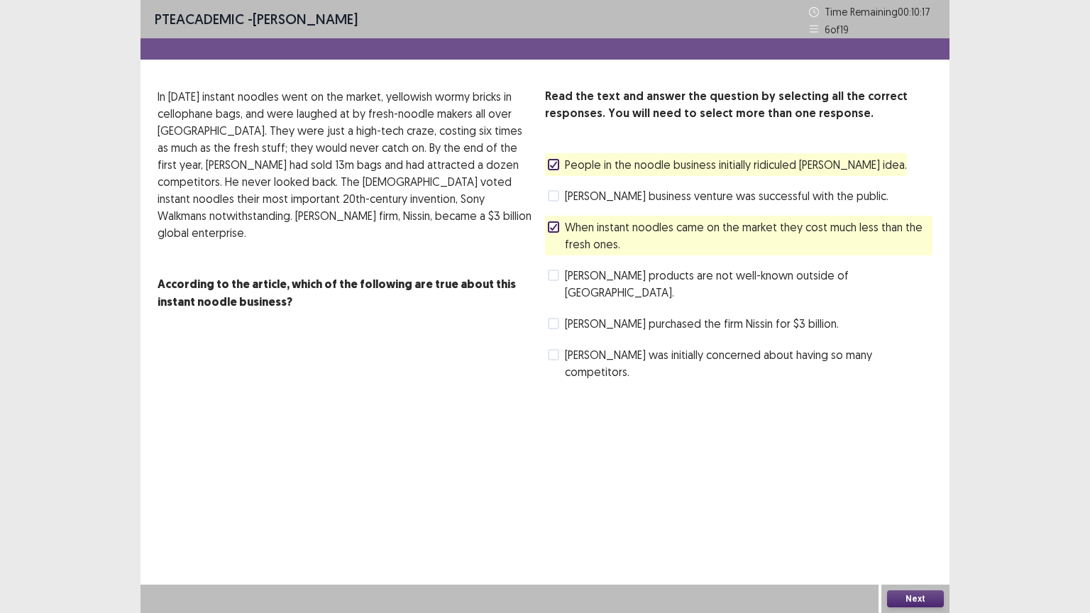
click at [559, 158] on label "People in the noodle business initially ridiculed [PERSON_NAME] idea." at bounding box center [727, 164] width 359 height 17
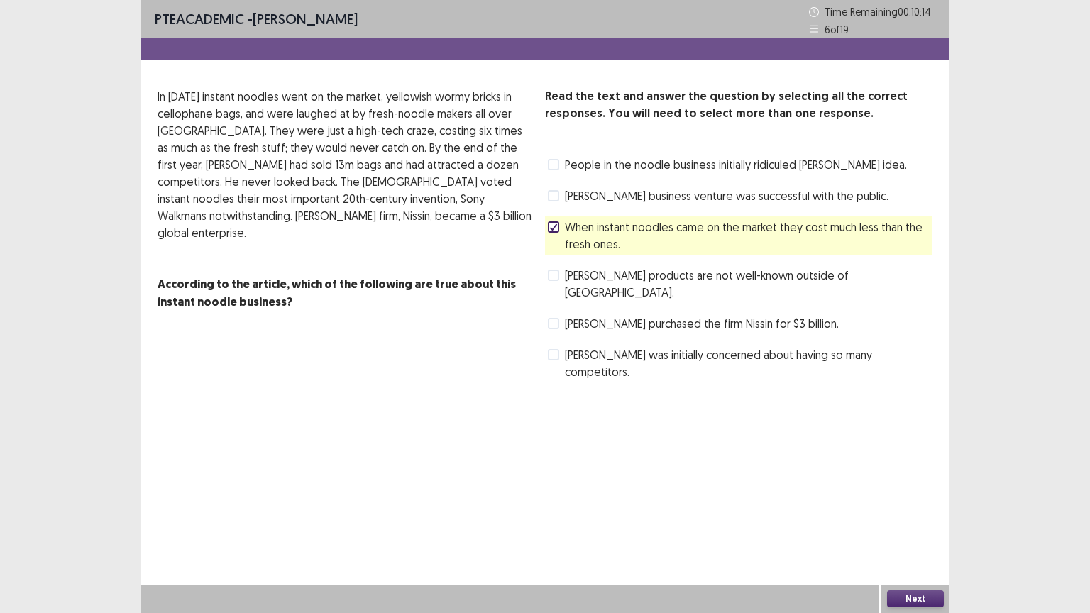
click at [640, 194] on span "[PERSON_NAME] business venture was successful with the public." at bounding box center [727, 195] width 324 height 17
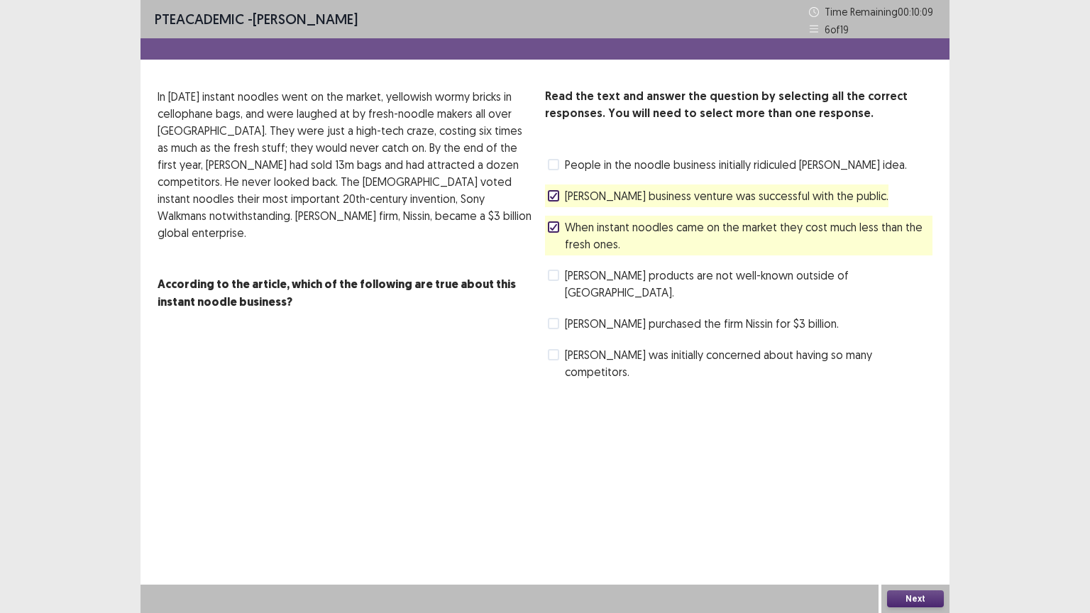
click at [579, 315] on span "[PERSON_NAME] purchased the firm Nissin for $3 billion." at bounding box center [702, 323] width 274 height 17
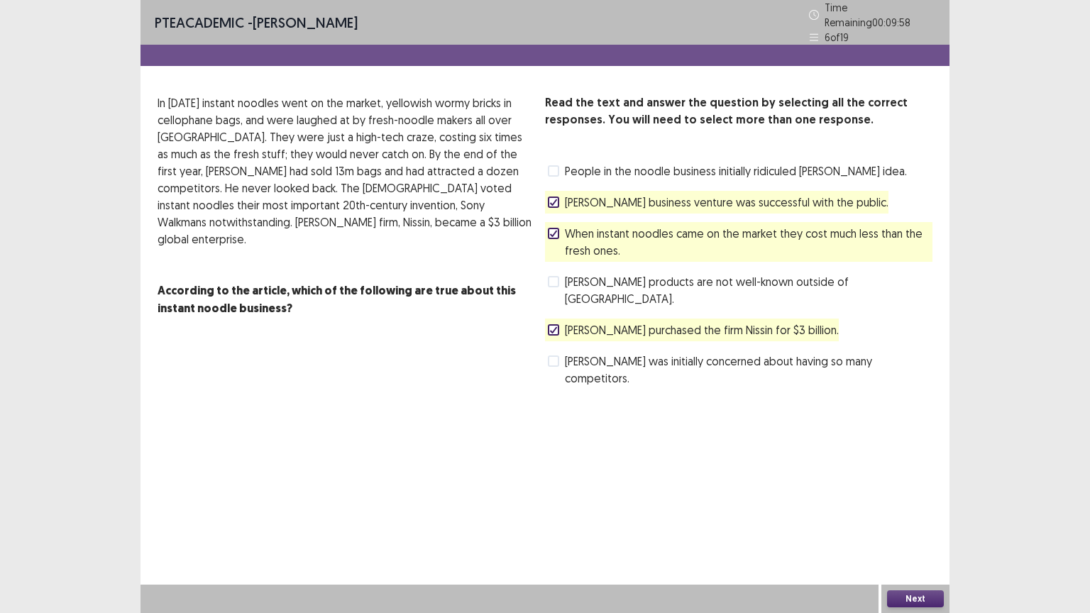
click at [763, 353] on span "[PERSON_NAME] was initially concerned about having so many competitors." at bounding box center [749, 370] width 368 height 34
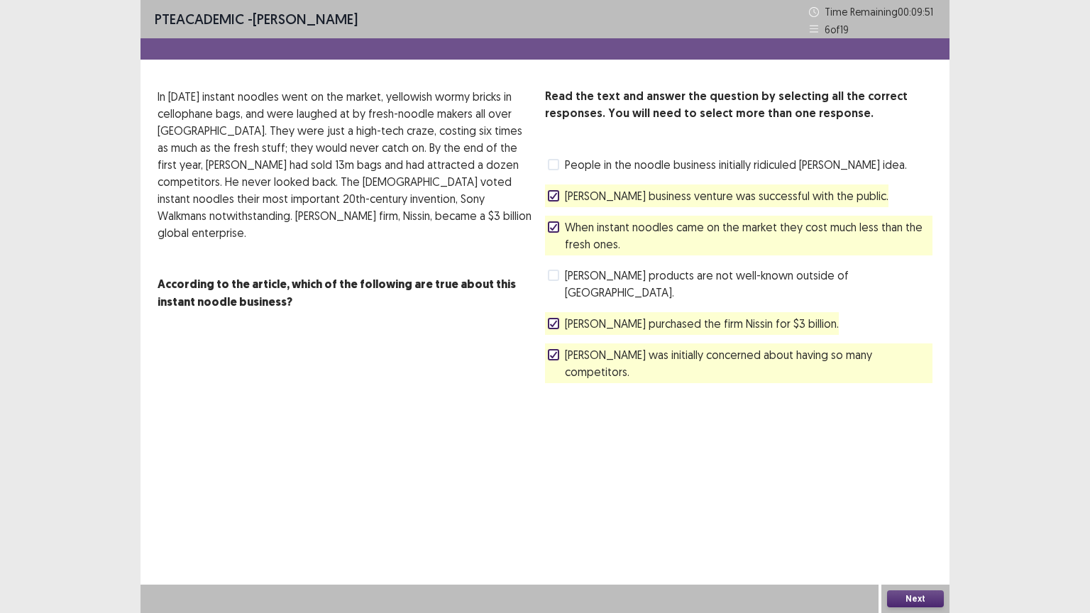
click at [557, 237] on label "When instant noodles came on the market they cost much less than the fresh ones." at bounding box center [740, 236] width 385 height 34
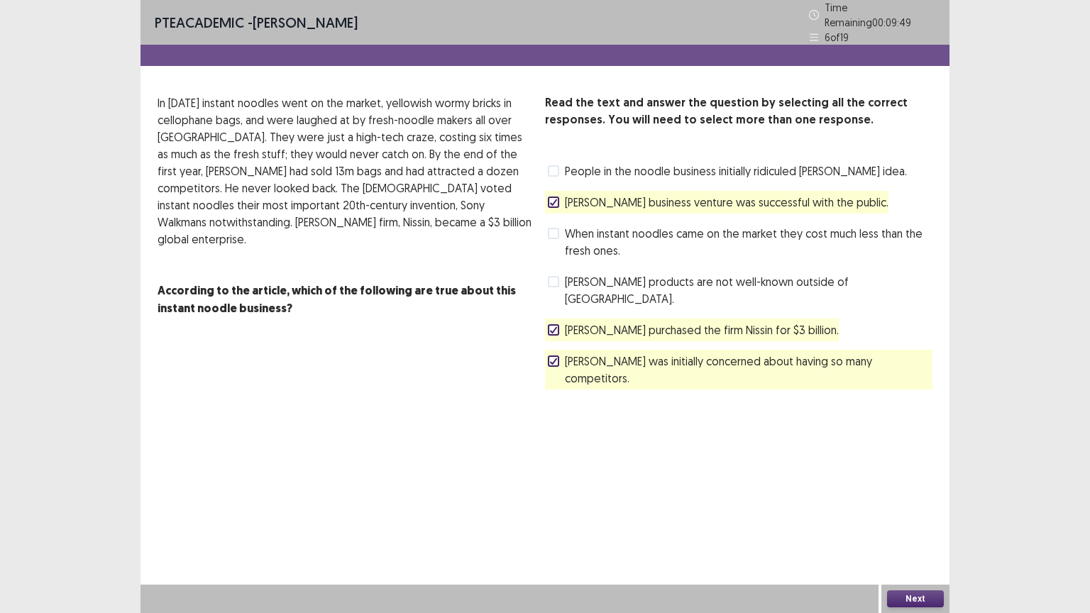
click at [611, 202] on span "[PERSON_NAME] business venture was successful with the public." at bounding box center [727, 202] width 324 height 17
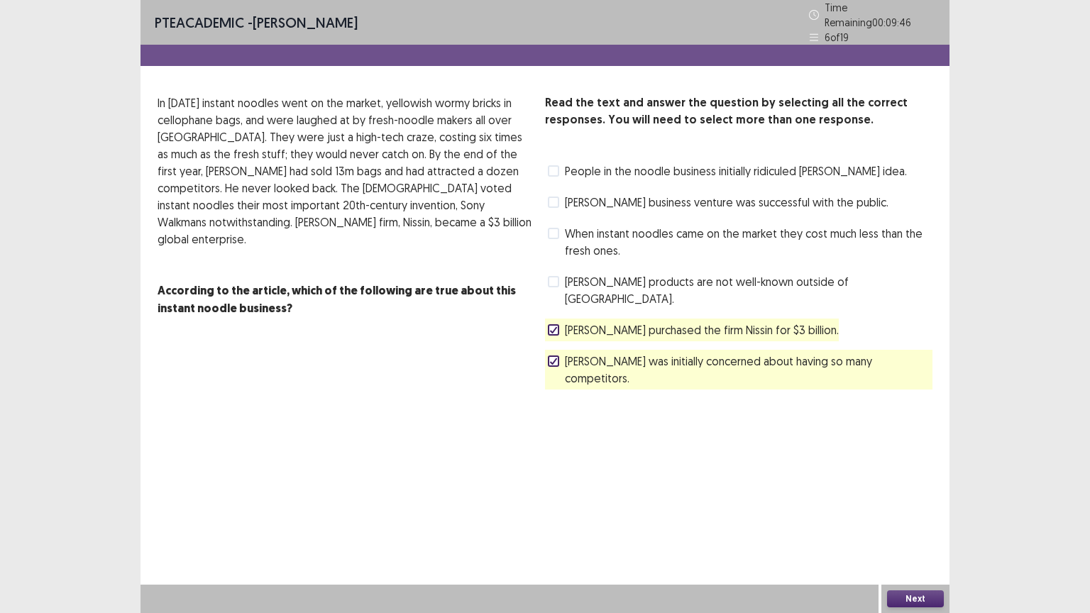
click at [920, 493] on button "Next" at bounding box center [915, 599] width 57 height 17
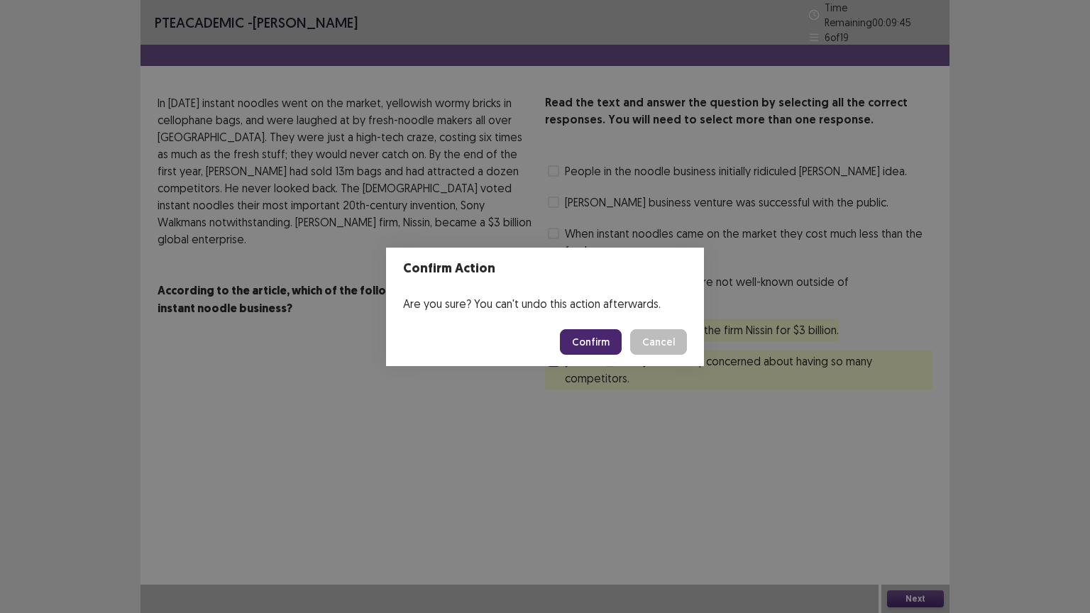
click at [607, 344] on button "Confirm" at bounding box center [591, 342] width 62 height 26
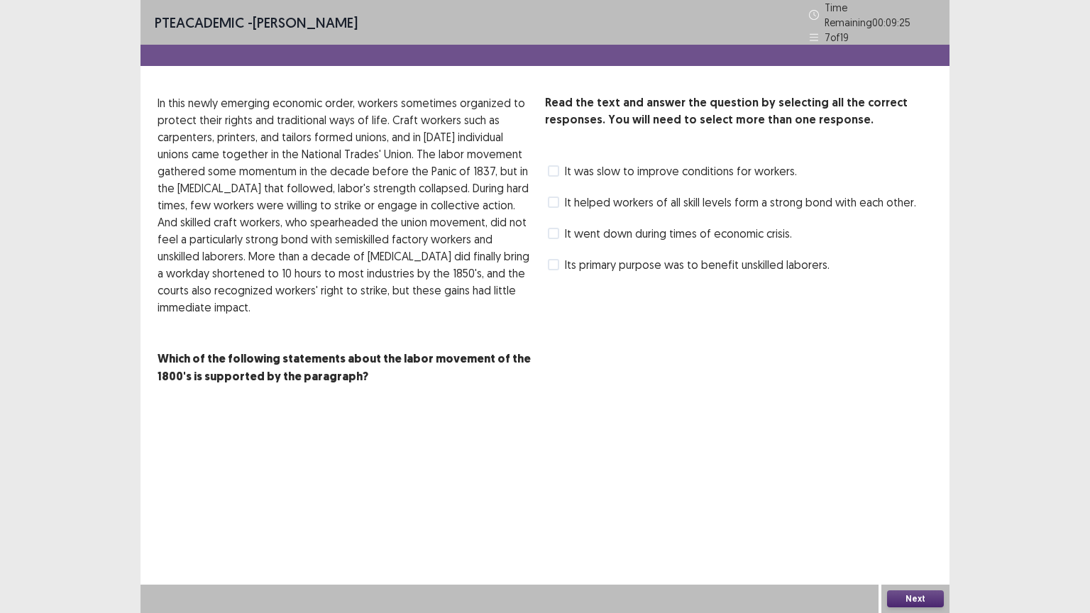
click at [605, 163] on span "It was slow to improve conditions for workers." at bounding box center [681, 171] width 232 height 17
click at [665, 225] on span "It went down during times of economic crisis." at bounding box center [678, 233] width 227 height 17
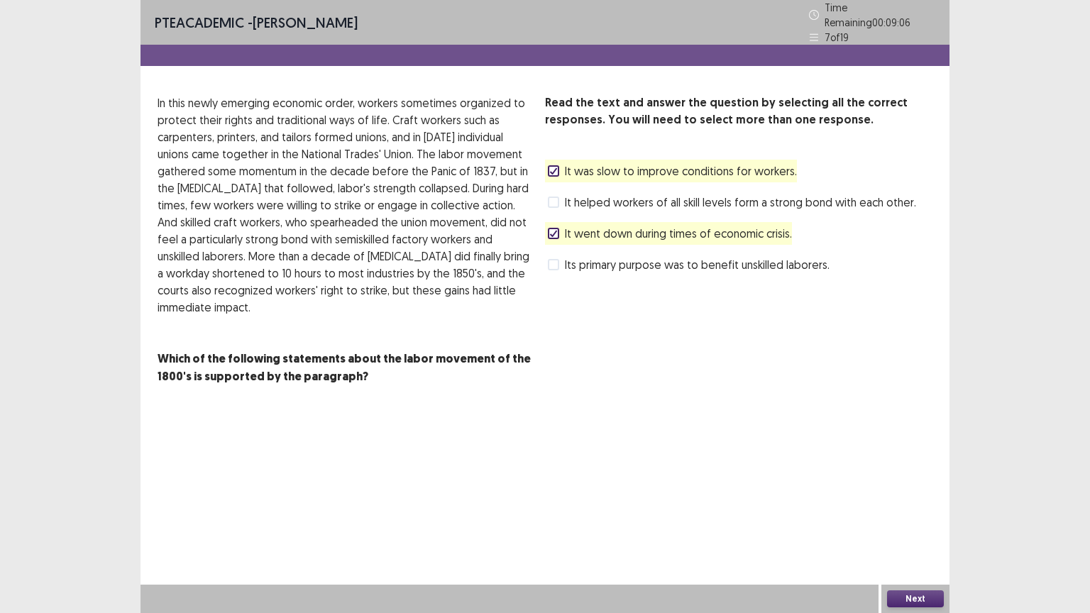
click at [909, 493] on button "Next" at bounding box center [915, 599] width 57 height 17
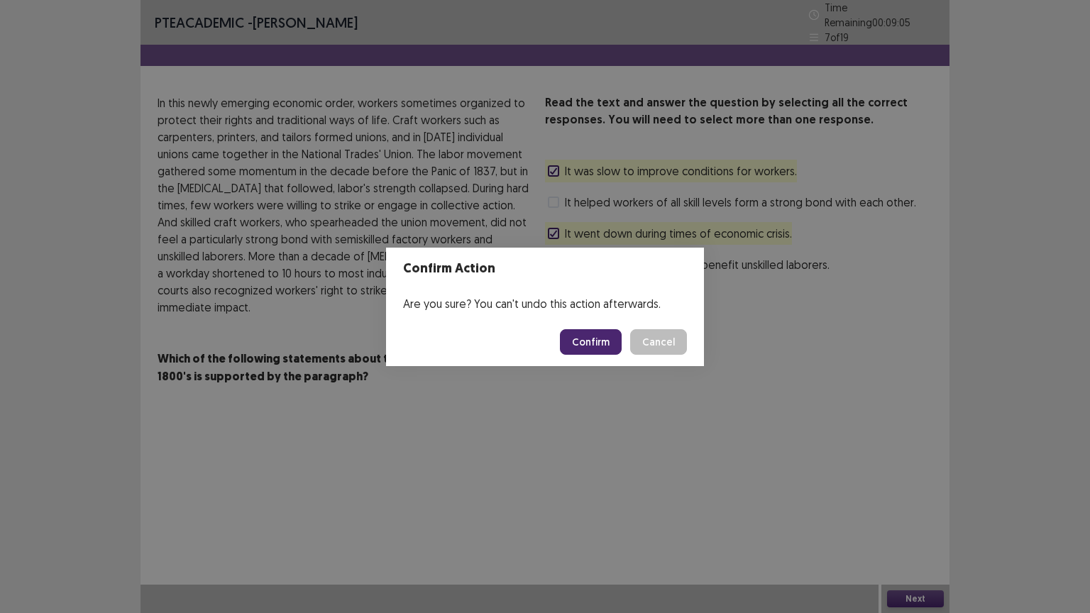
click at [605, 340] on button "Confirm" at bounding box center [591, 342] width 62 height 26
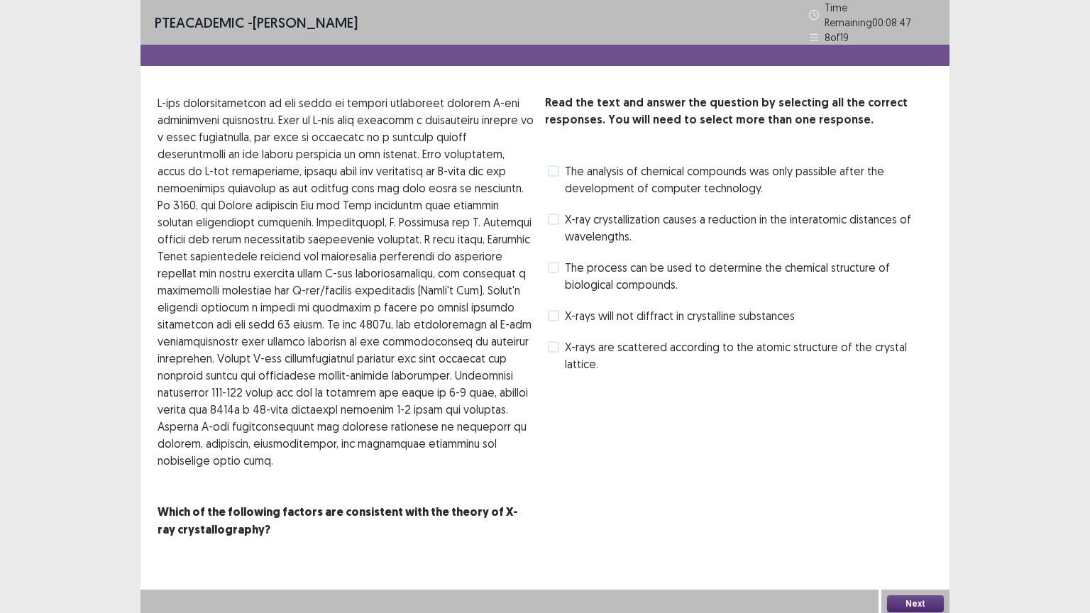
click at [639, 305] on div "X-rays will not diffract in crystalline substances" at bounding box center [670, 316] width 250 height 23
click at [593, 261] on span "The process can be used to determine the chemical structure of biological compo…" at bounding box center [749, 276] width 368 height 34
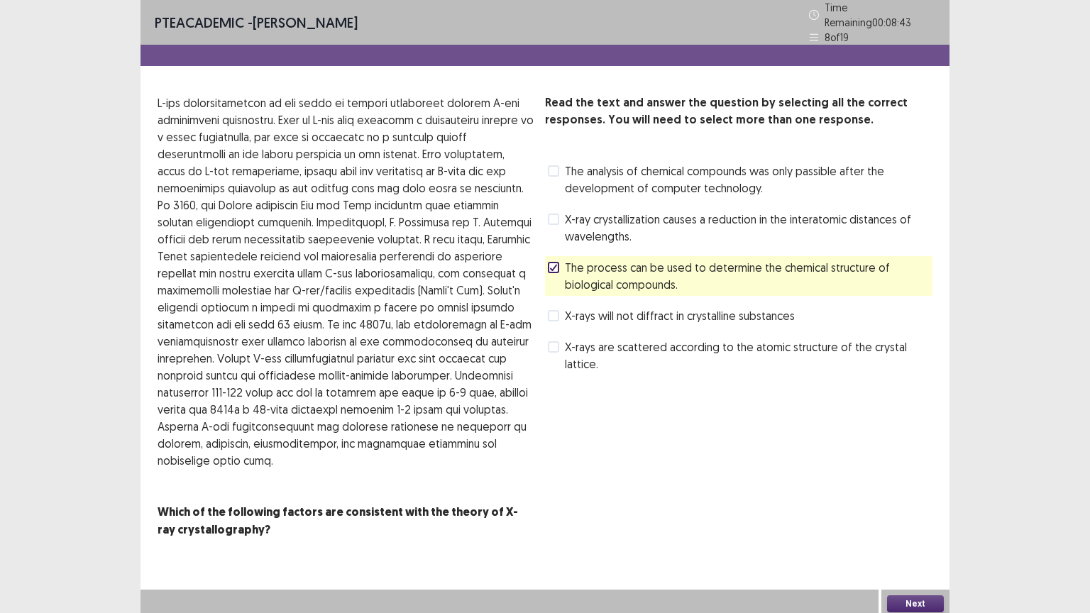
click at [593, 216] on span "X-ray crystallization causes a reduction in the interatomic distances of wavele…" at bounding box center [749, 228] width 368 height 34
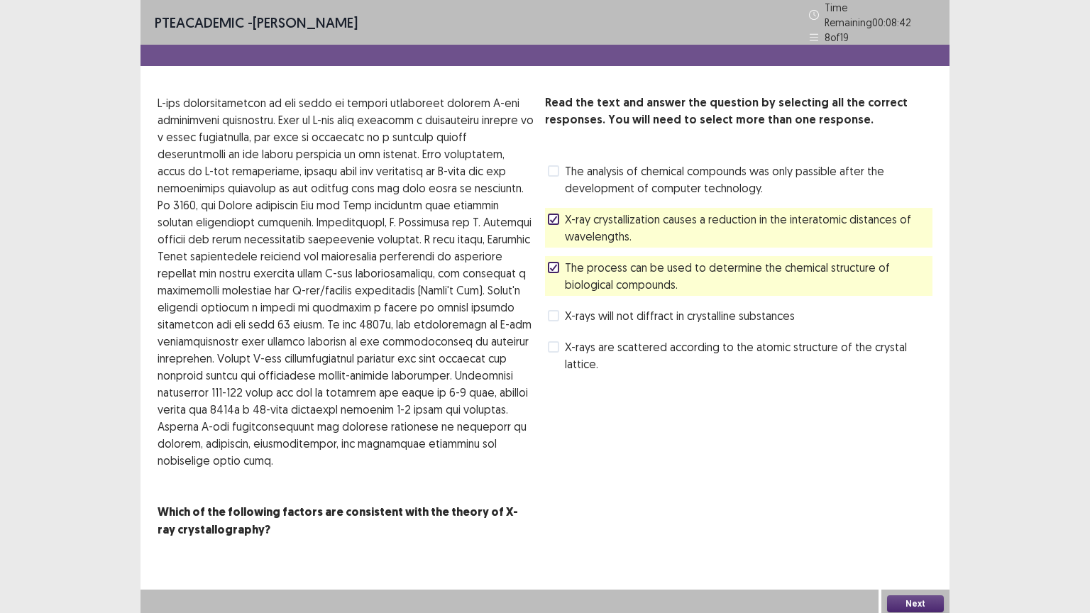
click at [902, 493] on button "Next" at bounding box center [915, 604] width 57 height 17
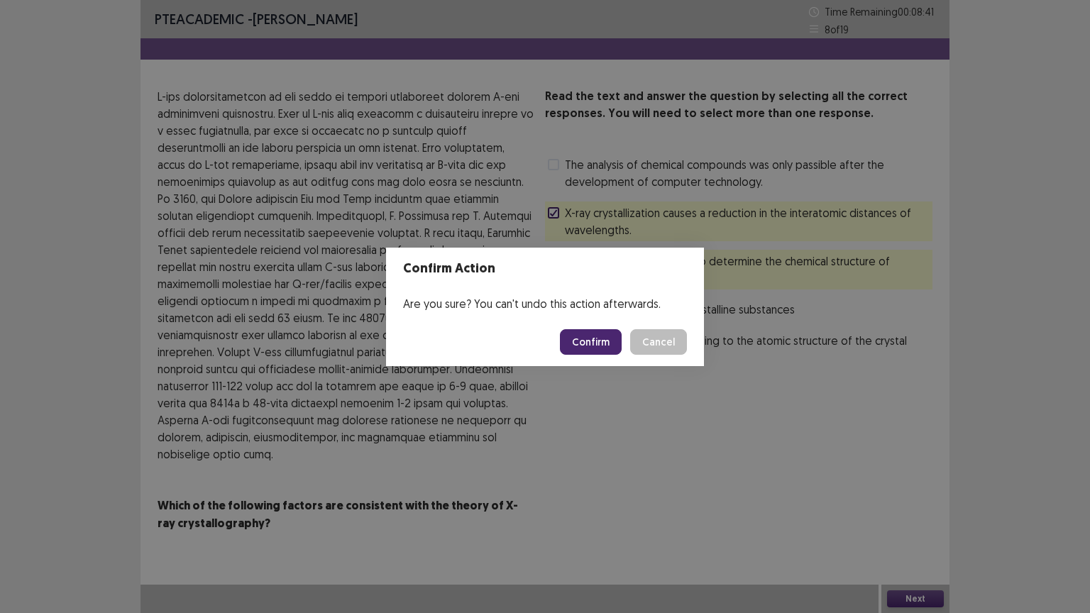
click at [602, 338] on button "Confirm" at bounding box center [591, 342] width 62 height 26
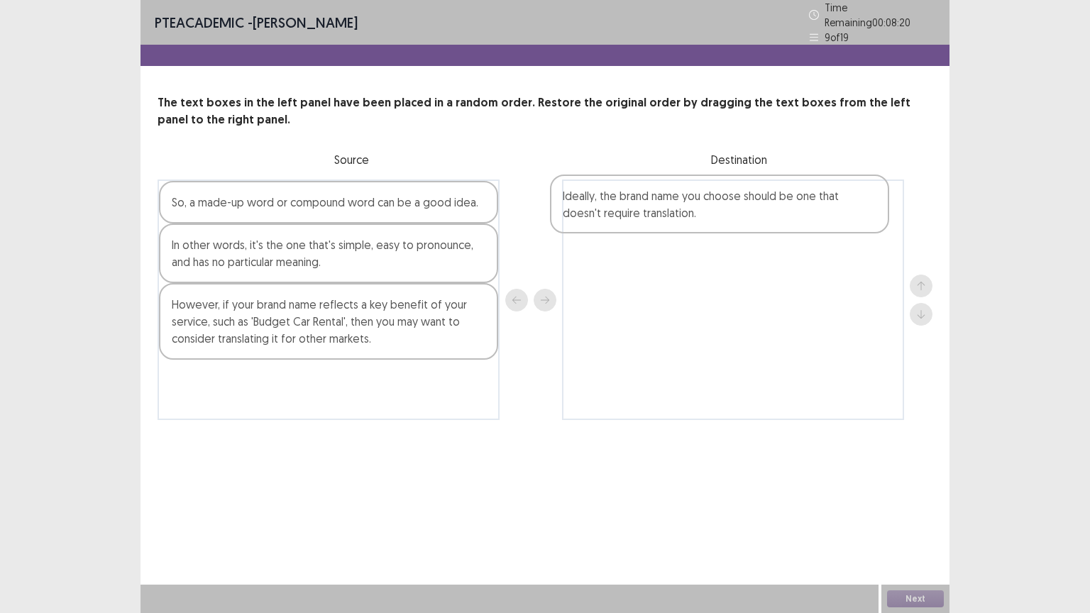
drag, startPoint x: 270, startPoint y: 213, endPoint x: 667, endPoint y: 210, distance: 396.8
click at [667, 210] on div "Ideally, the brand name you choose should be one that doesn't require translati…" at bounding box center [545, 300] width 775 height 241
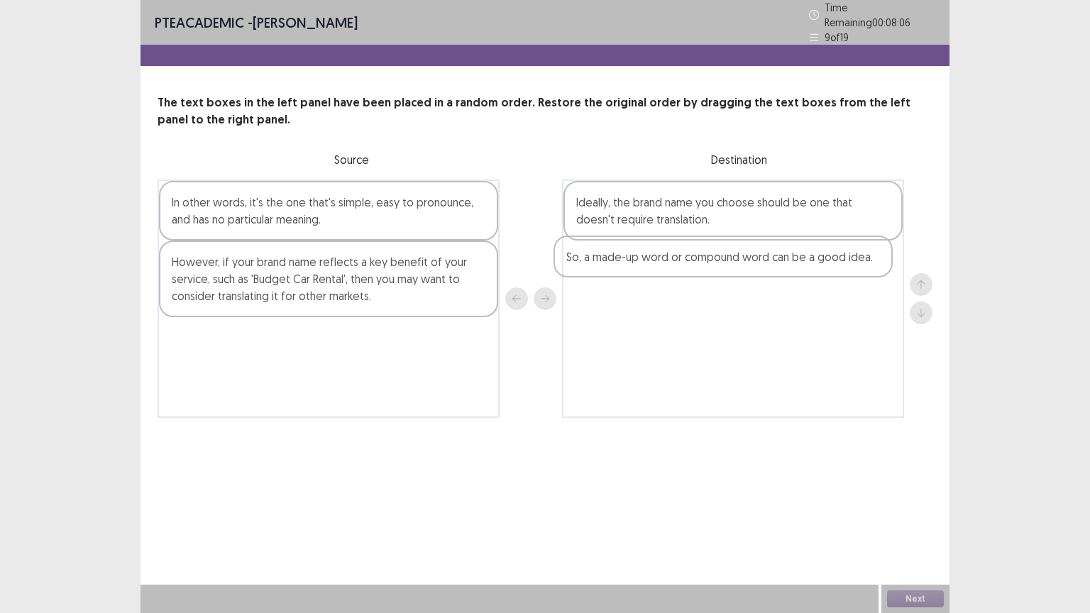
drag, startPoint x: 213, startPoint y: 207, endPoint x: 621, endPoint y: 270, distance: 412.9
click at [621, 270] on div "So, a made-up word or compound word can be a good idea. In other words, it's th…" at bounding box center [545, 299] width 775 height 239
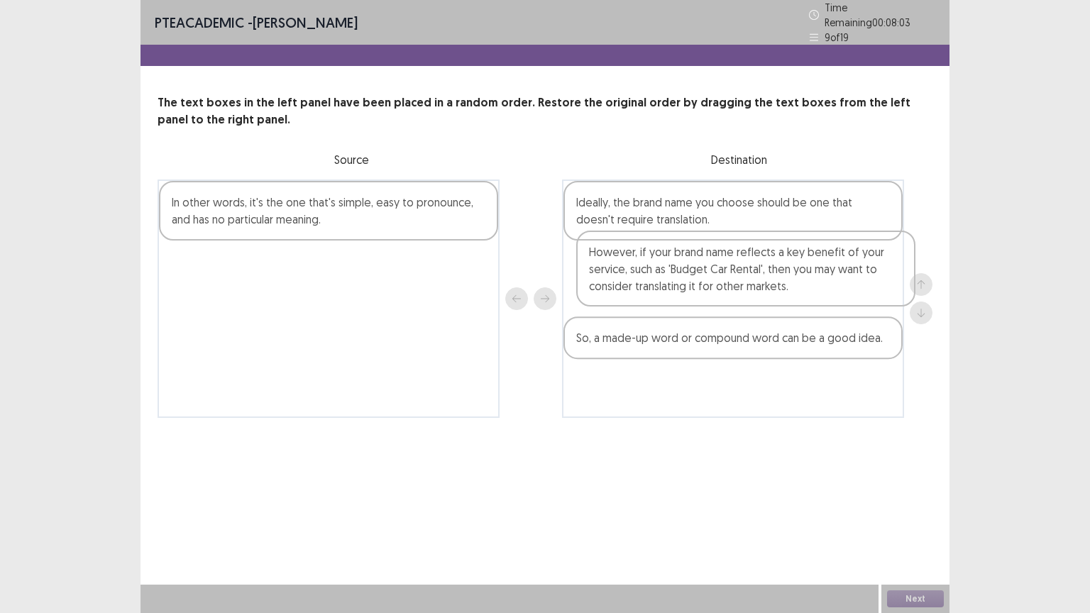
drag, startPoint x: 211, startPoint y: 281, endPoint x: 628, endPoint y: 275, distance: 416.7
click at [628, 275] on div "In other words, it's the one that's simple, easy to pronounce, and has no parti…" at bounding box center [545, 299] width 775 height 239
click at [287, 199] on div "In other words, it's the one that's simple, easy to pronounce, and has no parti…" at bounding box center [328, 211] width 339 height 60
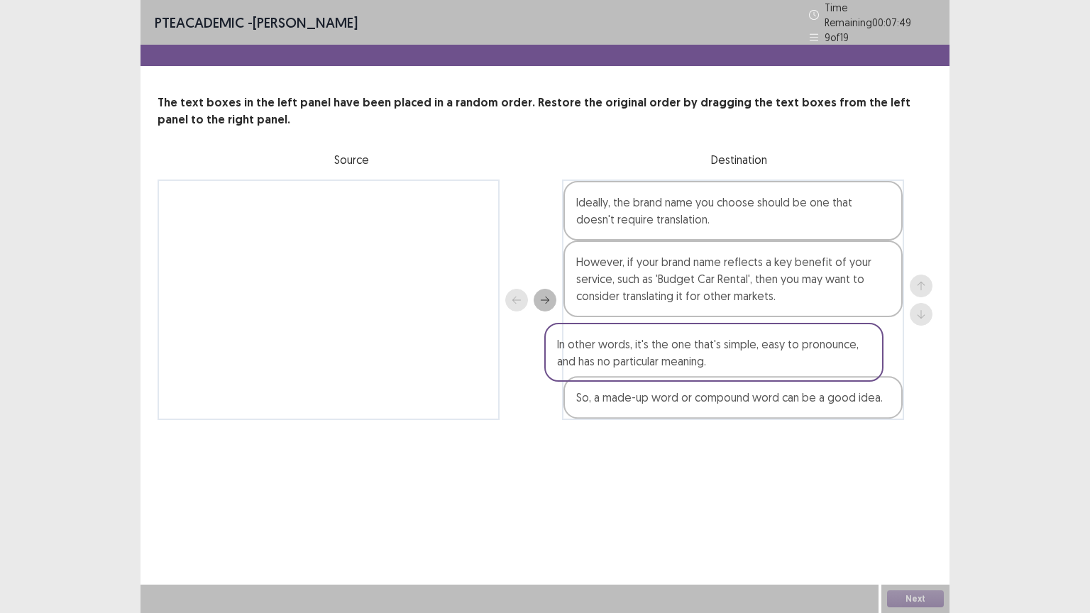
drag, startPoint x: 349, startPoint y: 209, endPoint x: 742, endPoint y: 363, distance: 421.4
click at [740, 363] on div "In other words, it's the one that's simple, easy to pronounce, and has no parti…" at bounding box center [545, 300] width 775 height 241
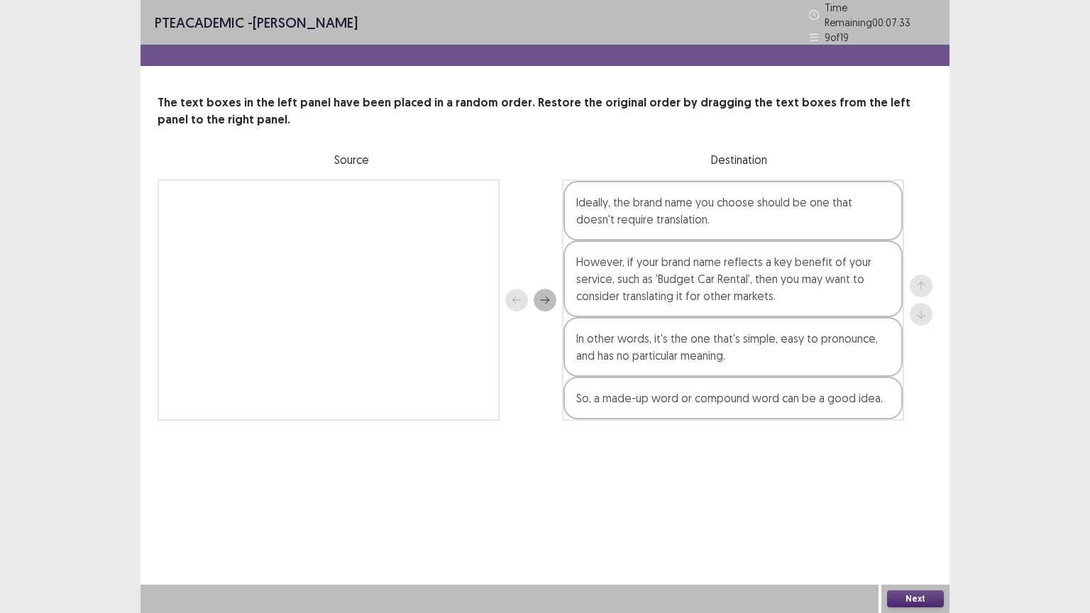
click at [923, 493] on button "Next" at bounding box center [915, 599] width 57 height 17
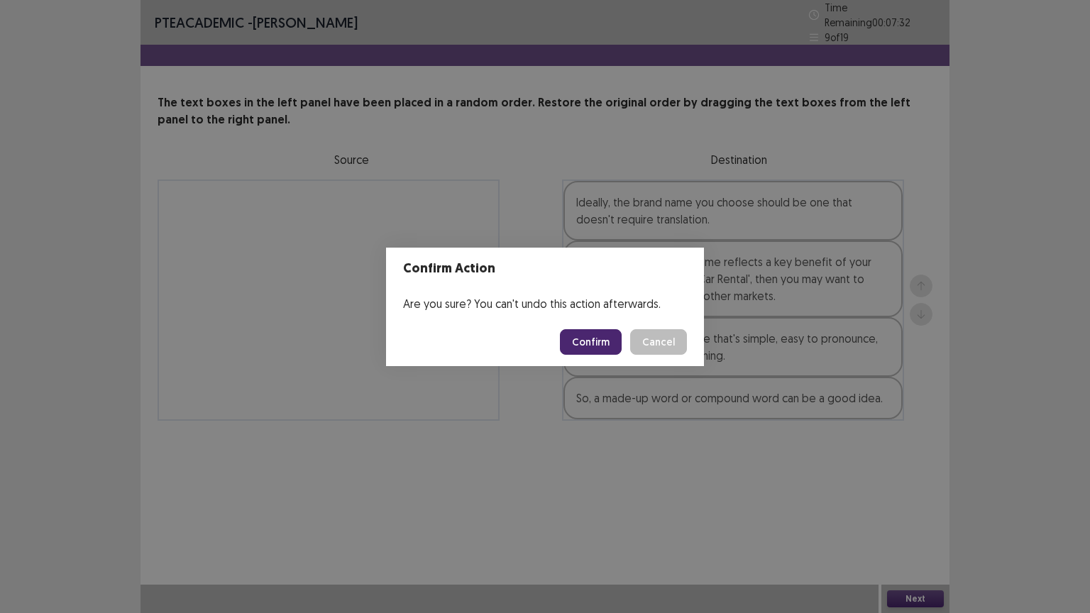
click at [622, 339] on button "Confirm" at bounding box center [591, 342] width 62 height 26
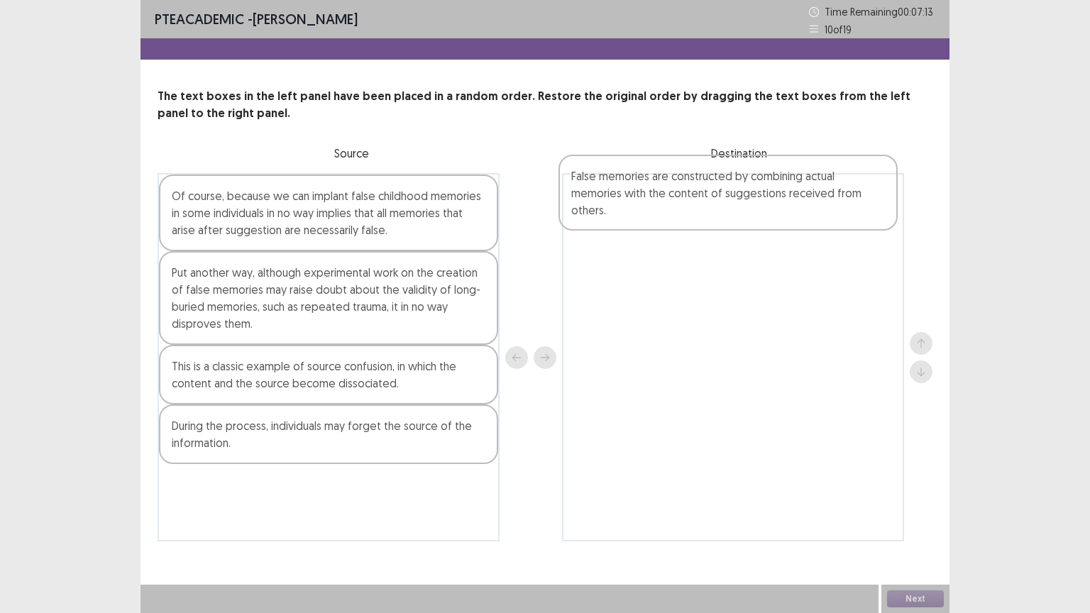
drag, startPoint x: 263, startPoint y: 287, endPoint x: 669, endPoint y: 185, distance: 418.7
click at [669, 185] on div "Of course, because we can implant false childhood memories in some individuals …" at bounding box center [545, 357] width 775 height 368
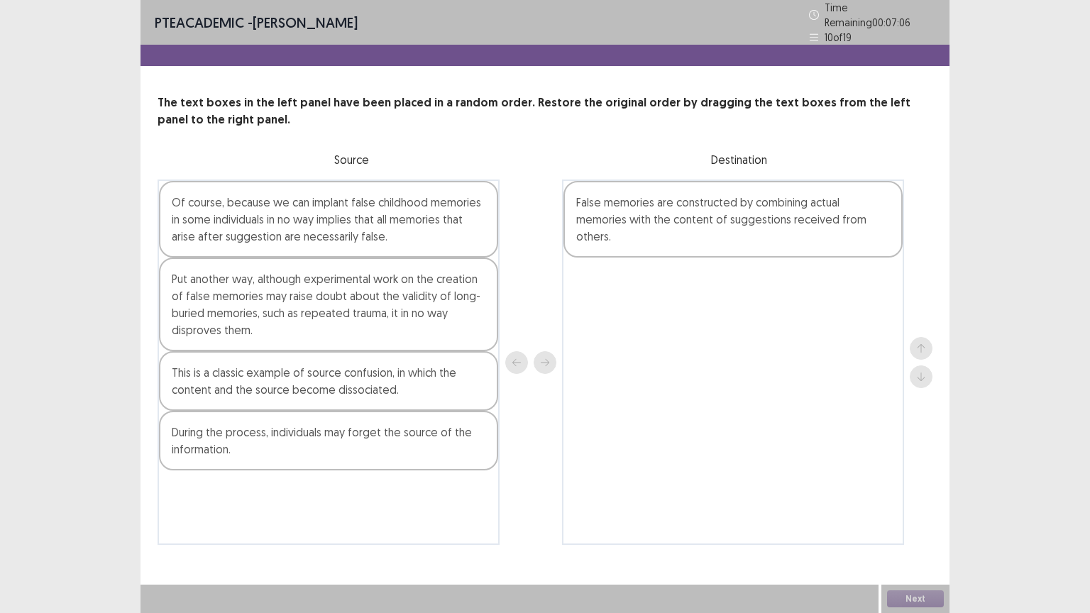
click at [274, 230] on div "Of course, because we can implant false childhood memories in some individuals …" at bounding box center [328, 219] width 339 height 77
click at [228, 319] on div "Put another way, although experimental work on the creation of false memories m…" at bounding box center [328, 305] width 339 height 94
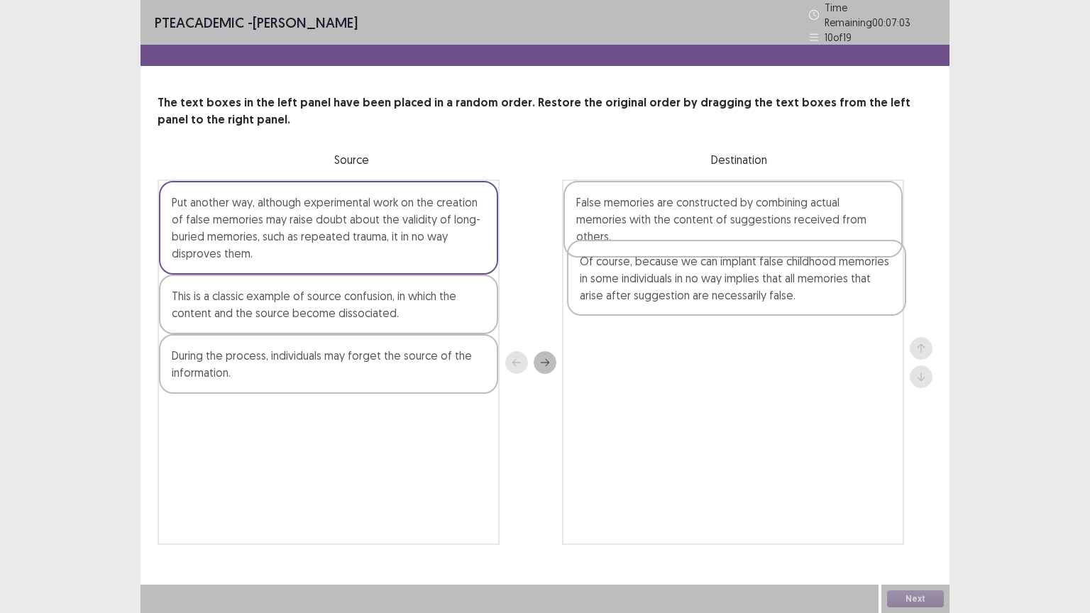
drag, startPoint x: 240, startPoint y: 214, endPoint x: 652, endPoint y: 281, distance: 417.9
click at [652, 281] on div "Of course, because we can implant false childhood memories in some individuals …" at bounding box center [545, 363] width 775 height 366
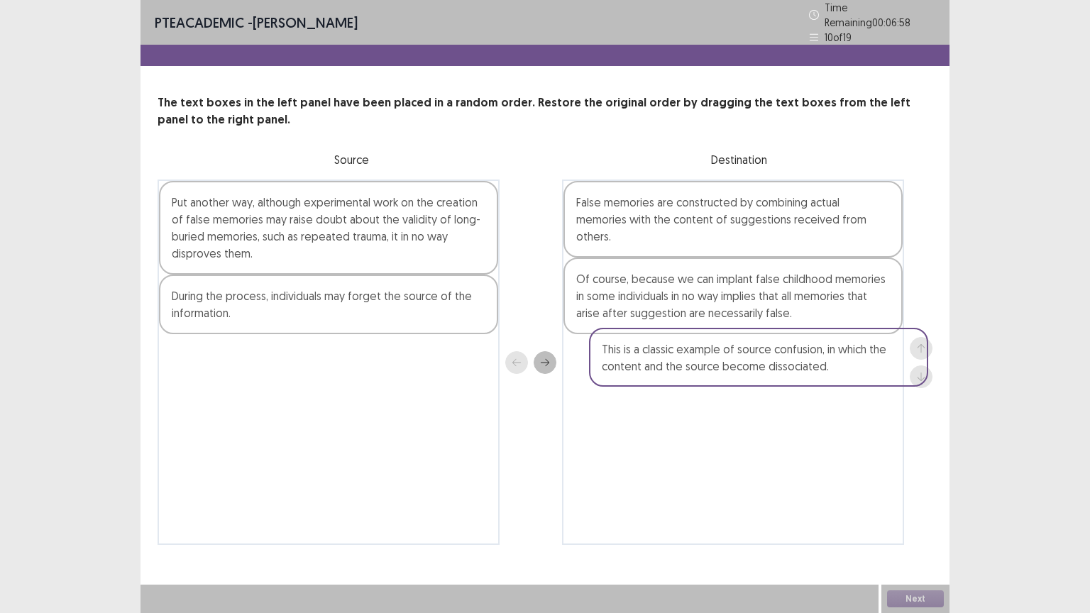
drag, startPoint x: 244, startPoint y: 307, endPoint x: 682, endPoint y: 367, distance: 442.0
click at [682, 367] on div "Put another way, although experimental work on the creation of false memories m…" at bounding box center [545, 363] width 775 height 366
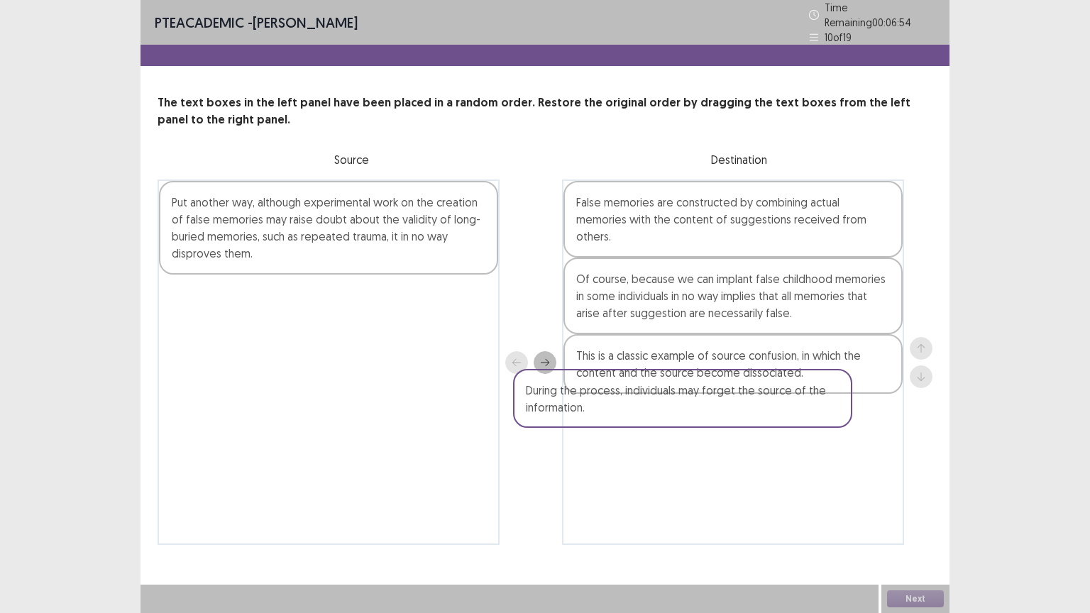
drag, startPoint x: 247, startPoint y: 312, endPoint x: 617, endPoint y: 423, distance: 386.1
click at [617, 423] on div "Put another way, although experimental work on the creation of false memories m…" at bounding box center [545, 363] width 775 height 366
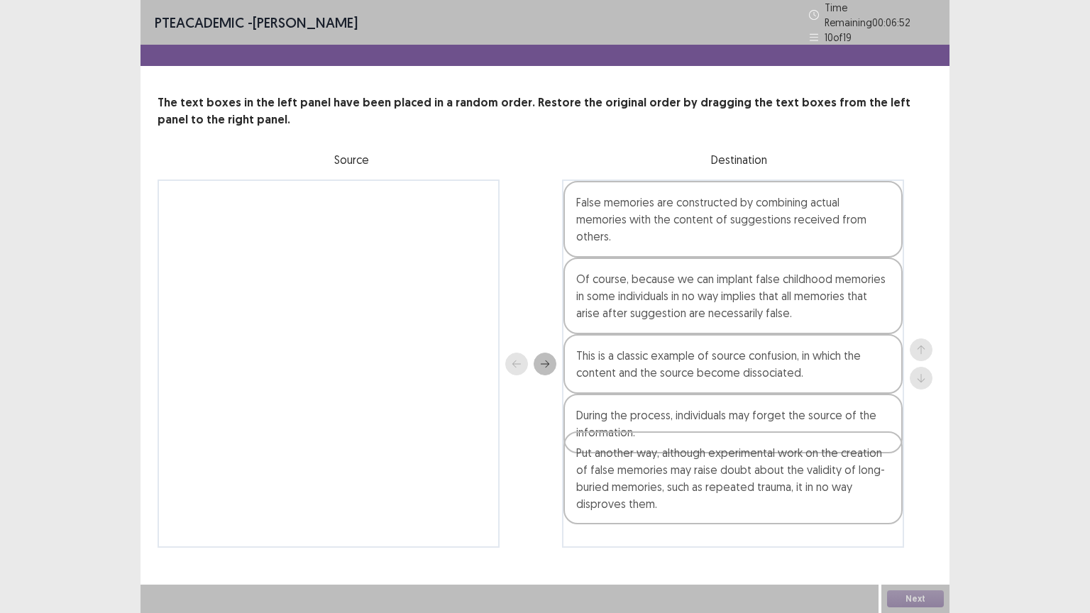
drag, startPoint x: 300, startPoint y: 227, endPoint x: 721, endPoint y: 504, distance: 504.4
click at [721, 493] on div "Put another way, although experimental work on the creation of false memories m…" at bounding box center [545, 364] width 775 height 368
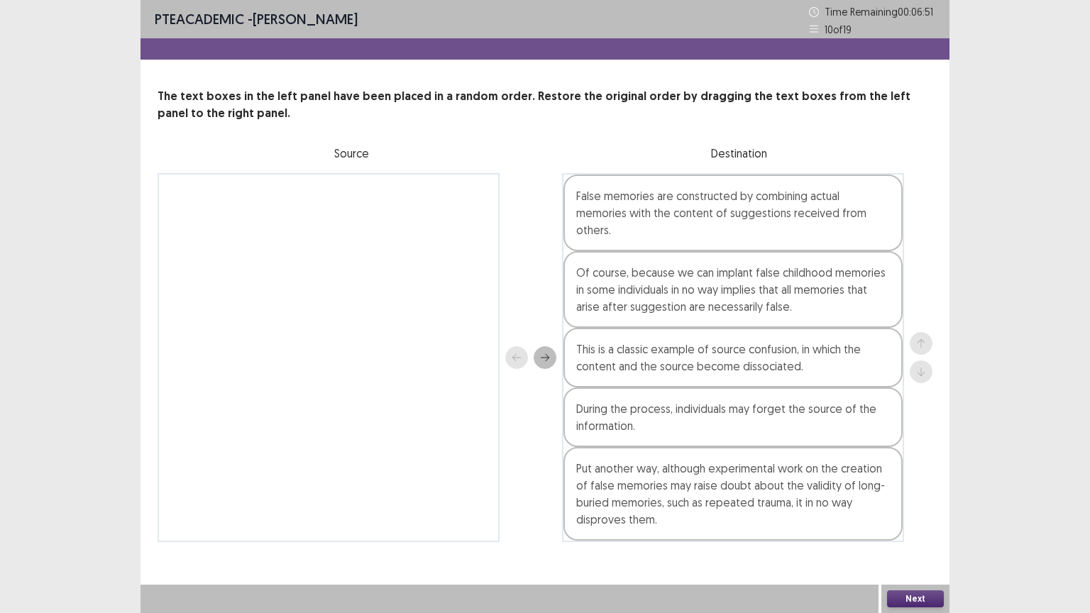
click at [919, 493] on button "Next" at bounding box center [915, 599] width 57 height 17
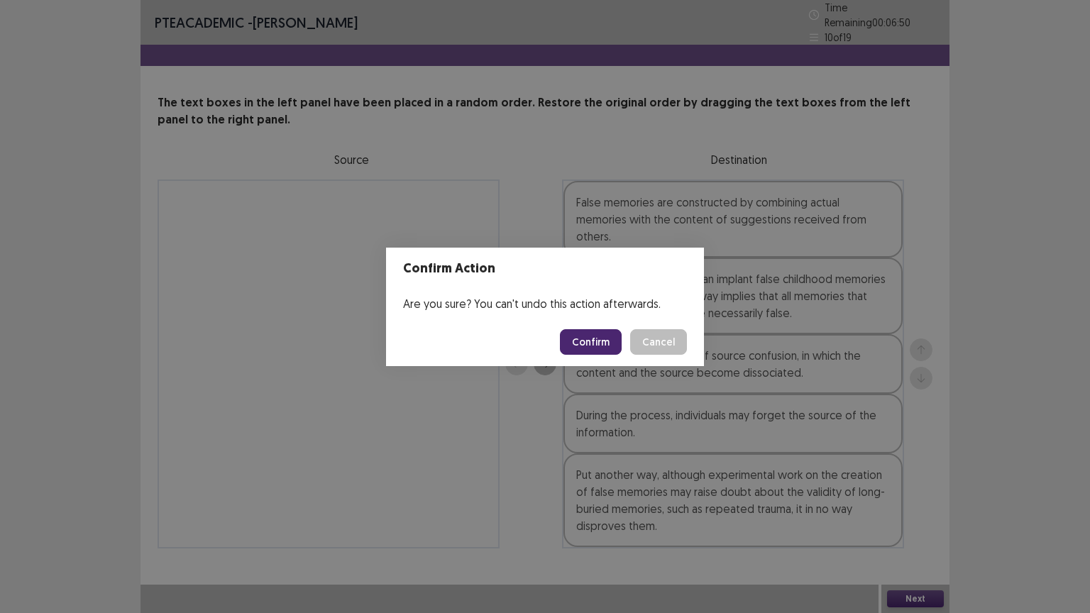
click at [596, 341] on button "Confirm" at bounding box center [591, 342] width 62 height 26
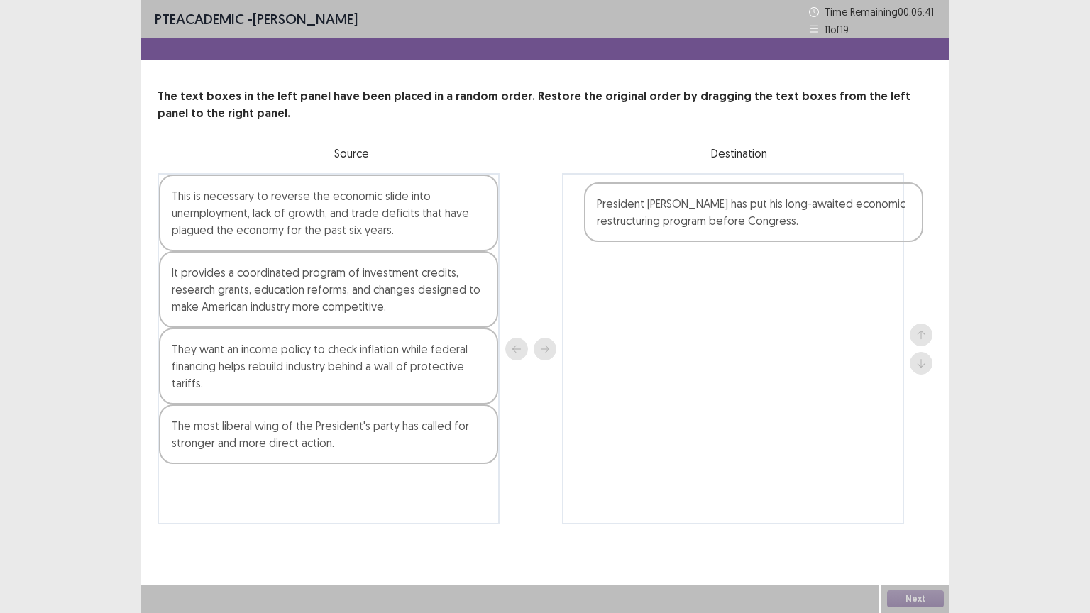
drag, startPoint x: 278, startPoint y: 496, endPoint x: 708, endPoint y: 217, distance: 513.7
click at [708, 217] on div "This is necessary to reverse the economic slide into unemployment, lack of grow…" at bounding box center [545, 348] width 775 height 351
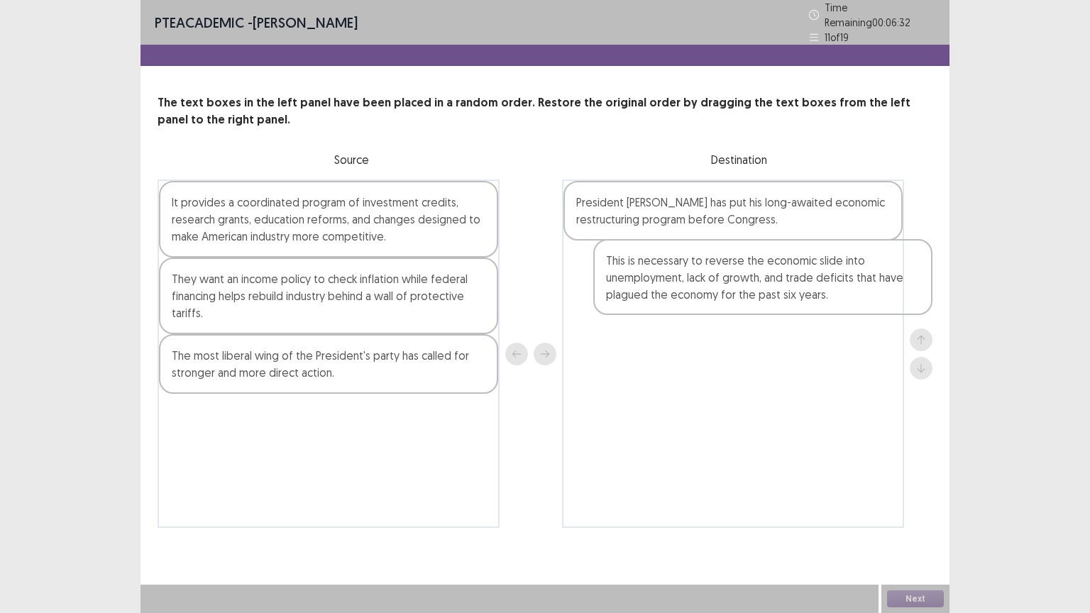
drag, startPoint x: 282, startPoint y: 225, endPoint x: 716, endPoint y: 298, distance: 440.5
click at [716, 298] on div "This is necessary to reverse the economic slide into unemployment, lack of grow…" at bounding box center [545, 354] width 775 height 349
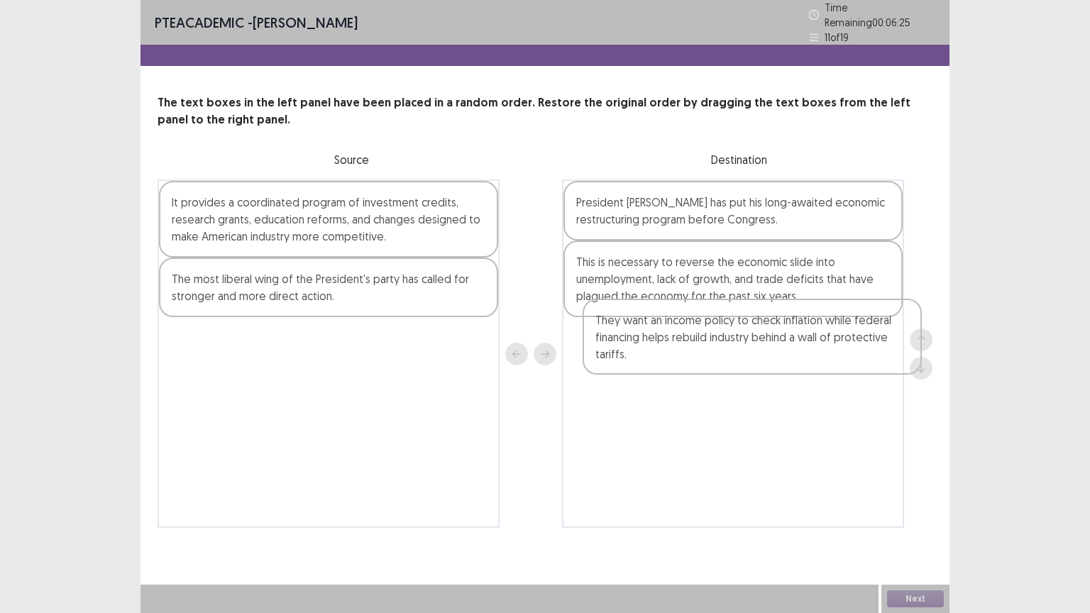
drag, startPoint x: 225, startPoint y: 302, endPoint x: 652, endPoint y: 350, distance: 430.0
click at [652, 350] on div "It provides a coordinated program of investment credits, research grants, educa…" at bounding box center [545, 354] width 775 height 349
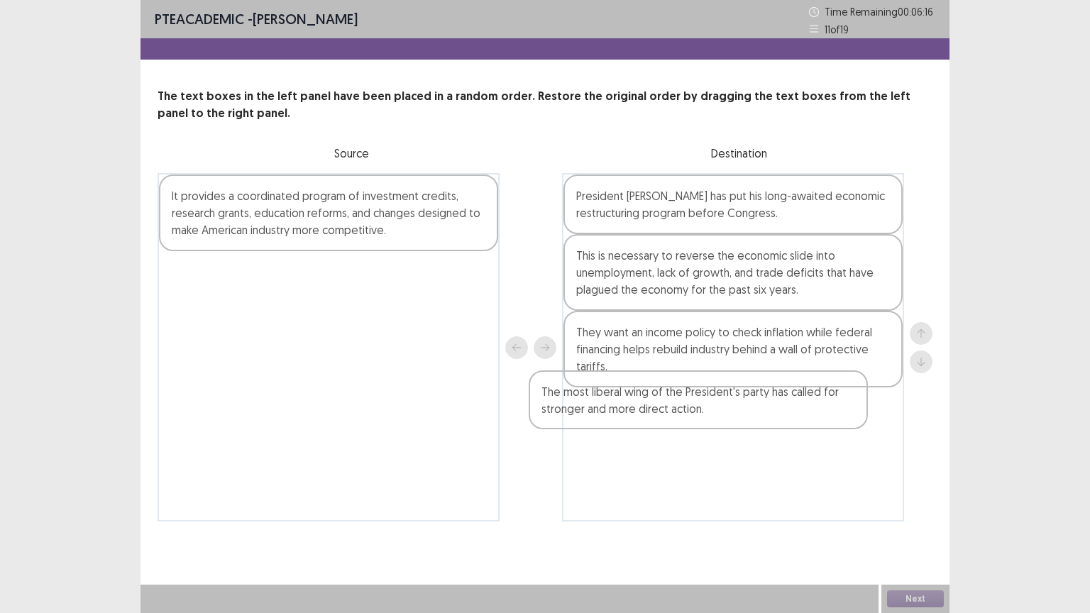
drag, startPoint x: 404, startPoint y: 295, endPoint x: 801, endPoint y: 426, distance: 418.0
click at [801, 426] on div "It provides a coordinated program of investment credits, research grants, educa…" at bounding box center [545, 347] width 775 height 349
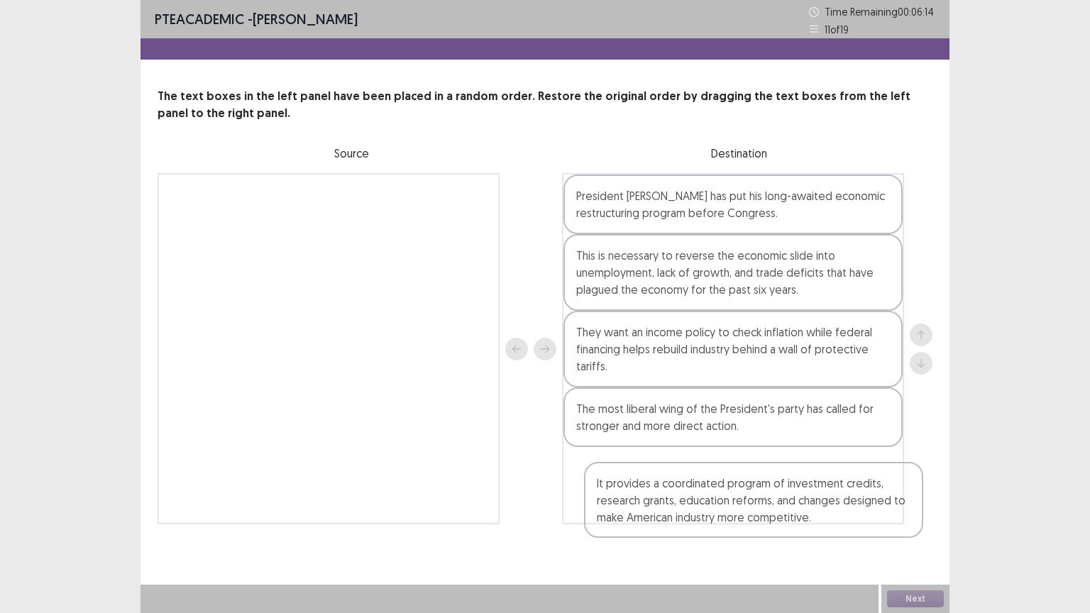
drag, startPoint x: 386, startPoint y: 227, endPoint x: 813, endPoint y: 518, distance: 516.4
click at [813, 493] on div "It provides a coordinated program of investment credits, research grants, educa…" at bounding box center [545, 348] width 775 height 351
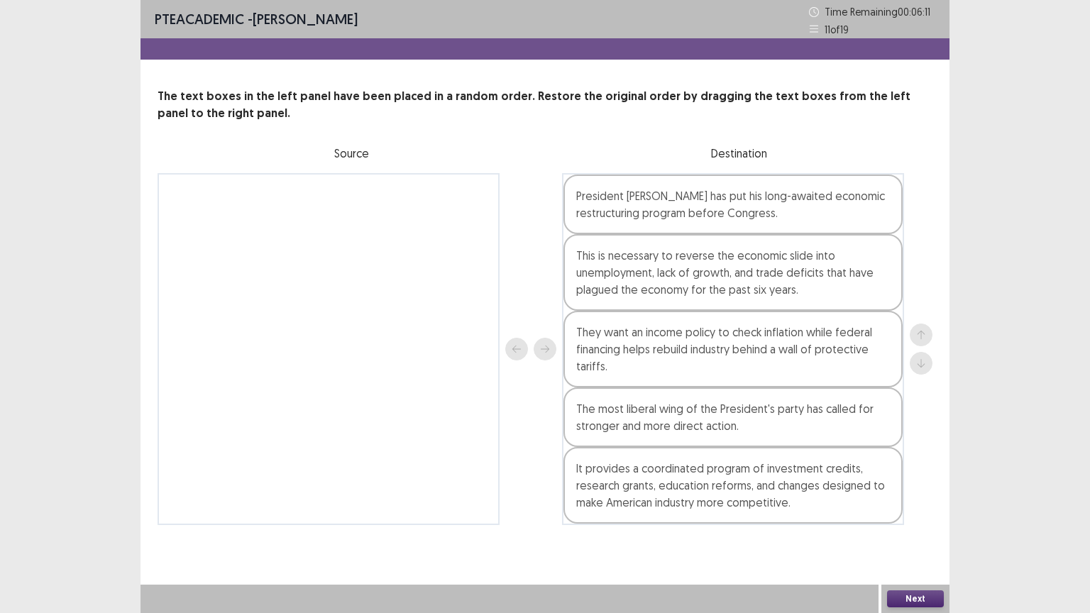
click at [928, 493] on button "Next" at bounding box center [915, 599] width 57 height 17
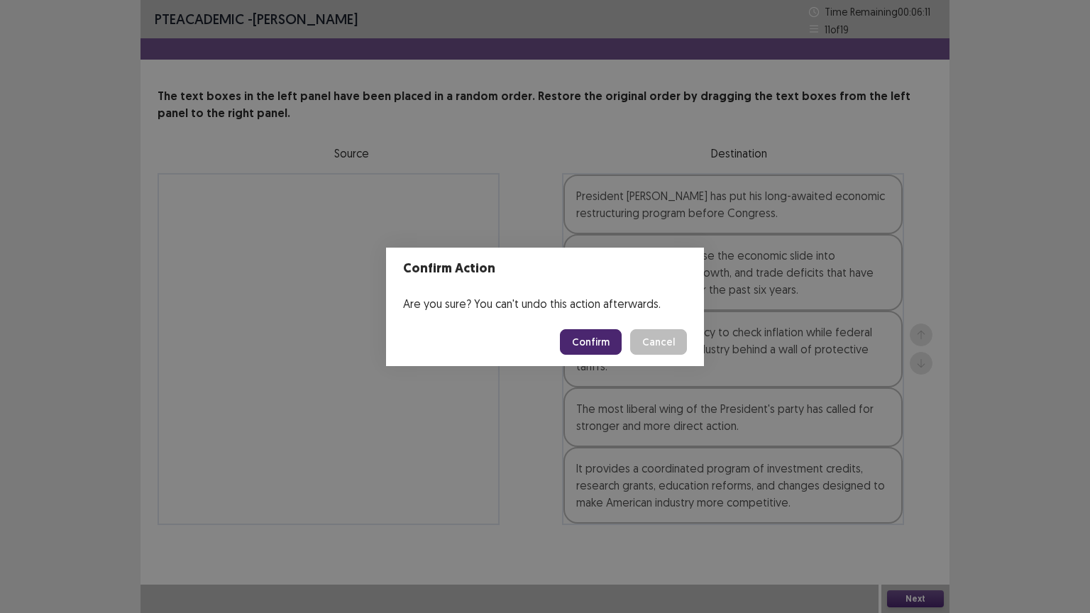
click at [610, 349] on button "Confirm" at bounding box center [591, 342] width 62 height 26
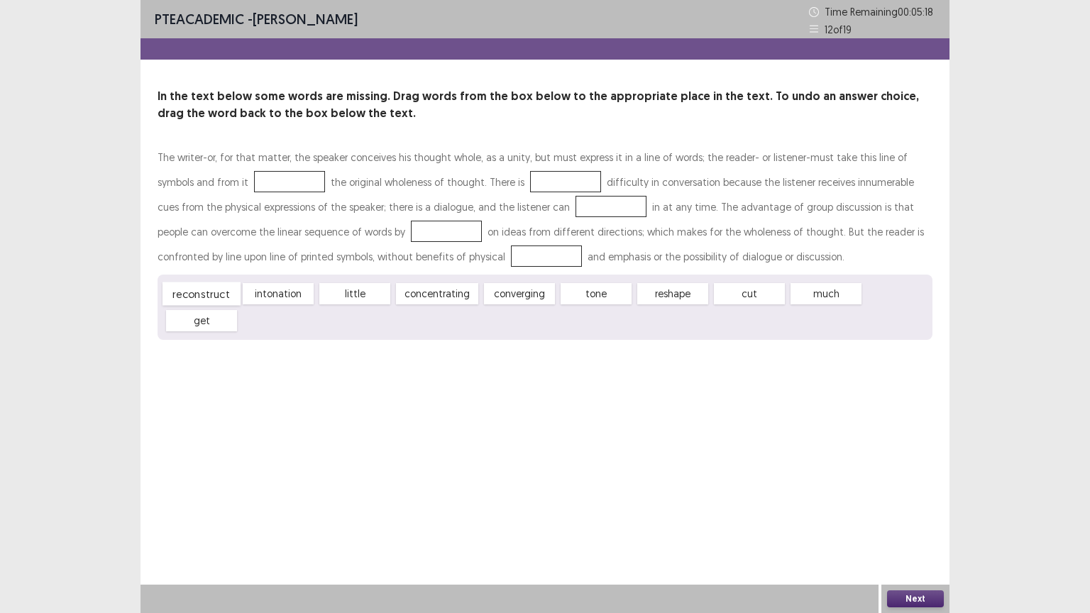
click at [227, 300] on div "reconstruct" at bounding box center [202, 294] width 78 height 23
drag, startPoint x: 227, startPoint y: 296, endPoint x: 253, endPoint y: 186, distance: 113.0
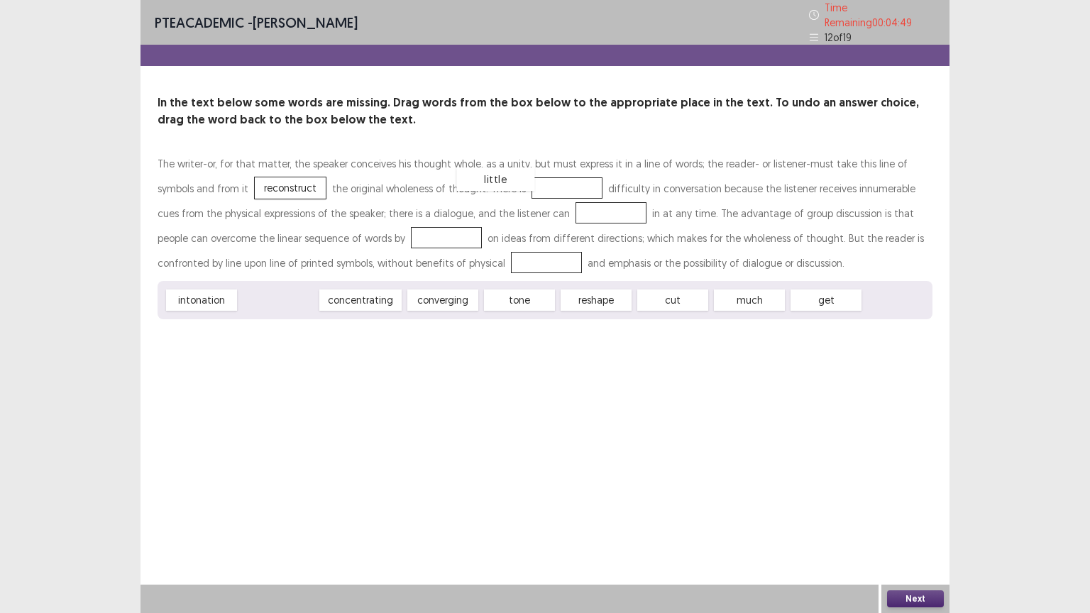
drag, startPoint x: 287, startPoint y: 297, endPoint x: 505, endPoint y: 176, distance: 249.4
drag, startPoint x: 209, startPoint y: 301, endPoint x: 547, endPoint y: 211, distance: 349.7
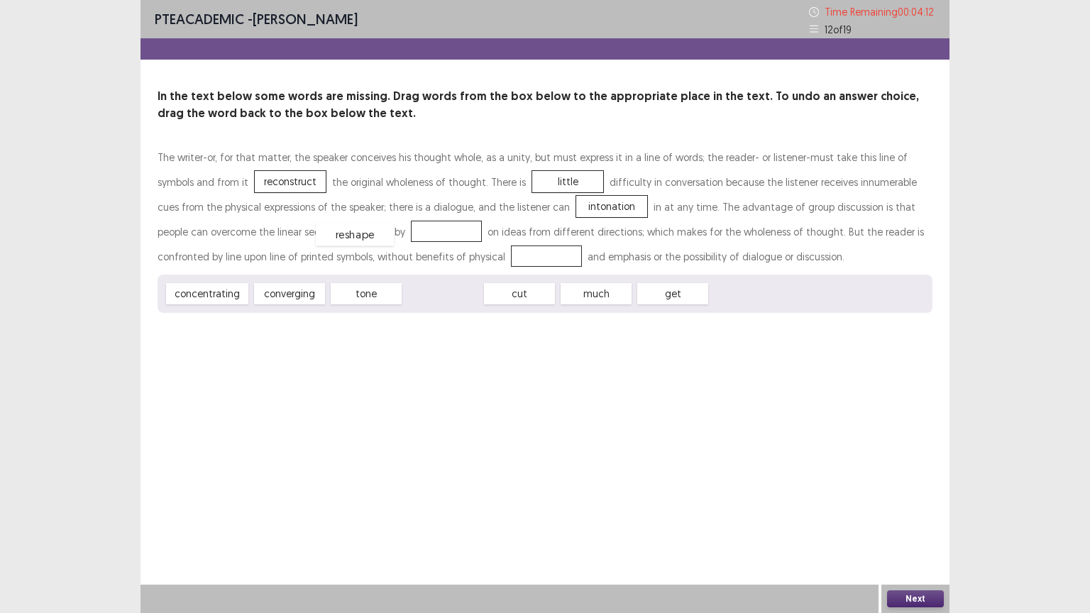
drag, startPoint x: 453, startPoint y: 300, endPoint x: 364, endPoint y: 240, distance: 106.9
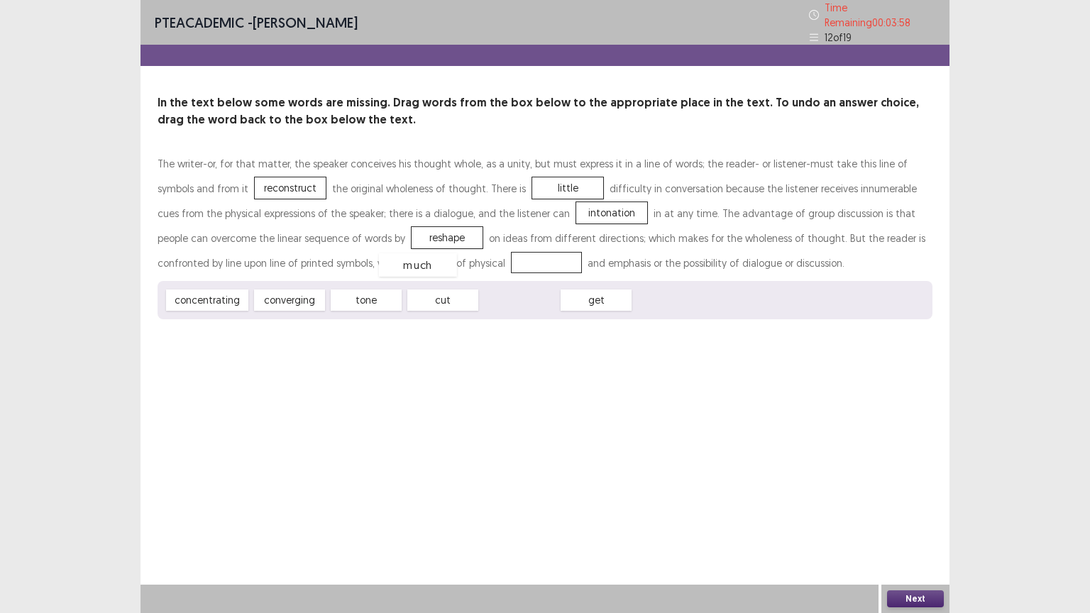
drag, startPoint x: 520, startPoint y: 300, endPoint x: 418, endPoint y: 265, distance: 107.5
click at [916, 493] on button "Next" at bounding box center [915, 599] width 57 height 17
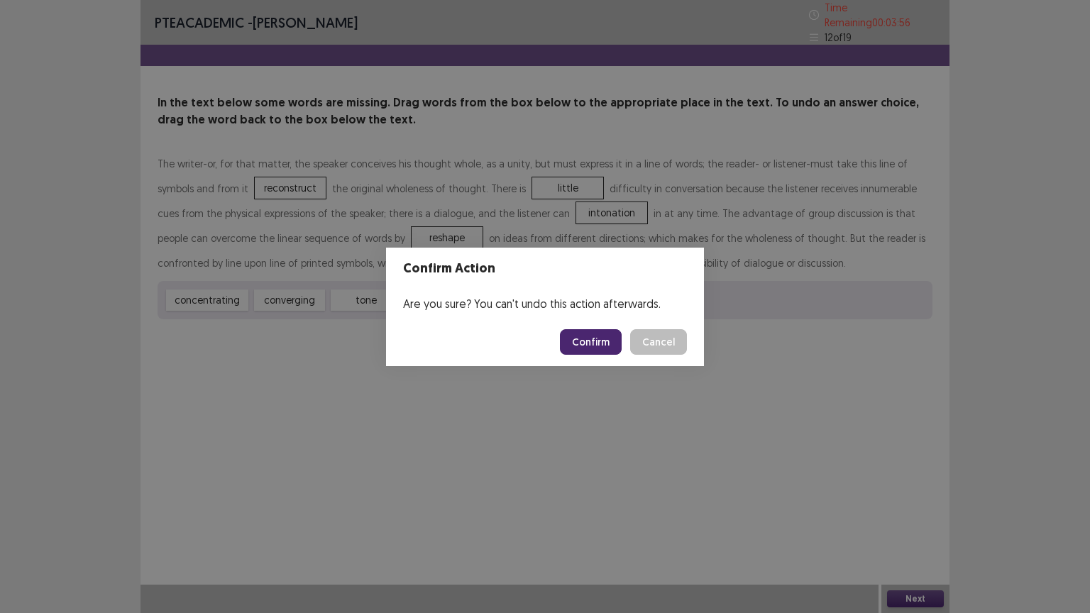
click at [581, 340] on button "Confirm" at bounding box center [591, 342] width 62 height 26
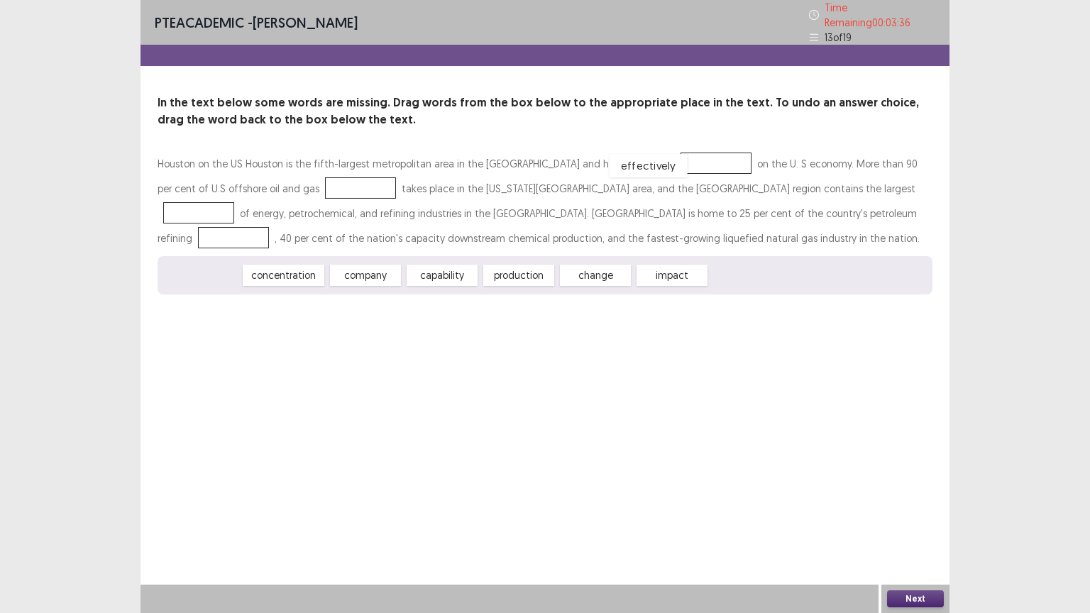
drag, startPoint x: 219, startPoint y: 275, endPoint x: 665, endPoint y: 165, distance: 459.8
drag, startPoint x: 308, startPoint y: 273, endPoint x: 317, endPoint y: 180, distance: 92.7
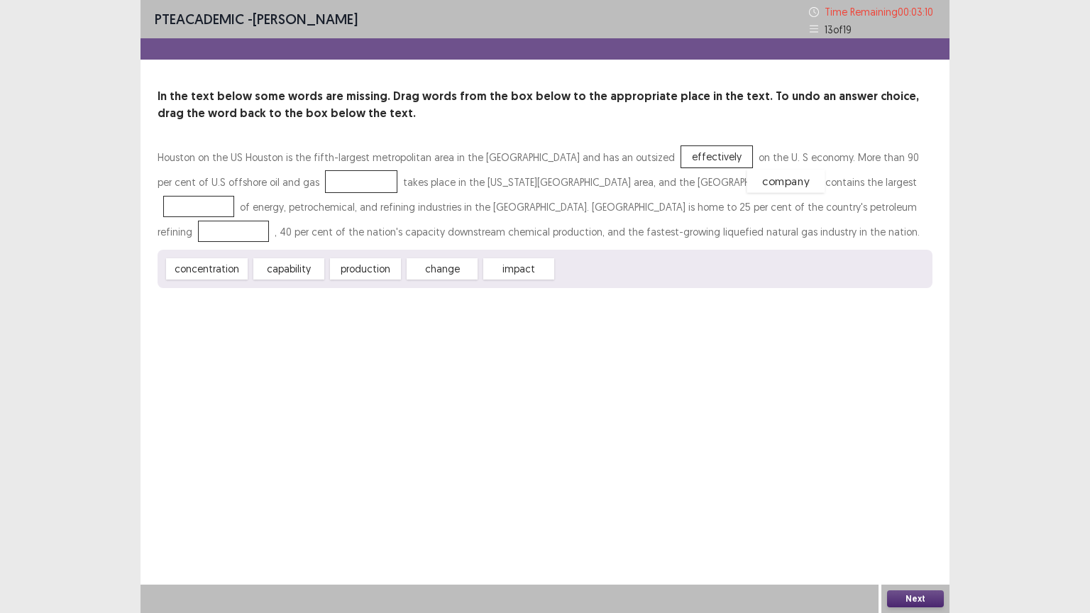
drag, startPoint x: 301, startPoint y: 176, endPoint x: 725, endPoint y: 176, distance: 424.5
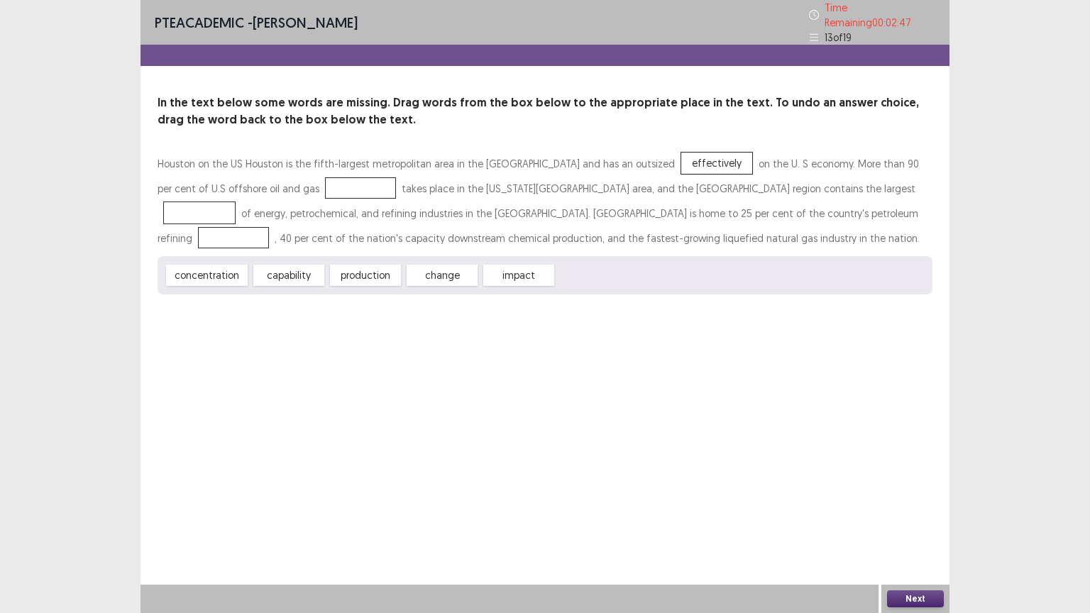
drag, startPoint x: 713, startPoint y: 180, endPoint x: 280, endPoint y: 178, distance: 432.3
drag, startPoint x: 378, startPoint y: 271, endPoint x: 741, endPoint y: 184, distance: 373.8
drag, startPoint x: 443, startPoint y: 267, endPoint x: 628, endPoint y: 210, distance: 193.1
click at [921, 493] on button "Next" at bounding box center [915, 599] width 57 height 17
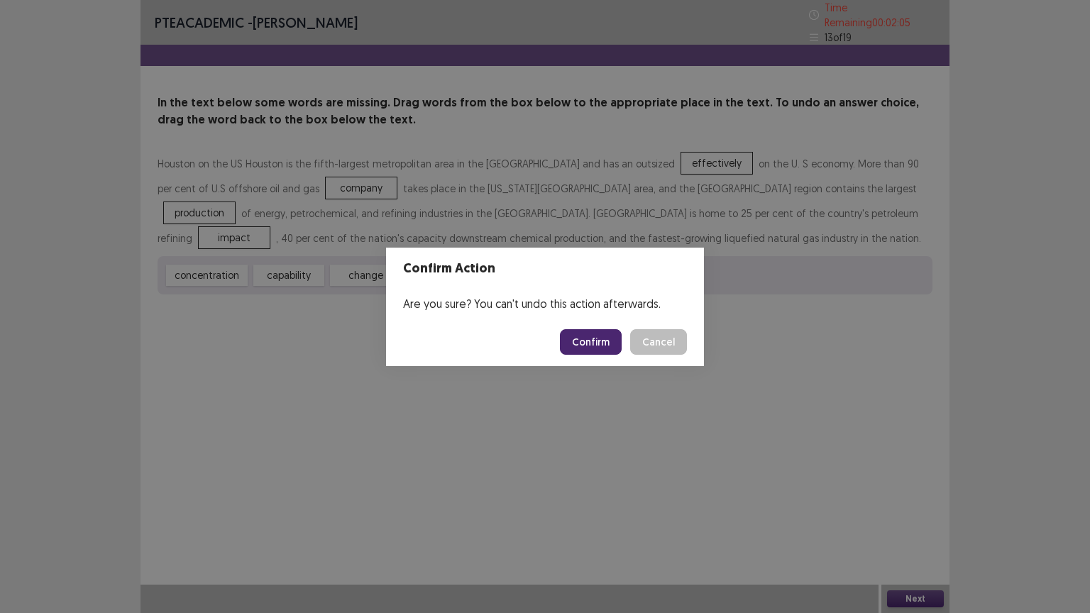
click at [596, 332] on button "Confirm" at bounding box center [591, 342] width 62 height 26
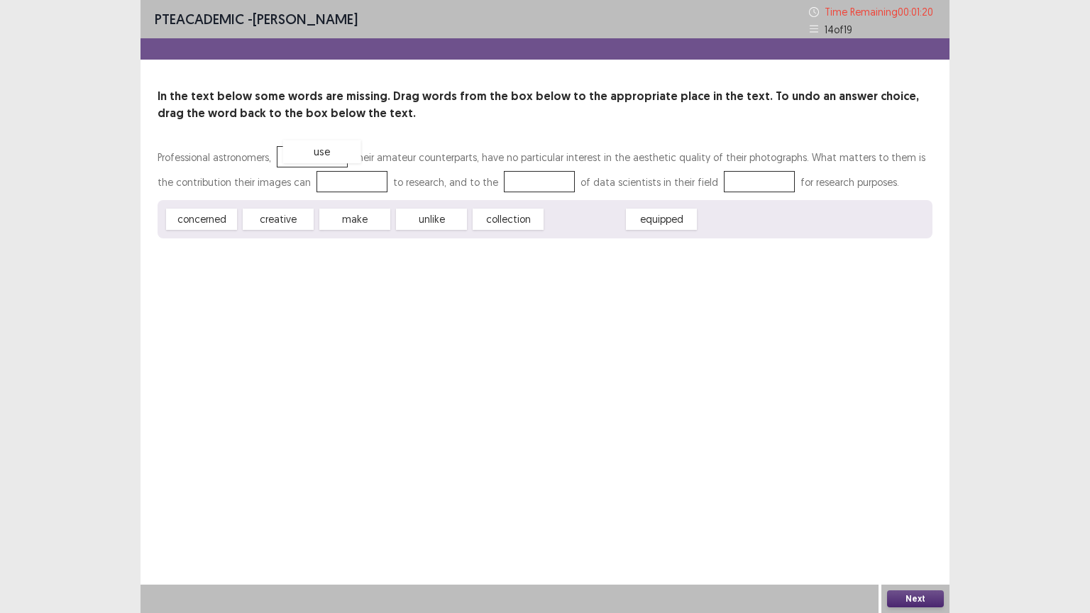
drag, startPoint x: 613, startPoint y: 221, endPoint x: 349, endPoint y: 153, distance: 272.0
drag, startPoint x: 200, startPoint y: 220, endPoint x: 332, endPoint y: 187, distance: 136.2
drag, startPoint x: 372, startPoint y: 216, endPoint x: 517, endPoint y: 177, distance: 150.7
click at [517, 177] on div "Professional astronomers, use their amateur counterparts, have no particular in…" at bounding box center [545, 192] width 775 height 94
drag, startPoint x: 429, startPoint y: 224, endPoint x: 515, endPoint y: 185, distance: 94.3
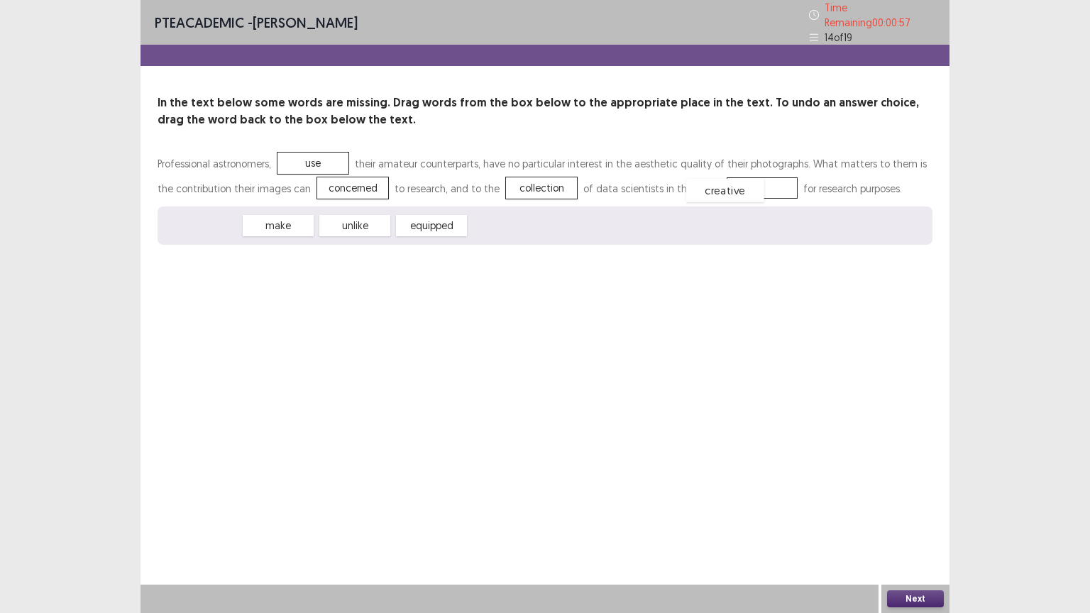
drag, startPoint x: 194, startPoint y: 218, endPoint x: 718, endPoint y: 182, distance: 525.1
click at [909, 493] on button "Next" at bounding box center [915, 599] width 57 height 17
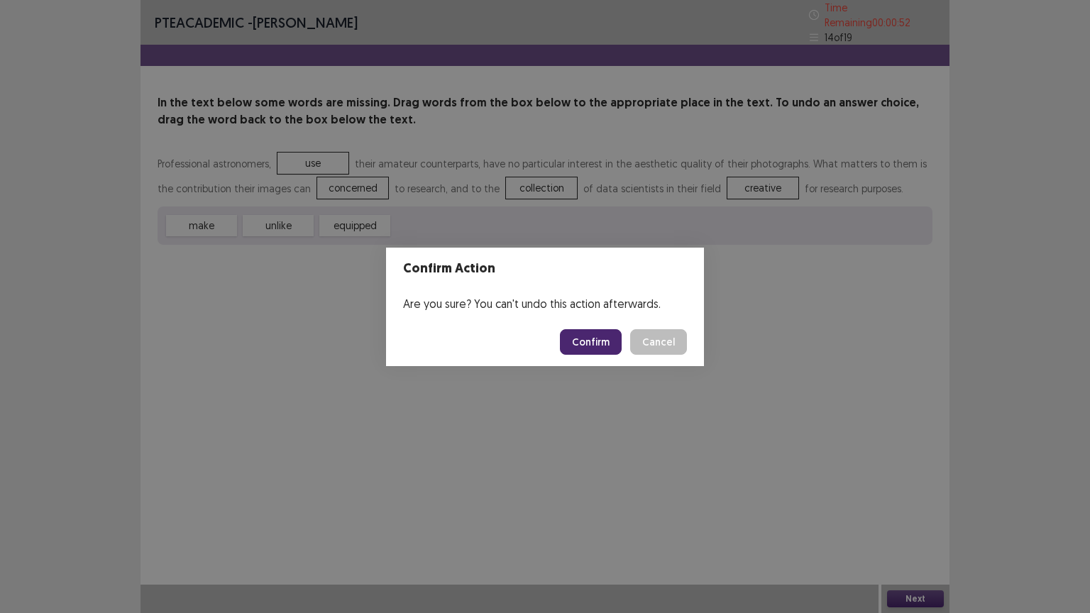
click at [589, 349] on button "Confirm" at bounding box center [591, 342] width 62 height 26
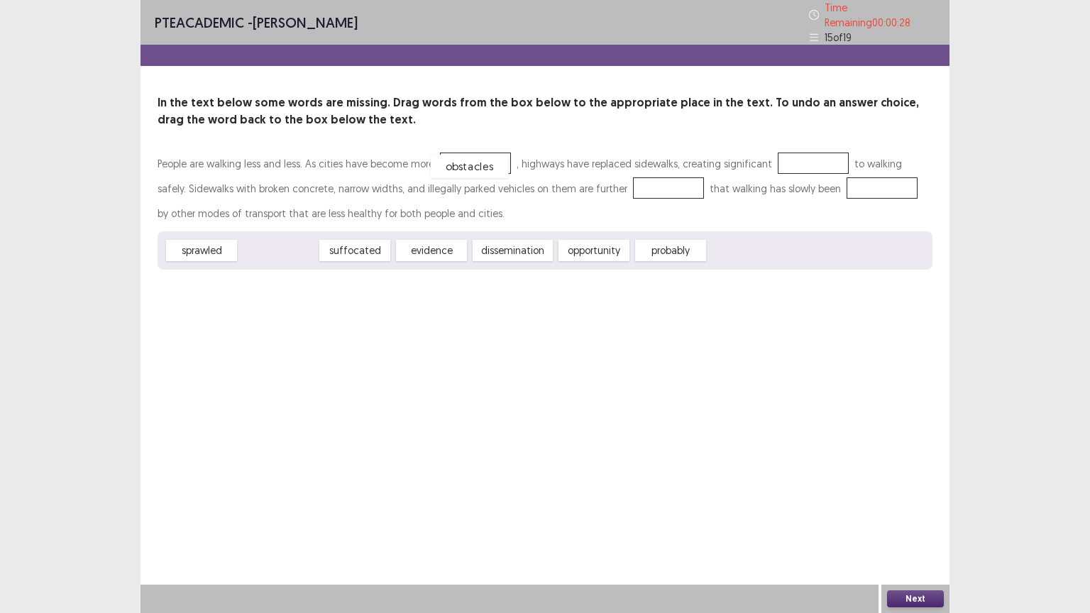
drag, startPoint x: 285, startPoint y: 252, endPoint x: 477, endPoint y: 168, distance: 209.4
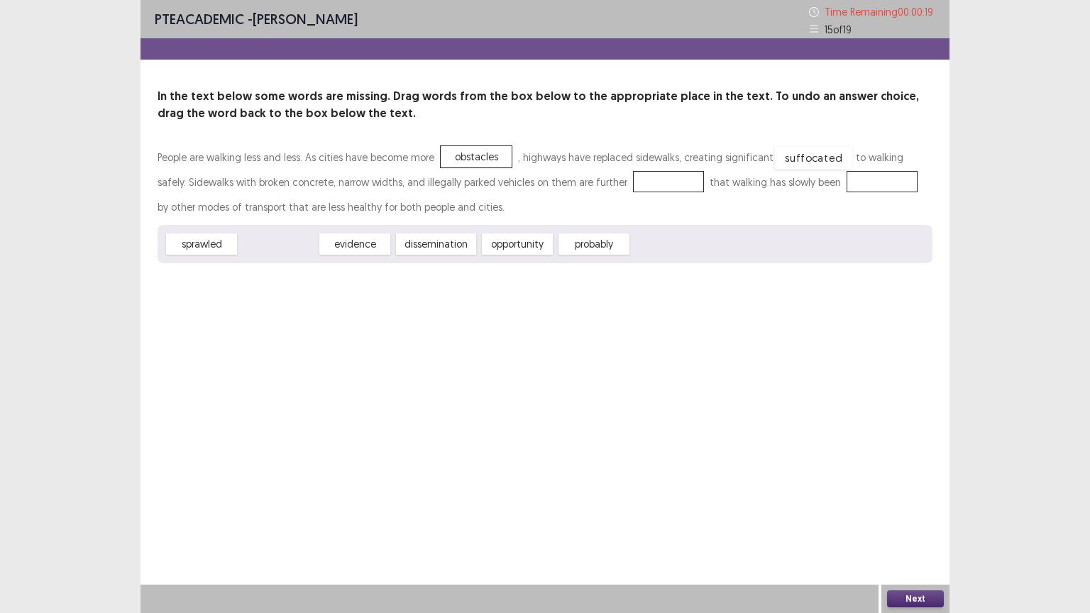
drag, startPoint x: 268, startPoint y: 248, endPoint x: 802, endPoint y: 160, distance: 541.6
drag, startPoint x: 278, startPoint y: 245, endPoint x: 624, endPoint y: 176, distance: 352.5
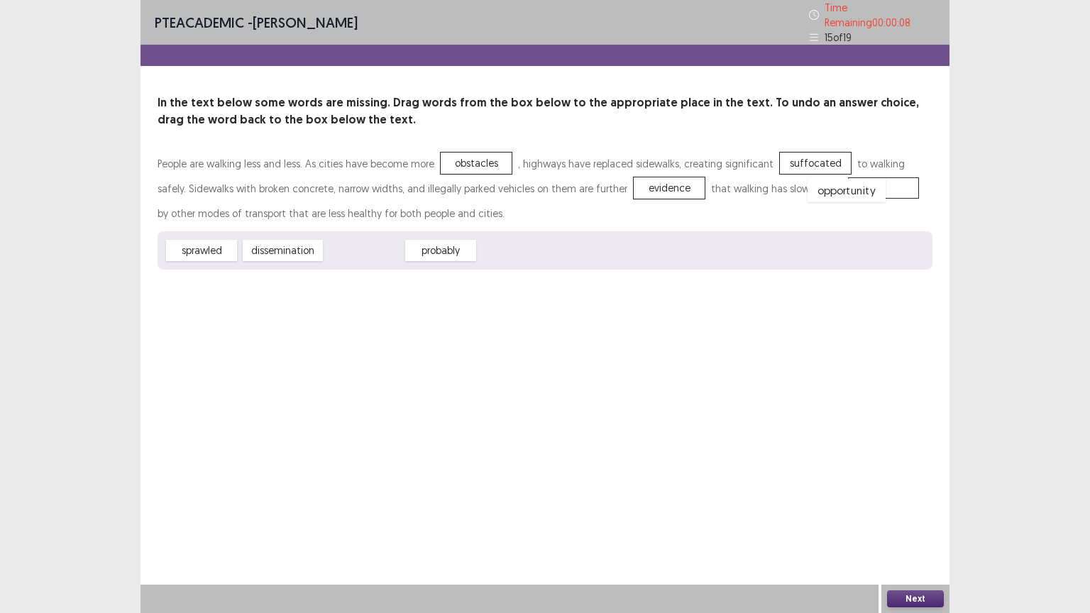
drag, startPoint x: 369, startPoint y: 248, endPoint x: 852, endPoint y: 186, distance: 486.6
drag, startPoint x: 628, startPoint y: 182, endPoint x: 465, endPoint y: 254, distance: 178.6
drag, startPoint x: 203, startPoint y: 243, endPoint x: 633, endPoint y: 185, distance: 434.1
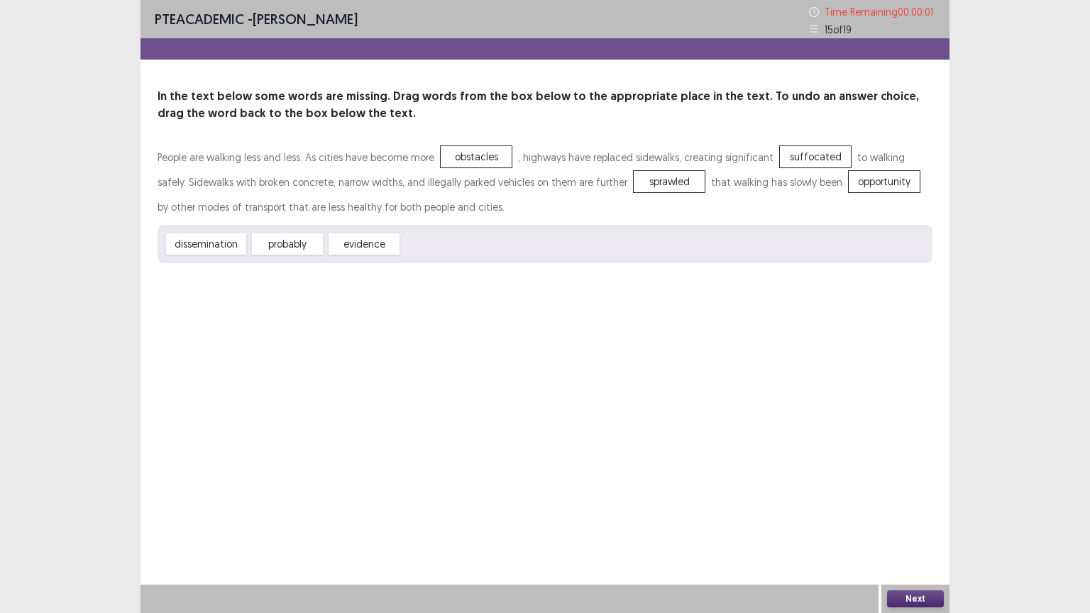
click at [899, 493] on body "PTE academic - [PERSON_NAME] Time Remaining 00 : 00 : 01 15 of 19 In the text b…" at bounding box center [545, 306] width 1090 height 613
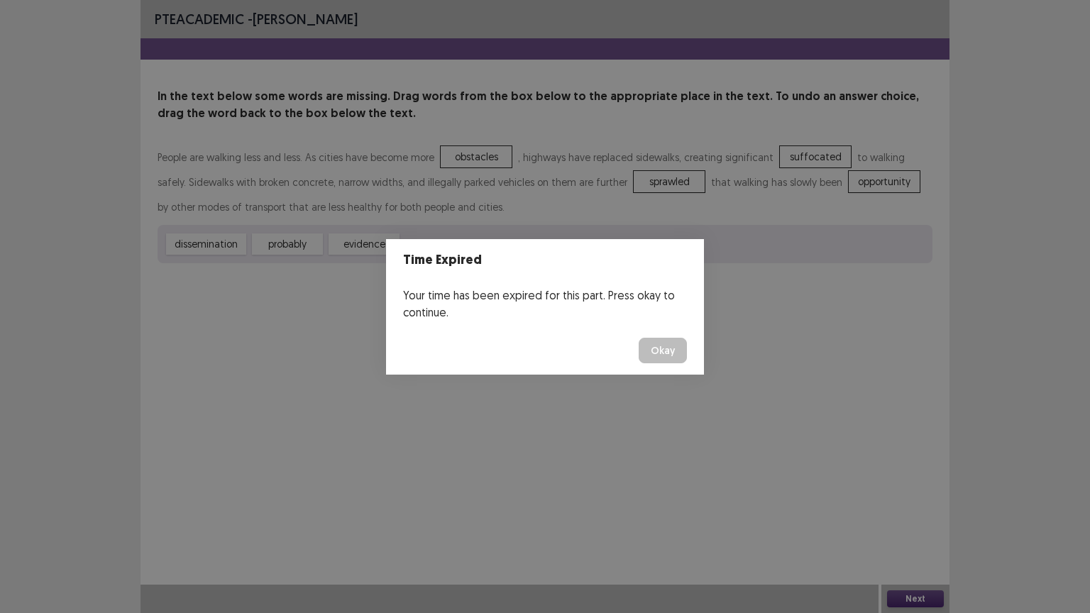
click at [667, 350] on button "Okay" at bounding box center [663, 351] width 48 height 26
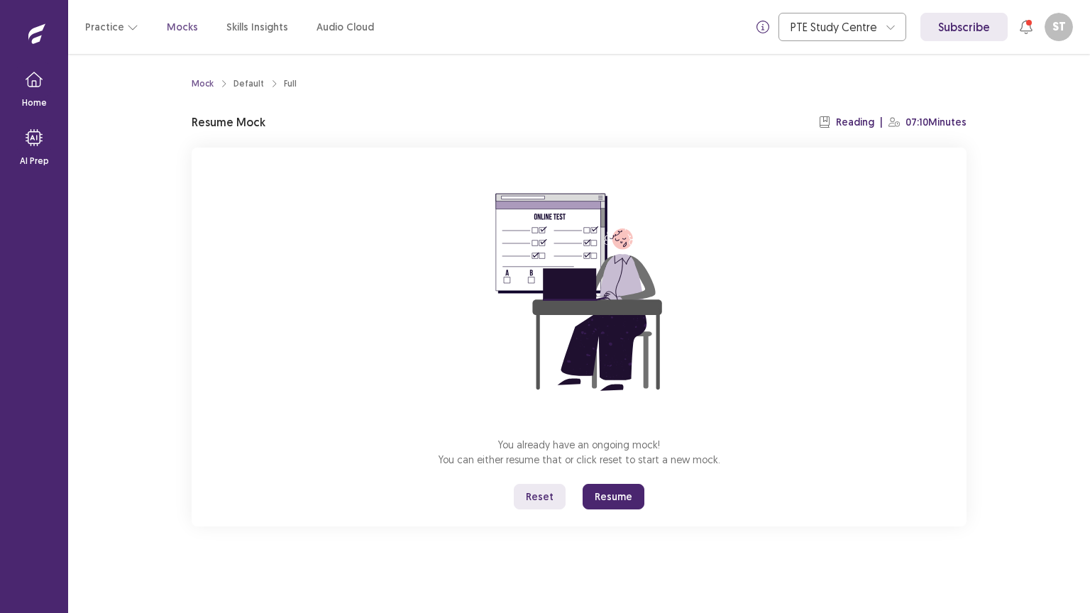
click at [611, 493] on button "Resume" at bounding box center [614, 497] width 62 height 26
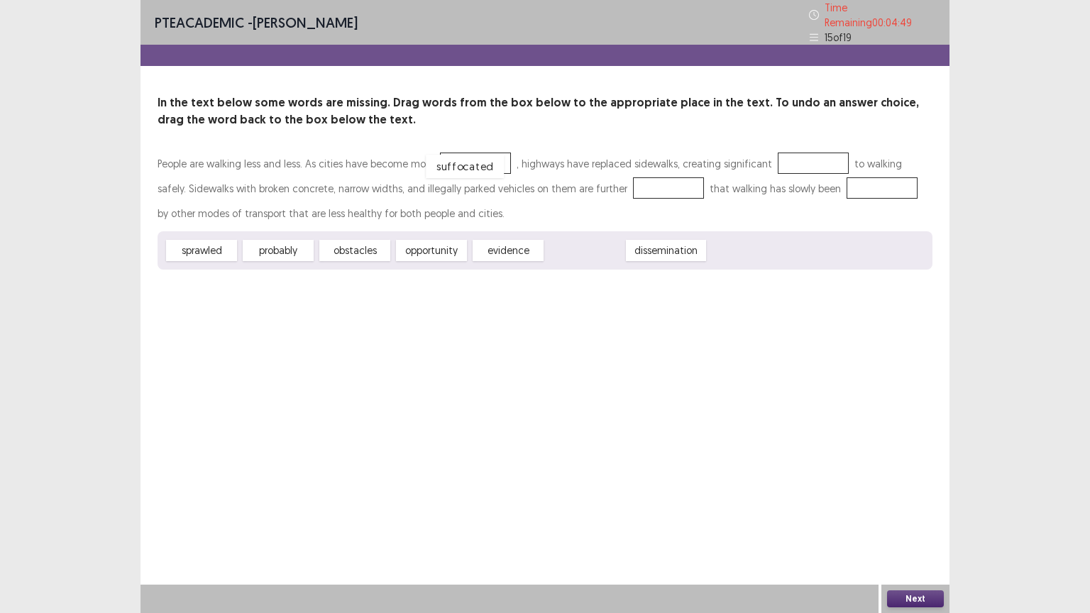
drag, startPoint x: 605, startPoint y: 248, endPoint x: 486, endPoint y: 165, distance: 145.7
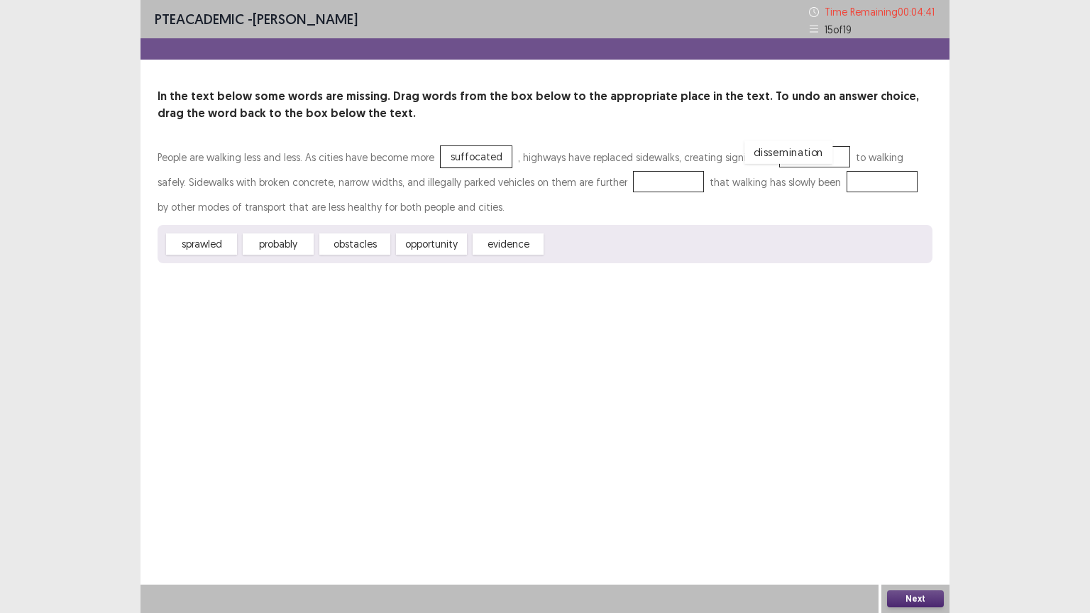
drag, startPoint x: 596, startPoint y: 245, endPoint x: 795, endPoint y: 153, distance: 219.5
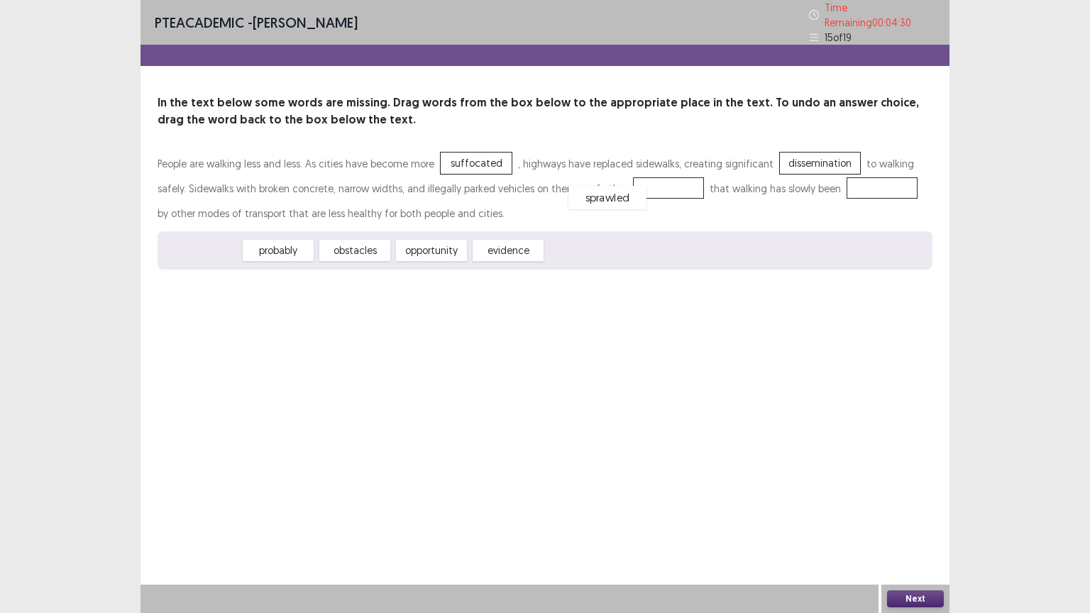
drag, startPoint x: 204, startPoint y: 249, endPoint x: 610, endPoint y: 196, distance: 409.5
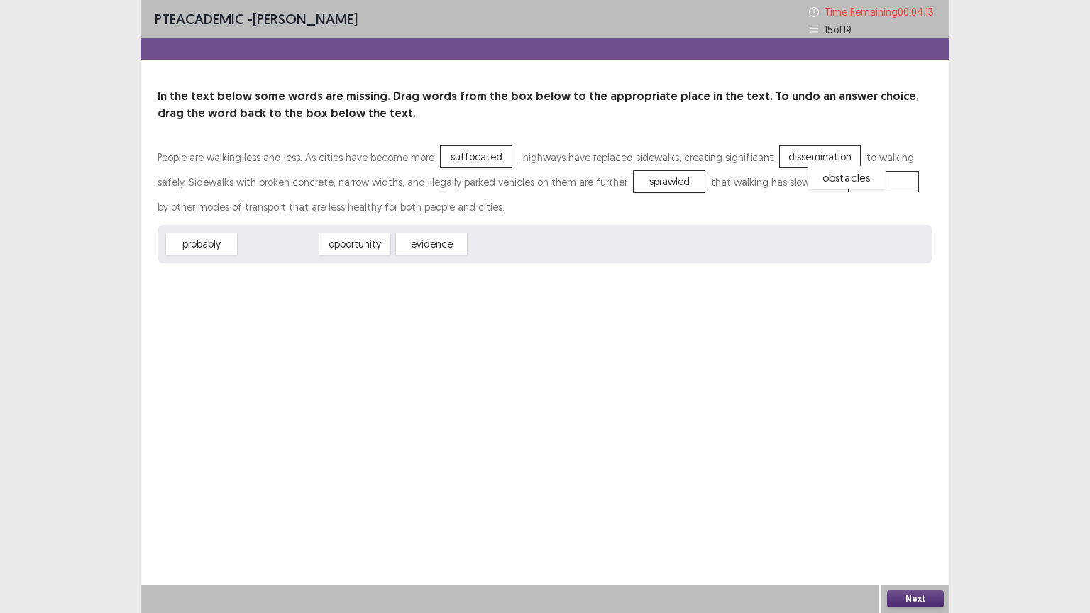
drag, startPoint x: 272, startPoint y: 247, endPoint x: 840, endPoint y: 180, distance: 572.5
click at [904, 493] on button "Next" at bounding box center [915, 599] width 57 height 17
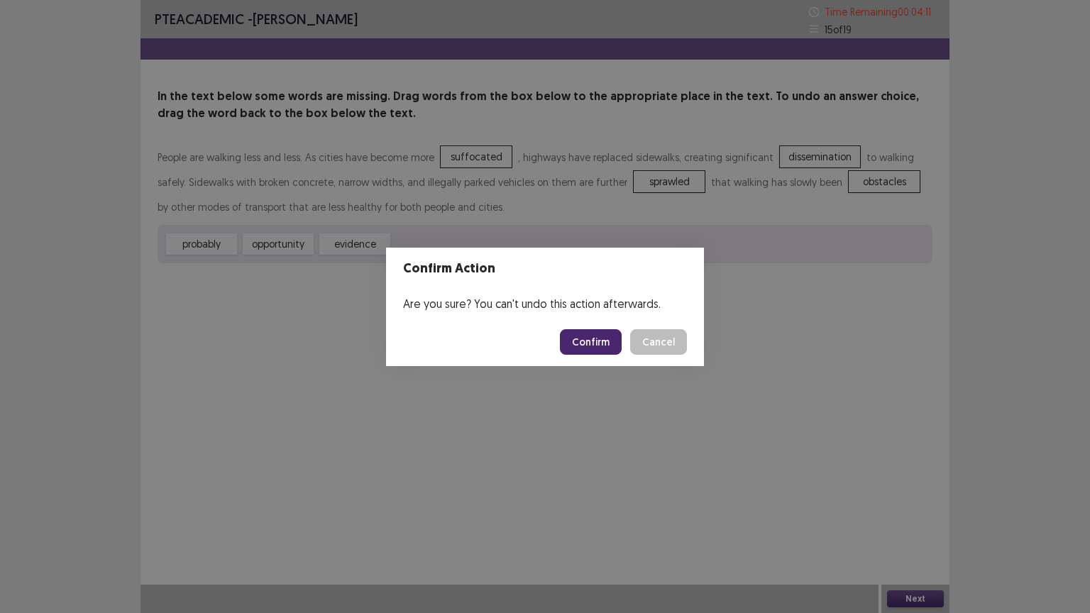
click at [613, 339] on button "Confirm" at bounding box center [591, 342] width 62 height 26
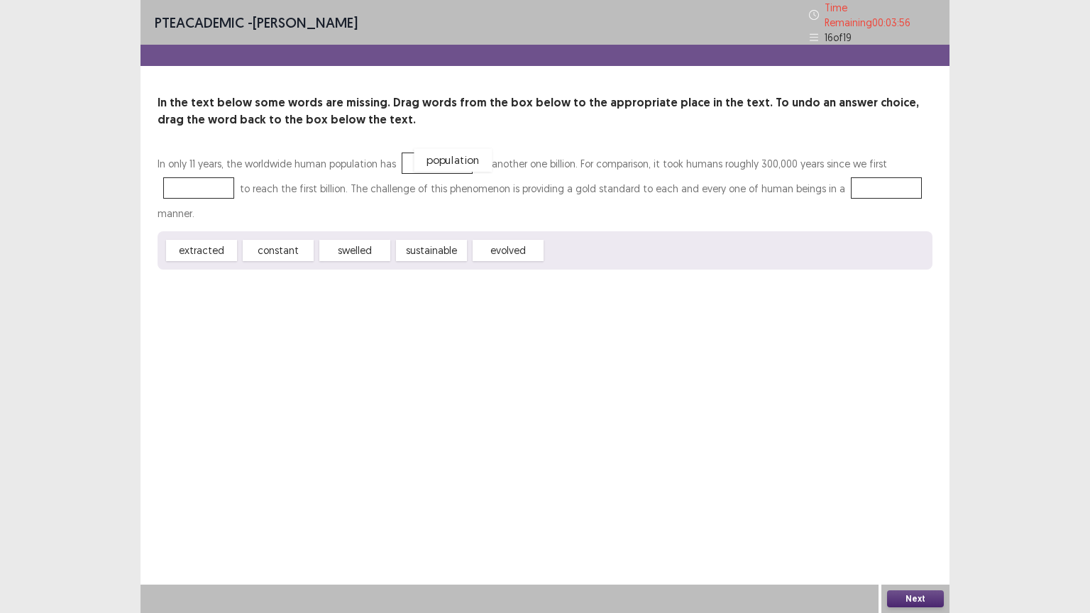
drag, startPoint x: 597, startPoint y: 247, endPoint x: 466, endPoint y: 157, distance: 159.3
drag, startPoint x: 456, startPoint y: 150, endPoint x: 212, endPoint y: 174, distance: 244.6
drag, startPoint x: 508, startPoint y: 250, endPoint x: 439, endPoint y: 159, distance: 113.6
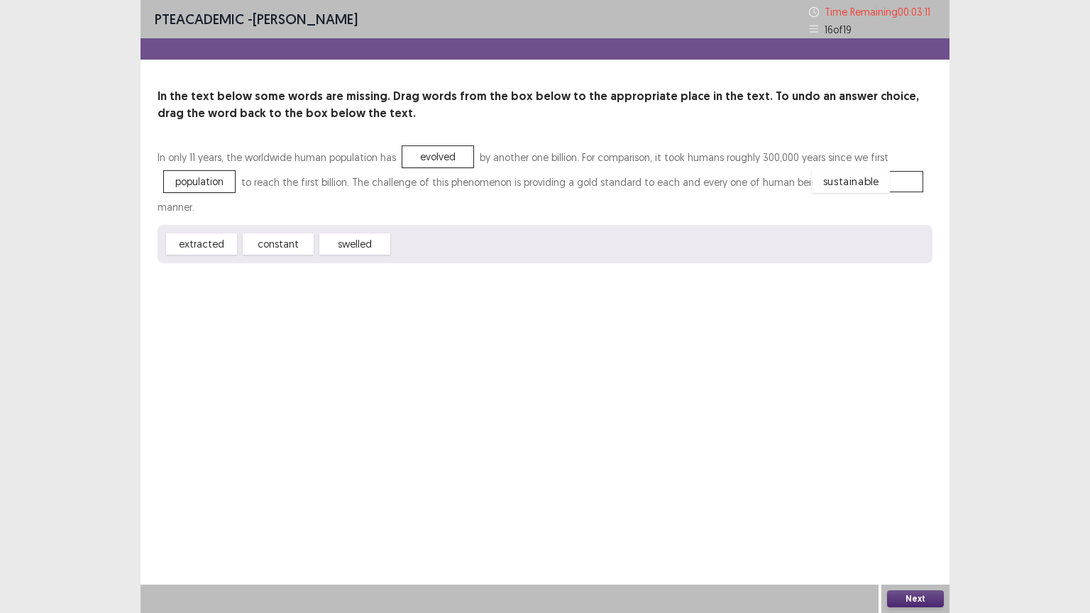
drag, startPoint x: 418, startPoint y: 245, endPoint x: 838, endPoint y: 182, distance: 425.0
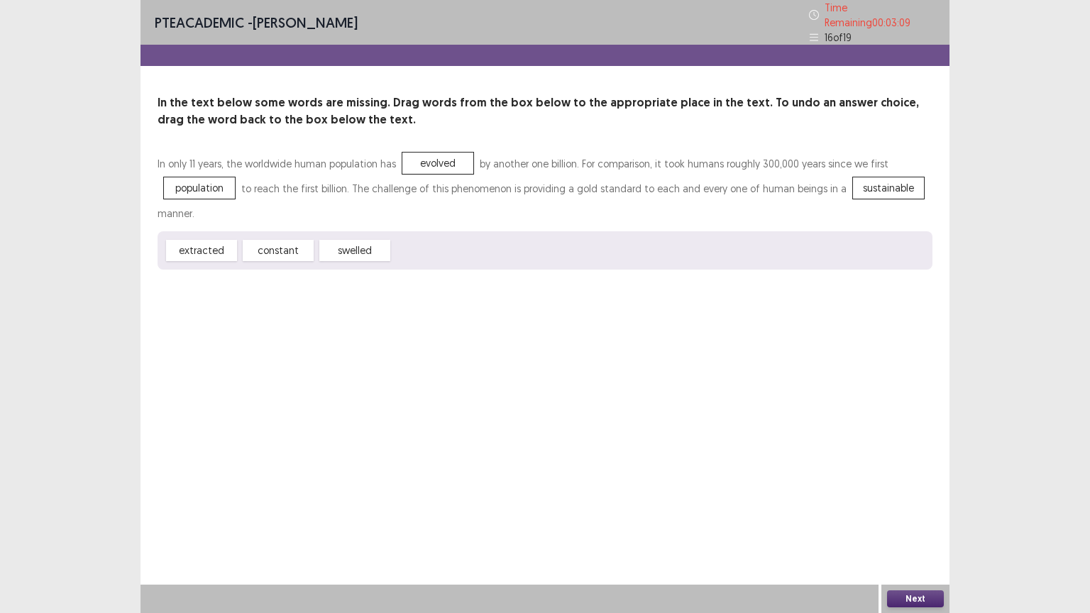
click at [908, 493] on button "Next" at bounding box center [915, 599] width 57 height 17
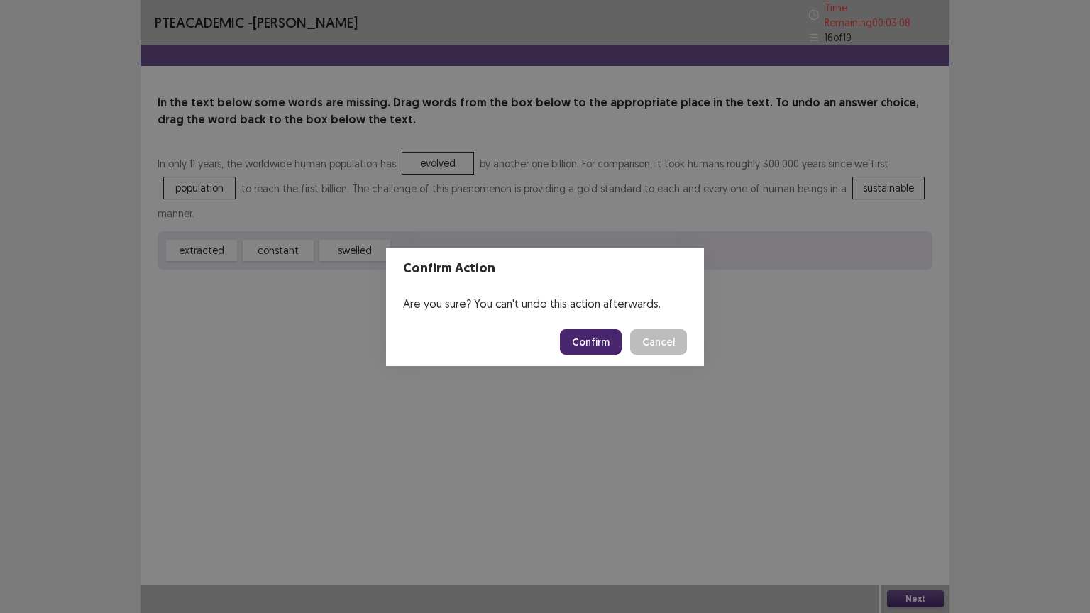
click at [598, 341] on button "Confirm" at bounding box center [591, 342] width 62 height 26
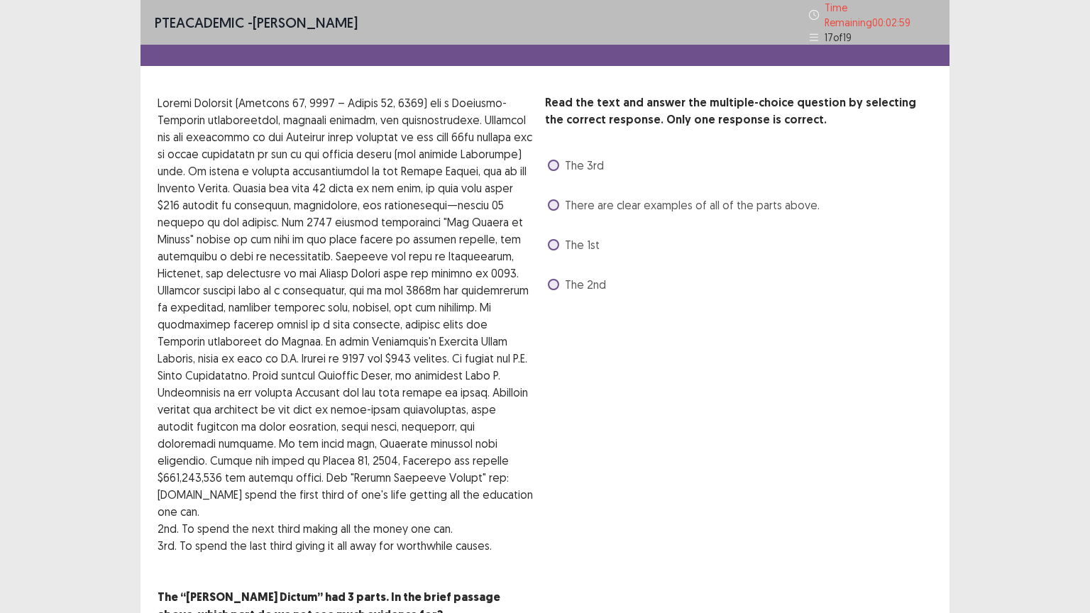
click at [560, 199] on label "There are clear examples of all of the parts above." at bounding box center [684, 205] width 272 height 17
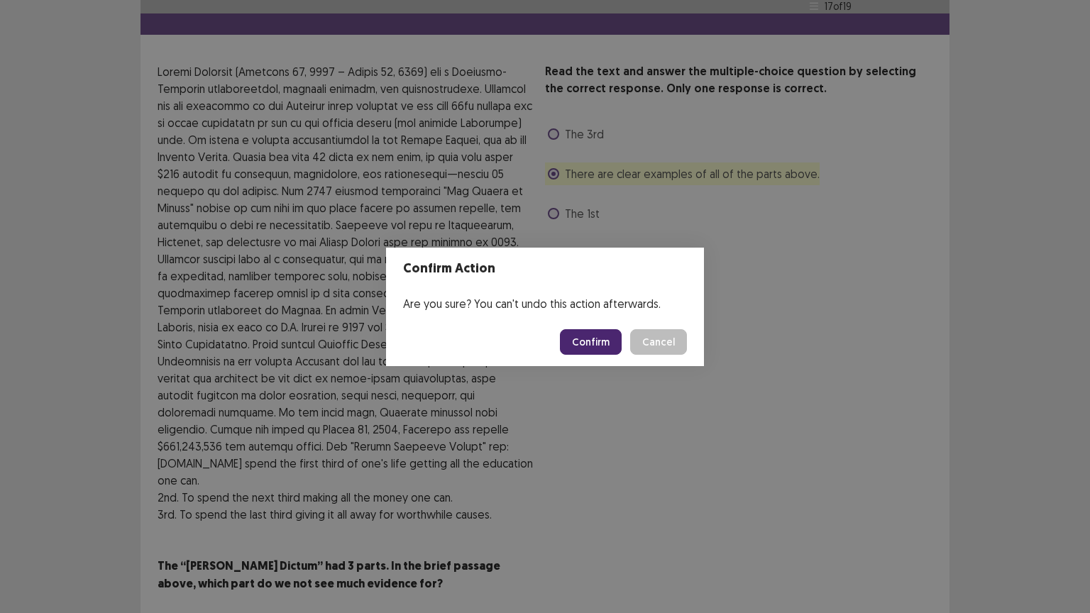
click at [605, 342] on button "Confirm" at bounding box center [591, 342] width 62 height 26
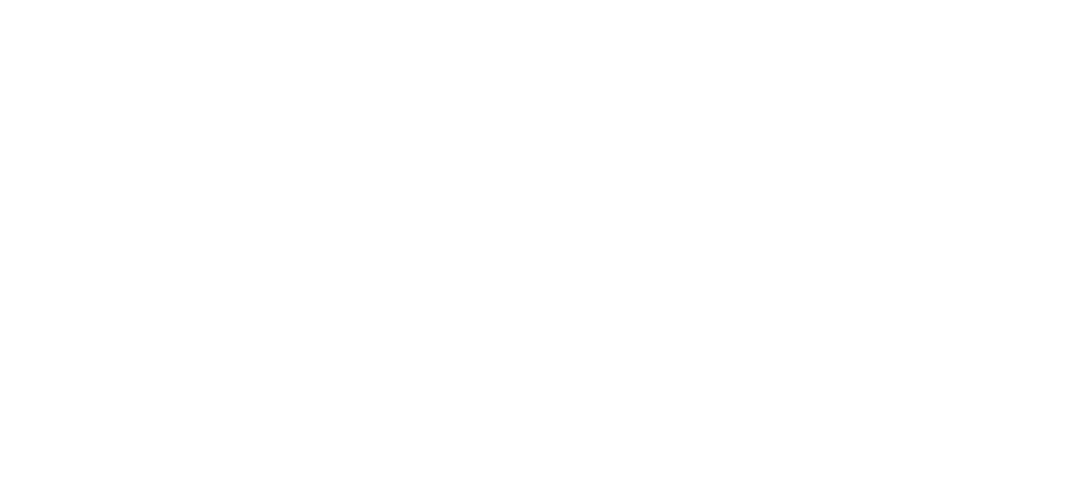
scroll to position [0, 0]
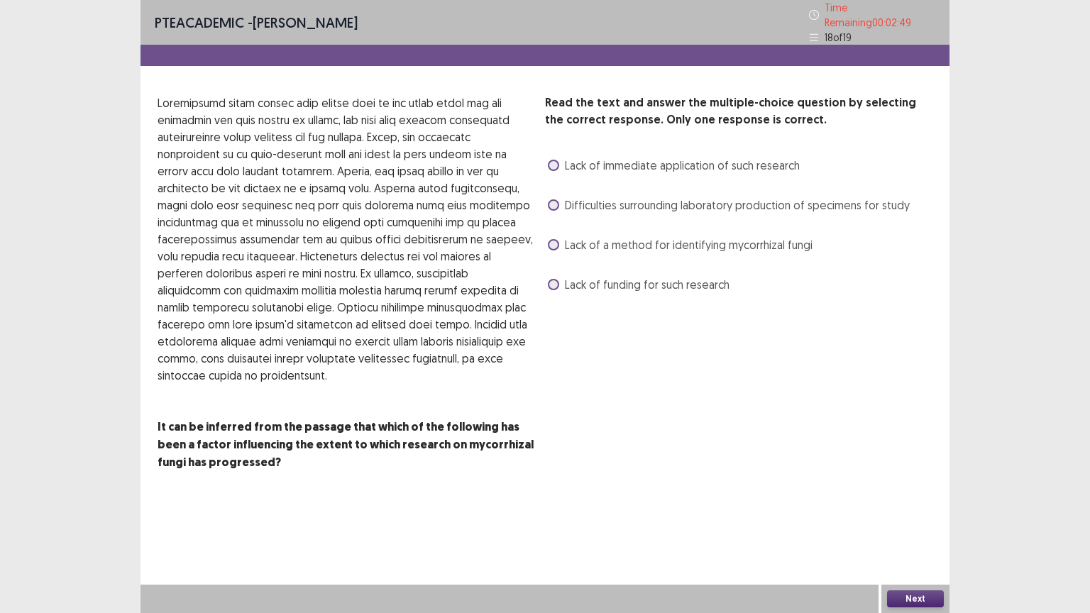
click at [605, 201] on span "Difficulties surrounding laboratory production of specimens for study" at bounding box center [737, 205] width 345 height 17
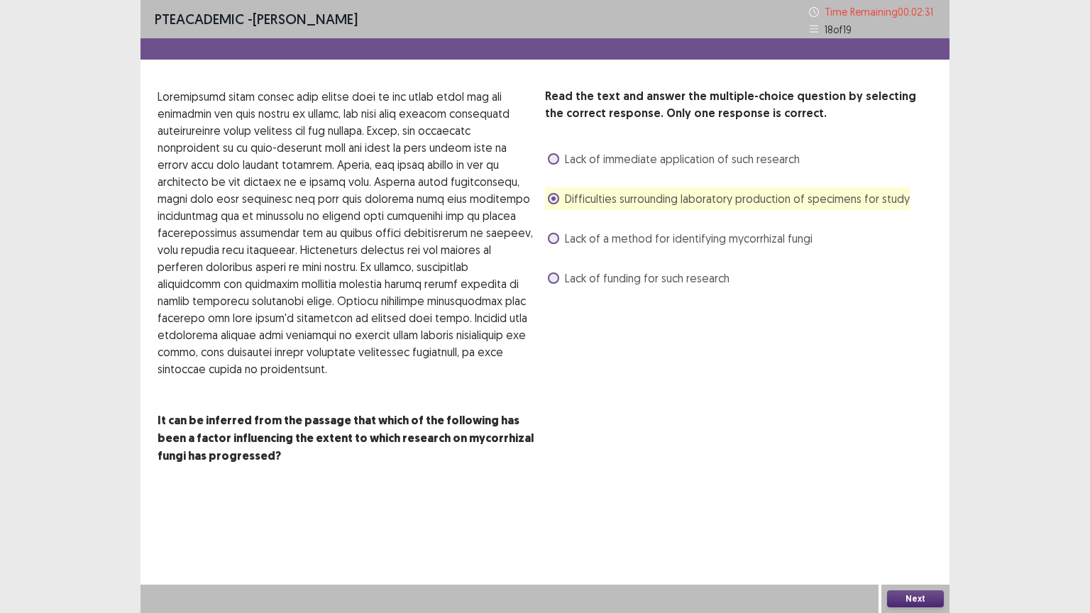
click at [927, 493] on button "Next" at bounding box center [915, 599] width 57 height 17
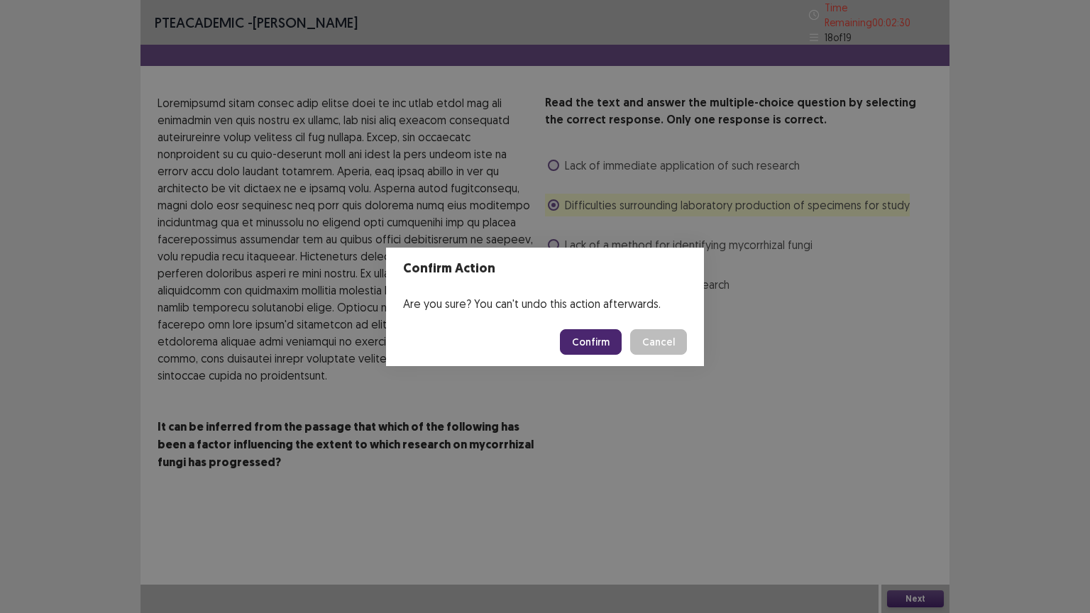
click at [608, 333] on button "Confirm" at bounding box center [591, 342] width 62 height 26
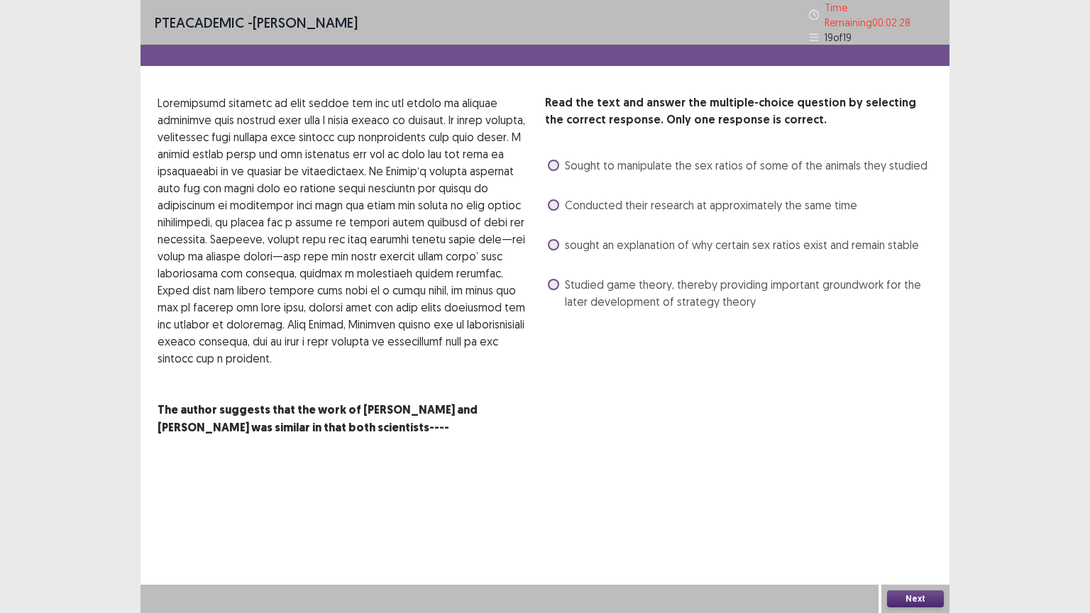
click at [616, 165] on span "Sought to manipulate the sex ratios of some of the animals they studied" at bounding box center [746, 165] width 363 height 17
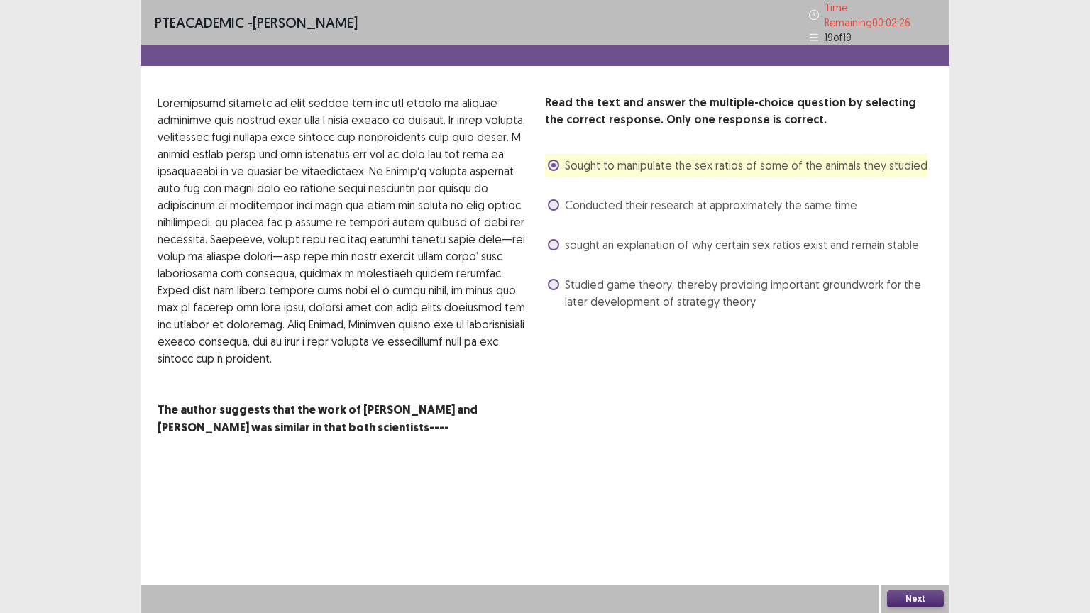
click at [923, 493] on button "Next" at bounding box center [915, 599] width 57 height 17
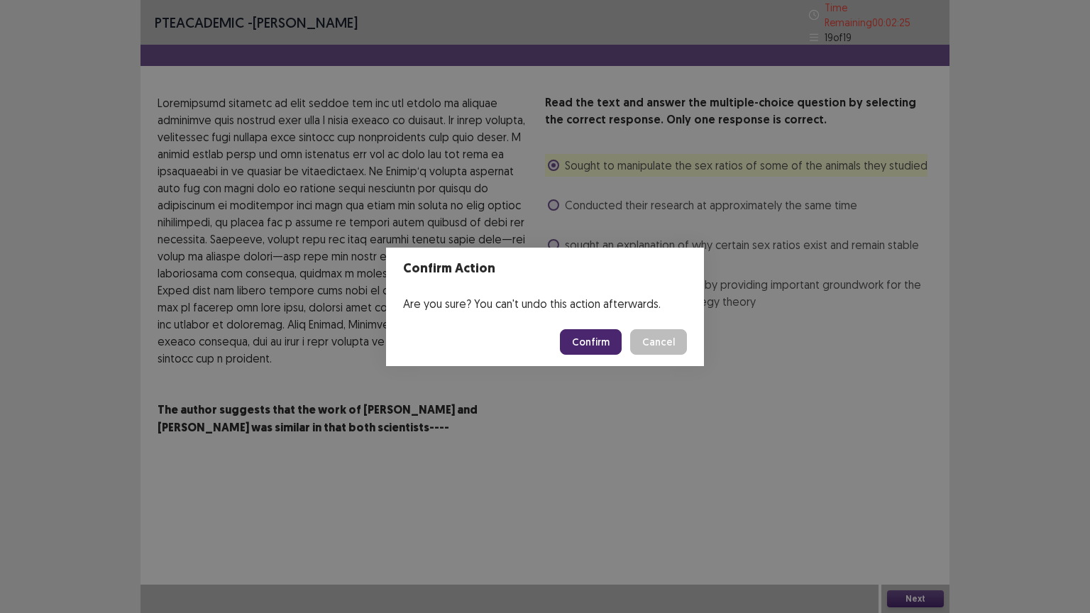
click at [592, 339] on button "Confirm" at bounding box center [591, 342] width 62 height 26
